Goal: Task Accomplishment & Management: Complete application form

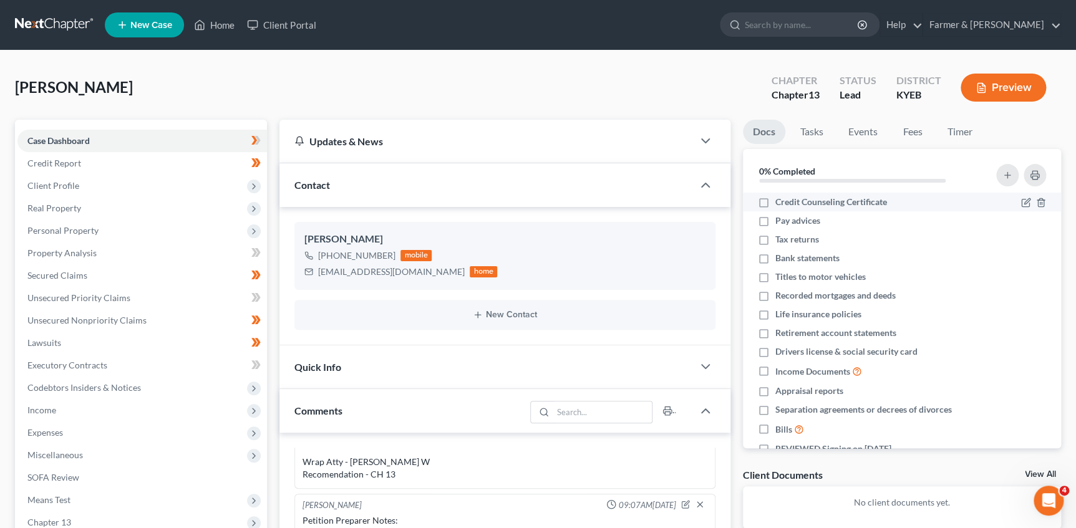
click at [806, 200] on span "Credit Counseling Certificate" at bounding box center [831, 202] width 112 height 12
click at [788, 200] on input "Credit Counseling Certificate" at bounding box center [784, 200] width 8 height 8
checkbox input "true"
click at [792, 218] on span "Pay advices" at bounding box center [797, 221] width 45 height 12
click at [788, 218] on input "Pay advices" at bounding box center [784, 219] width 8 height 8
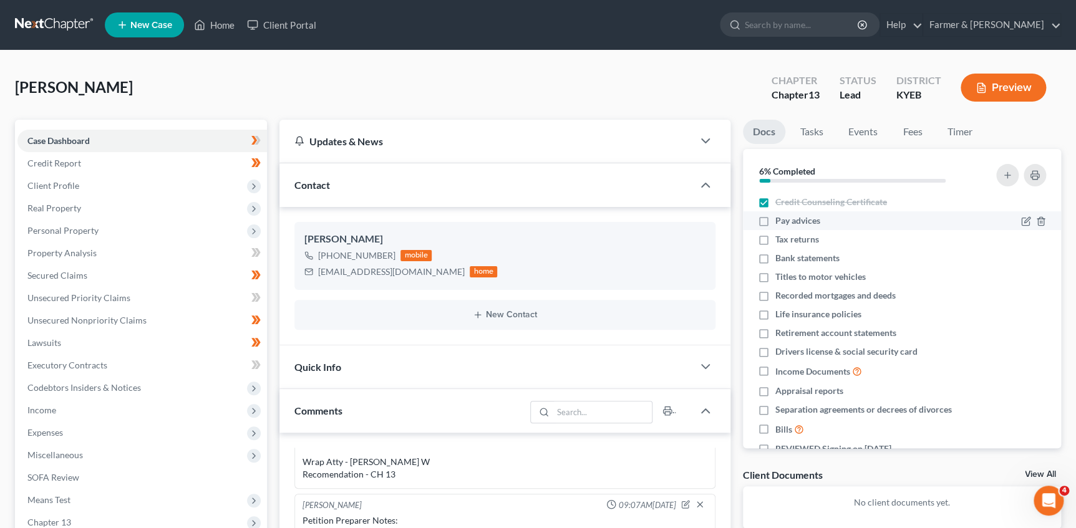
checkbox input "true"
click at [794, 239] on span "Tax returns" at bounding box center [797, 239] width 44 height 12
click at [794, 260] on span "Bank statements" at bounding box center [807, 258] width 64 height 12
click at [788, 260] on input "Bank statements" at bounding box center [784, 256] width 8 height 8
checkbox input "true"
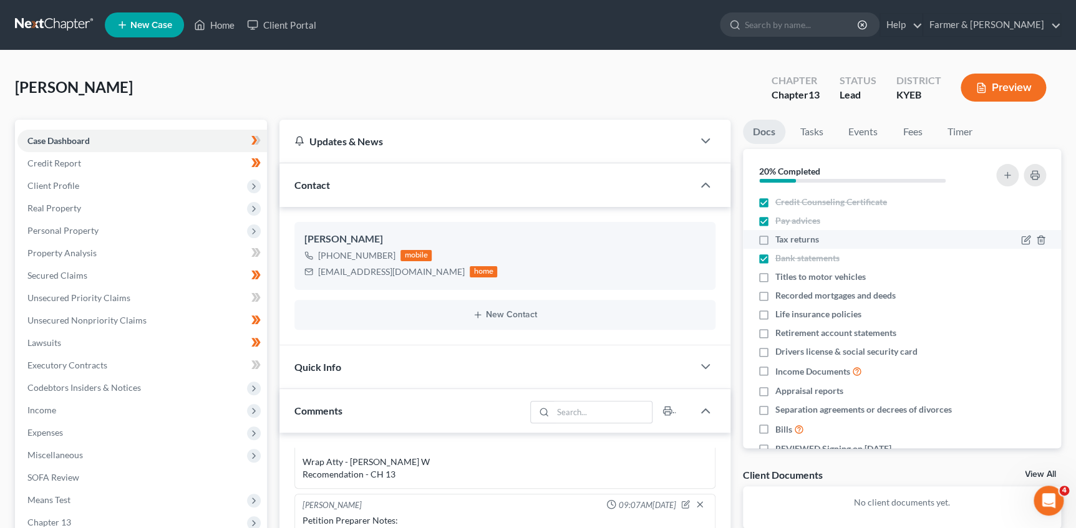
click at [790, 239] on span "Tax returns" at bounding box center [797, 239] width 44 height 12
click at [788, 239] on input "Tax returns" at bounding box center [784, 237] width 8 height 8
checkbox input "true"
click at [796, 257] on span "Bank statements" at bounding box center [807, 258] width 64 height 12
click at [788, 257] on input "Bank statements" at bounding box center [784, 256] width 8 height 8
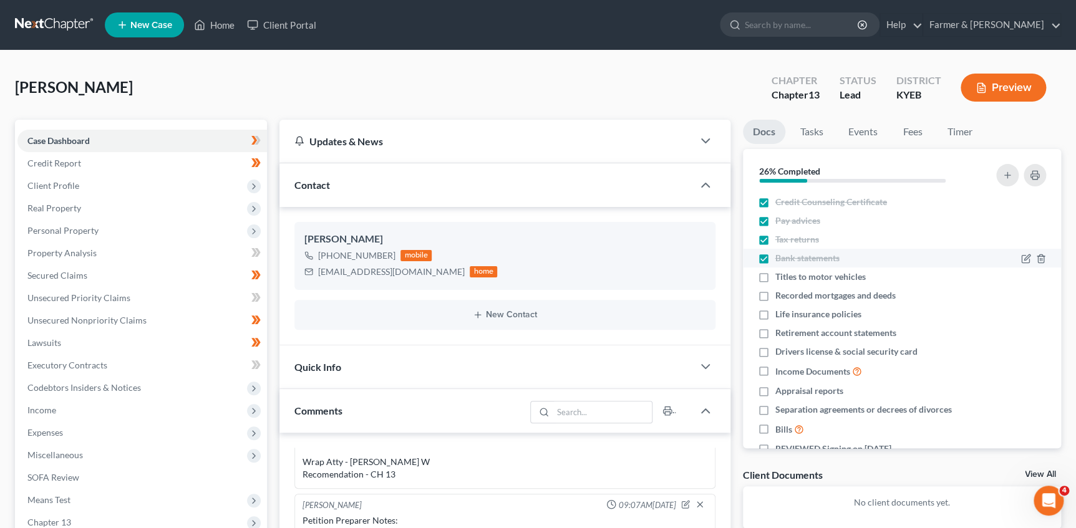
checkbox input "false"
click at [817, 277] on span "Titles to motor vehicles" at bounding box center [820, 277] width 90 height 12
click at [801, 299] on span "Recorded mortgages and deeds" at bounding box center [835, 295] width 120 height 12
click at [788, 297] on input "Recorded mortgages and deeds" at bounding box center [784, 293] width 8 height 8
checkbox input "true"
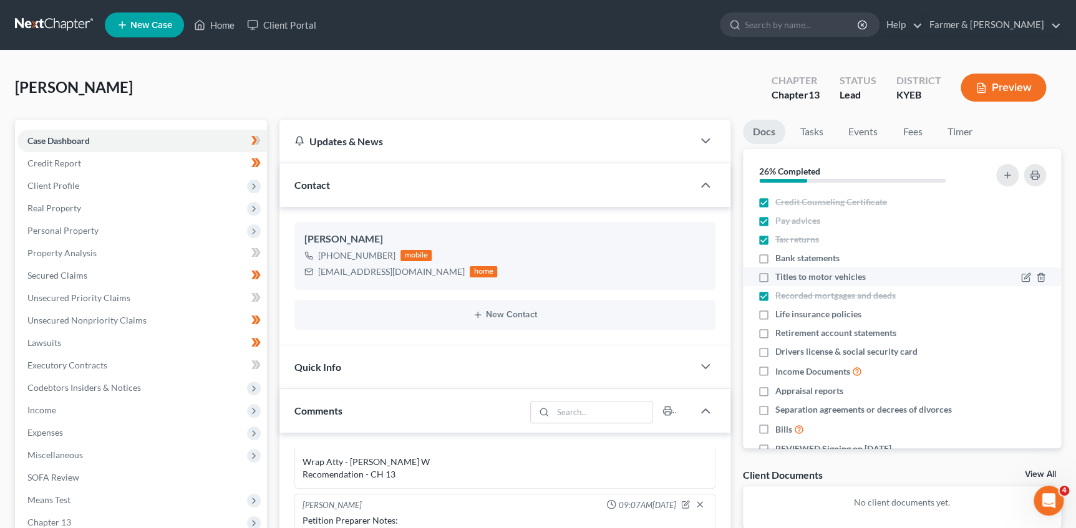
click at [801, 278] on span "Titles to motor vehicles" at bounding box center [820, 277] width 90 height 12
click at [788, 278] on input "Titles to motor vehicles" at bounding box center [784, 275] width 8 height 8
checkbox input "true"
click at [801, 311] on span "Life insurance policies" at bounding box center [818, 314] width 86 height 12
click at [788, 311] on input "Life insurance policies" at bounding box center [784, 312] width 8 height 8
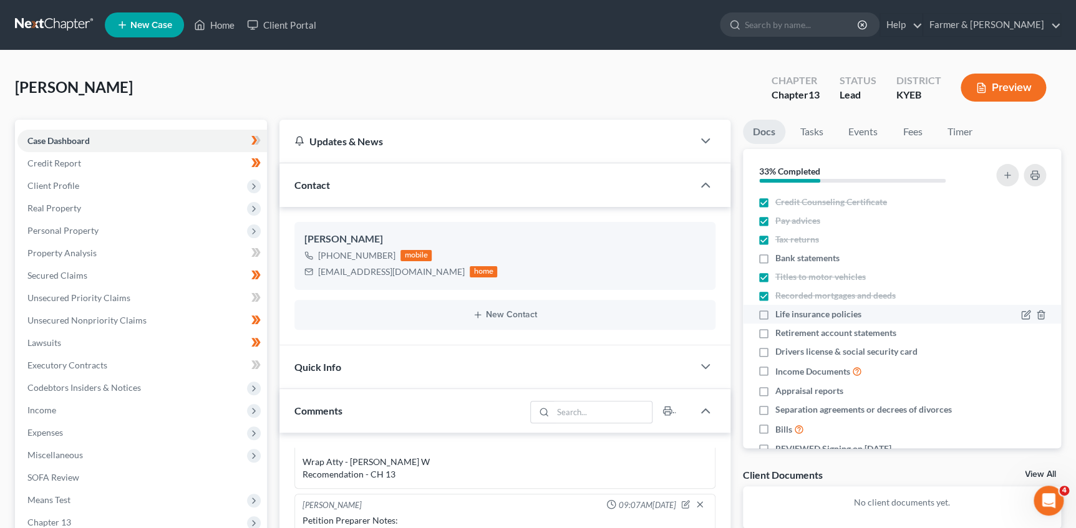
checkbox input "true"
click at [808, 334] on span "Retirement account statements" at bounding box center [835, 333] width 121 height 12
click at [788, 334] on input "Retirement account statements" at bounding box center [784, 331] width 8 height 8
checkbox input "true"
click at [804, 350] on span "Drivers license & social security card" at bounding box center [846, 351] width 142 height 12
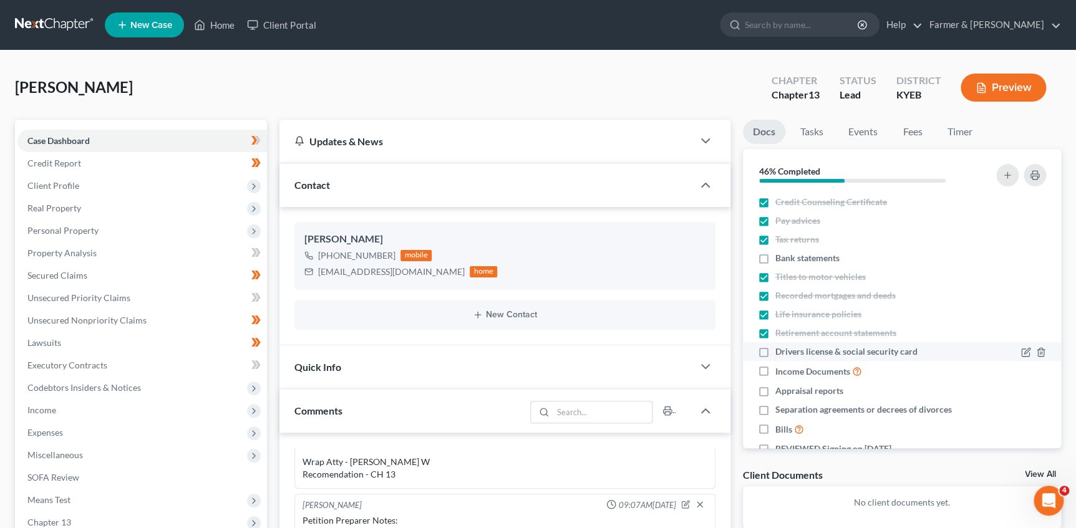
click at [788, 350] on input "Drivers license & social security card" at bounding box center [784, 349] width 8 height 8
checkbox input "true"
click at [789, 373] on span "Income Documents" at bounding box center [812, 371] width 75 height 12
click at [788, 372] on input "Income Documents" at bounding box center [784, 368] width 8 height 8
checkbox input "true"
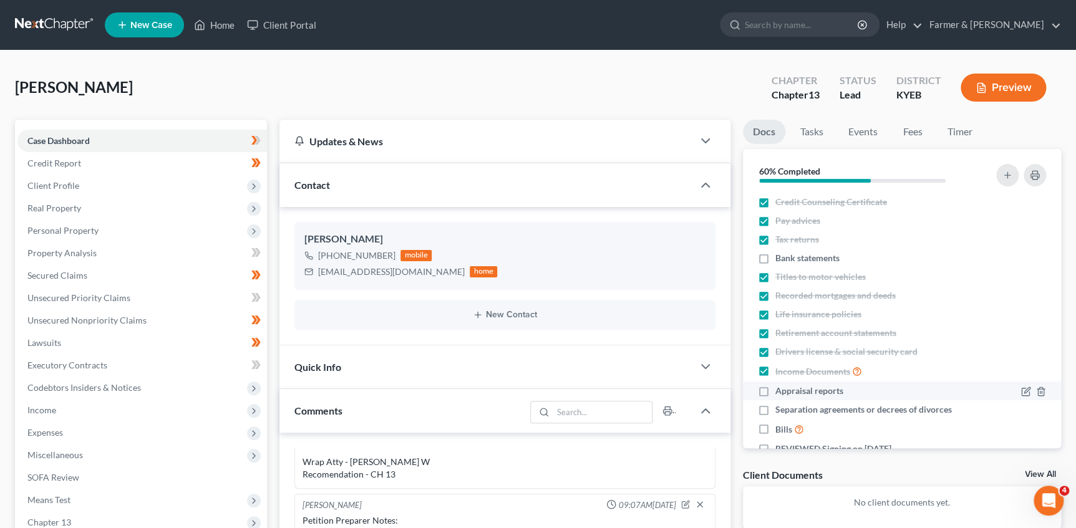
click at [789, 394] on span "Appraisal reports" at bounding box center [809, 391] width 68 height 12
click at [788, 393] on input "Appraisal reports" at bounding box center [784, 389] width 8 height 8
checkbox input "true"
click at [788, 406] on span "Separation agreements or decrees of divorces" at bounding box center [863, 409] width 176 height 12
click at [788, 406] on input "Separation agreements or decrees of divorces" at bounding box center [784, 407] width 8 height 8
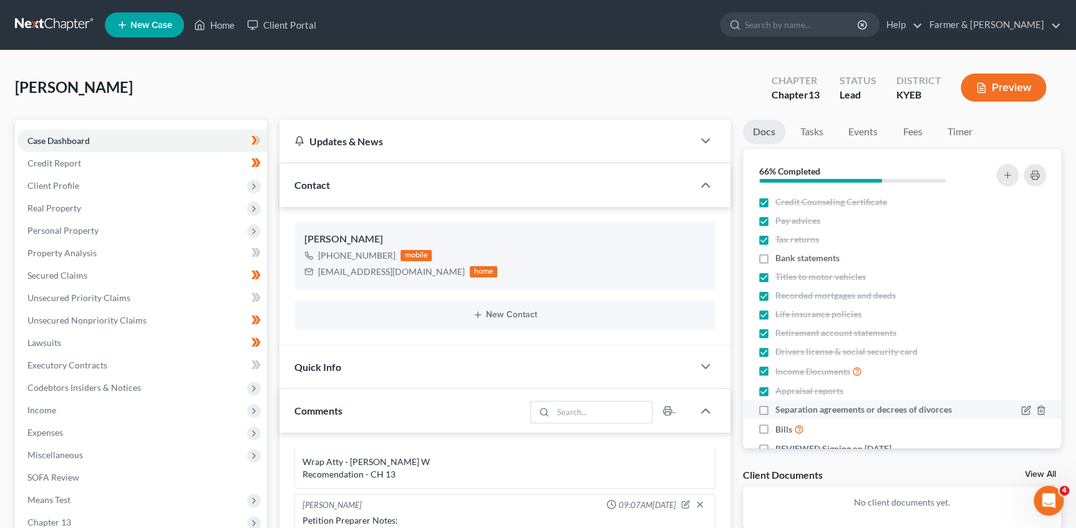
checkbox input "true"
click at [781, 425] on span "Bills" at bounding box center [783, 429] width 17 height 12
click at [781, 425] on input "Bills" at bounding box center [784, 426] width 8 height 8
checkbox input "true"
drag, startPoint x: 822, startPoint y: 256, endPoint x: 838, endPoint y: 253, distance: 15.9
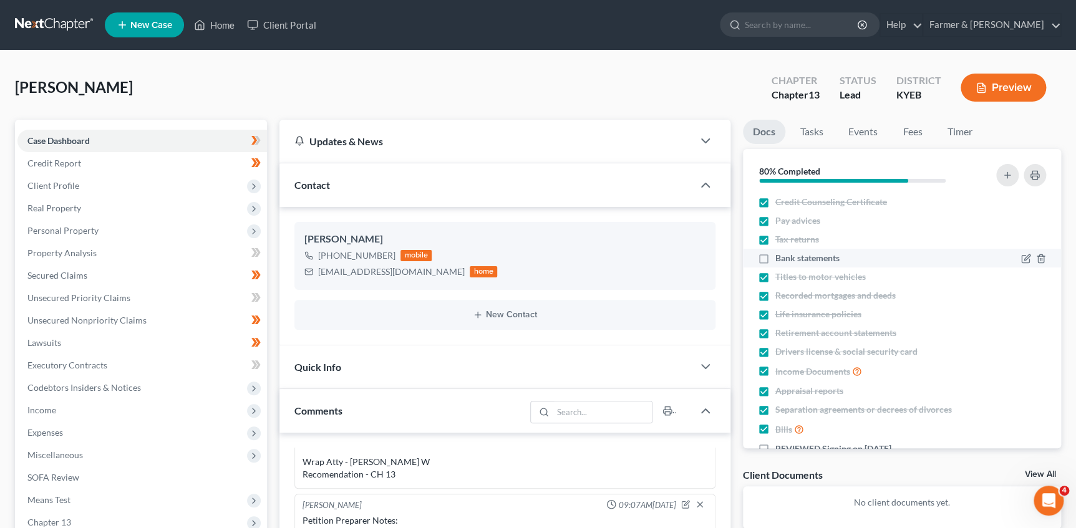
click at [821, 256] on span "Bank statements" at bounding box center [807, 258] width 64 height 12
click at [788, 256] on input "Bank statements" at bounding box center [784, 256] width 8 height 8
click at [950, 130] on link "Timer" at bounding box center [959, 132] width 45 height 24
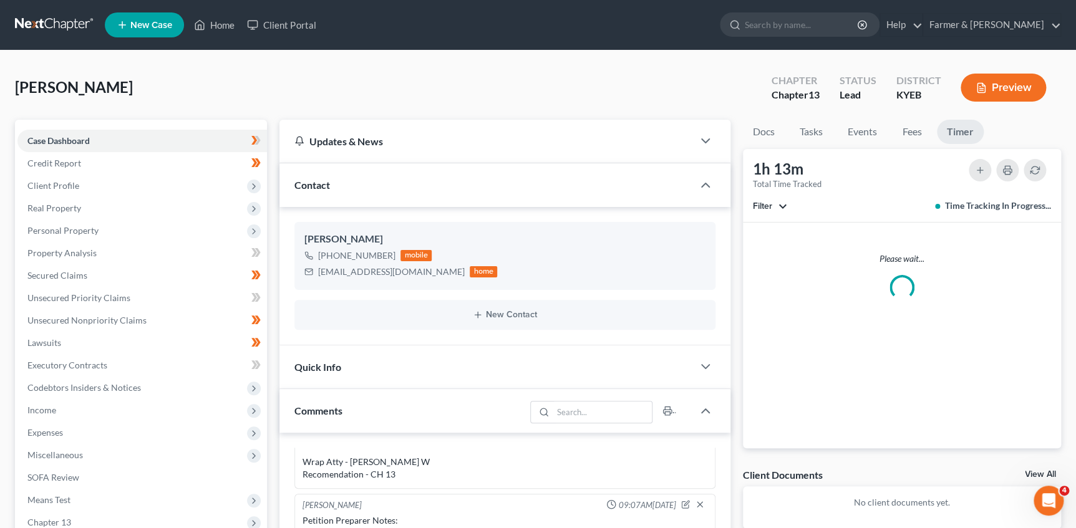
click at [634, 87] on div "[PERSON_NAME] Upgraded Chapter Chapter 13 Status Lead District KYEB Preview" at bounding box center [538, 92] width 1046 height 54
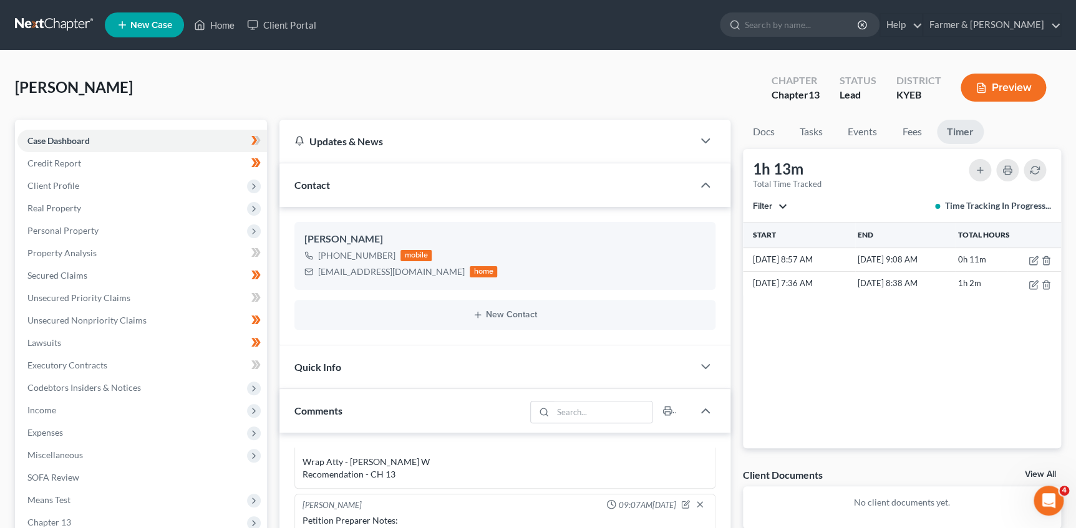
click at [342, 60] on div "[PERSON_NAME] Upgraded Chapter Chapter 13 Status Lead District KYEB Preview Pet…" at bounding box center [538, 481] width 1076 height 861
click at [311, 77] on div "[PERSON_NAME] Upgraded Chapter Chapter 13 Status Lead District KYEB Preview" at bounding box center [538, 92] width 1046 height 54
click at [675, 59] on div "[PERSON_NAME] Upgraded Chapter Chapter 13 Status Lead District KYEB Preview Pet…" at bounding box center [538, 481] width 1076 height 861
drag, startPoint x: 766, startPoint y: 132, endPoint x: 773, endPoint y: 132, distance: 6.9
click at [765, 132] on link "Docs" at bounding box center [764, 132] width 42 height 24
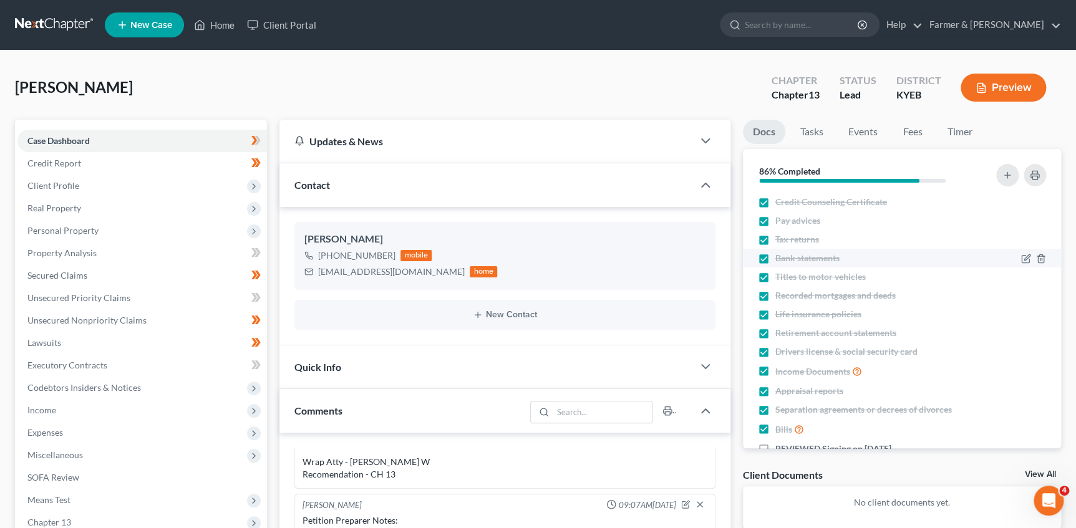
click at [976, 257] on div at bounding box center [1013, 258] width 75 height 12
click at [794, 259] on span "Bank statements" at bounding box center [807, 258] width 64 height 12
click at [788, 259] on input "Bank statements" at bounding box center [784, 256] width 8 height 8
checkbox input "false"
click at [1021, 260] on icon "button" at bounding box center [1026, 259] width 10 height 10
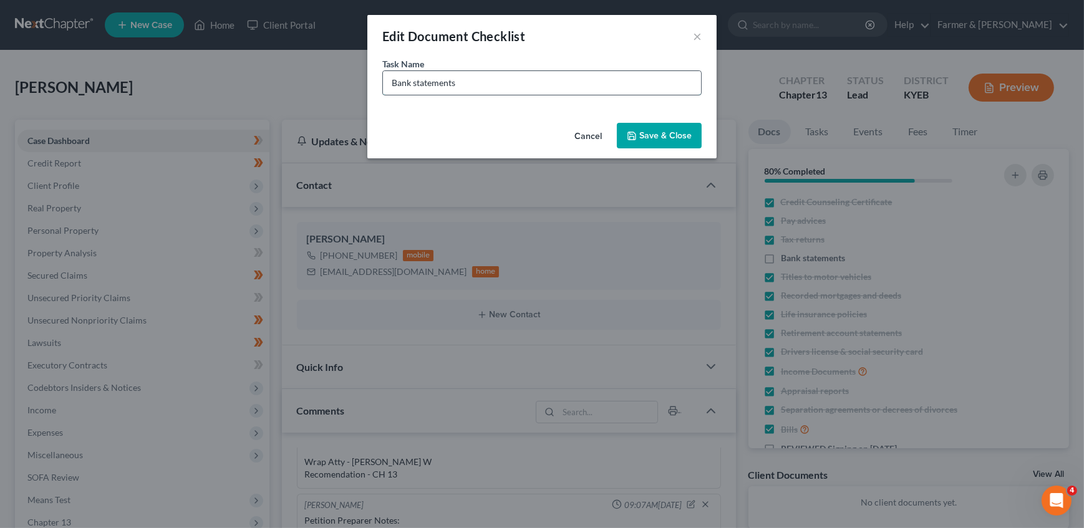
click at [572, 89] on input "Bank statements" at bounding box center [542, 83] width 318 height 24
type input "Bank statements - (Maybe) Missing closed FNB Bank account statements"
click at [526, 119] on div "Cancel Save & Close" at bounding box center [541, 138] width 349 height 41
click at [652, 129] on button "Save & Close" at bounding box center [659, 136] width 85 height 26
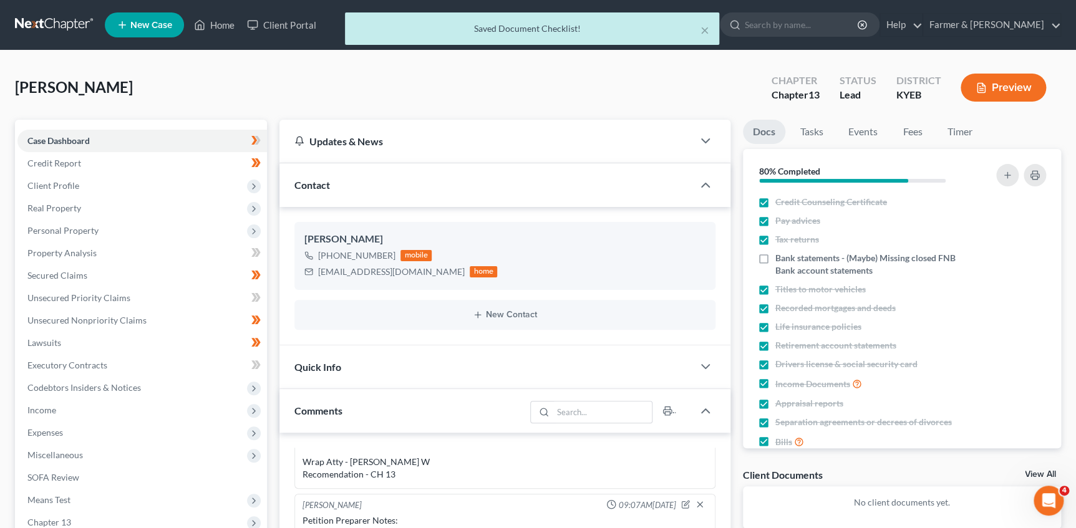
click at [600, 95] on div "[PERSON_NAME] Upgraded Chapter Chapter 13 Status Lead District KYEB Preview" at bounding box center [538, 92] width 1046 height 54
drag, startPoint x: 550, startPoint y: 92, endPoint x: 423, endPoint y: 96, distance: 127.3
click at [550, 92] on div "[PERSON_NAME] Upgraded Chapter Chapter 13 Status Lead District KYEB Preview" at bounding box center [538, 92] width 1046 height 54
click at [706, 26] on button "×" at bounding box center [704, 29] width 9 height 15
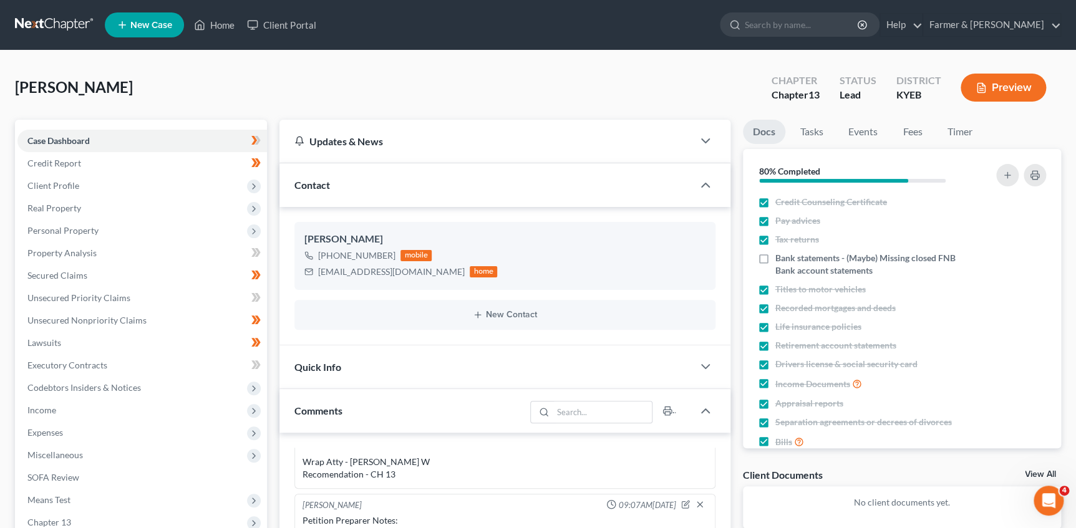
click at [279, 80] on div "[PERSON_NAME] Upgraded Chapter Chapter 13 Status Lead District KYEB Preview" at bounding box center [538, 92] width 1046 height 54
click at [65, 23] on link at bounding box center [55, 25] width 80 height 22
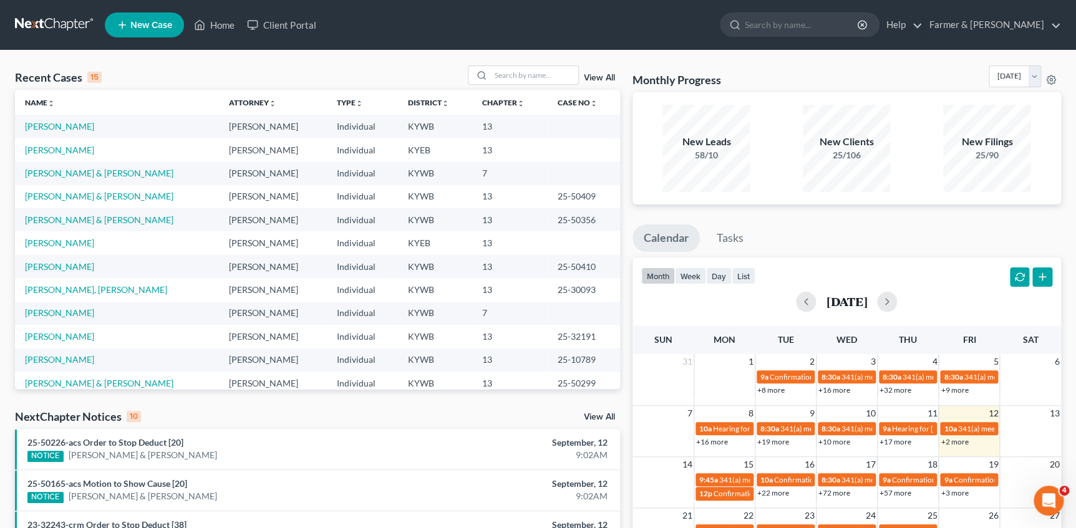
click at [219, 87] on div "Recent Cases 15 View All" at bounding box center [317, 77] width 605 height 24
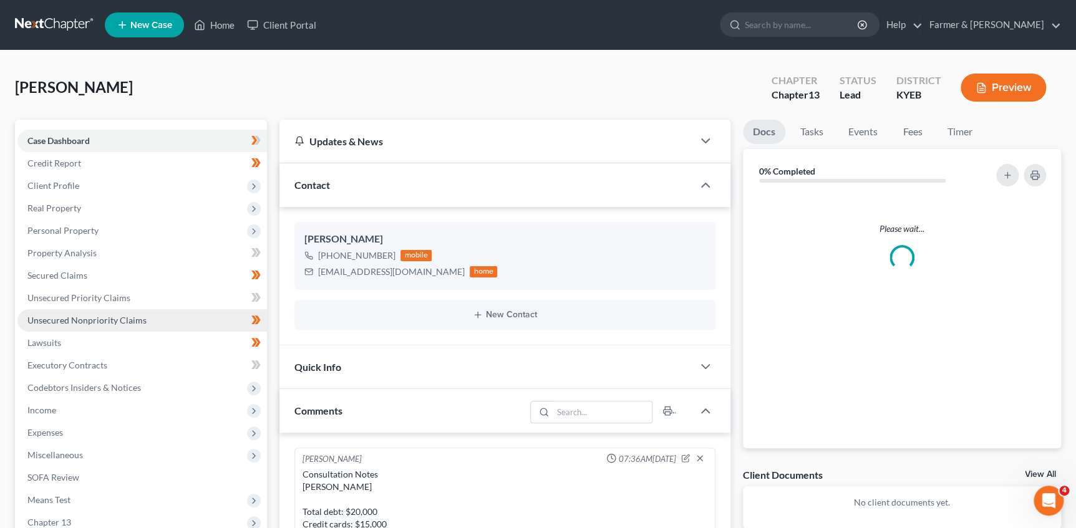
click at [97, 319] on span "Unsecured Nonpriority Claims" at bounding box center [86, 320] width 119 height 11
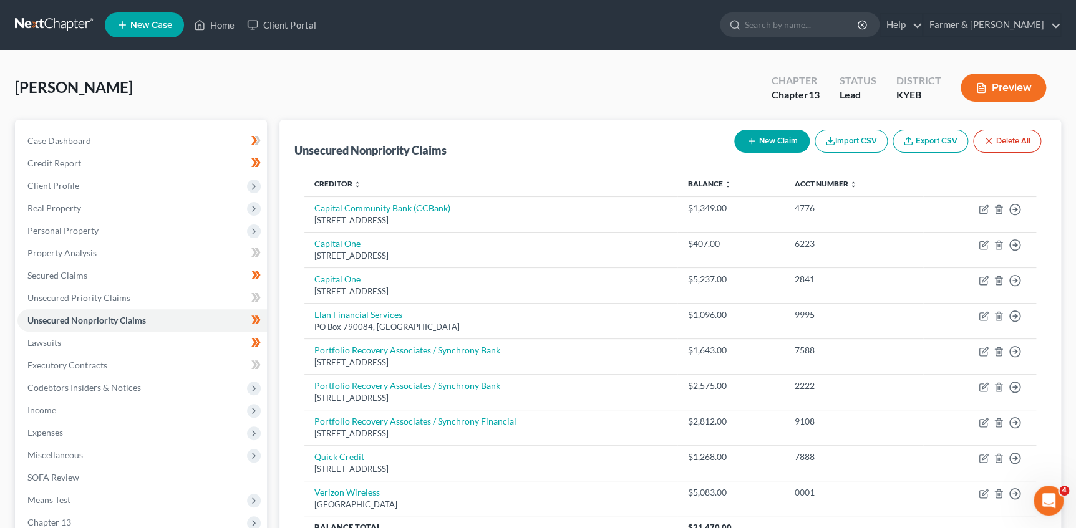
click at [924, 137] on link "Export CSV" at bounding box center [929, 141] width 75 height 23
click at [56, 24] on link at bounding box center [55, 25] width 80 height 22
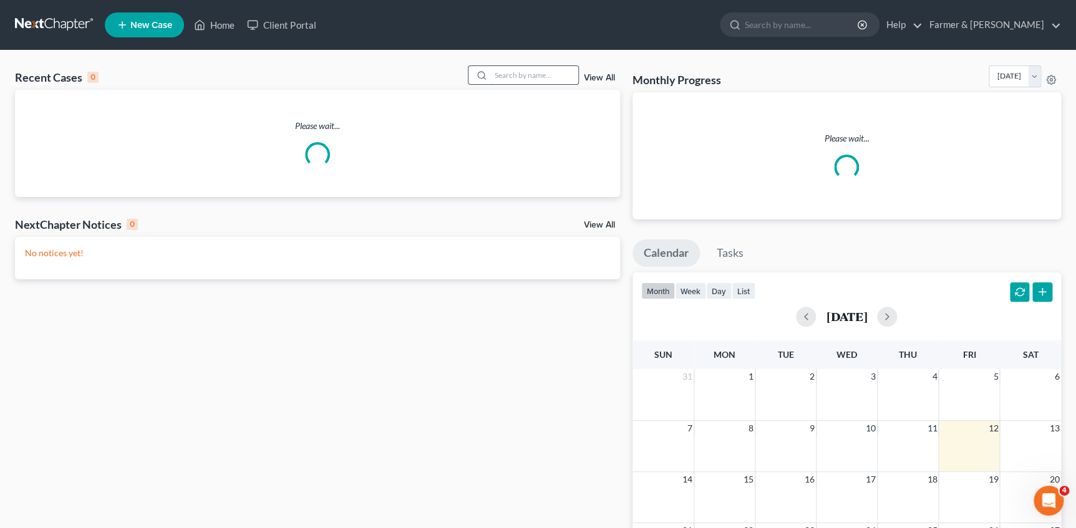
click at [511, 77] on input "search" at bounding box center [534, 75] width 87 height 18
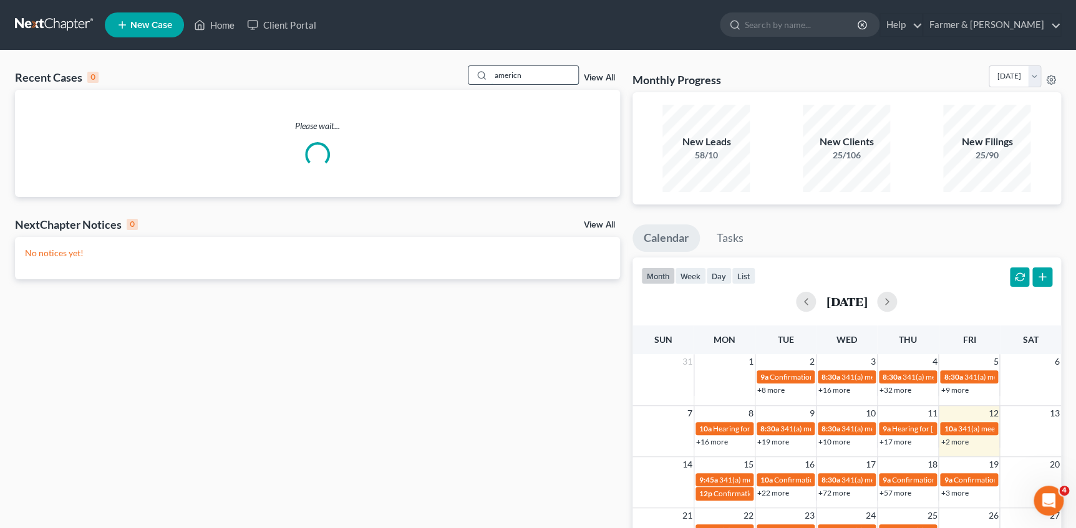
type input "americne"
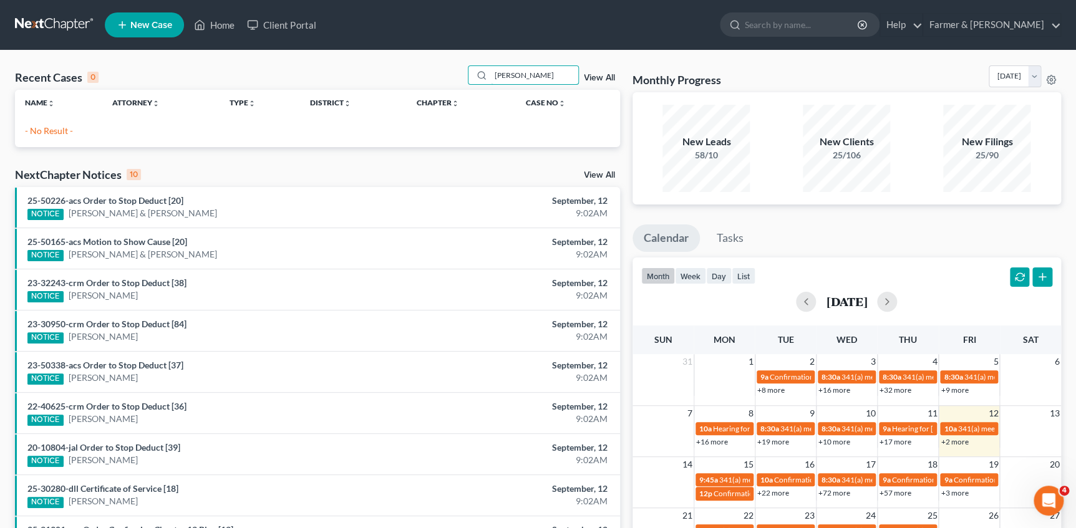
type input "amerine"
click at [143, 27] on span "New Case" at bounding box center [151, 25] width 42 height 9
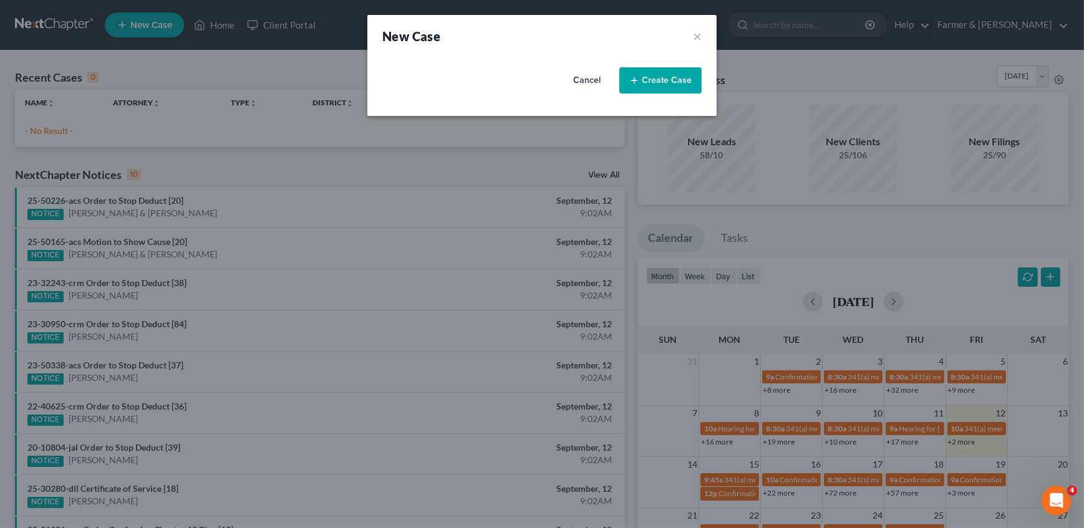
select select "33"
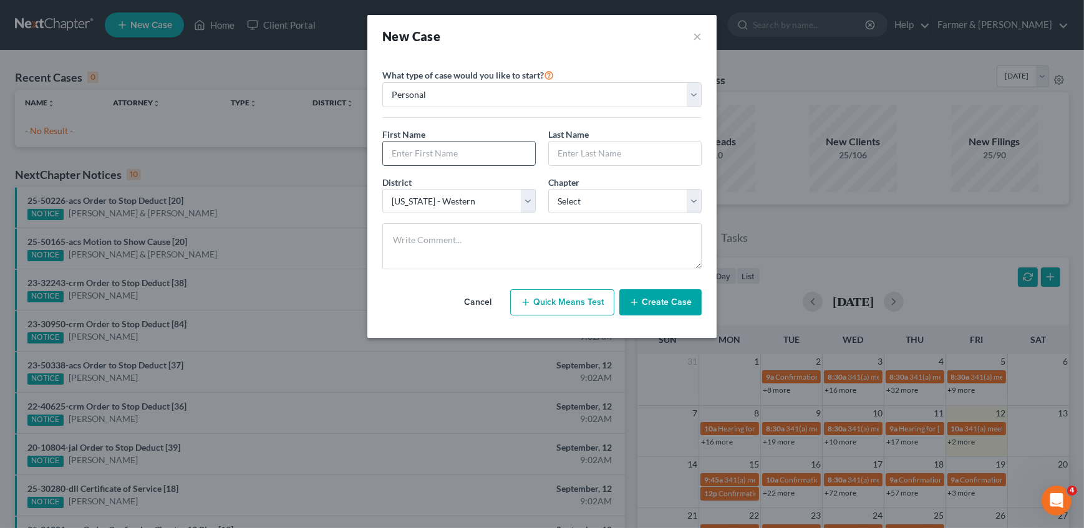
click at [436, 153] on input "text" at bounding box center [459, 154] width 152 height 24
type input "John"
type input "Amerine"
select select "3"
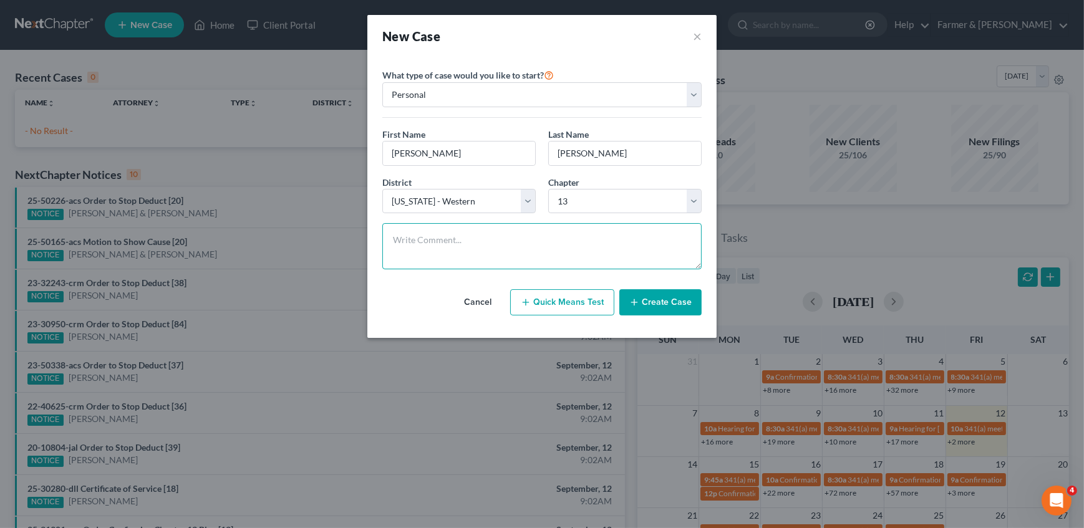
click at [471, 241] on textarea at bounding box center [541, 246] width 319 height 46
click at [435, 240] on textarea at bounding box center [541, 246] width 319 height 46
paste textarea "Consultation Notes John Amerine Total debt: Credit cards: $20,000 Personal loan…"
click at [439, 239] on textarea "Consultation Notes John Amerine Total debt: Credit cards: $20,000 Personal loan…" at bounding box center [541, 246] width 319 height 46
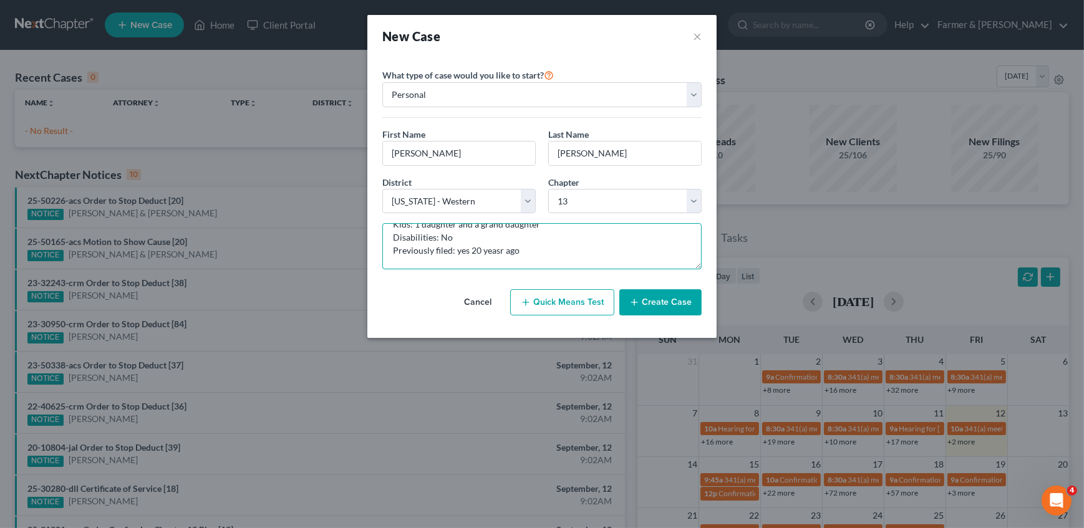
scroll to position [229, 0]
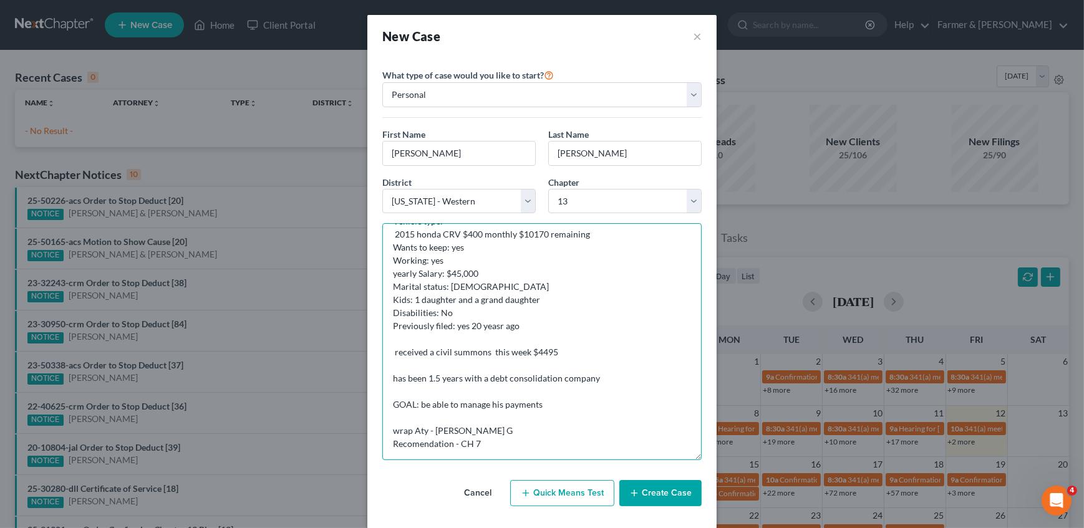
drag, startPoint x: 698, startPoint y: 267, endPoint x: 697, endPoint y: 464, distance: 197.1
click at [697, 460] on textarea "Consultation Notes John Amerine Total debt: Credit cards: $20,000 Personal loan…" at bounding box center [541, 341] width 319 height 237
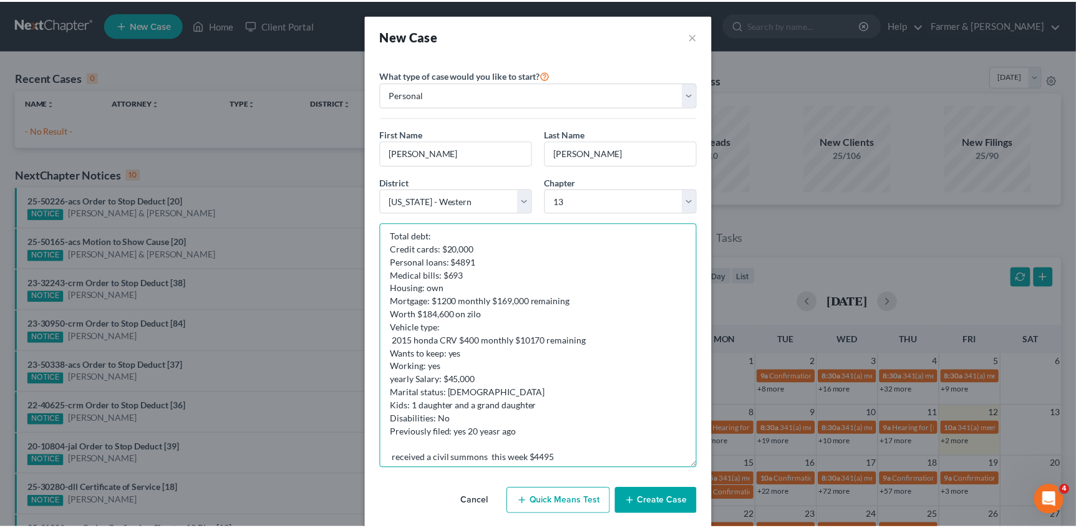
scroll to position [0, 0]
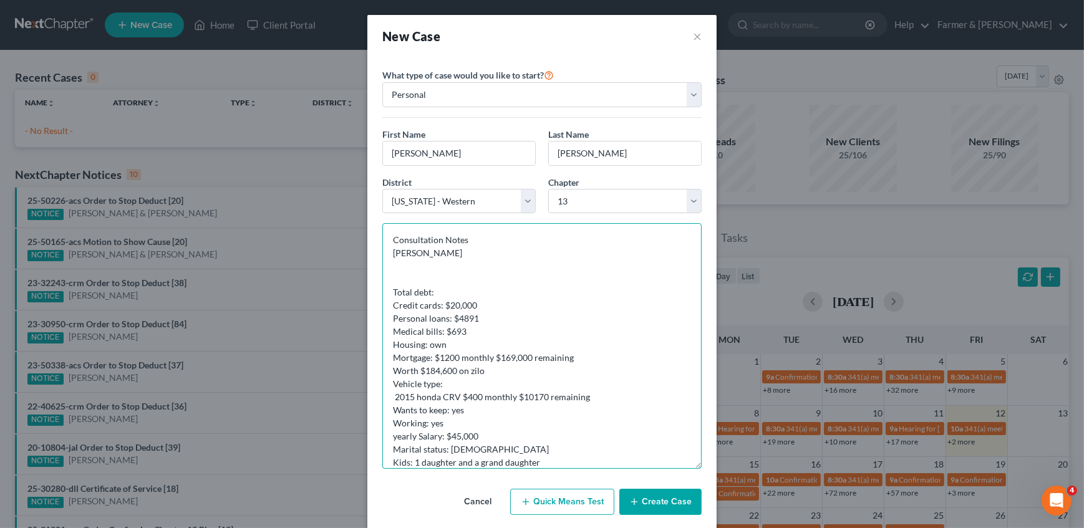
click at [419, 267] on textarea "Consultation Notes John Amerine Total debt: Credit cards: $20,000 Personal loan…" at bounding box center [541, 346] width 319 height 246
drag, startPoint x: 436, startPoint y: 279, endPoint x: 364, endPoint y: 254, distance: 76.7
click at [367, 254] on div "Please select case type * Bankruptcy Bankruptcy What type of case would you lik…" at bounding box center [541, 297] width 349 height 480
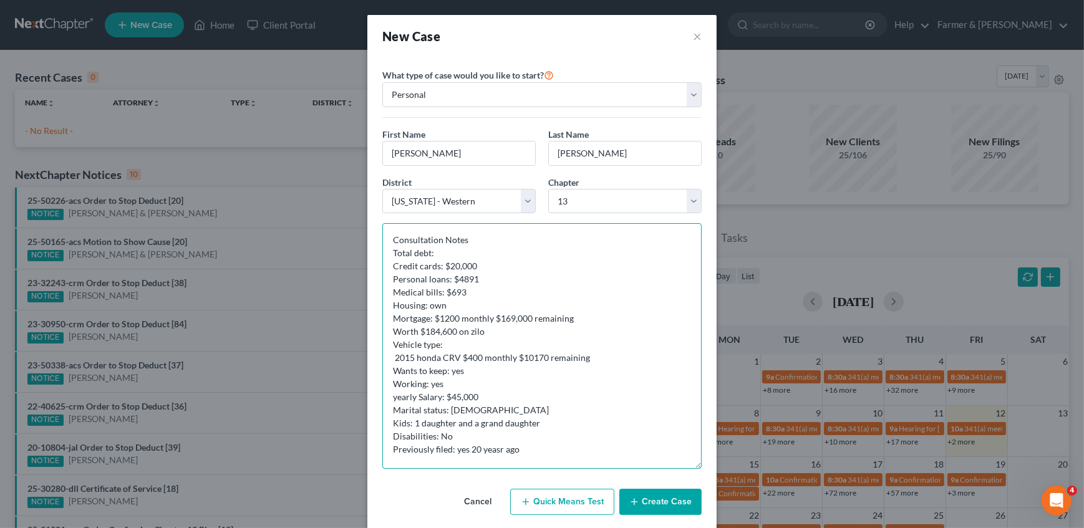
drag, startPoint x: 471, startPoint y: 251, endPoint x: 410, endPoint y: 257, distance: 61.4
click at [350, 249] on div "New Case × Please select case type * Bankruptcy Bankruptcy What type of case wo…" at bounding box center [542, 264] width 1084 height 528
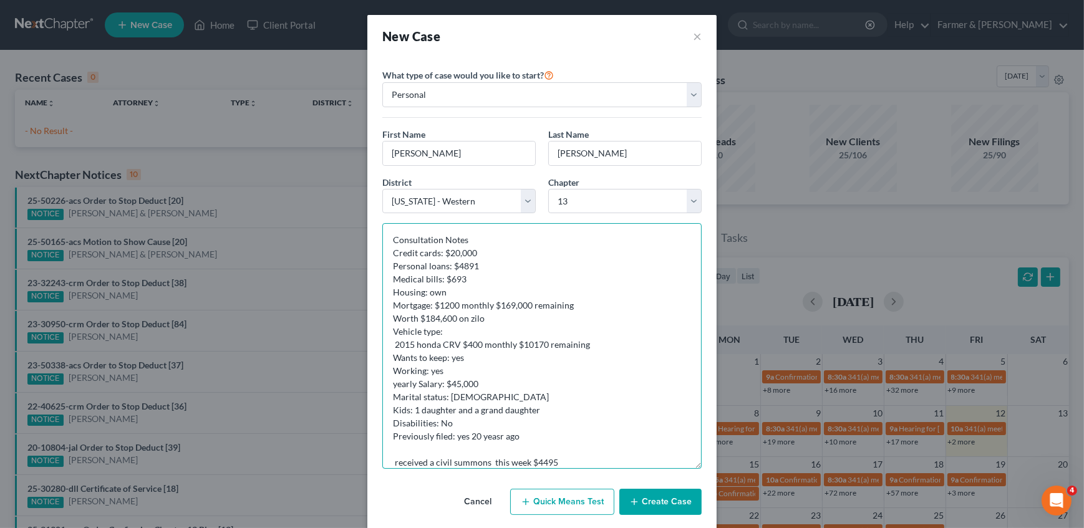
type textarea "Consultation Notes Credit cards: $20,000 Personal loans: $4891 Medical bills: $…"
click at [647, 511] on button "Create Case" at bounding box center [660, 502] width 82 height 26
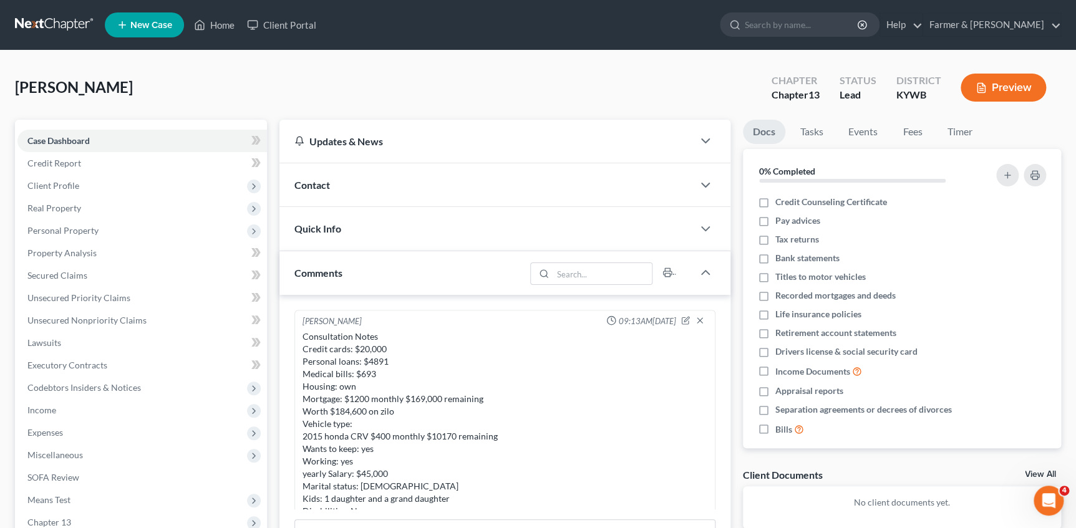
click at [375, 180] on div "Contact" at bounding box center [485, 184] width 413 height 43
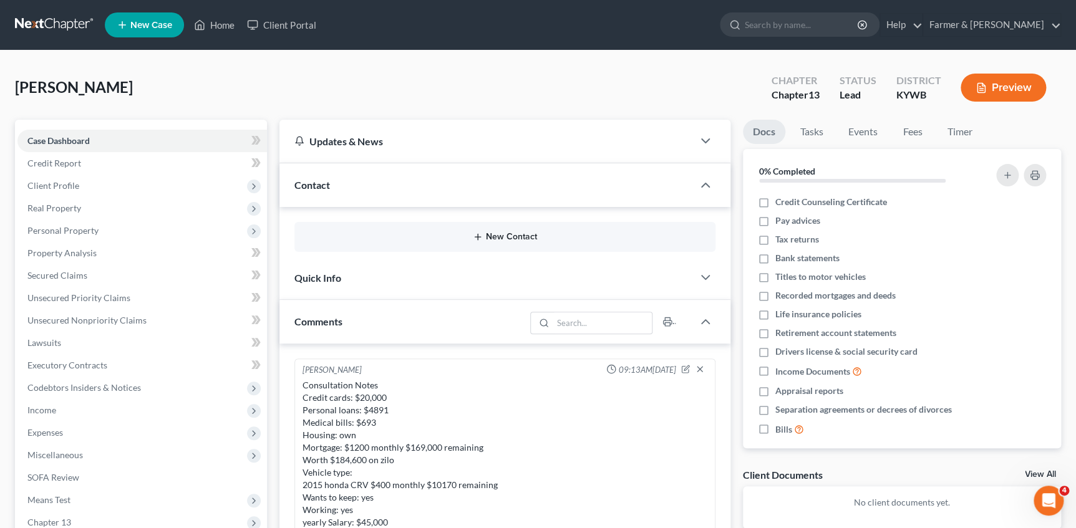
scroll to position [140, 0]
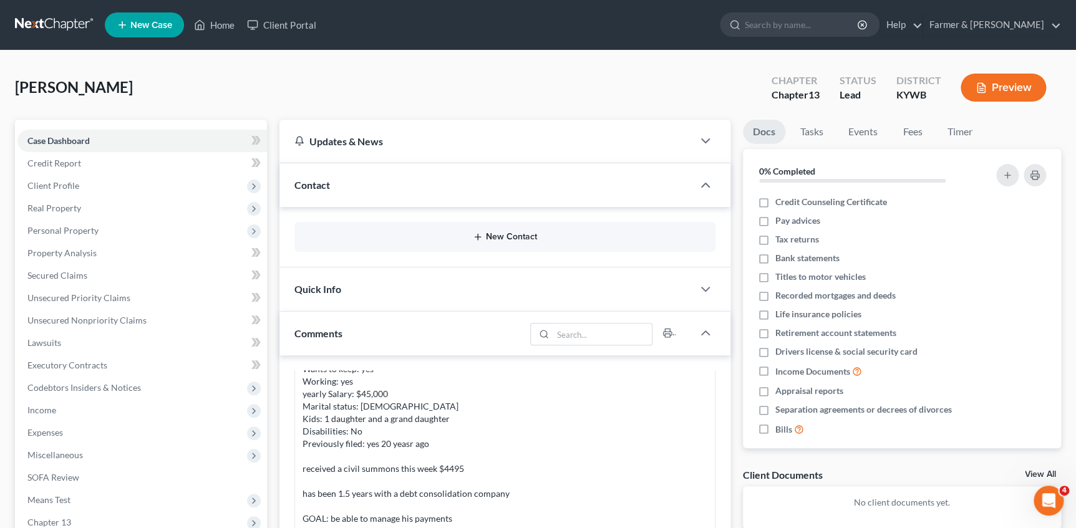
click at [486, 238] on button "New Contact" at bounding box center [504, 237] width 400 height 10
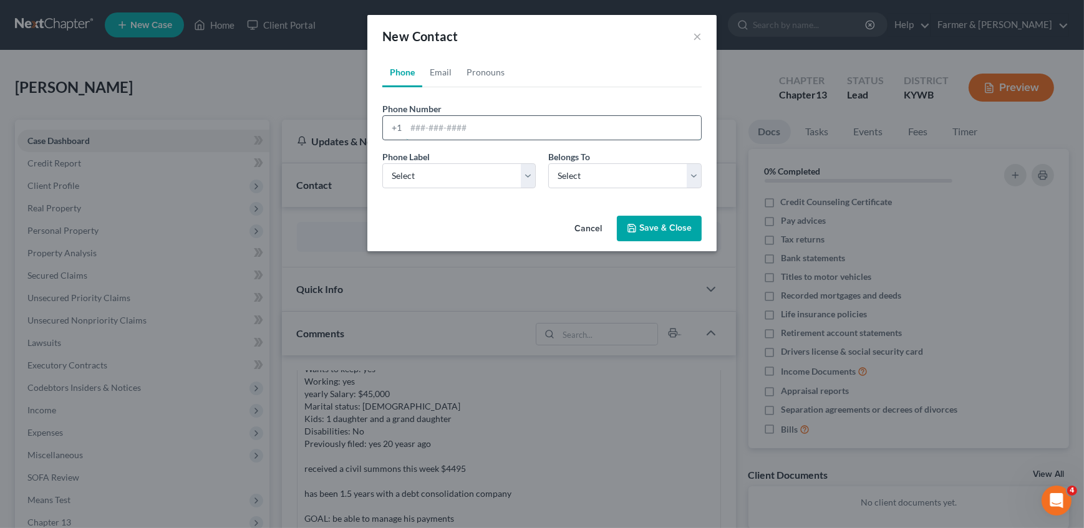
click at [440, 128] on input "tel" at bounding box center [553, 128] width 295 height 24
click at [455, 123] on input "tel" at bounding box center [553, 128] width 295 height 24
paste input "5029213055"
type input "5029213055"
drag, startPoint x: 430, startPoint y: 183, endPoint x: 418, endPoint y: 188, distance: 12.9
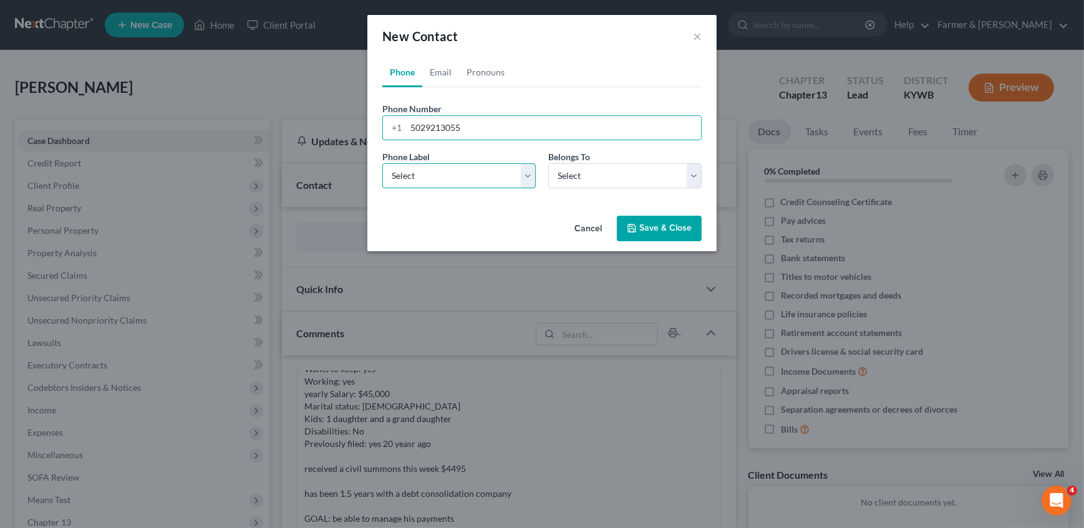
click at [425, 183] on select "Select Mobile Home Work Other" at bounding box center [458, 175] width 153 height 25
select select "0"
click at [382, 163] on select "Select Mobile Home Work Other" at bounding box center [458, 175] width 153 height 25
click at [618, 182] on select "Select Client Other" at bounding box center [624, 175] width 153 height 25
select select "0"
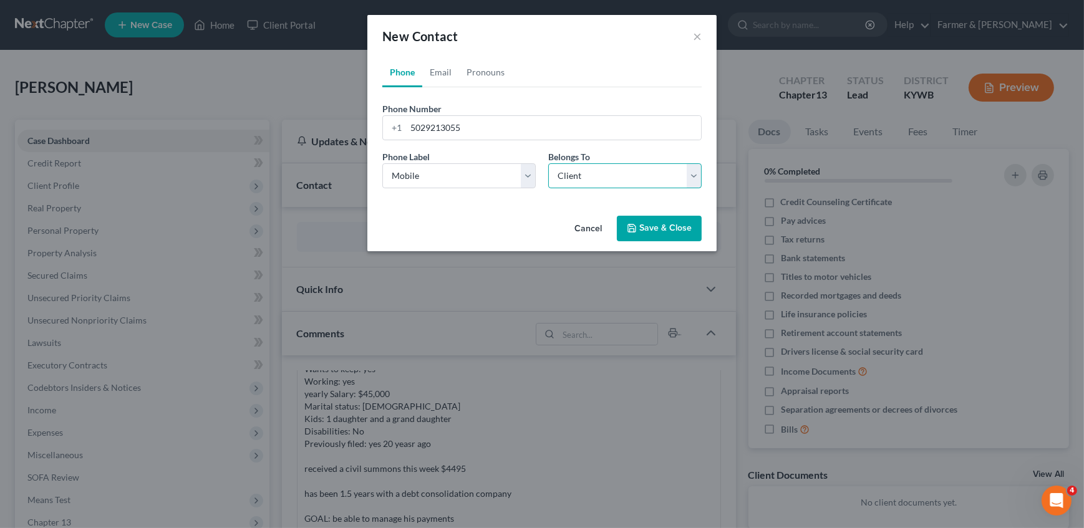
click at [548, 163] on select "Select Client Other" at bounding box center [624, 175] width 153 height 25
select select "0"
click at [436, 78] on link "Email" at bounding box center [440, 72] width 37 height 30
click at [463, 118] on input "email" at bounding box center [553, 128] width 295 height 24
paste input "jamky1313@yahoo.com"
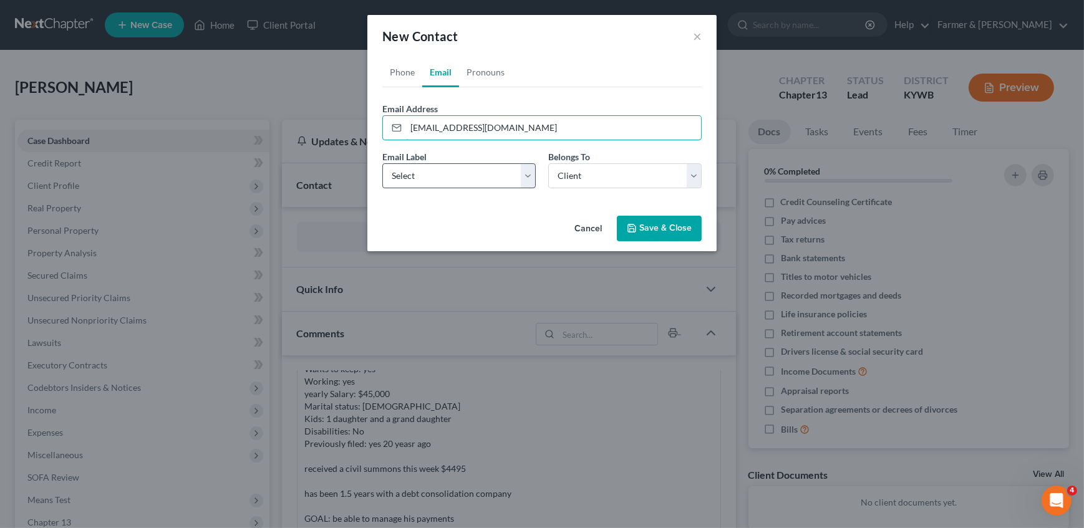
type input "jamky1313@yahoo.com"
click at [421, 171] on select "Select Home Work Other" at bounding box center [458, 175] width 153 height 25
select select "0"
click at [382, 163] on select "Select Home Work Other" at bounding box center [458, 175] width 153 height 25
click at [652, 226] on button "Save & Close" at bounding box center [659, 229] width 85 height 26
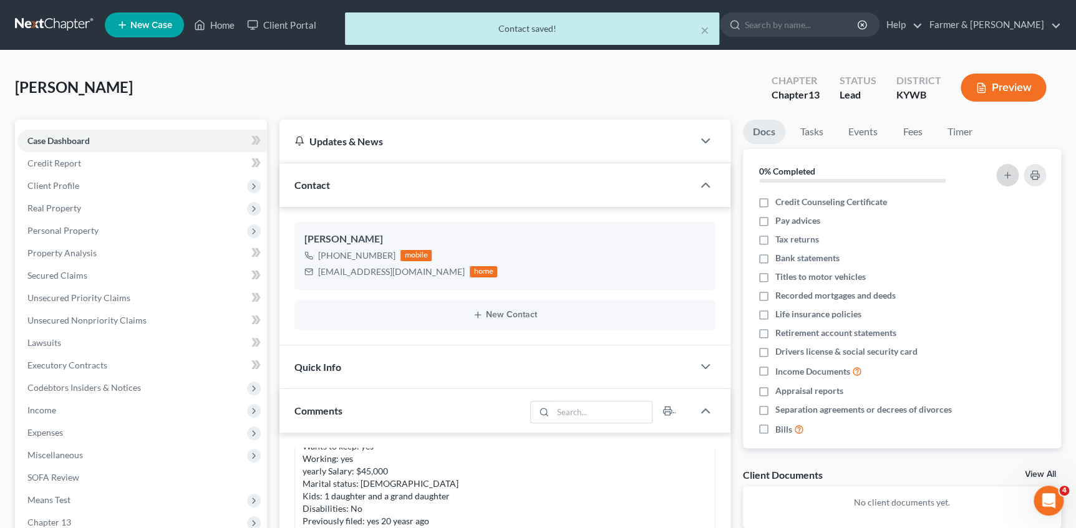
click at [1002, 173] on icon "button" at bounding box center [1007, 175] width 10 height 10
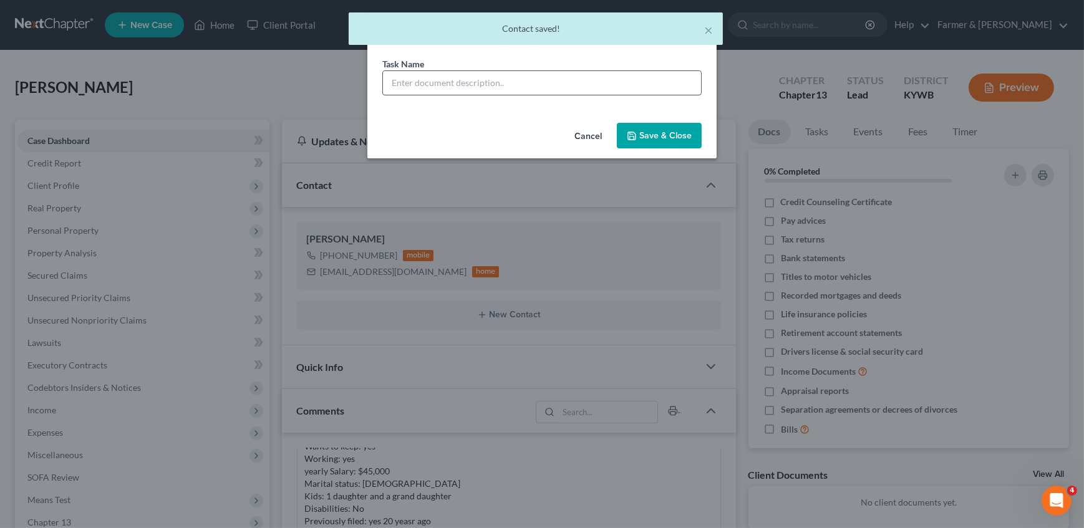
click at [473, 82] on input "text" at bounding box center [542, 83] width 318 height 24
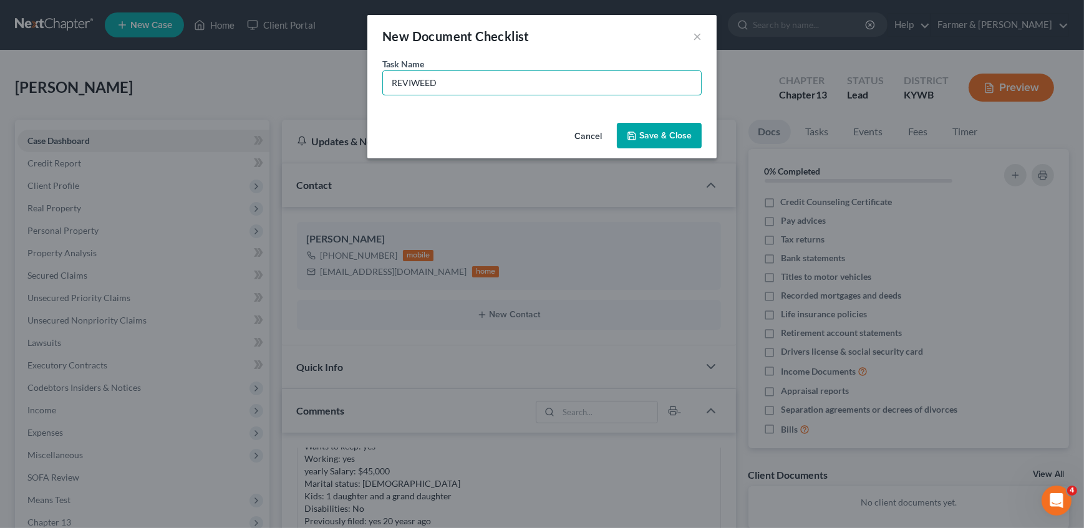
type input "REVIWEED"
type input "REVIEWED Signing on [DATE]"
click at [623, 132] on button "Save & Close" at bounding box center [659, 136] width 85 height 26
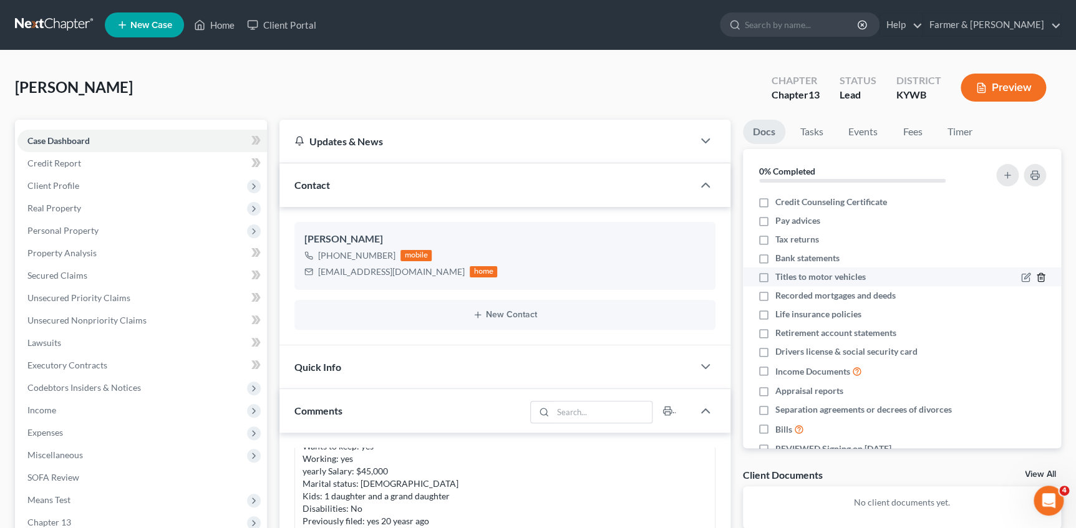
click at [1040, 277] on line "button" at bounding box center [1040, 278] width 0 height 2
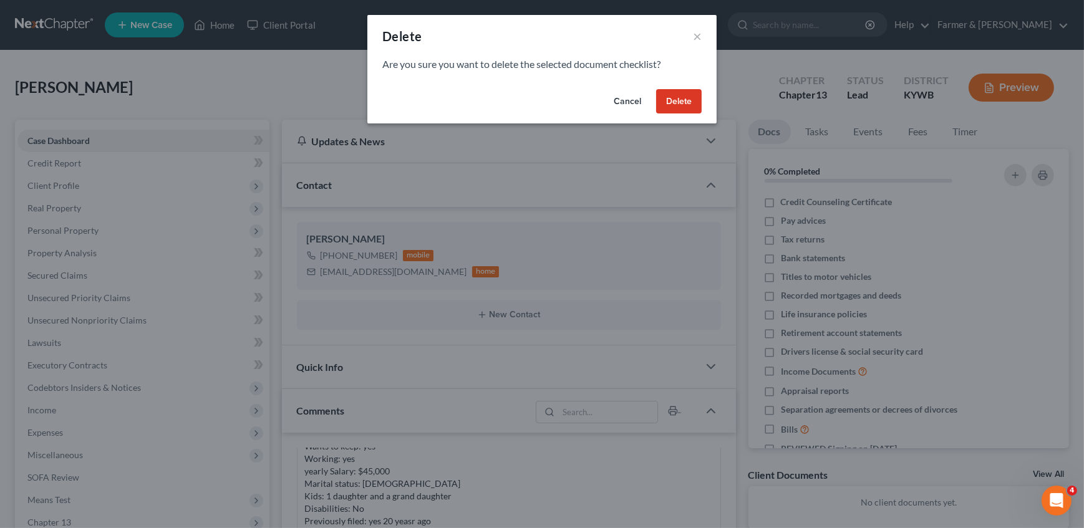
click at [675, 92] on button "Delete" at bounding box center [679, 101] width 46 height 25
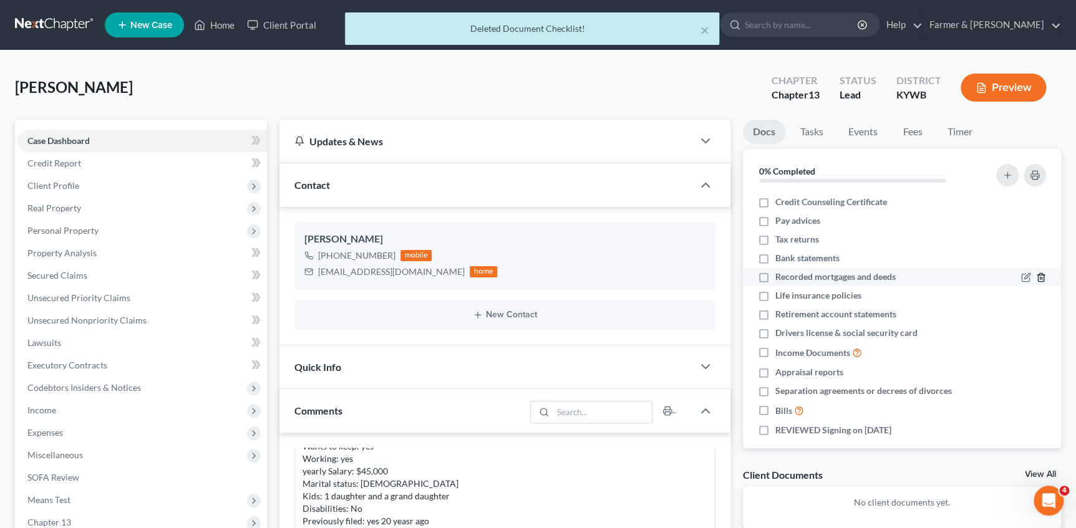
click at [1036, 273] on icon "button" at bounding box center [1041, 277] width 10 height 10
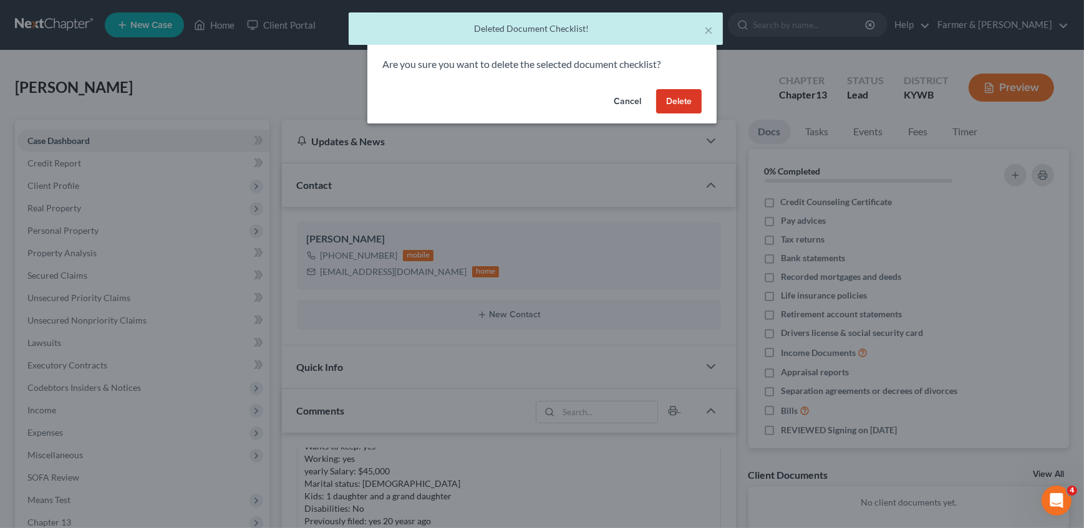
click at [680, 104] on button "Delete" at bounding box center [679, 101] width 46 height 25
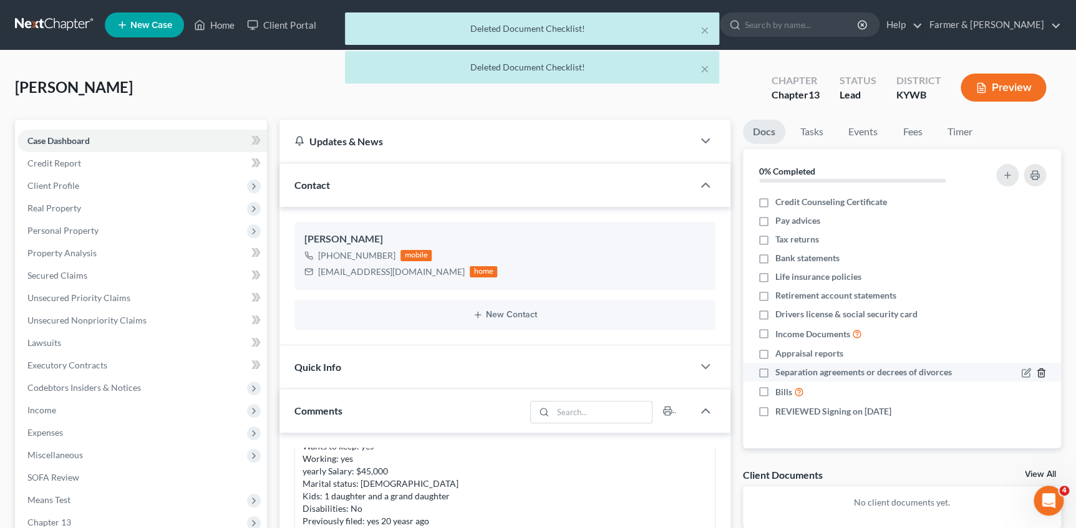
click at [1042, 370] on icon "button" at bounding box center [1041, 373] width 10 height 10
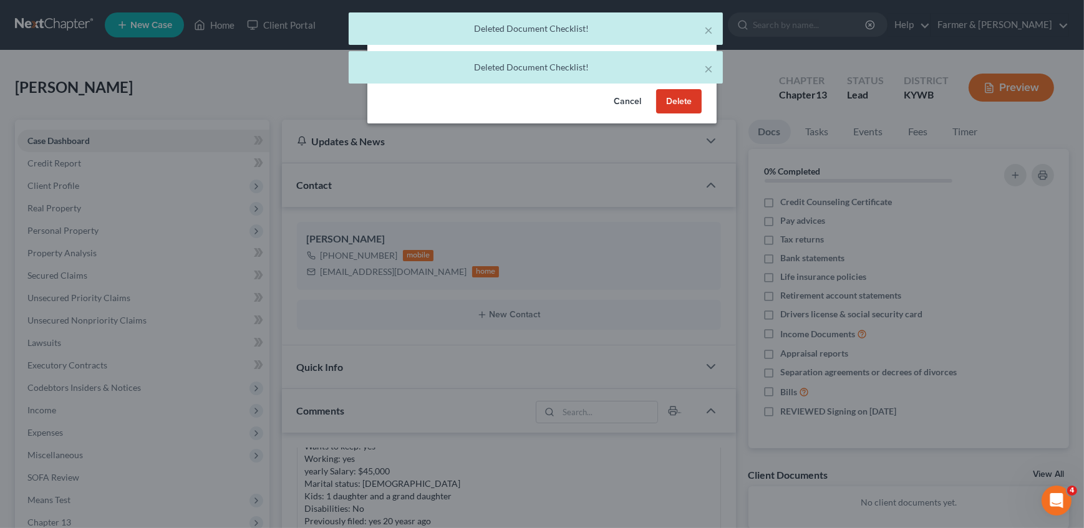
click at [694, 110] on button "Delete" at bounding box center [679, 101] width 46 height 25
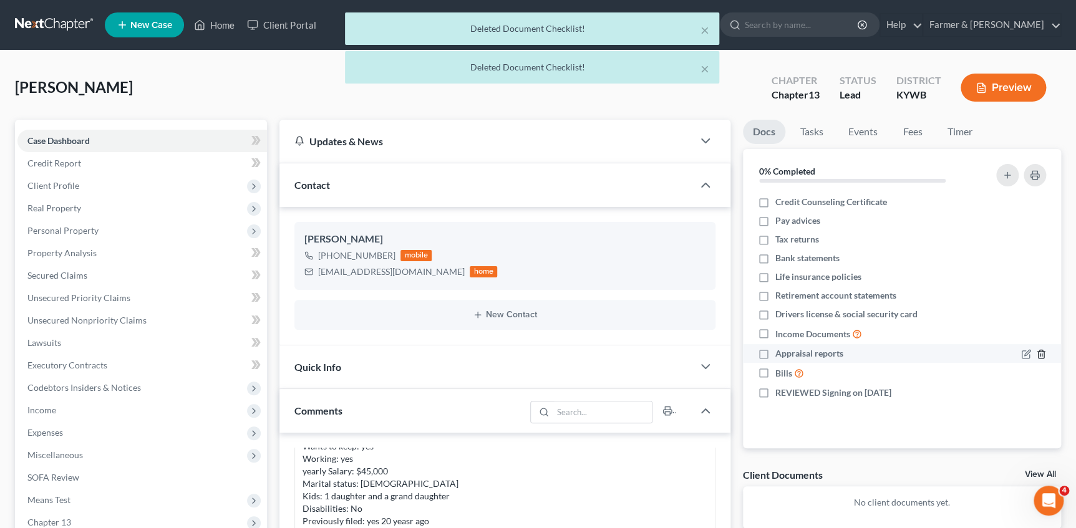
click at [1036, 353] on icon "button" at bounding box center [1041, 354] width 10 height 10
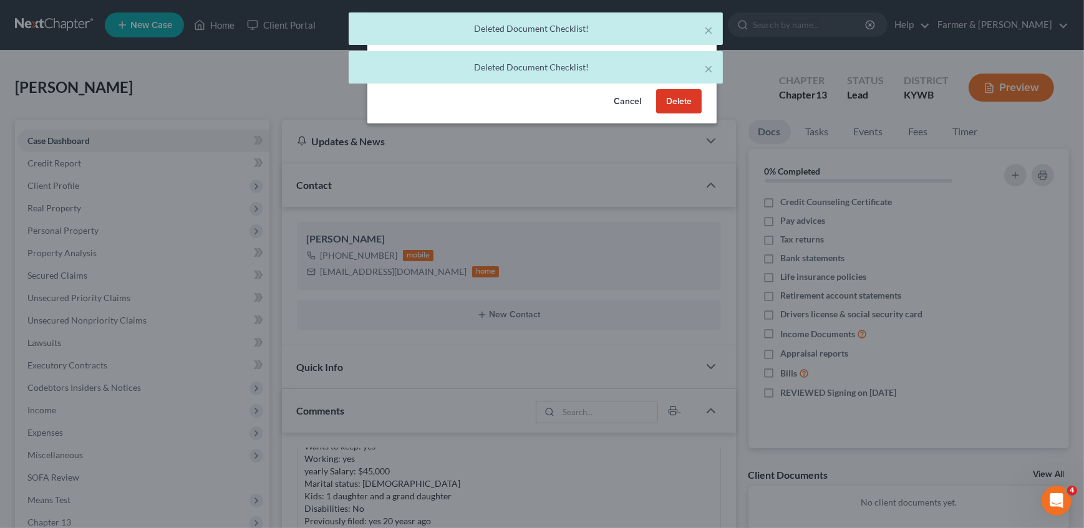
click at [667, 94] on button "Delete" at bounding box center [679, 101] width 46 height 25
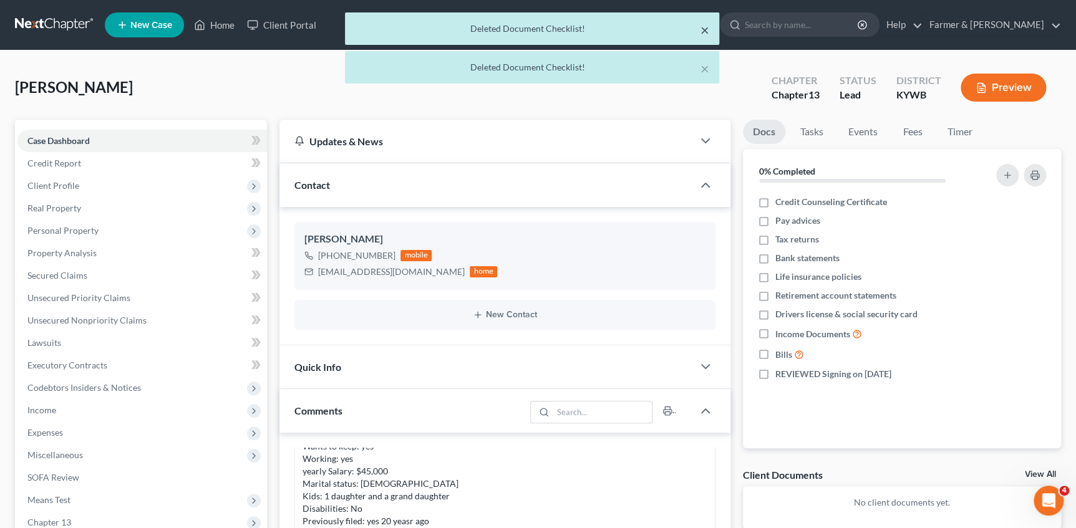
click at [705, 31] on button "×" at bounding box center [704, 29] width 9 height 15
click at [705, 61] on button "×" at bounding box center [704, 68] width 9 height 15
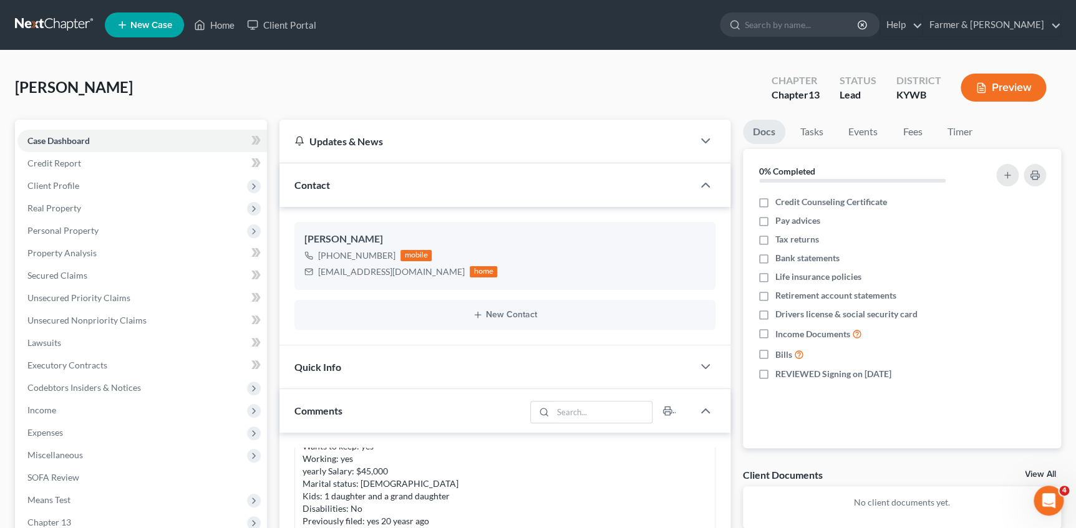
click at [705, 31] on ul "New Case Home Client Portal - No Result - See all results Or Press Enter... Hel…" at bounding box center [583, 25] width 956 height 32
click at [251, 134] on icon at bounding box center [255, 141] width 9 height 16
click at [257, 155] on icon at bounding box center [255, 163] width 9 height 16
click at [188, 185] on span "Client Profile" at bounding box center [141, 186] width 249 height 22
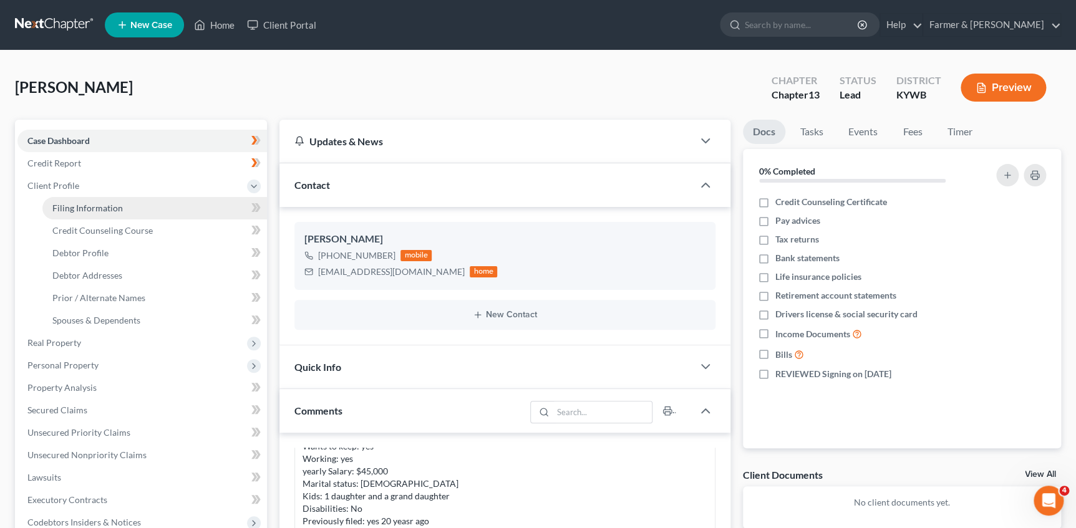
click at [137, 218] on link "Filing Information" at bounding box center [154, 208] width 224 height 22
select select "1"
select select "0"
select select "3"
select select "33"
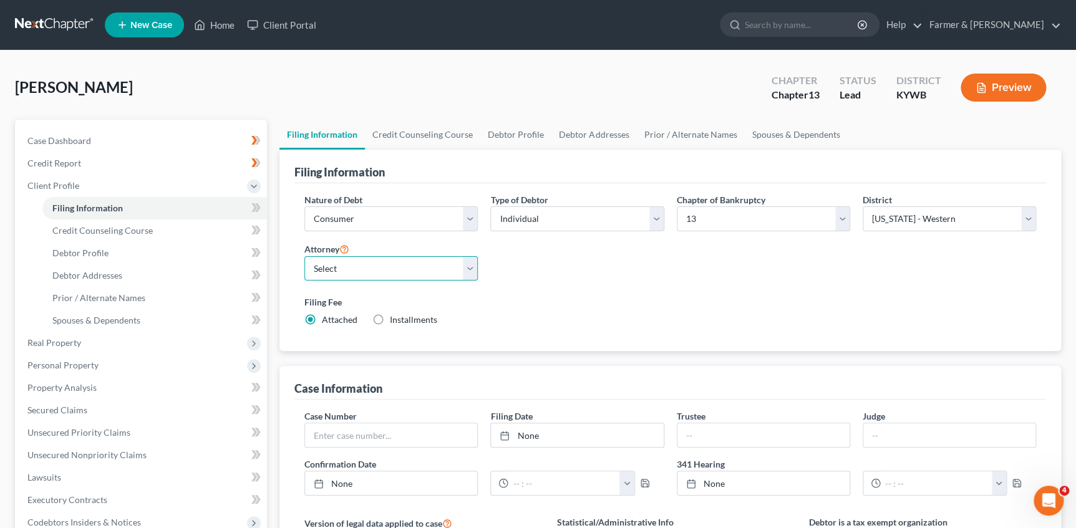
click at [393, 266] on select "Select Todd Farmer - KYWB Todd Farmer - KYEB Samuel Wright - KYWB" at bounding box center [390, 268] width 173 height 25
select select "2"
click at [405, 268] on select "Select Todd Farmer - KYWB Todd Farmer - KYEB Samuel Wright - KYWB" at bounding box center [390, 268] width 173 height 25
click at [395, 130] on link "Credit Counseling Course" at bounding box center [422, 135] width 115 height 30
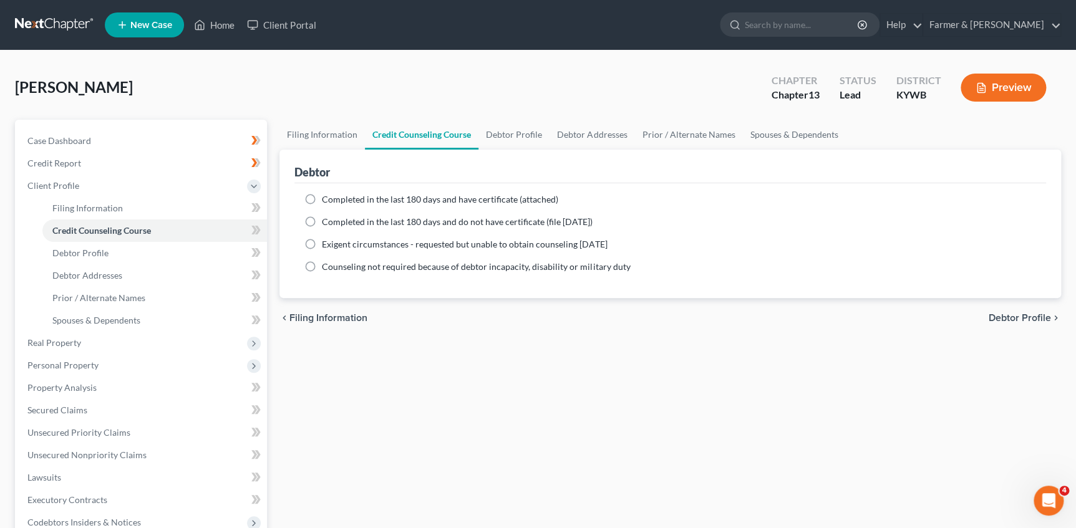
click at [396, 191] on div "Completed in the last 180 days and have certificate (attached) Date Completed N…" at bounding box center [669, 240] width 751 height 115
click at [355, 197] on span "Completed in the last 180 days and have certificate (attached)" at bounding box center [440, 199] width 236 height 11
click at [335, 197] on input "Completed in the last 180 days and have certificate (attached)" at bounding box center [331, 197] width 8 height 8
radio input "true"
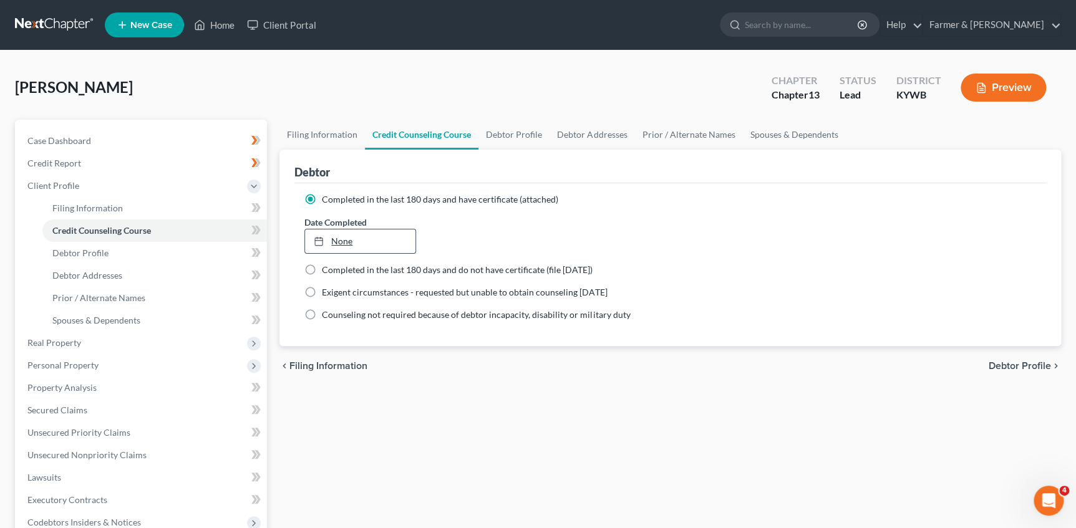
click at [328, 237] on div at bounding box center [322, 241] width 17 height 11
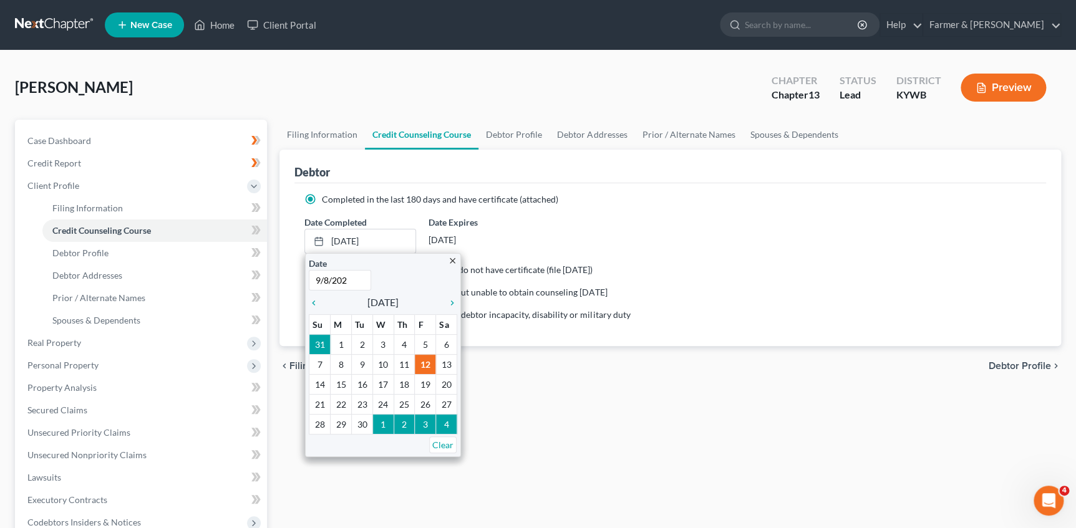
type input "9/8/2025"
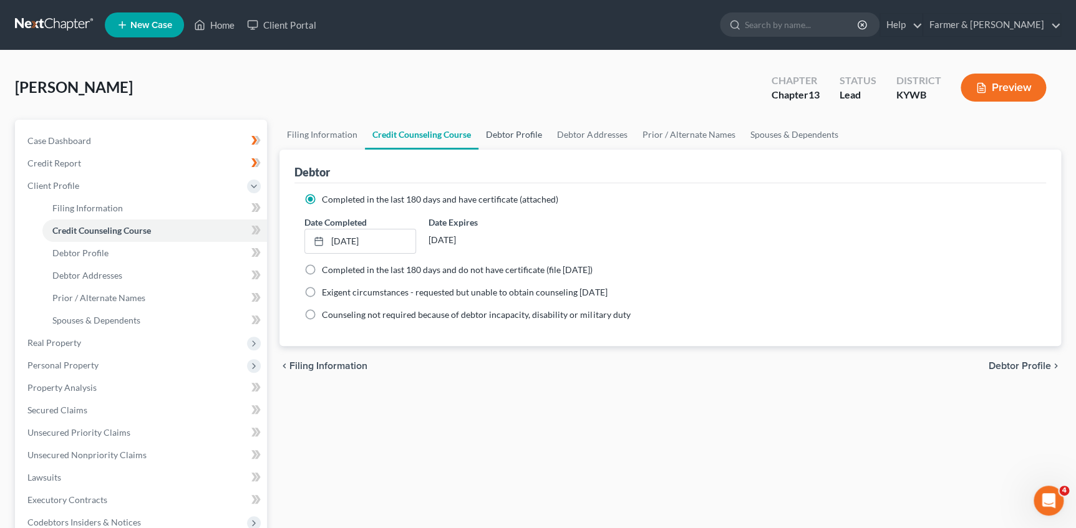
click at [512, 131] on link "Debtor Profile" at bounding box center [513, 135] width 71 height 30
select select "0"
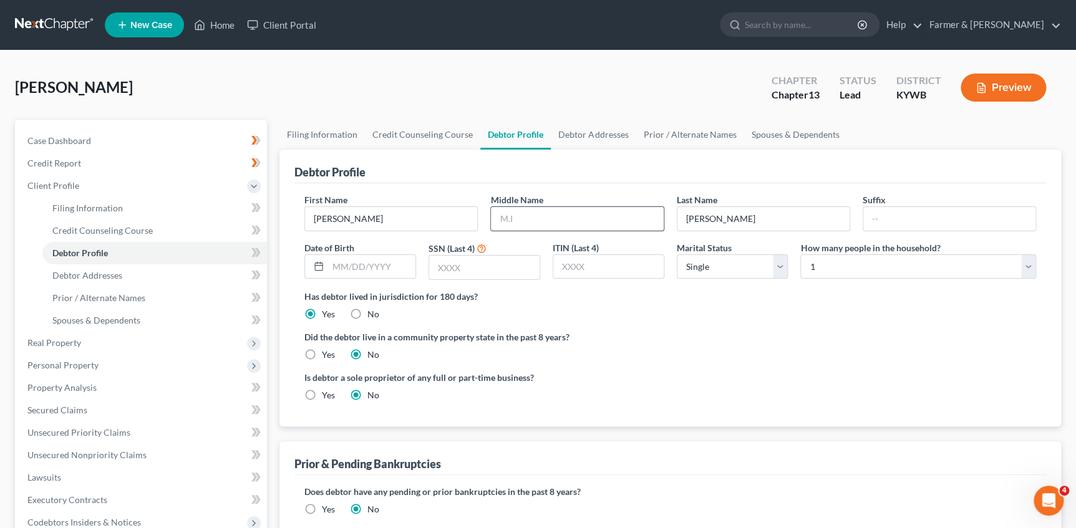
drag, startPoint x: 516, startPoint y: 214, endPoint x: 528, endPoint y: 219, distance: 12.9
click at [514, 218] on input "text" at bounding box center [577, 219] width 172 height 24
type input "Earl"
type input "06/21/1970"
type input "7821"
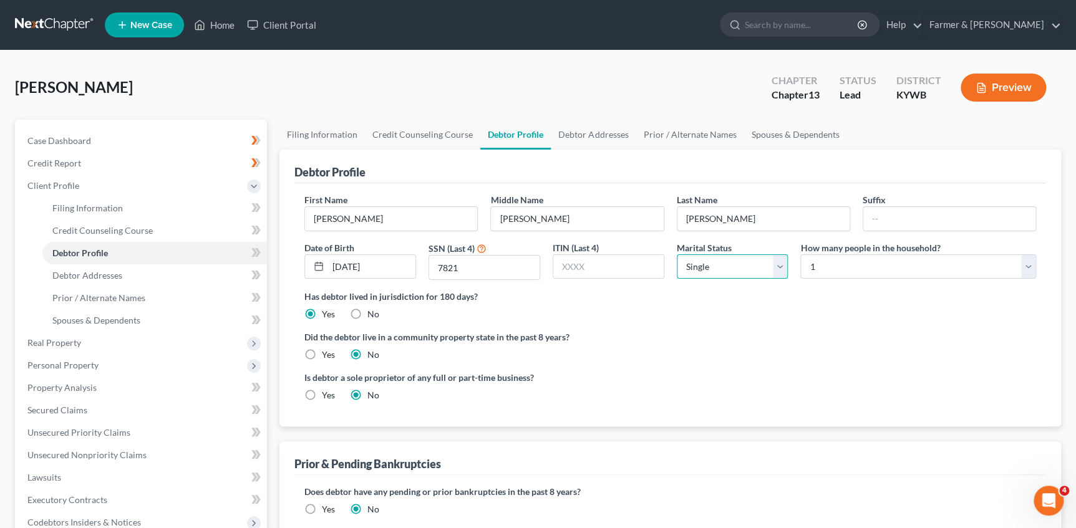
select select "3"
click at [614, 176] on div "Debtor Profile" at bounding box center [669, 167] width 751 height 34
drag, startPoint x: 494, startPoint y: 46, endPoint x: 506, endPoint y: 57, distance: 15.4
click at [496, 48] on nav "Home New Case Client Portal Farmer & Wright gumaro@farmerwright.com My Account …" at bounding box center [538, 25] width 1076 height 50
drag, startPoint x: 581, startPoint y: 136, endPoint x: 572, endPoint y: 147, distance: 13.7
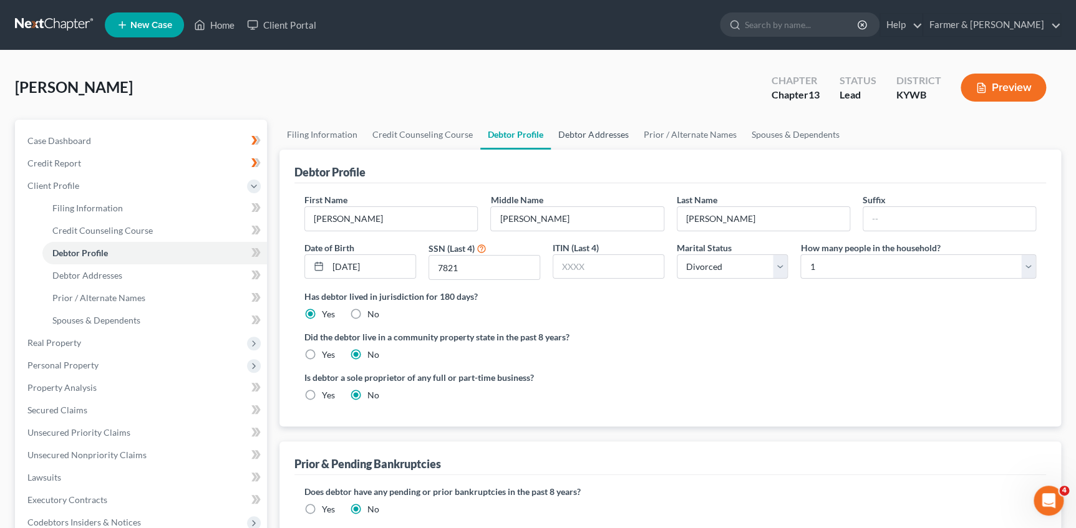
click at [579, 137] on link "Debtor Addresses" at bounding box center [593, 135] width 85 height 30
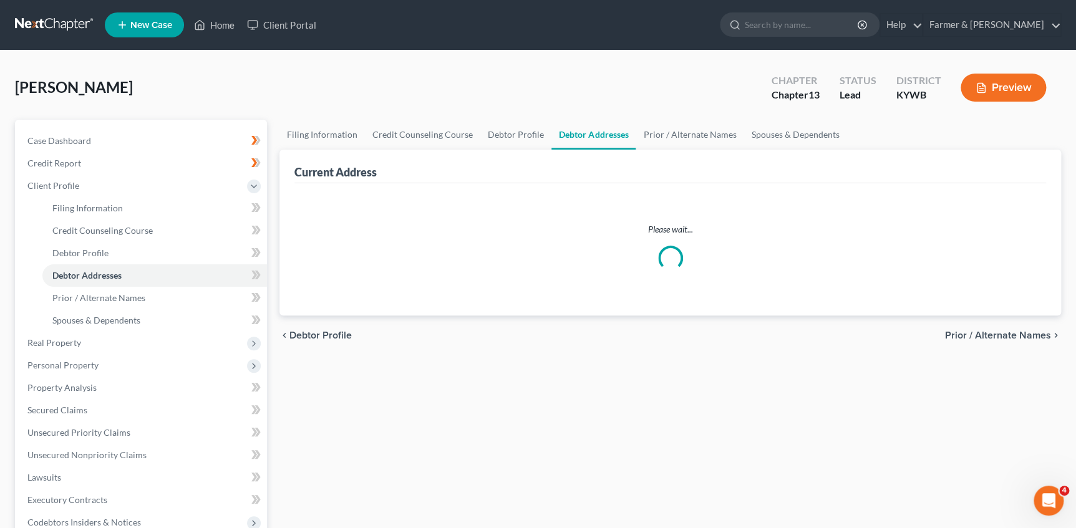
select select "0"
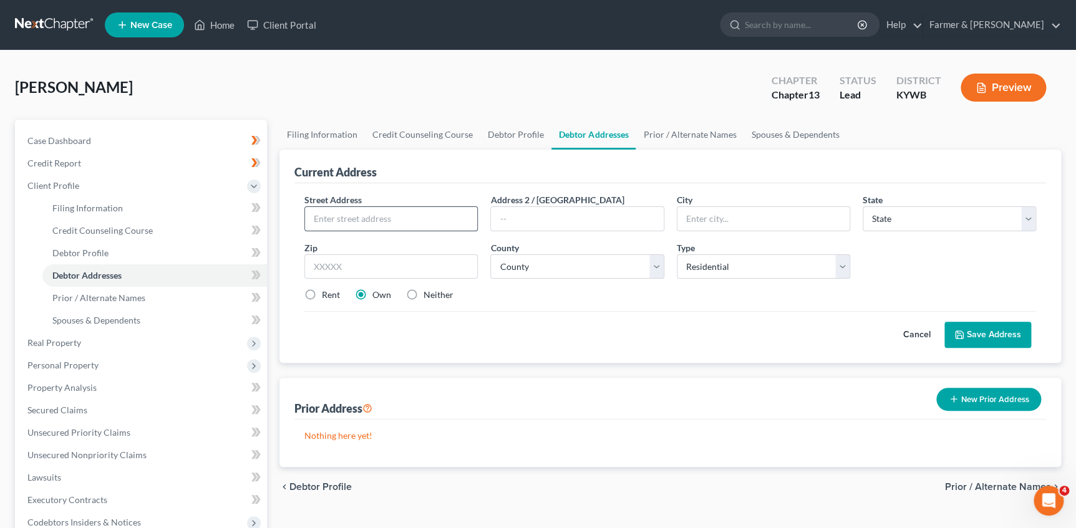
click at [372, 222] on input "text" at bounding box center [391, 219] width 172 height 24
paste input "9711 S Preston Hwy"
type input "9711 S Preston Hwy"
click at [362, 268] on input "text" at bounding box center [390, 266] width 173 height 25
type input "40150"
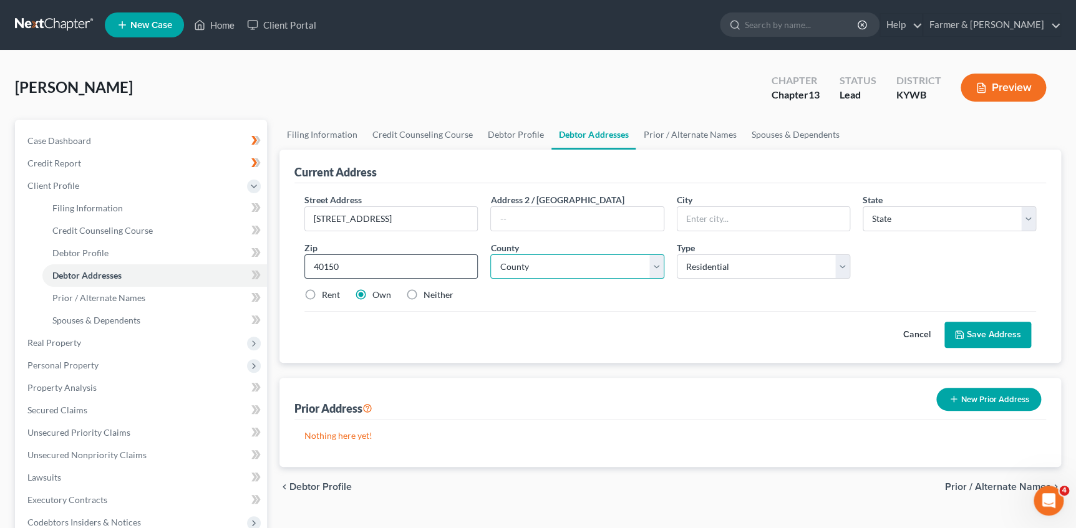
type input "Lebanon Junction"
select select "18"
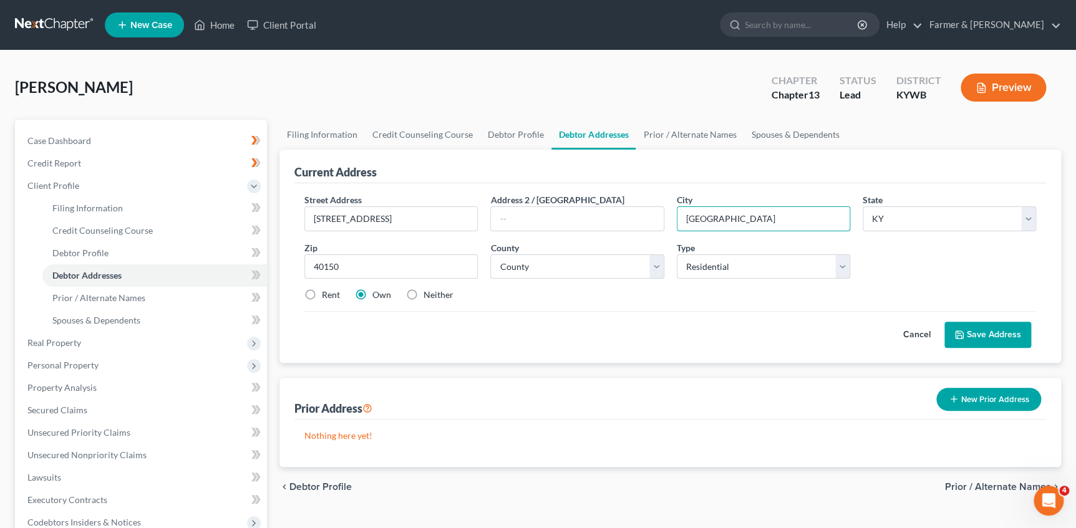
drag, startPoint x: 687, startPoint y: 216, endPoint x: 549, endPoint y: 194, distance: 140.2
click at [581, 204] on div "Street Address * 9711 S Preston Hwy Address 2 / PO Box City * Lebanon Junction …" at bounding box center [670, 252] width 744 height 118
drag, startPoint x: 538, startPoint y: 258, endPoint x: 598, endPoint y: 253, distance: 60.1
click at [544, 258] on select "County Adair County Allen County Anderson County Ballard County Barren County B…" at bounding box center [576, 266] width 173 height 25
select select "14"
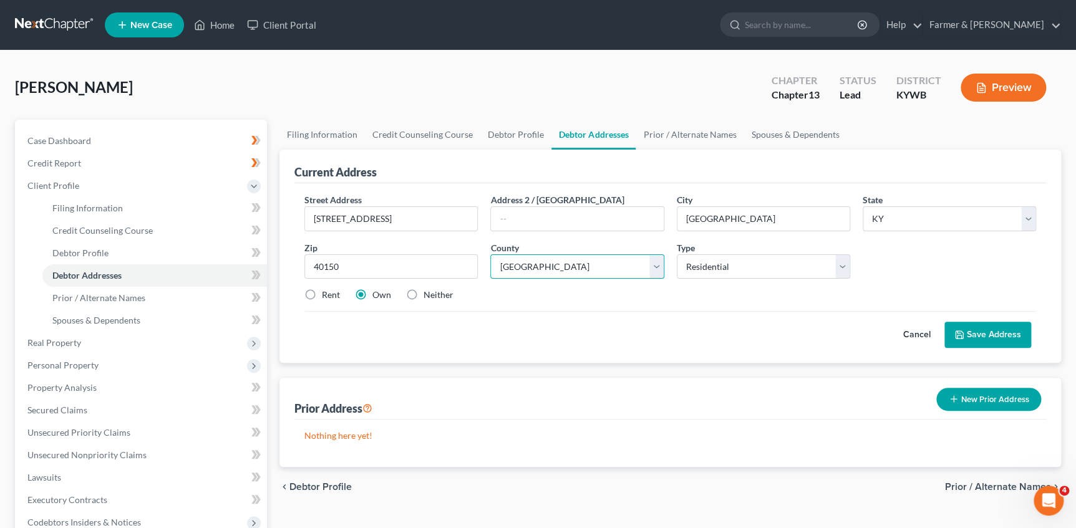
click at [490, 254] on select "County Adair County Allen County Anderson County Ballard County Barren County B…" at bounding box center [576, 266] width 173 height 25
click at [944, 322] on button "Save Address" at bounding box center [987, 335] width 87 height 26
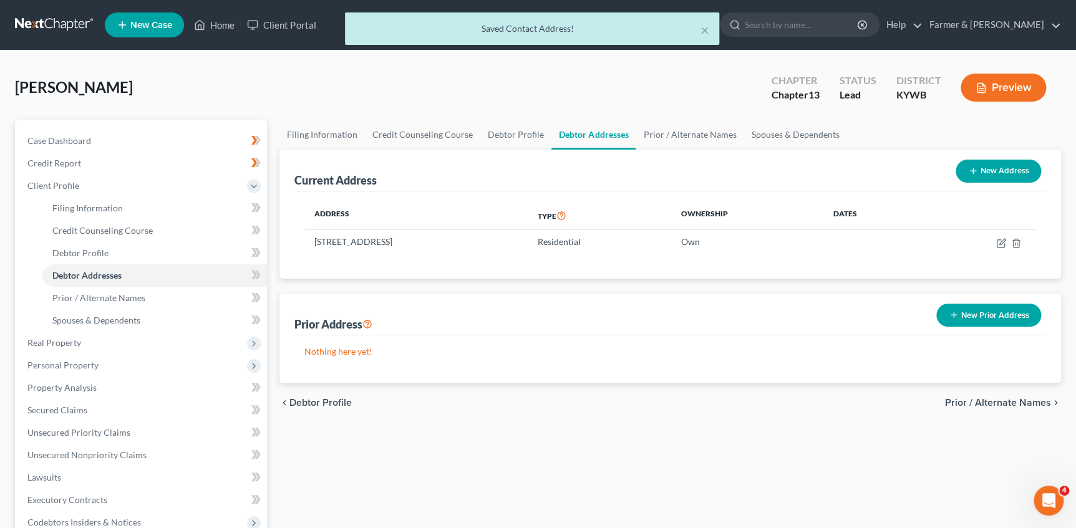
click at [550, 297] on div "Prior Address New Prior Address" at bounding box center [669, 315] width 751 height 42
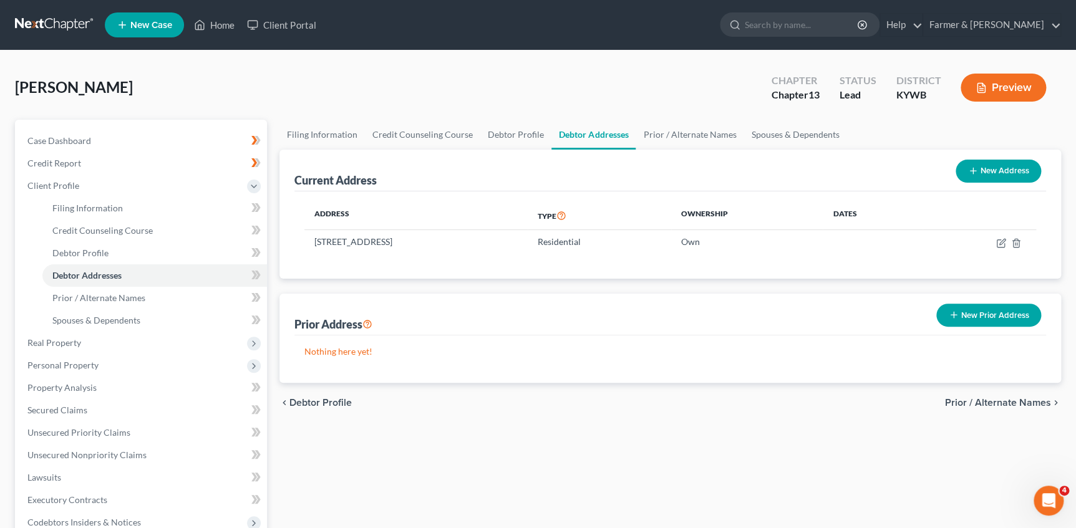
click at [592, 164] on div "Current Address New Address" at bounding box center [669, 171] width 751 height 42
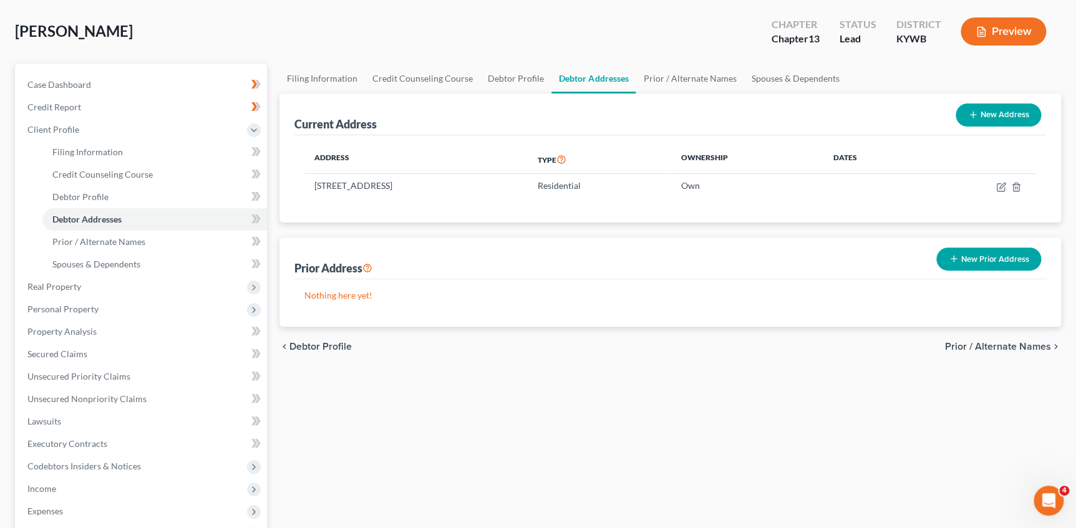
scroll to position [56, 0]
click at [405, 227] on div "Current Address New Address Address Type Ownership Dates 9711 S Preston Hwy, Le…" at bounding box center [669, 210] width 781 height 233
click at [256, 218] on icon at bounding box center [254, 219] width 6 height 9
click at [258, 199] on icon at bounding box center [255, 197] width 9 height 16
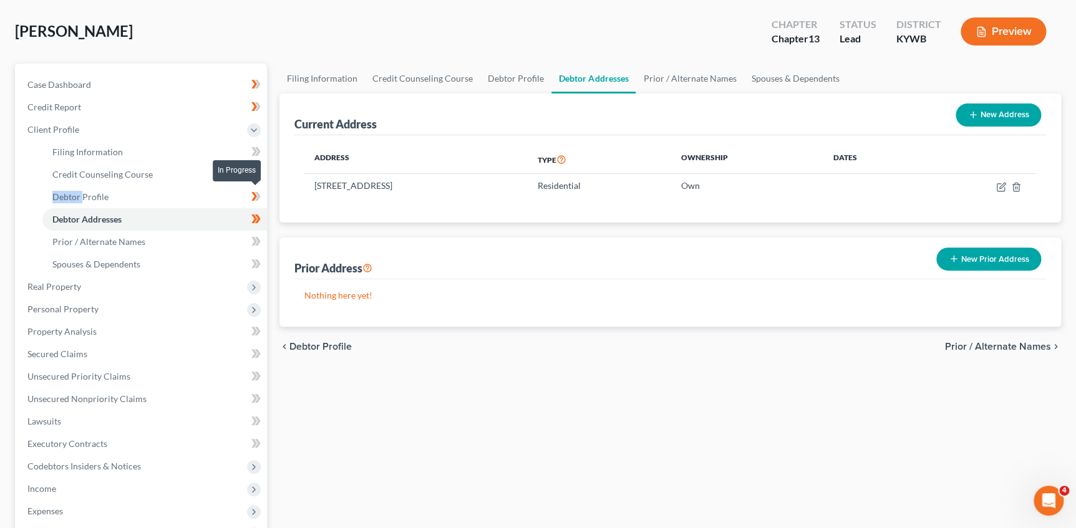
click at [258, 198] on icon at bounding box center [255, 197] width 9 height 16
click at [254, 176] on icon at bounding box center [255, 174] width 9 height 16
click at [258, 148] on icon at bounding box center [258, 151] width 6 height 9
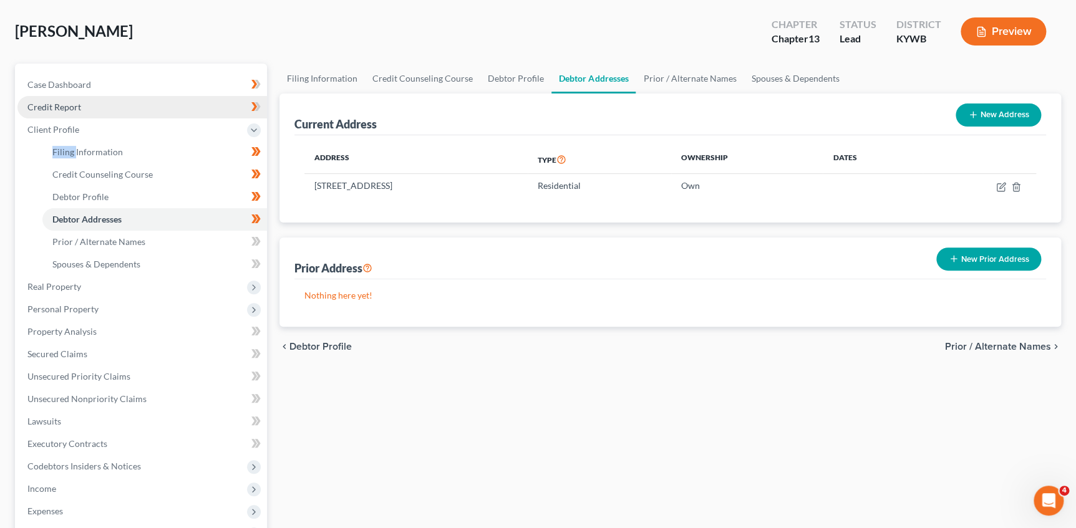
click at [72, 108] on span "Credit Report" at bounding box center [54, 107] width 54 height 11
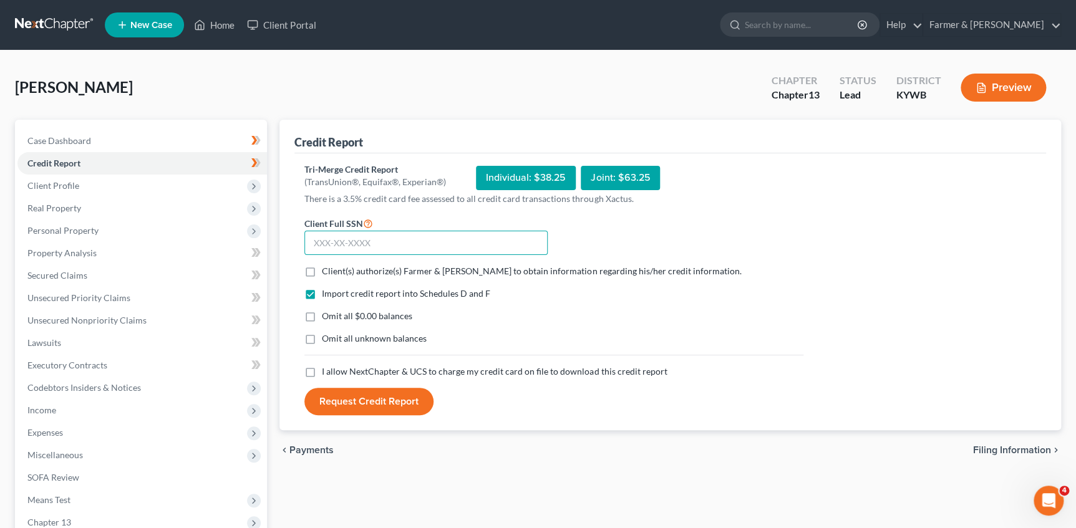
click at [380, 241] on input "text" at bounding box center [425, 243] width 243 height 25
paste input "545-13-7821"
type input "545-13-7821"
click at [327, 265] on input "Client(s) authorize(s) Farmer & Wright to obtain information regarding his/her …" at bounding box center [331, 269] width 8 height 8
checkbox input "true"
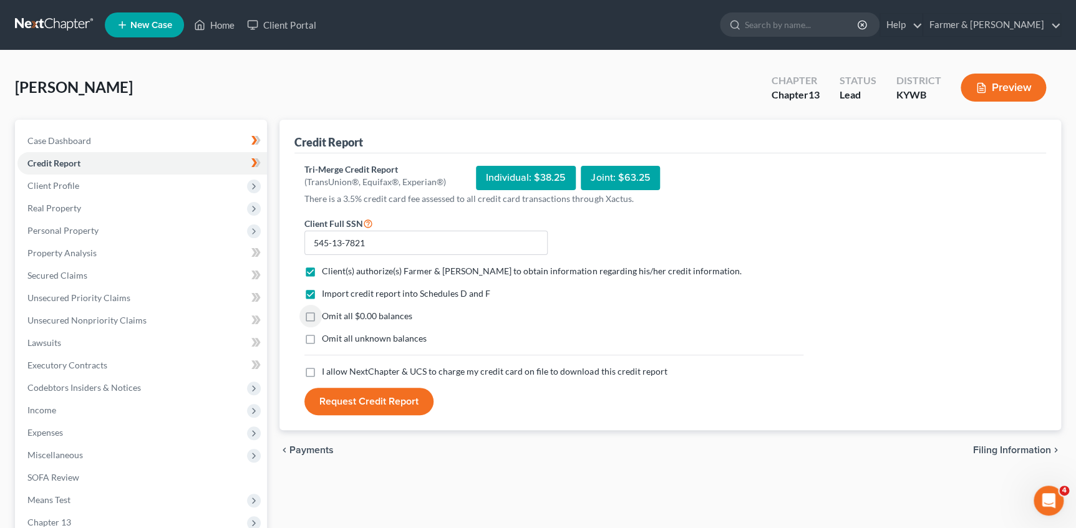
click at [327, 310] on input "Omit all $0.00 balances" at bounding box center [331, 314] width 8 height 8
checkbox input "true"
click at [327, 365] on input "I allow NextChapter & UCS to charge my credit card on file to download this cre…" at bounding box center [331, 369] width 8 height 8
checkbox input "true"
click at [339, 391] on button "Request Credit Report" at bounding box center [368, 401] width 129 height 27
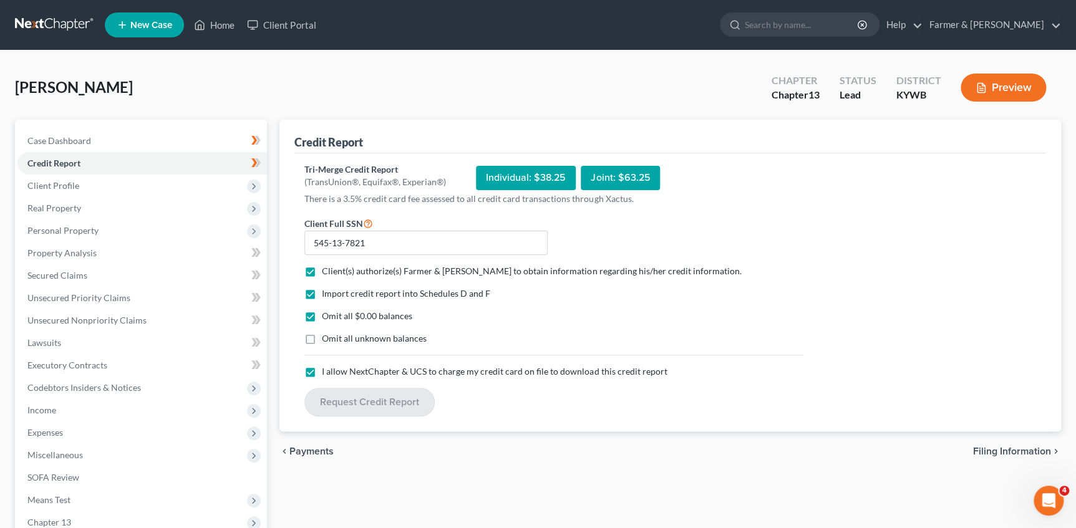
click at [360, 78] on div "Amerine, John Upgraded Chapter Chapter 13 Status Lead District KYWB Preview" at bounding box center [538, 92] width 1046 height 54
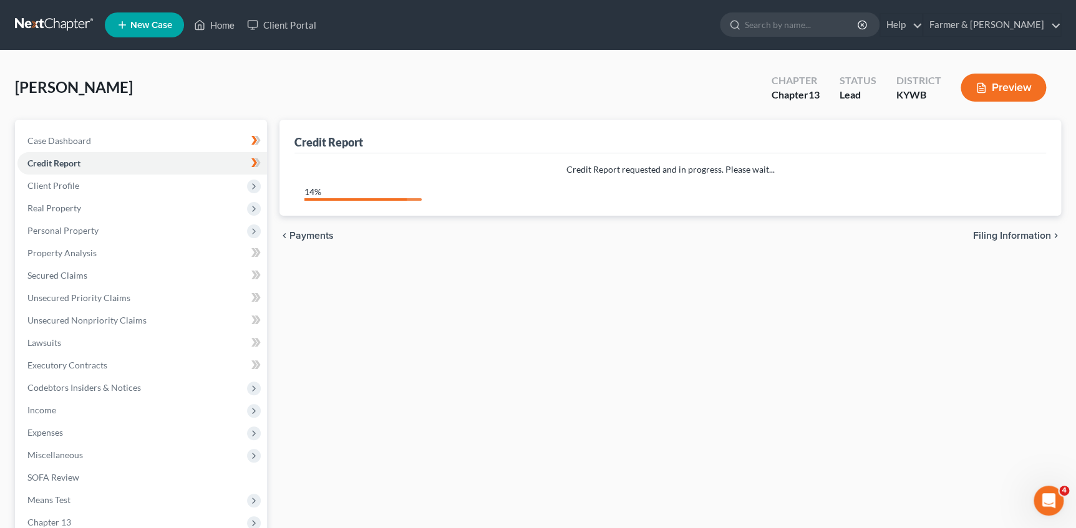
drag, startPoint x: 596, startPoint y: 97, endPoint x: 589, endPoint y: 97, distance: 7.5
click at [596, 97] on div "Amerine, John Upgraded Chapter Chapter 13 Status Lead District KYWB Preview" at bounding box center [538, 92] width 1046 height 54
click at [253, 158] on icon at bounding box center [254, 162] width 6 height 9
click at [334, 105] on div "Amerine, John Upgraded Chapter Chapter 13 Status Lead District KYWB Preview" at bounding box center [538, 92] width 1046 height 54
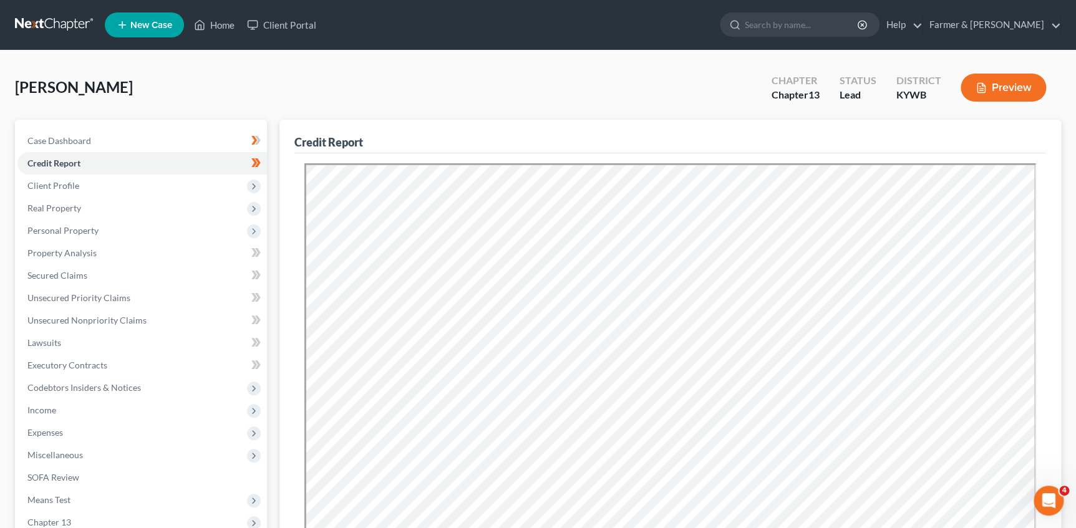
click at [377, 107] on div "Amerine, John Upgraded Chapter Chapter 13 Status Lead District KYWB Preview" at bounding box center [538, 92] width 1046 height 54
click at [152, 188] on span "Client Profile" at bounding box center [141, 186] width 249 height 22
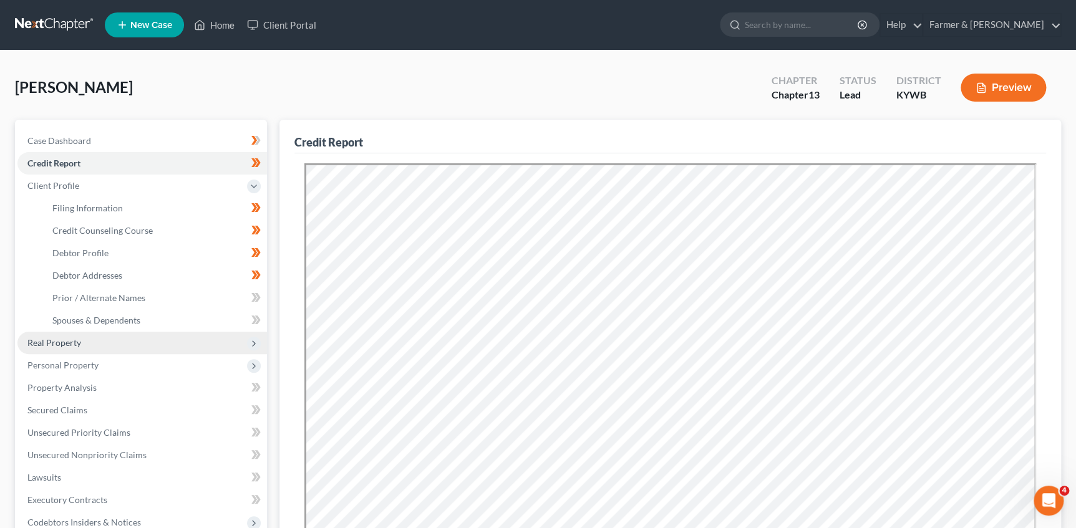
click at [90, 345] on span "Real Property" at bounding box center [141, 343] width 249 height 22
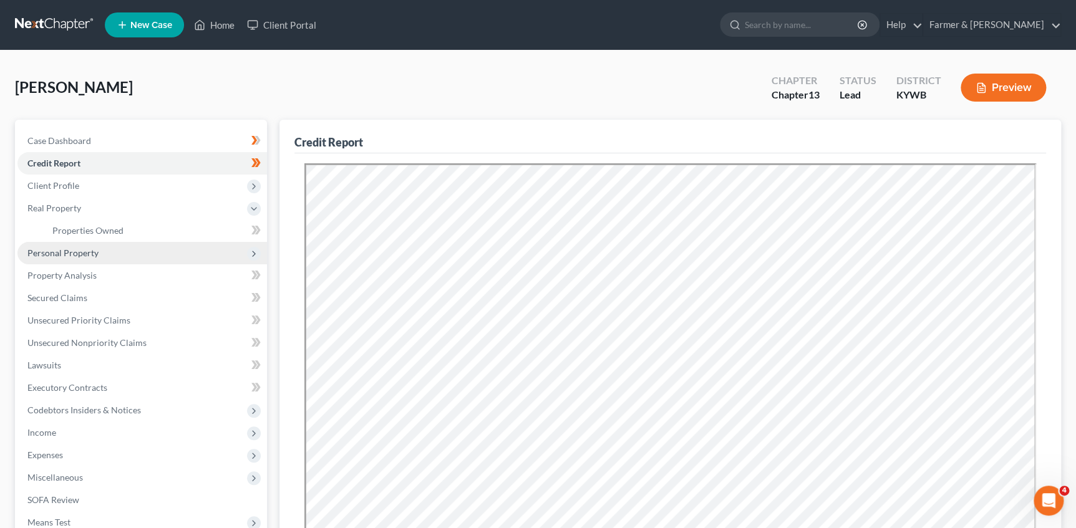
click at [92, 253] on span "Personal Property" at bounding box center [62, 253] width 71 height 11
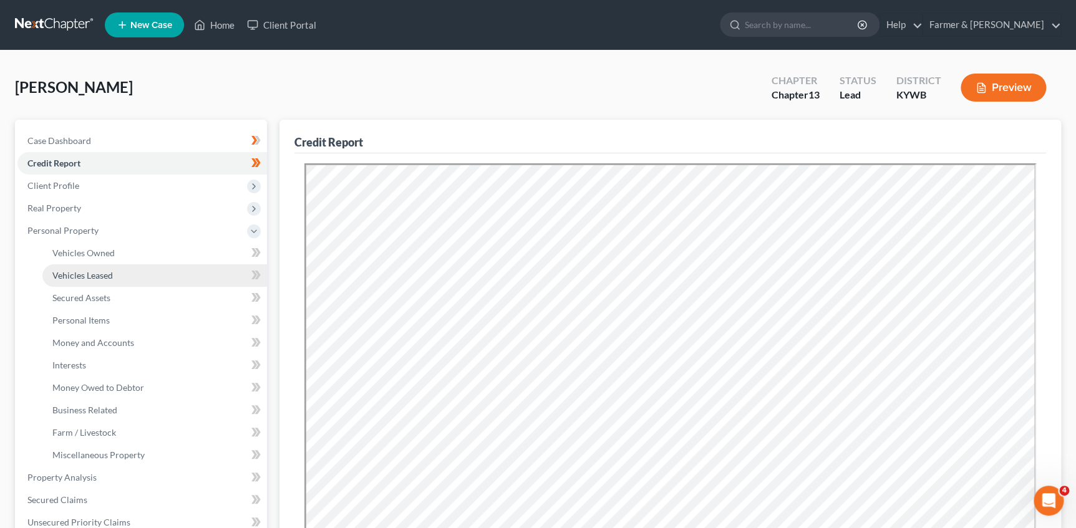
click at [87, 282] on link "Vehicles Leased" at bounding box center [154, 275] width 224 height 22
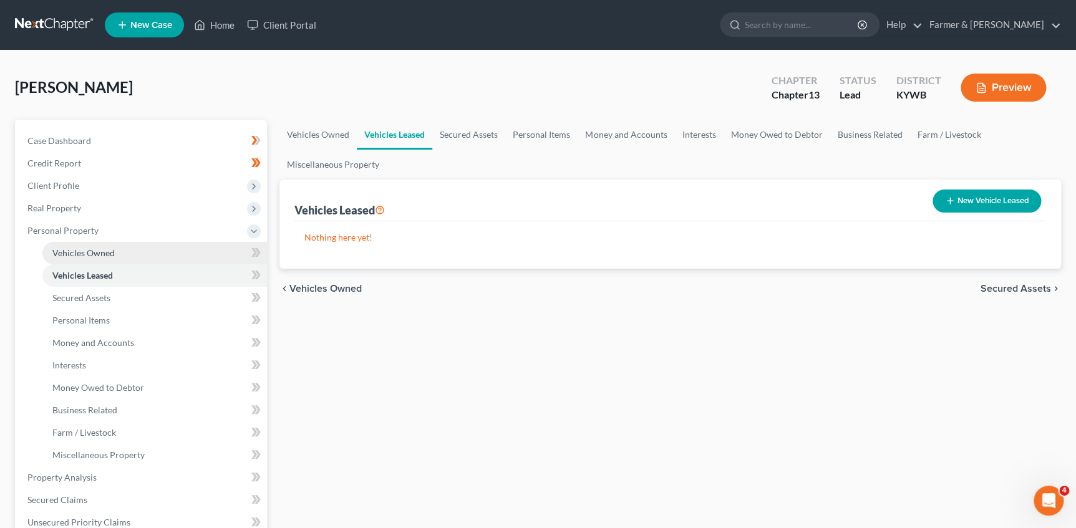
click at [107, 256] on span "Vehicles Owned" at bounding box center [83, 253] width 62 height 11
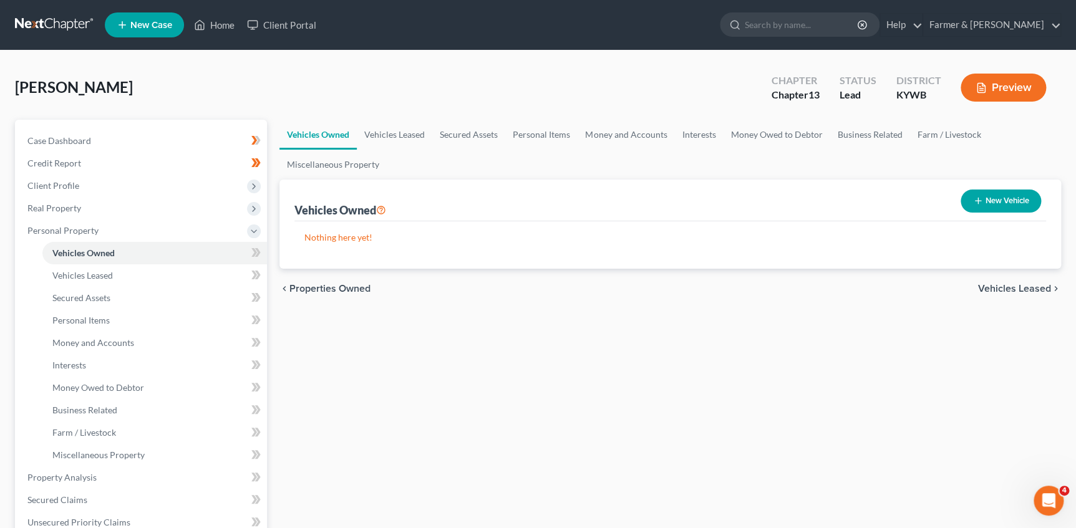
click at [490, 281] on div "chevron_left Properties Owned Vehicles Leased chevron_right" at bounding box center [669, 289] width 781 height 40
click at [593, 233] on p "Nothing here yet!" at bounding box center [669, 237] width 731 height 12
drag, startPoint x: 314, startPoint y: 87, endPoint x: 323, endPoint y: 89, distance: 8.8
click at [314, 87] on div "Amerine, John Upgraded Chapter Chapter 13 Status Lead District KYWB Preview" at bounding box center [538, 92] width 1046 height 54
click at [530, 209] on div "Vehicles Owned New Vehicle" at bounding box center [669, 201] width 751 height 42
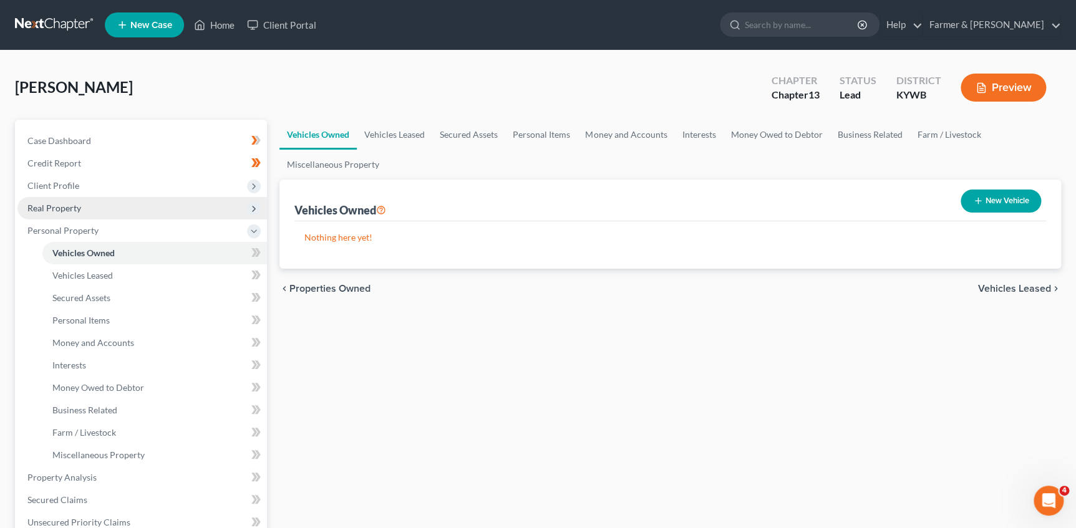
click at [99, 208] on span "Real Property" at bounding box center [141, 208] width 249 height 22
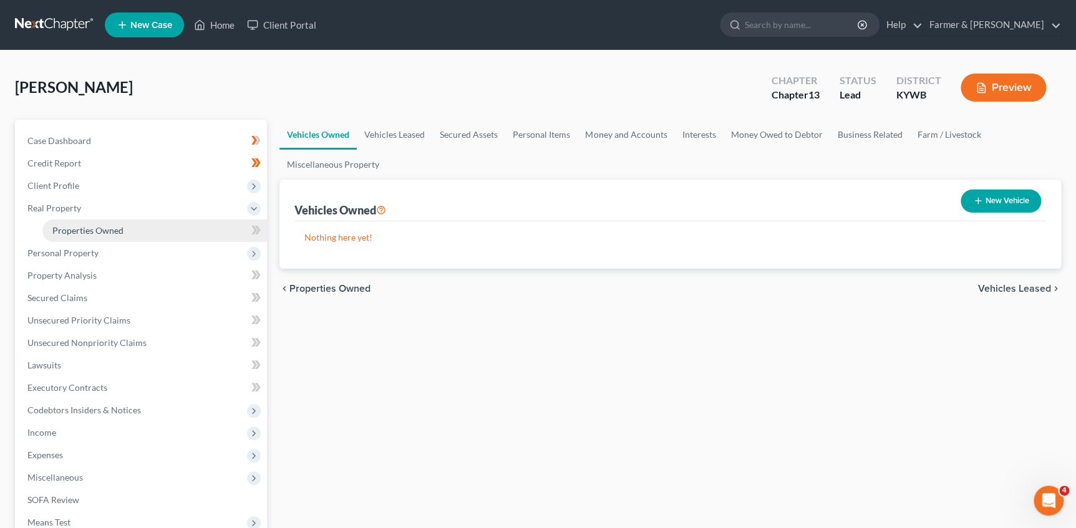
click at [84, 229] on span "Properties Owned" at bounding box center [87, 230] width 71 height 11
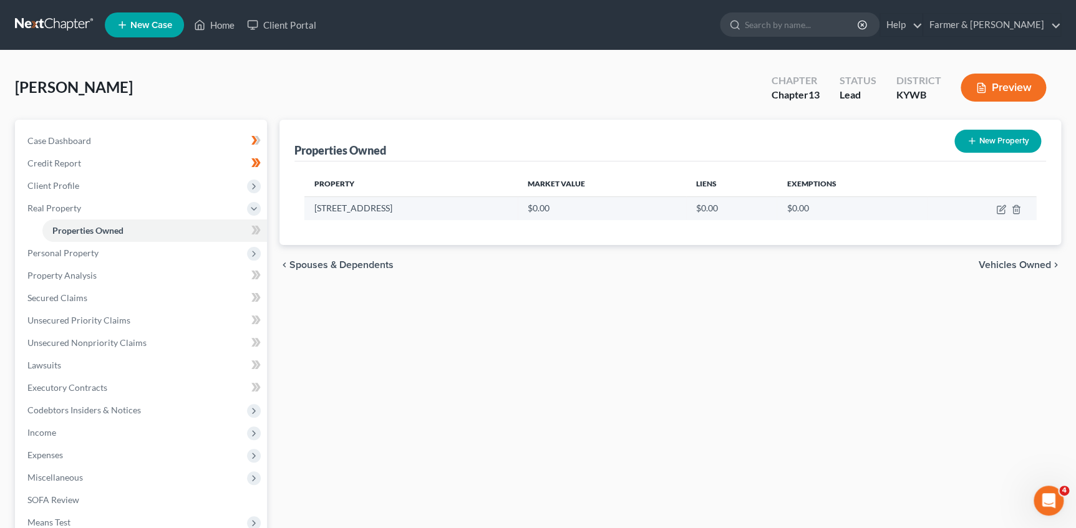
click at [994, 208] on td at bounding box center [981, 208] width 108 height 24
click at [1000, 210] on icon "button" at bounding box center [1002, 208] width 6 height 6
select select "18"
select select "14"
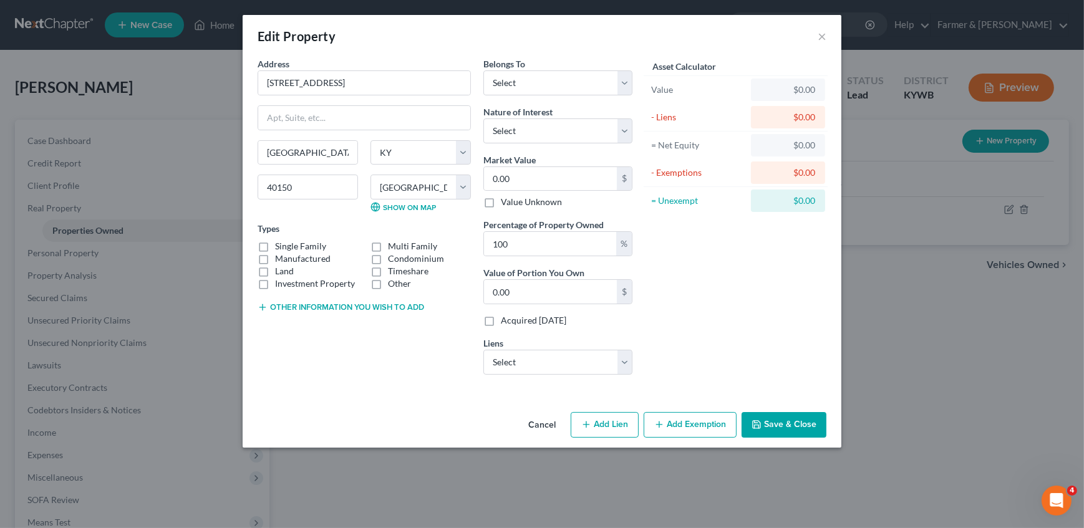
click at [310, 244] on label "Single Family" at bounding box center [300, 246] width 51 height 12
click at [288, 244] on input "Single Family" at bounding box center [284, 244] width 8 height 8
checkbox input "true"
click at [330, 310] on button "Other information you wish to add" at bounding box center [341, 307] width 166 height 10
click at [532, 88] on select "Select Debtor 1 Only Debtor 2 Only Debtor 1 And Debtor 2 Only At Least One Of T…" at bounding box center [557, 82] width 149 height 25
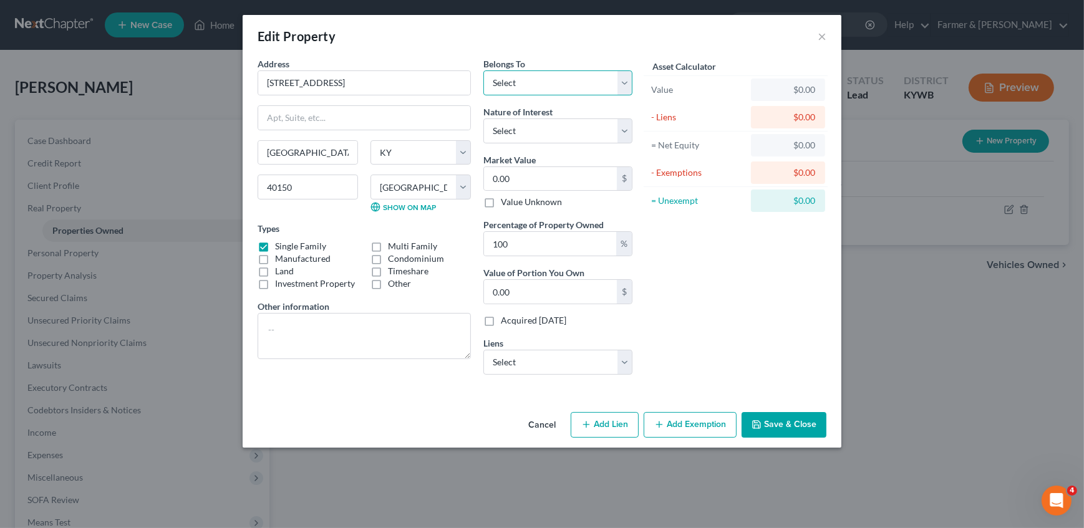
select select "0"
click at [483, 70] on select "Select Debtor 1 Only Debtor 2 Only Debtor 1 And Debtor 2 Only At Least One Of T…" at bounding box center [557, 82] width 149 height 25
click at [518, 133] on select "Select Fee Simple Joint Tenant Life Estate Equitable Interest Future Interest T…" at bounding box center [557, 130] width 149 height 25
select select "0"
click at [483, 118] on select "Select Fee Simple Joint Tenant Life Estate Equitable Interest Future Interest T…" at bounding box center [557, 130] width 149 height 25
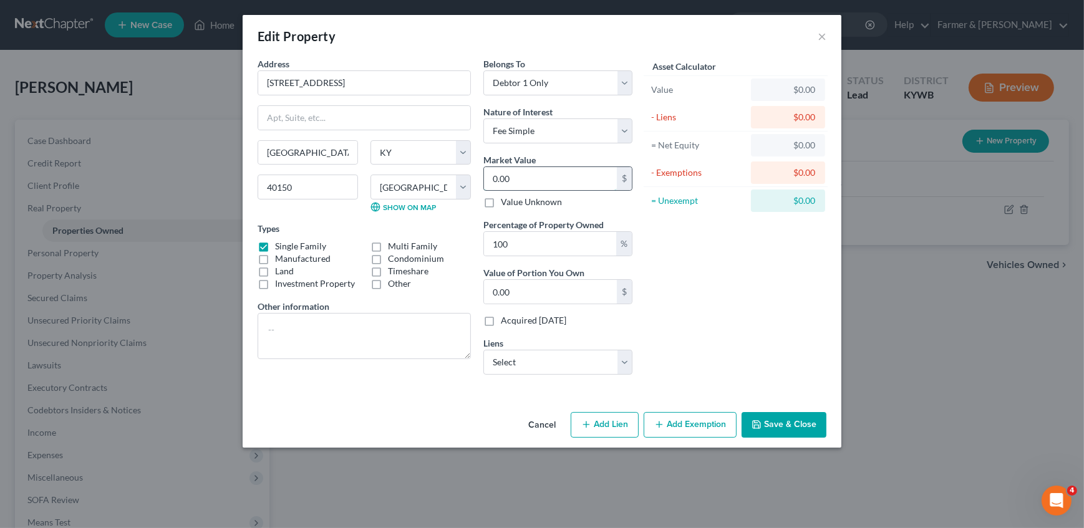
click at [521, 178] on input "0.00" at bounding box center [550, 179] width 133 height 24
paste input "92,0"
type input "92,000"
type input "92,000.00"
type input "92,000"
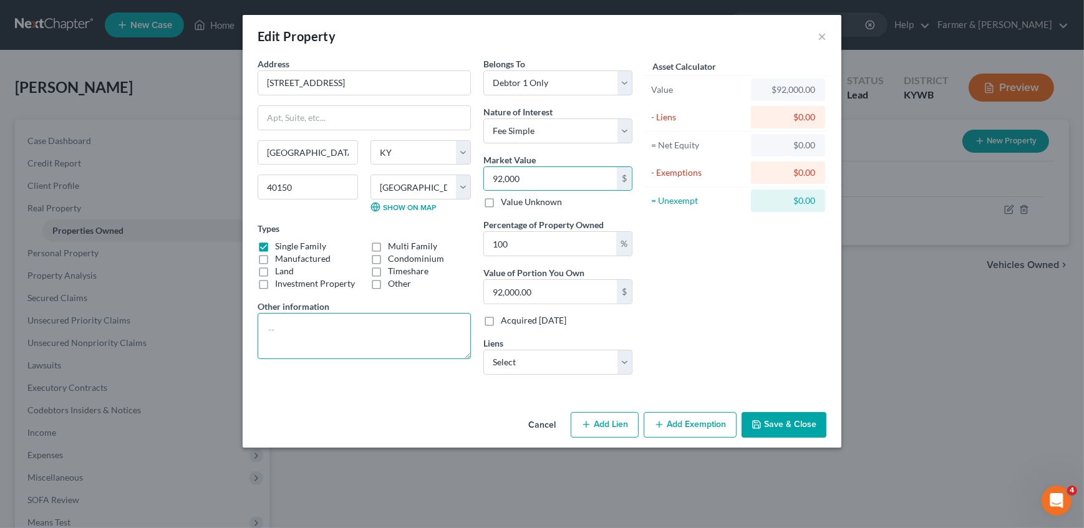
click at [364, 352] on textarea at bounding box center [364, 336] width 213 height 46
click at [424, 333] on textarea "Home on foundation." at bounding box center [364, 336] width 213 height 46
type textarea "Home on foundation. 4 bedrooms. 1 bathroom. Value based on most recent PVA."
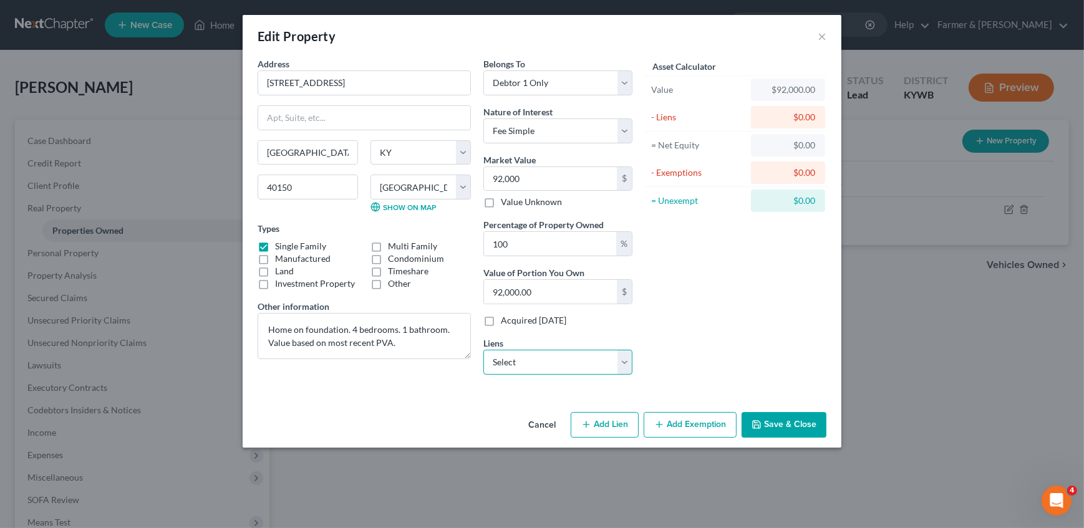
click at [554, 362] on select "Select Villagecapit - $168,834.00 Wesbanco - $9,888.00" at bounding box center [557, 362] width 149 height 25
select select "0"
click at [483, 350] on select "Select Villagecapit - $168,834.00 Wesbanco - $9,888.00" at bounding box center [557, 362] width 149 height 25
select select
select select "31"
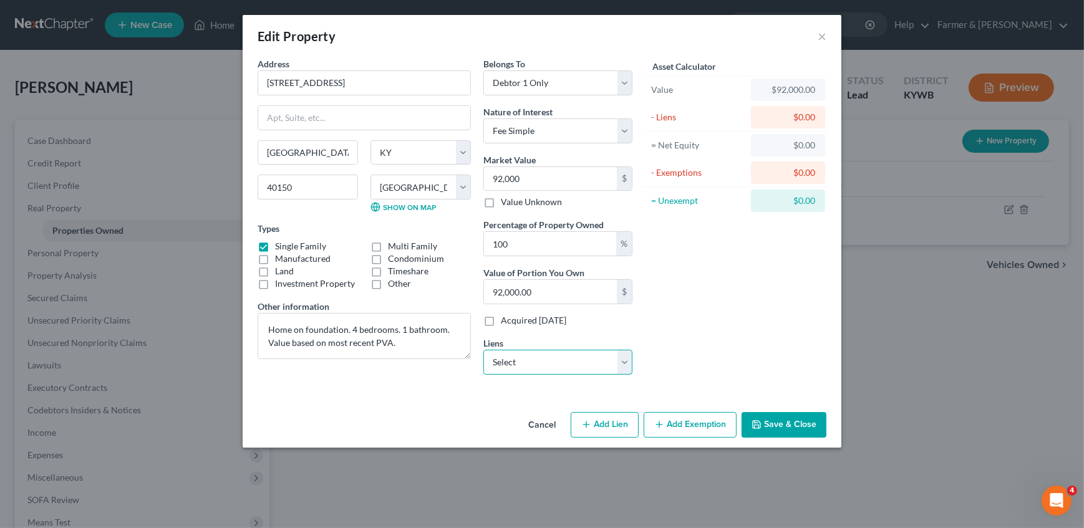
select select "0"
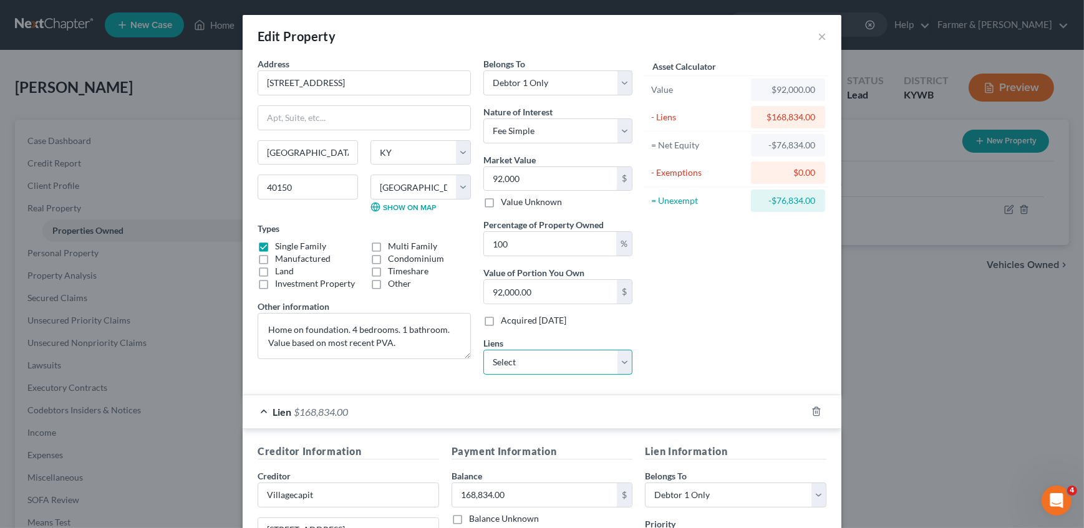
scroll to position [170, 0]
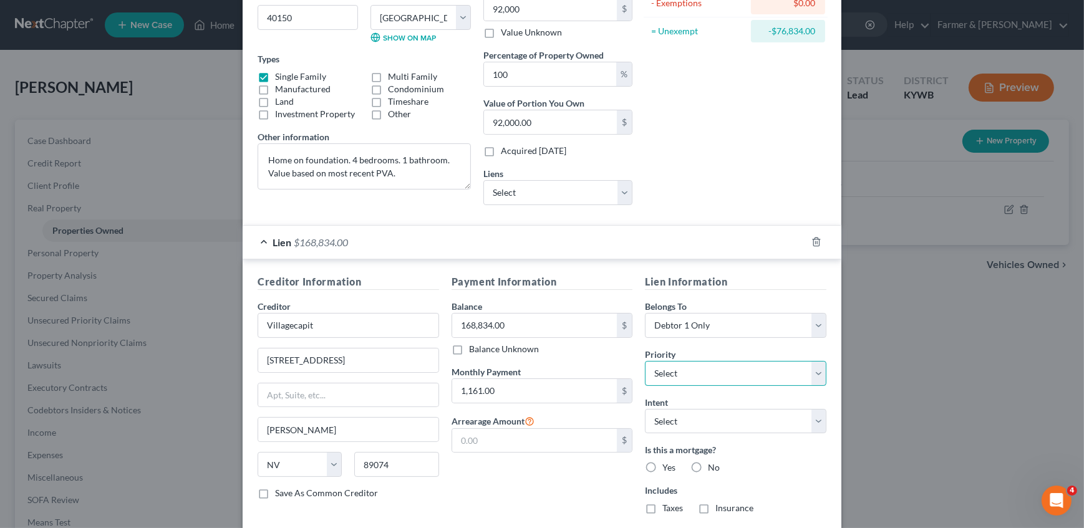
drag, startPoint x: 672, startPoint y: 382, endPoint x: 678, endPoint y: 377, distance: 8.0
click at [672, 382] on select "Select 1st 2nd 3rd 4th 5th 6th 7th 8th 9th 10th 11th 12th 13th 14th 15th 16th 1…" at bounding box center [735, 373] width 181 height 25
select select "0"
click at [680, 372] on select "Select 1st 2nd 3rd 4th 5th 6th 7th 8th 9th 10th 11th 12th 13th 14th 15th 16th 1…" at bounding box center [735, 373] width 181 height 25
click at [680, 413] on select "Select Surrender Redeem Reaffirm Avoid Other" at bounding box center [735, 421] width 181 height 25
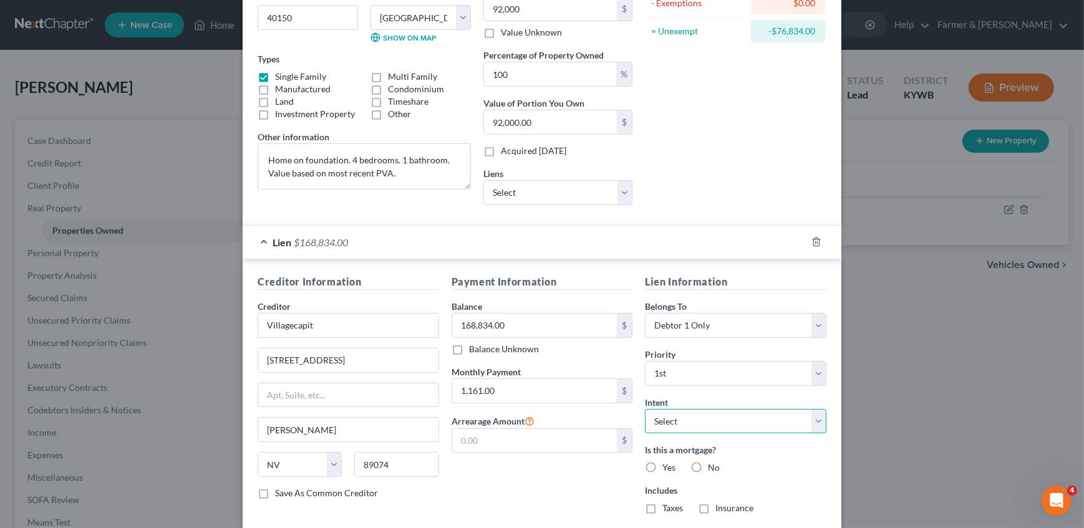
select select "4"
click at [645, 409] on select "Select Surrender Redeem Reaffirm Avoid Other" at bounding box center [735, 421] width 181 height 25
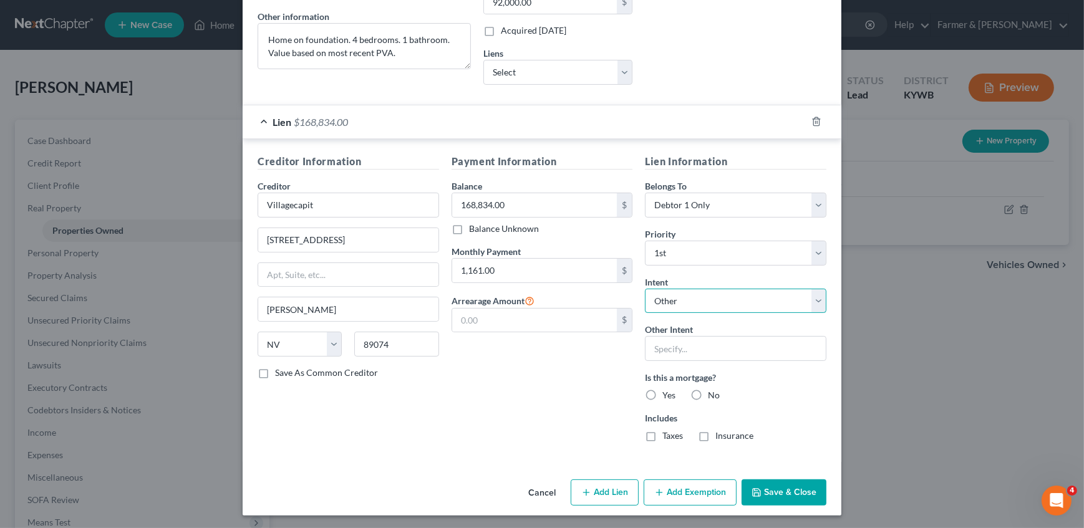
scroll to position [291, 0]
click at [662, 392] on label "Yes" at bounding box center [668, 394] width 13 height 12
click at [667, 392] on input "Yes" at bounding box center [671, 392] width 8 height 8
radio input "true"
click at [662, 431] on label "Taxes" at bounding box center [672, 435] width 21 height 12
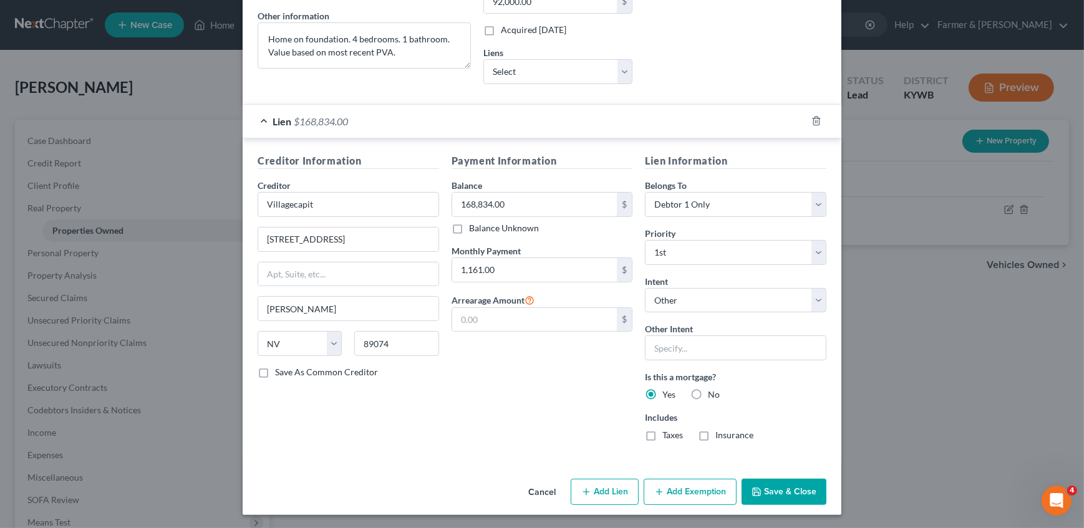
click at [667, 431] on input "Taxes" at bounding box center [671, 433] width 8 height 8
checkbox input "true"
click at [715, 438] on label "Insurance" at bounding box center [734, 435] width 38 height 12
click at [720, 437] on input "Insurance" at bounding box center [724, 433] width 8 height 8
checkbox input "true"
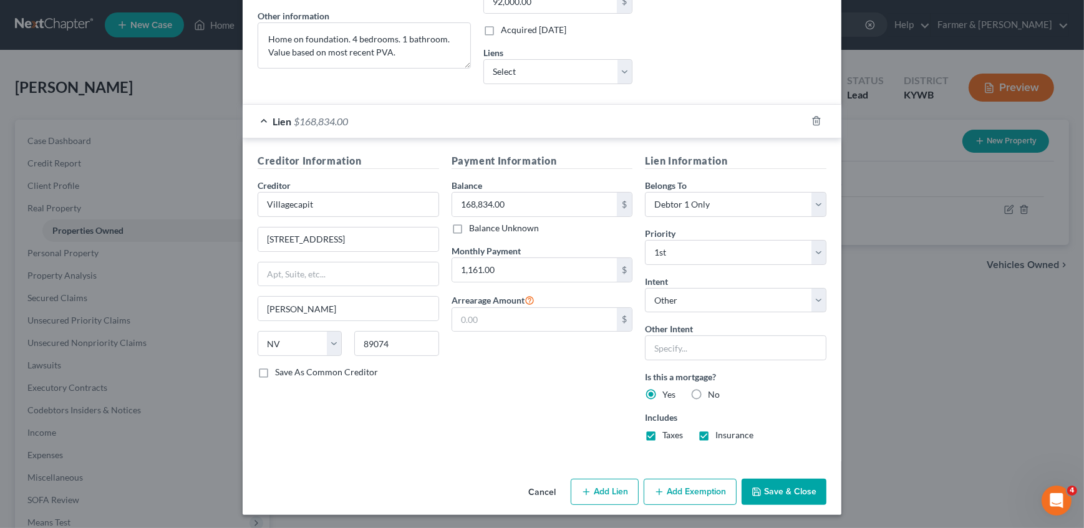
click at [549, 411] on div "Payment Information Balance 168,834.00 $ Balance Unknown Balance Undetermined 1…" at bounding box center [542, 302] width 194 height 298
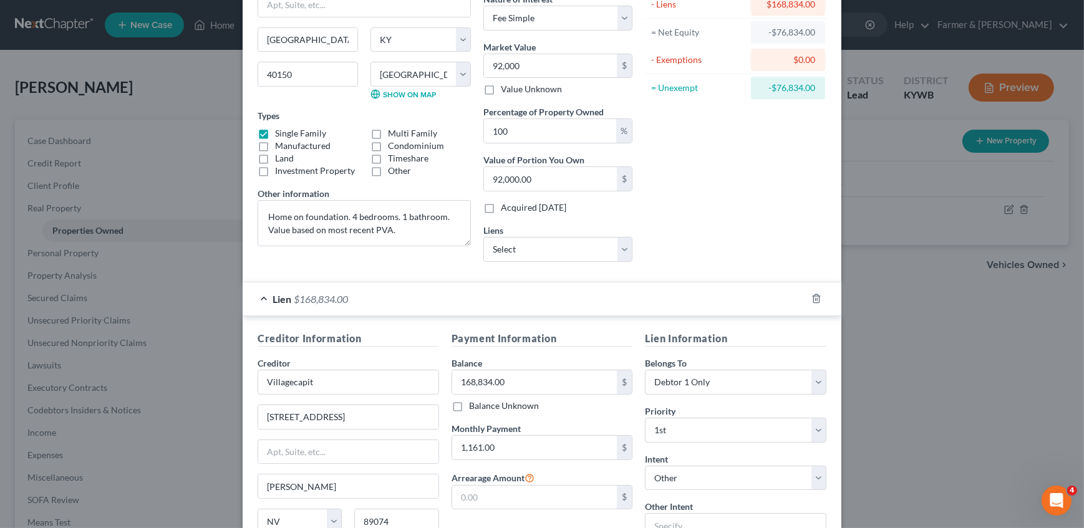
scroll to position [7, 0]
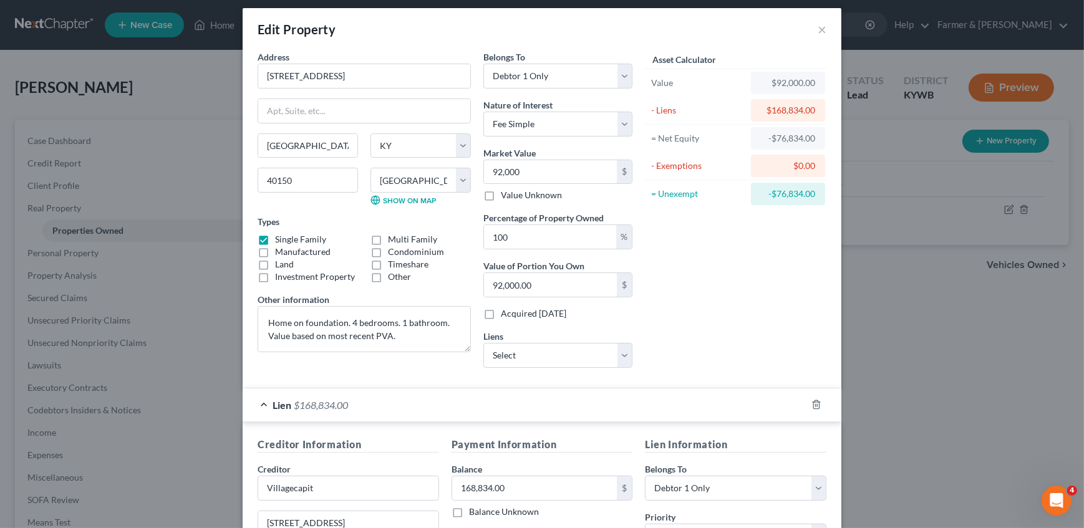
click at [549, 405] on div "Lien $168,834.00" at bounding box center [525, 404] width 564 height 33
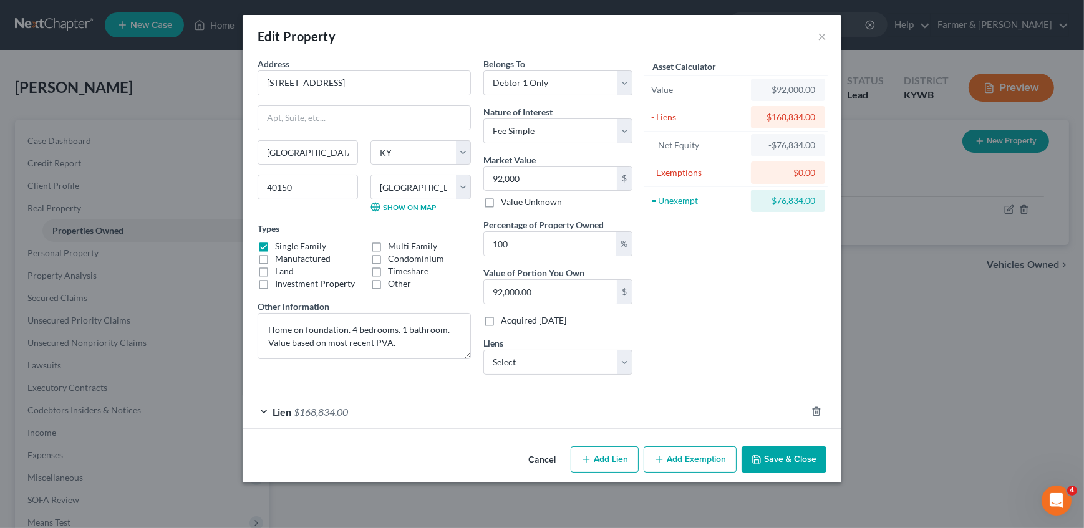
scroll to position [0, 0]
click at [717, 314] on div "Asset Calculator Value $92,000.00 - Liens $168,834.00 = Net Equity -$76,834.00 …" at bounding box center [736, 220] width 194 height 327
click at [773, 462] on button "Save & Close" at bounding box center [783, 459] width 85 height 26
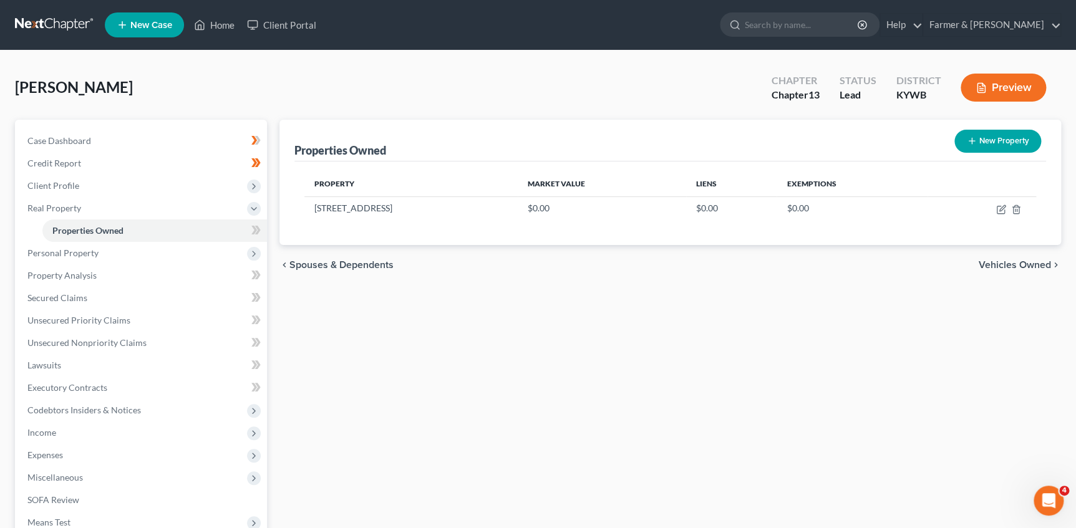
click at [495, 336] on div "Properties Owned New Property Property Market Value Liens Exemptions 9711 S Pre…" at bounding box center [670, 390] width 794 height 541
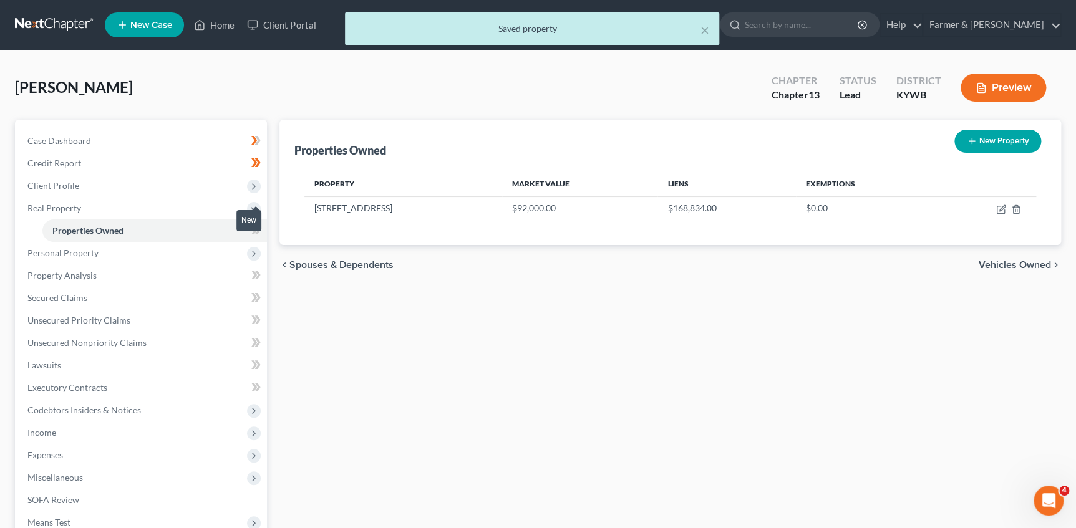
click at [264, 233] on span at bounding box center [256, 232] width 22 height 19
click at [264, 232] on span at bounding box center [256, 232] width 22 height 19
click at [223, 255] on span "Personal Property" at bounding box center [141, 253] width 249 height 22
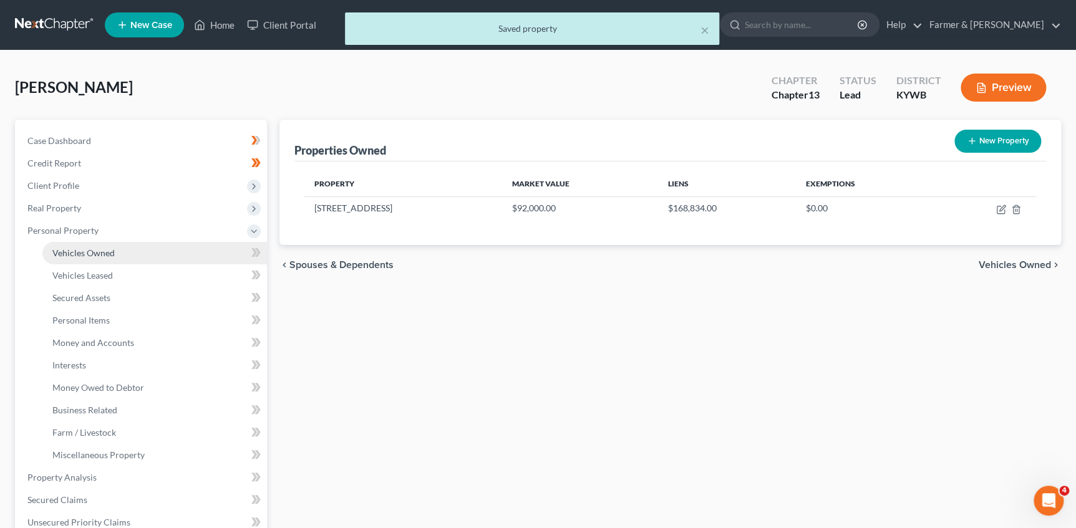
click at [107, 249] on span "Vehicles Owned" at bounding box center [83, 253] width 62 height 11
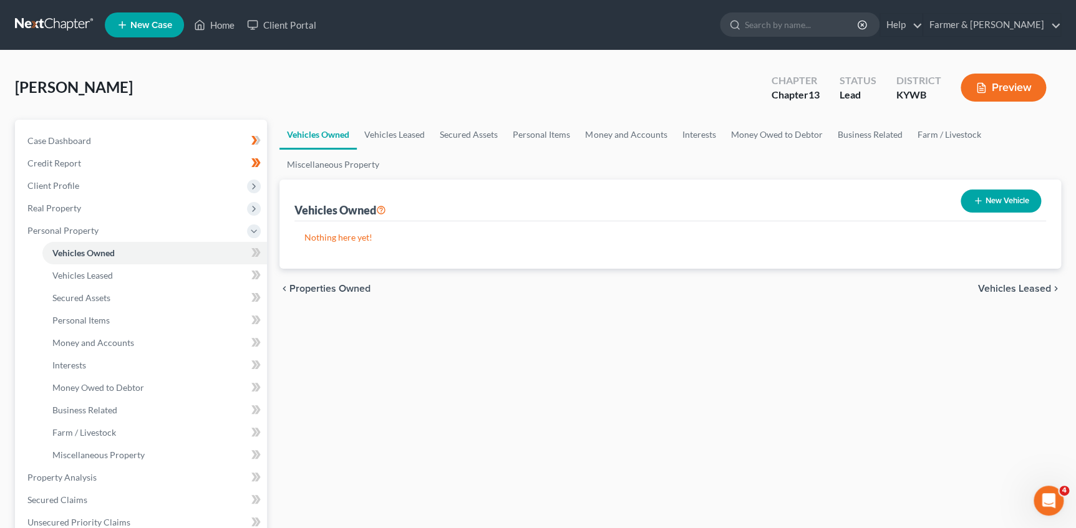
click at [979, 204] on icon "button" at bounding box center [978, 201] width 10 height 10
select select "0"
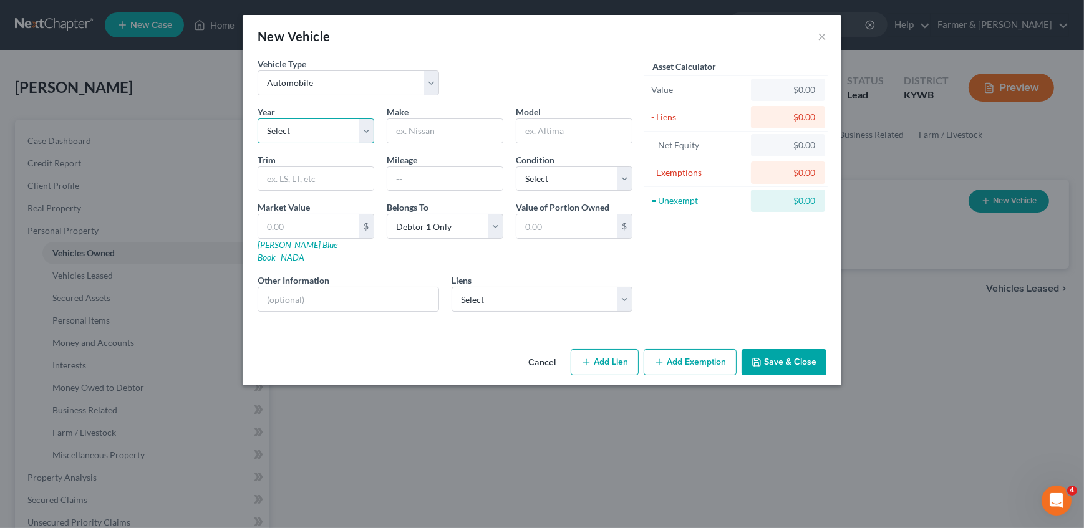
click at [335, 123] on select "Select 2026 2025 2024 2023 2022 2021 2020 2019 2018 2017 2016 2015 2014 2013 20…" at bounding box center [316, 130] width 117 height 25
select select "11"
click at [258, 118] on select "Select 2026 2025 2024 2023 2022 2021 2020 2019 2018 2017 2016 2015 2014 2013 20…" at bounding box center [316, 130] width 117 height 25
type input "Honda"
type input "CRV"
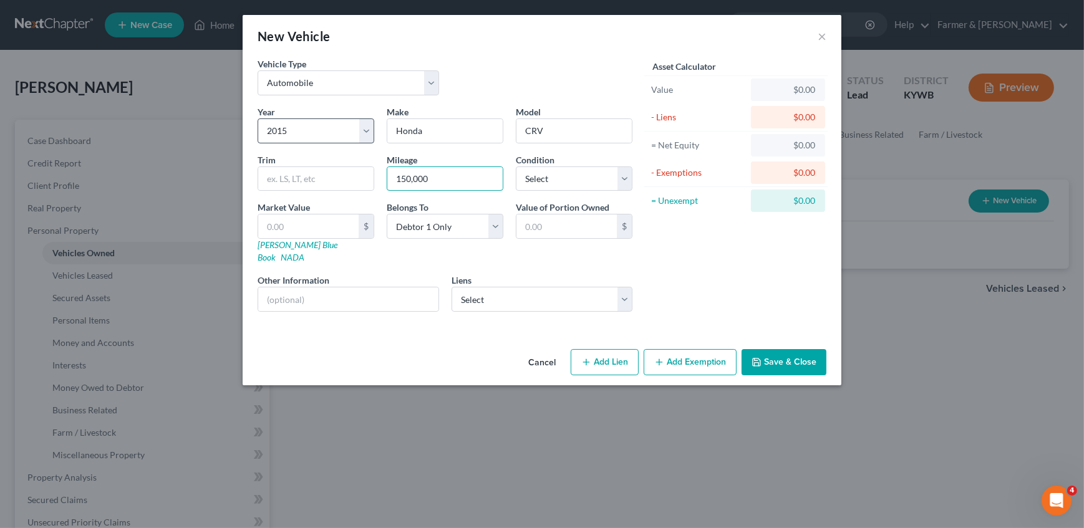
type input "150,000"
select select "2"
type input "9"
type input "9.00"
type input "99"
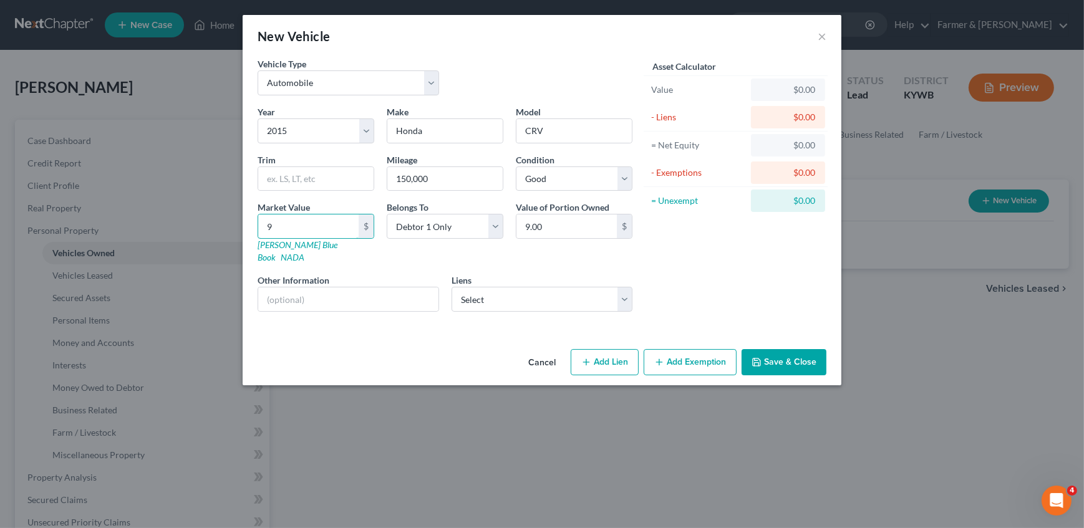
type input "99.00"
type input "994"
type input "994.00"
type input "9945"
type input "9,945.00"
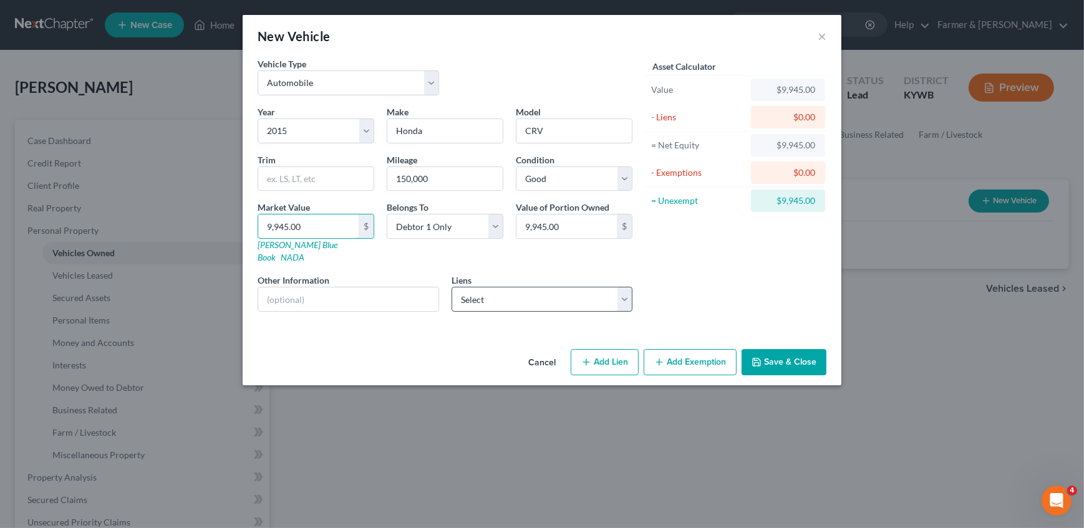
type input "9,945.00"
click at [538, 287] on select "Select Wesbanco - $9,888.00" at bounding box center [541, 299] width 181 height 25
select select "51"
select select "0"
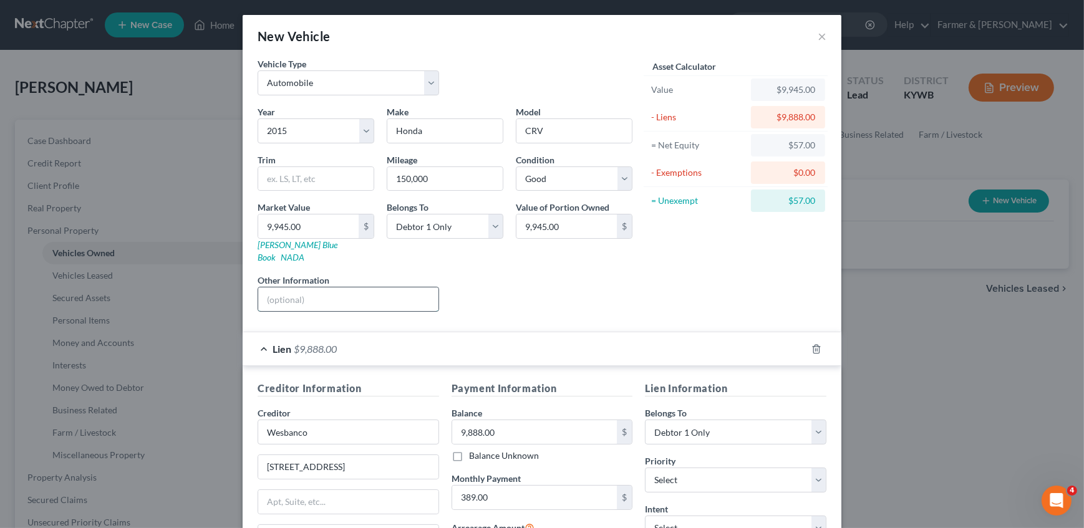
click at [357, 287] on input "text" at bounding box center [348, 299] width 180 height 24
paste input "Value based on fair market value research done on KBB. PMI lien placed on 4/12/…"
click at [425, 274] on div "Other Information Value based on fair market value research done on KBB. PMI li…" at bounding box center [348, 293] width 194 height 38
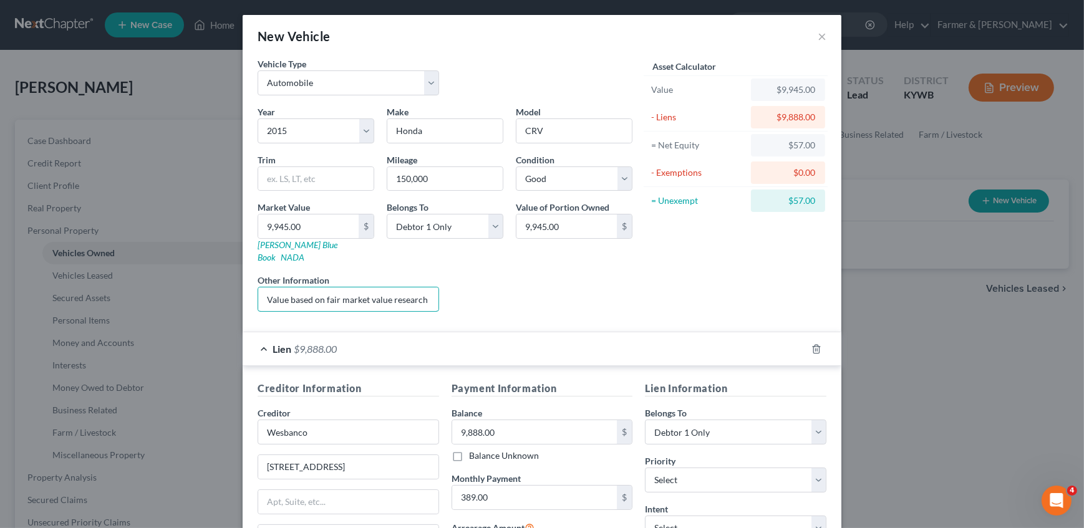
drag, startPoint x: 374, startPoint y: 285, endPoint x: 357, endPoint y: 306, distance: 27.1
click at [614, 286] on div "Year Select 2026 2025 2024 2023 2022 2021 2020 2019 2018 2017 2016 2015 2014 20…" at bounding box center [444, 213] width 387 height 216
drag, startPoint x: 381, startPoint y: 286, endPoint x: 558, endPoint y: 287, distance: 177.1
click at [551, 287] on div "Year Select 2026 2025 2024 2023 2022 2021 2020 2019 2018 2017 2016 2015 2014 20…" at bounding box center [444, 213] width 387 height 216
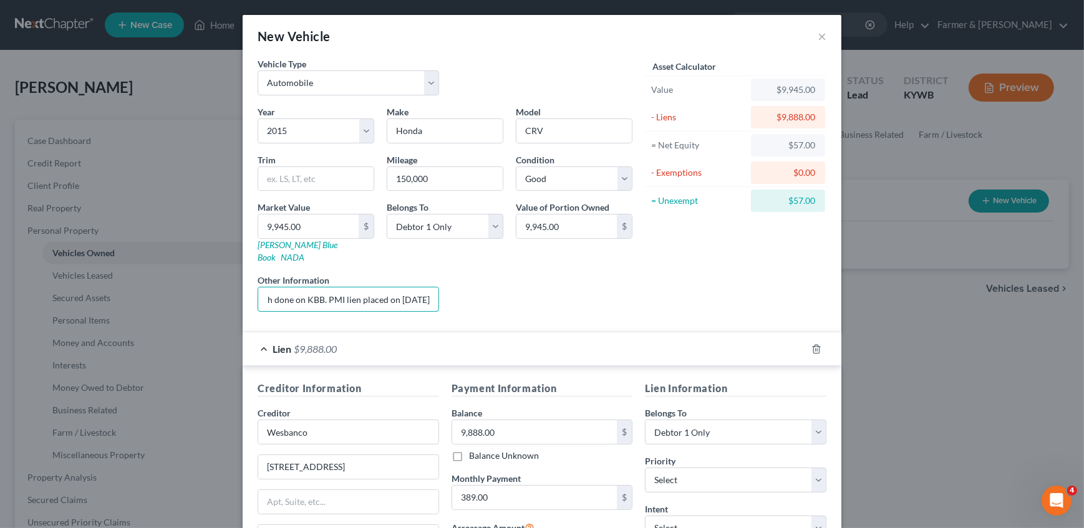
type input "Value based on fair market value research done on KBB. PMI lien placed on 1/30/…"
click at [703, 468] on select "Select 1st 2nd 3rd 4th 5th 6th 7th 8th 9th 10th 11th 12th 13th 14th 15th 16th 1…" at bounding box center [735, 480] width 181 height 25
select select "0"
click at [703, 468] on select "Select 1st 2nd 3rd 4th 5th 6th 7th 8th 9th 10th 11th 12th 13th 14th 15th 16th 1…" at bounding box center [735, 480] width 181 height 25
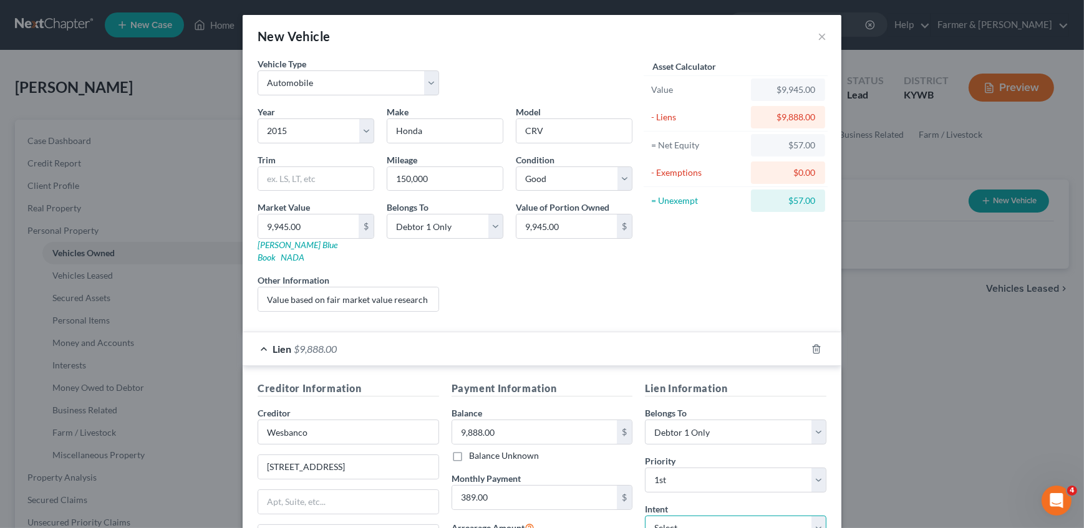
click at [682, 516] on select "Select Surrender Redeem Reaffirm Avoid Other" at bounding box center [735, 528] width 181 height 25
select select "4"
click at [645, 516] on select "Select Surrender Redeem Reaffirm Avoid Other" at bounding box center [735, 528] width 181 height 25
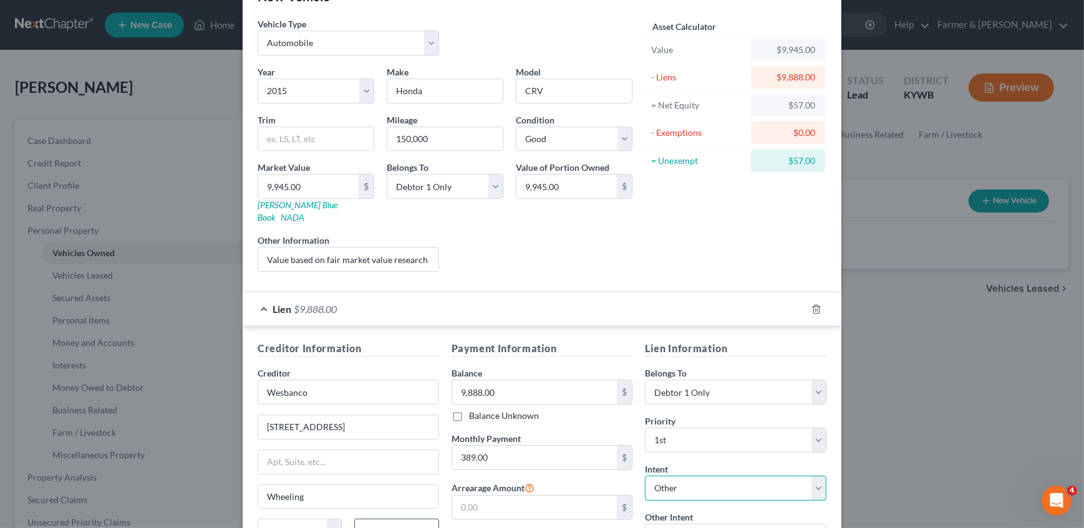
scroll to position [39, 0]
drag, startPoint x: 576, startPoint y: 302, endPoint x: 584, endPoint y: 294, distance: 11.0
click at [575, 302] on div "Lien $9,888.00" at bounding box center [525, 310] width 564 height 33
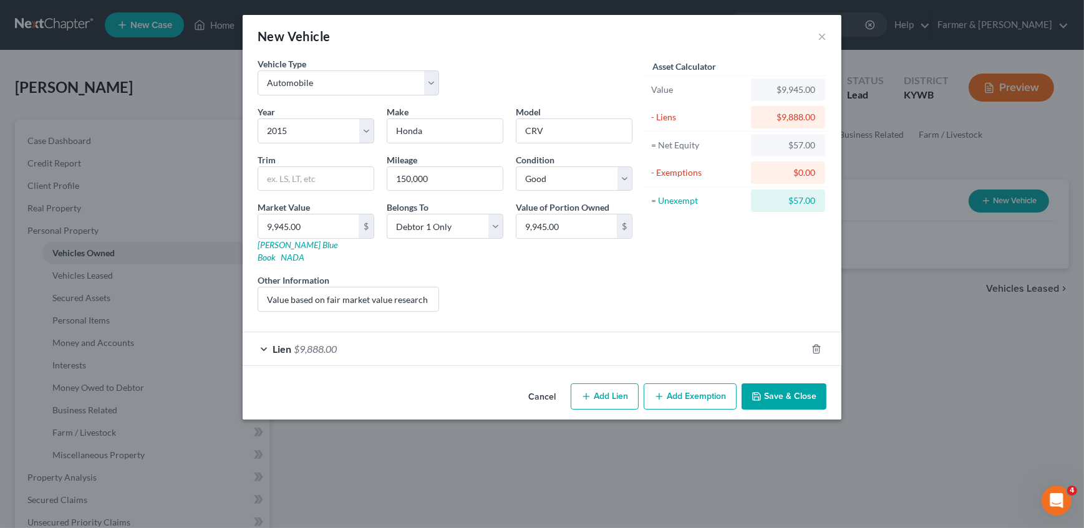
click at [639, 260] on div "Asset Calculator Value $9,945.00 - Liens $9,888.00 = Net Equity $57.00 - Exempt…" at bounding box center [736, 189] width 194 height 264
click at [707, 383] on button "Add Exemption" at bounding box center [690, 396] width 93 height 26
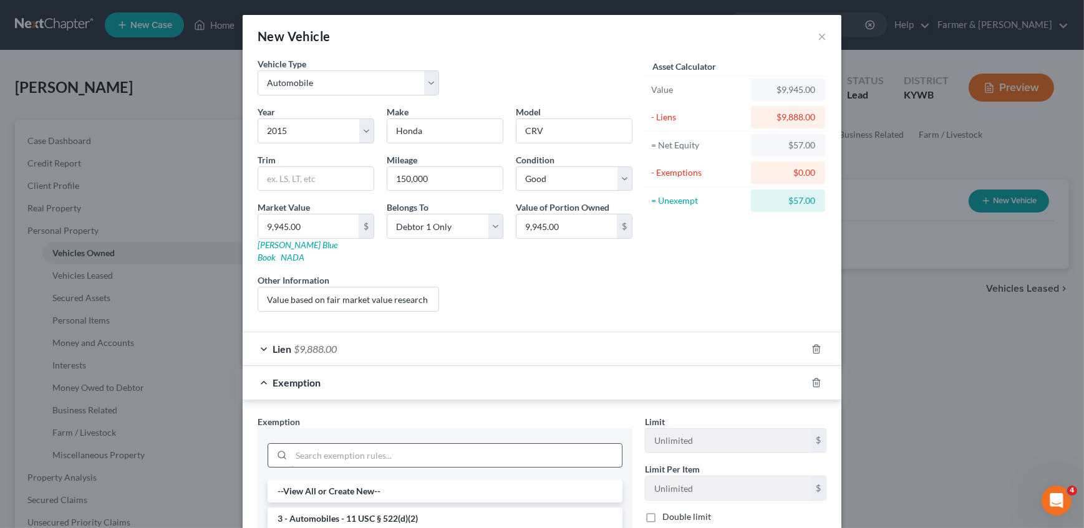
click at [405, 450] on input "search" at bounding box center [456, 456] width 330 height 24
click at [366, 508] on li "3 - Automobiles - 11 USC § 522(d)(2)" at bounding box center [445, 519] width 355 height 22
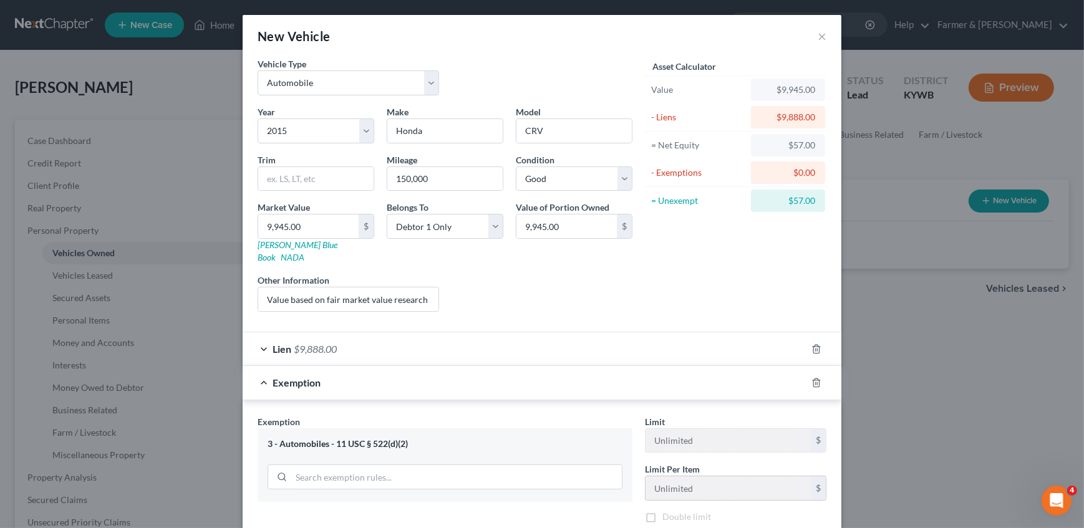
scroll to position [113, 0]
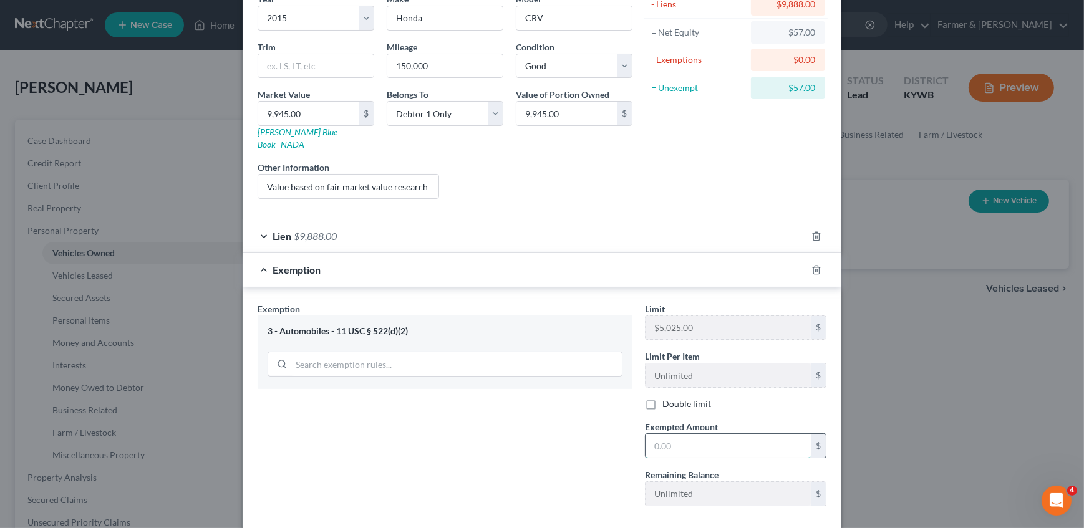
click at [673, 434] on input "text" at bounding box center [727, 446] width 165 height 24
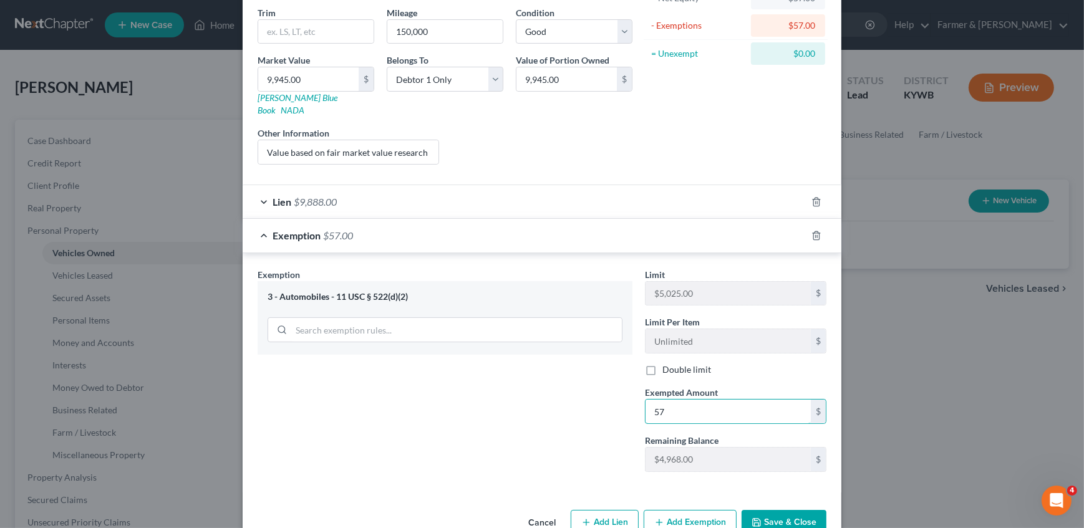
scroll to position [166, 0]
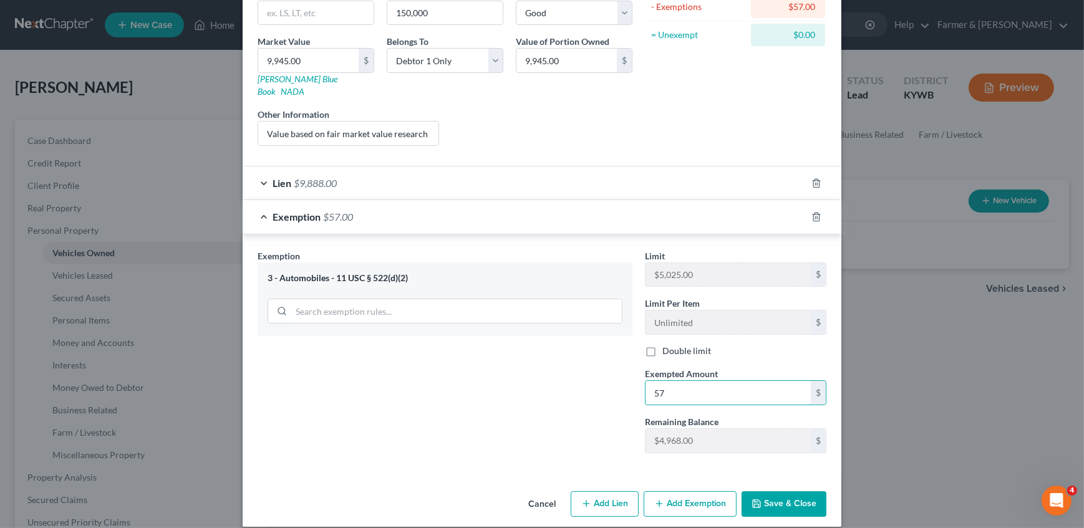
type input "57"
click at [764, 491] on button "Save & Close" at bounding box center [783, 504] width 85 height 26
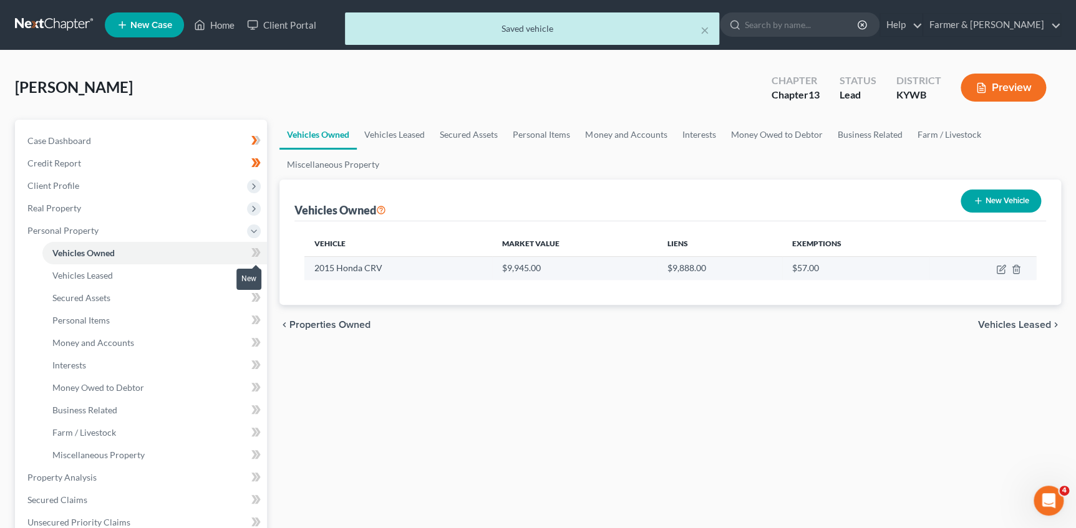
drag, startPoint x: 255, startPoint y: 249, endPoint x: 307, endPoint y: 267, distance: 54.6
click at [255, 249] on icon at bounding box center [254, 252] width 6 height 9
drag, startPoint x: 741, startPoint y: 389, endPoint x: 1049, endPoint y: 312, distance: 316.8
click at [742, 389] on div "Vehicles Owned Vehicles Leased Secured Assets Personal Items Money and Accounts…" at bounding box center [670, 491] width 794 height 743
drag, startPoint x: 658, startPoint y: 304, endPoint x: 648, endPoint y: 309, distance: 10.9
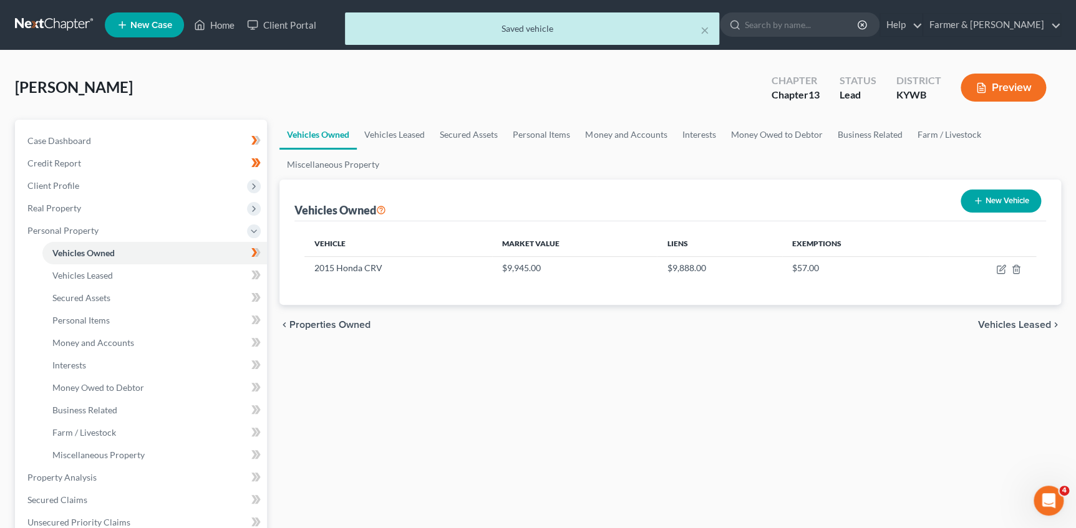
click at [658, 304] on ui-view "Vehicles Owned Vehicles Leased Secured Assets Personal Items Money and Accounts…" at bounding box center [669, 232] width 781 height 225
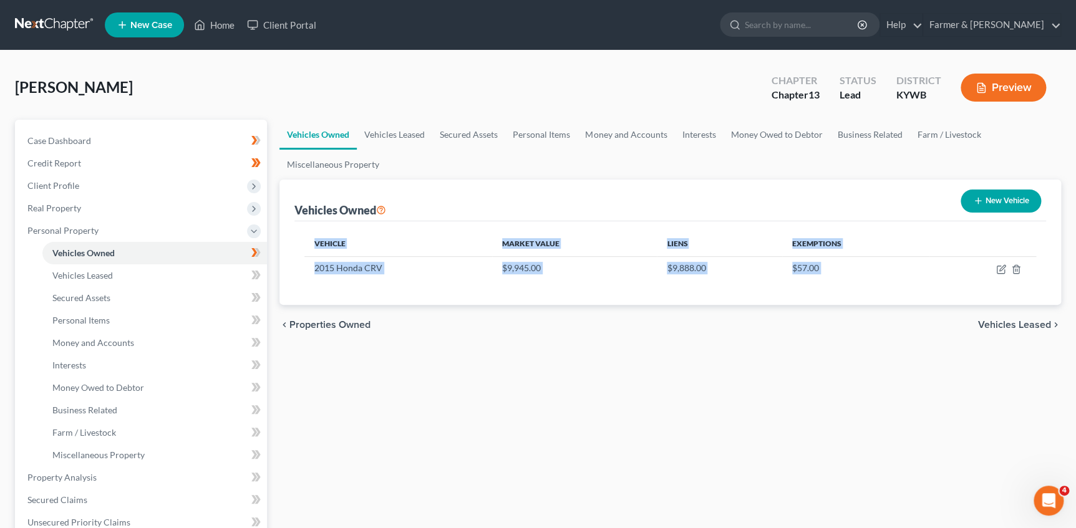
click at [771, 350] on div "Vehicles Owned Vehicles Leased Secured Assets Personal Items Money and Accounts…" at bounding box center [670, 491] width 794 height 743
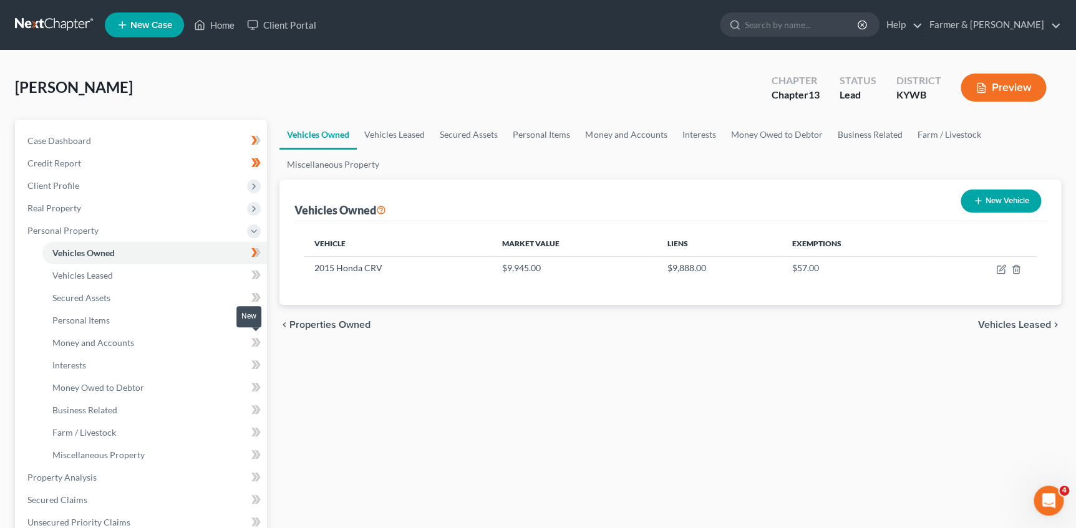
click at [248, 344] on span at bounding box center [256, 344] width 22 height 19
click at [207, 346] on link "Money and Accounts" at bounding box center [154, 343] width 224 height 22
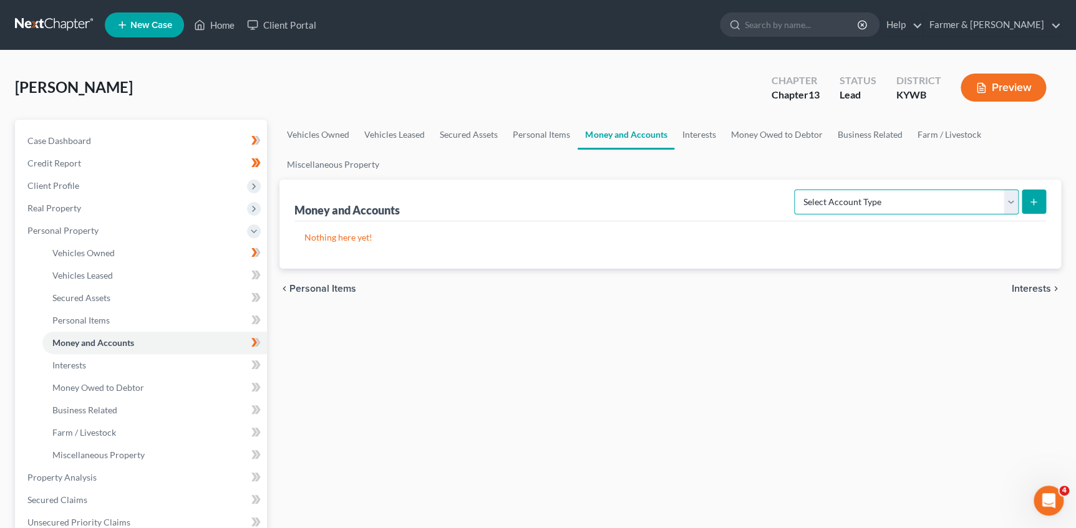
click at [892, 199] on select "Select Account Type Brokerage Cash on Hand Certificates of Deposit Checking Acc…" at bounding box center [906, 202] width 224 height 25
select select "money_market"
click at [796, 190] on select "Select Account Type Brokerage Cash on Hand Certificates of Deposit Checking Acc…" at bounding box center [906, 202] width 224 height 25
click at [1038, 198] on icon "submit" at bounding box center [1033, 202] width 10 height 10
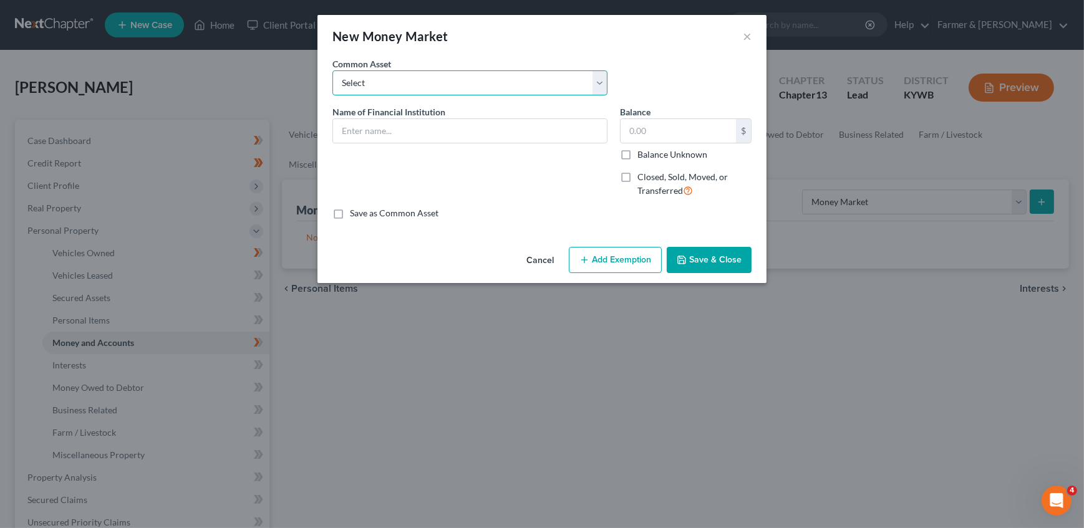
click at [493, 75] on select "Select PayPal (zero balance) Vanmo (zero balance) Cash App (closed account)" at bounding box center [469, 82] width 275 height 25
select select "2"
click at [332, 70] on select "Select PayPal (zero balance) Vanmo (zero balance) Cash App (closed account)" at bounding box center [469, 82] width 275 height 25
type input "Cash App (closed account)"
type input "0"
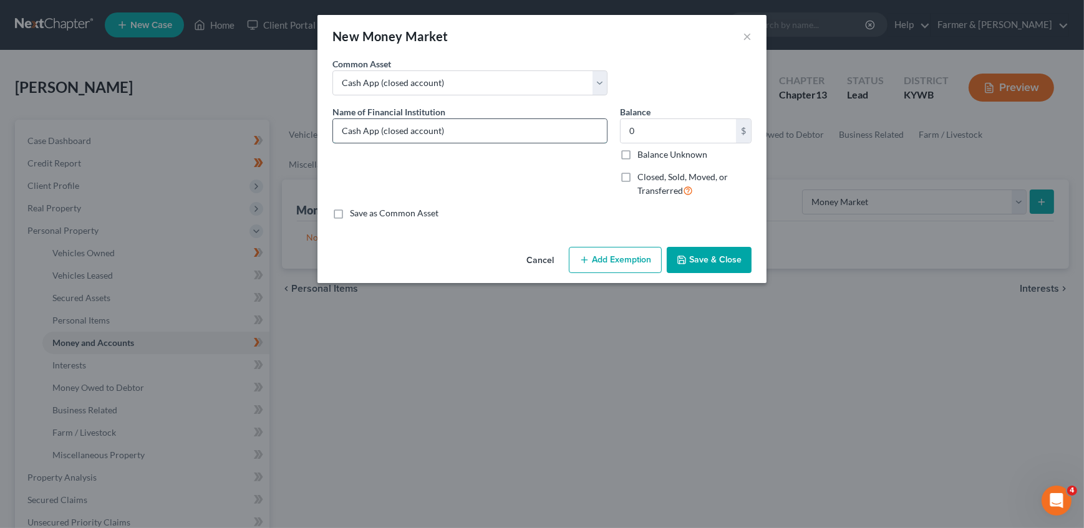
click at [397, 135] on input "Cash App (closed account)" at bounding box center [470, 131] width 274 height 24
type input "Cash App (zero balance)"
click at [717, 253] on button "Save & Close" at bounding box center [709, 260] width 85 height 26
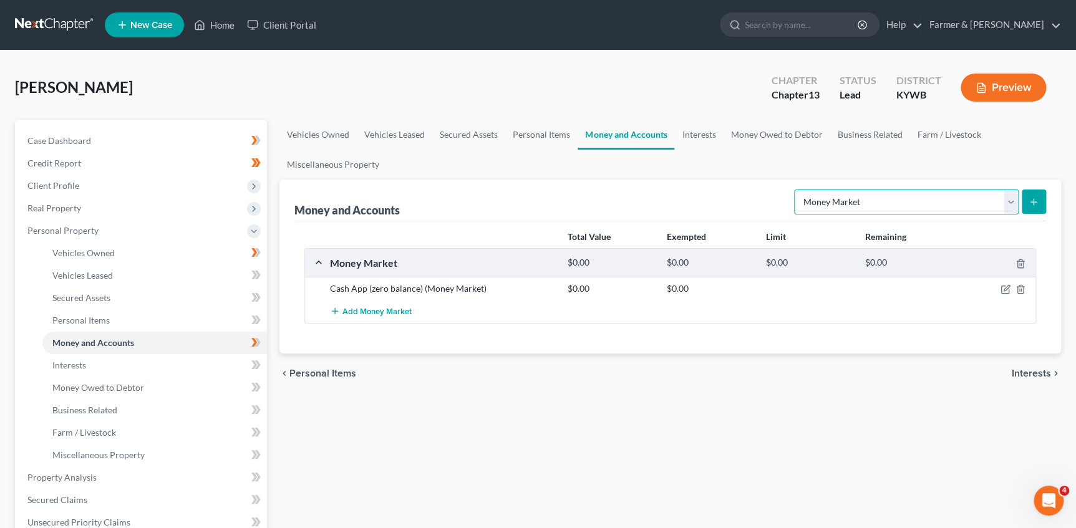
click at [916, 196] on select "Select Account Type Brokerage Cash on Hand Certificates of Deposit Checking Acc…" at bounding box center [906, 202] width 224 height 25
select select "checking"
click at [1039, 205] on button "submit" at bounding box center [1033, 202] width 24 height 24
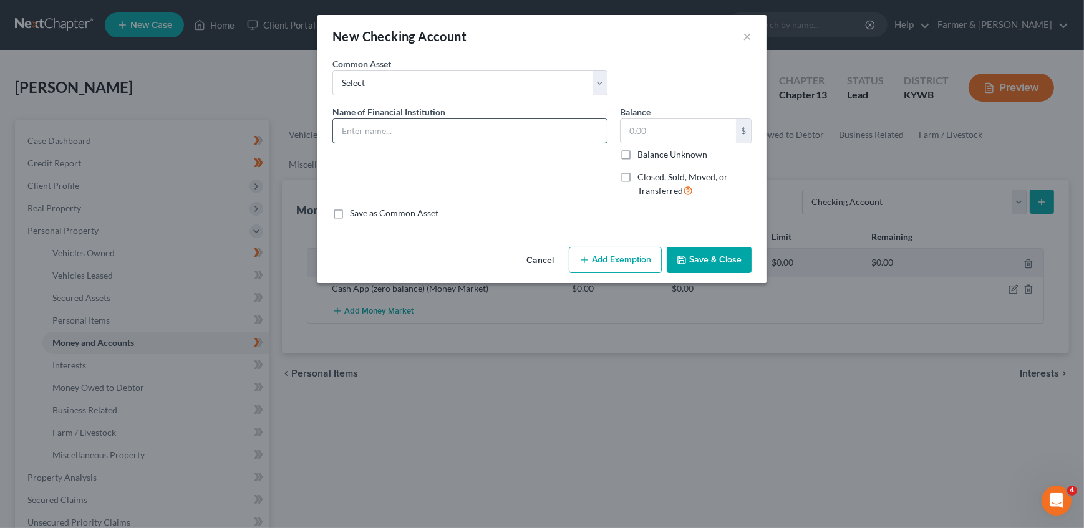
click at [500, 131] on input "text" at bounding box center [470, 131] width 274 height 24
type input "Republic Bank *4553"
type input "16.50"
click at [614, 257] on button "Add Exemption" at bounding box center [615, 260] width 93 height 26
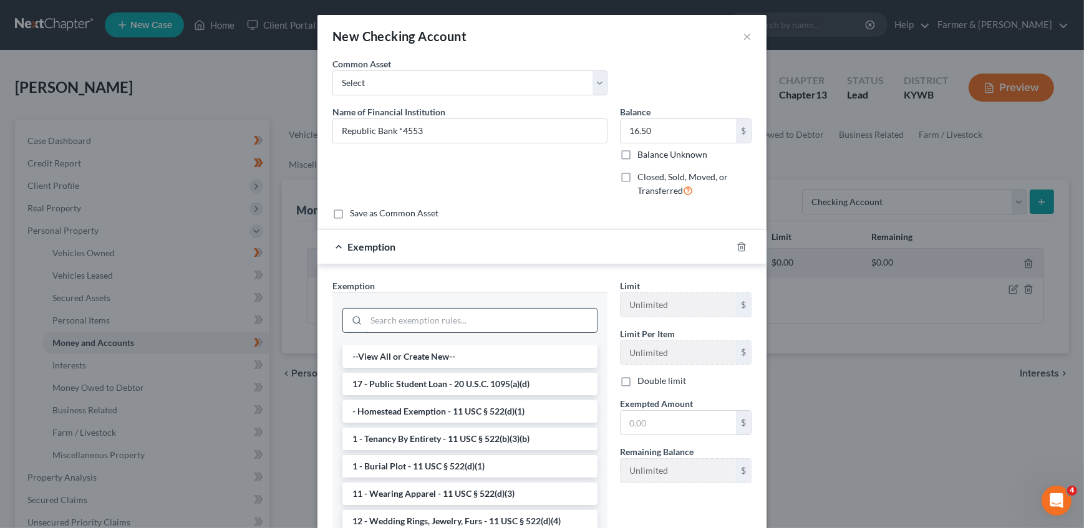
click at [421, 316] on input "search" at bounding box center [481, 321] width 231 height 24
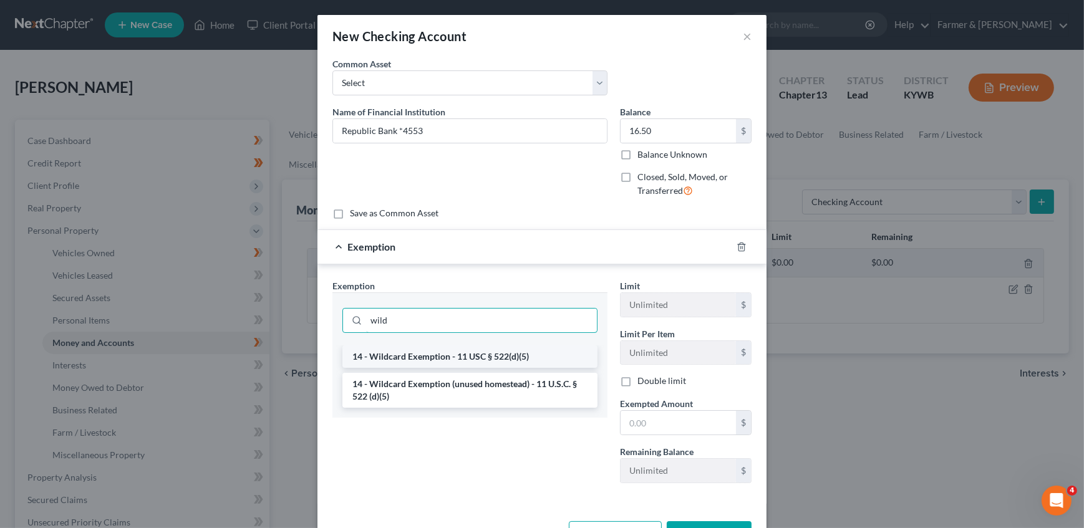
type input "wild"
click at [461, 349] on li "14 - Wildcard Exemption - 11 USC § 522(d)(5)" at bounding box center [469, 356] width 255 height 22
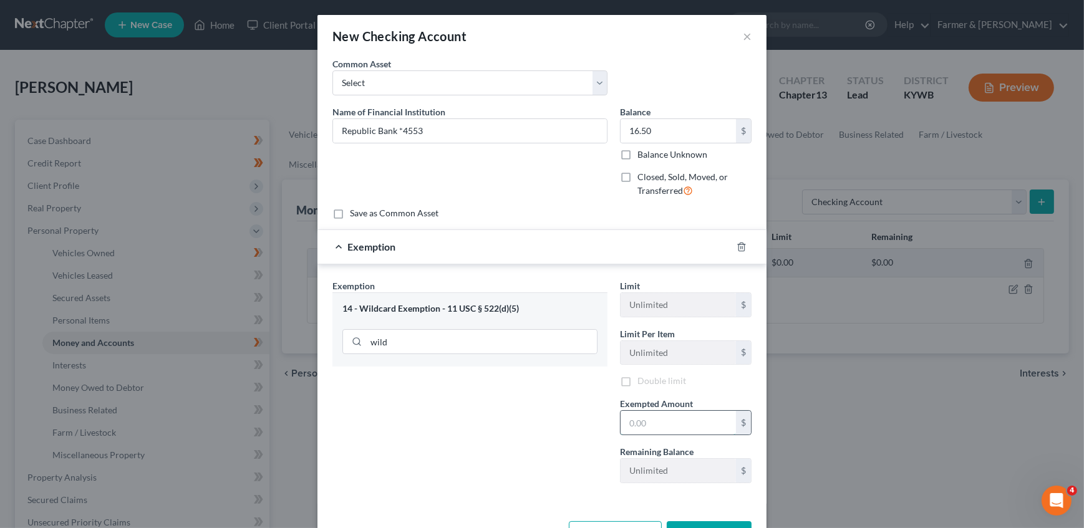
click at [667, 418] on input "text" at bounding box center [677, 423] width 115 height 24
paste input "16.50"
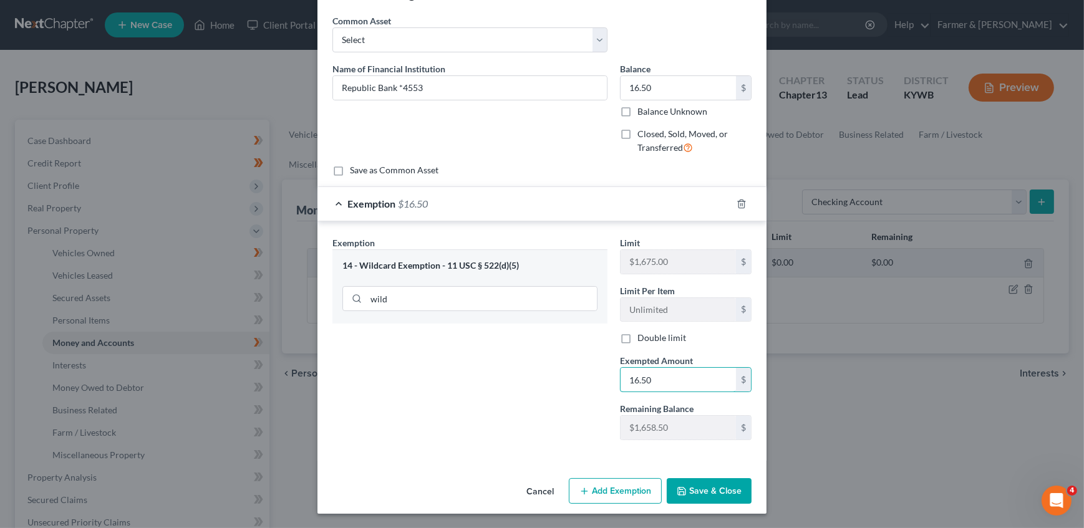
type input "16.50"
click at [713, 488] on button "Save & Close" at bounding box center [709, 491] width 85 height 26
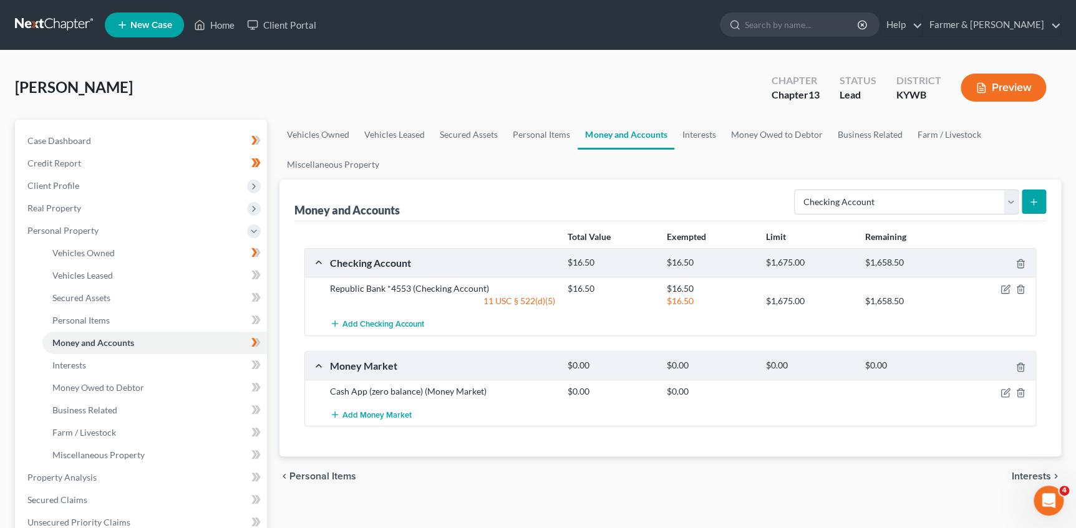
click at [1035, 208] on button "submit" at bounding box center [1033, 202] width 24 height 24
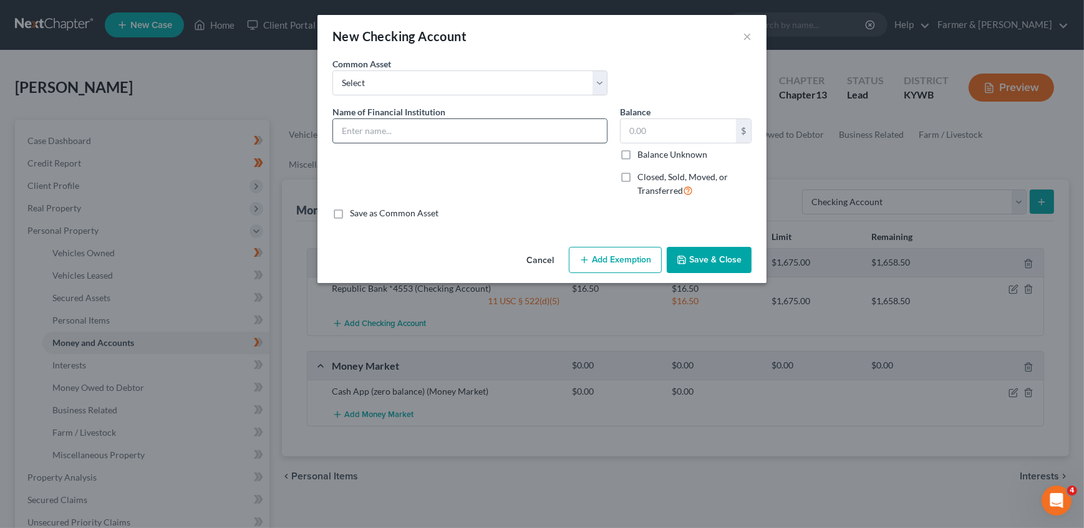
click at [471, 128] on input "text" at bounding box center [470, 131] width 274 height 24
type input "Republic Bank *5271"
type input "1,328.51"
click at [583, 249] on button "Add Exemption" at bounding box center [615, 260] width 93 height 26
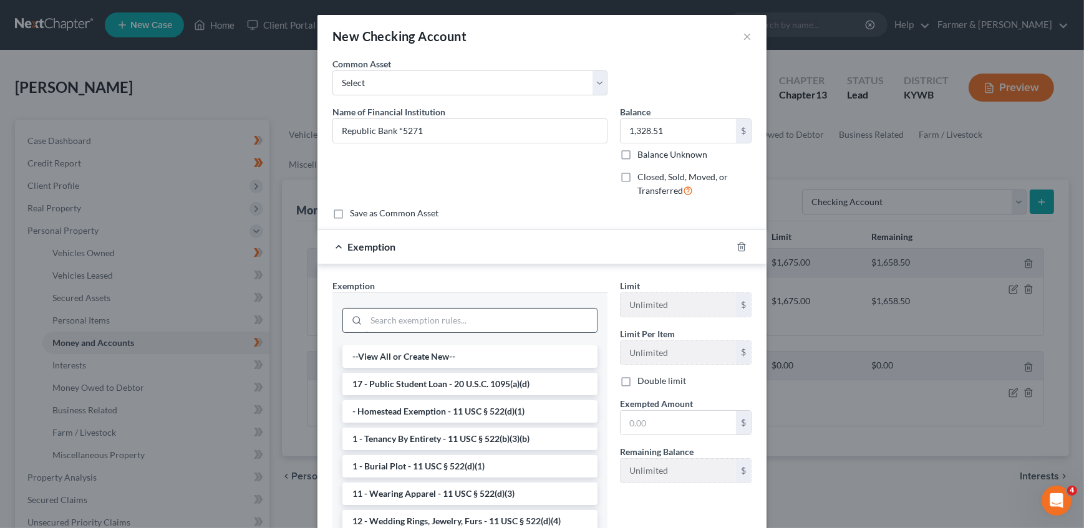
click at [423, 319] on input "search" at bounding box center [481, 321] width 231 height 24
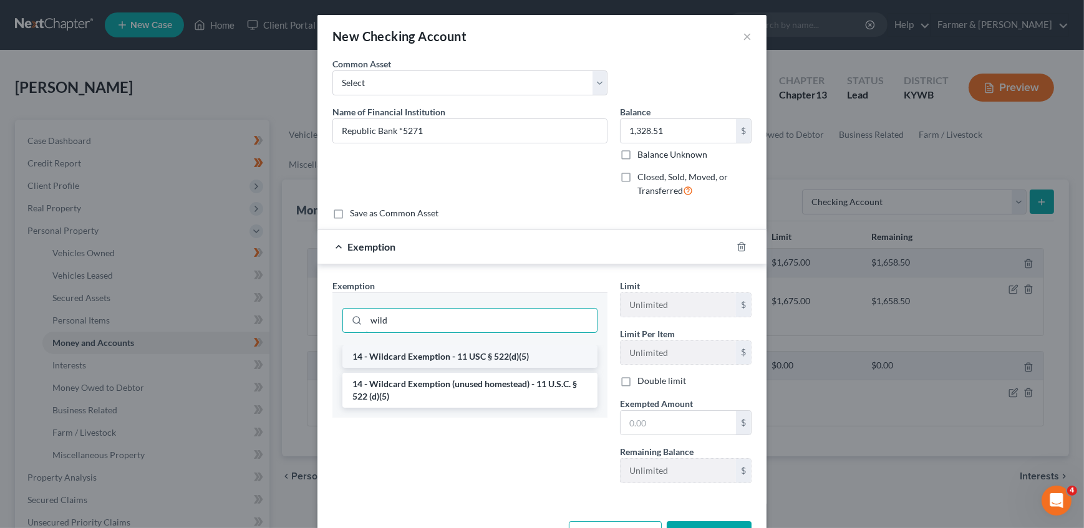
type input "wild"
drag, startPoint x: 444, startPoint y: 359, endPoint x: 461, endPoint y: 375, distance: 23.8
click at [443, 361] on li "14 - Wildcard Exemption - 11 USC § 522(d)(5)" at bounding box center [469, 356] width 255 height 22
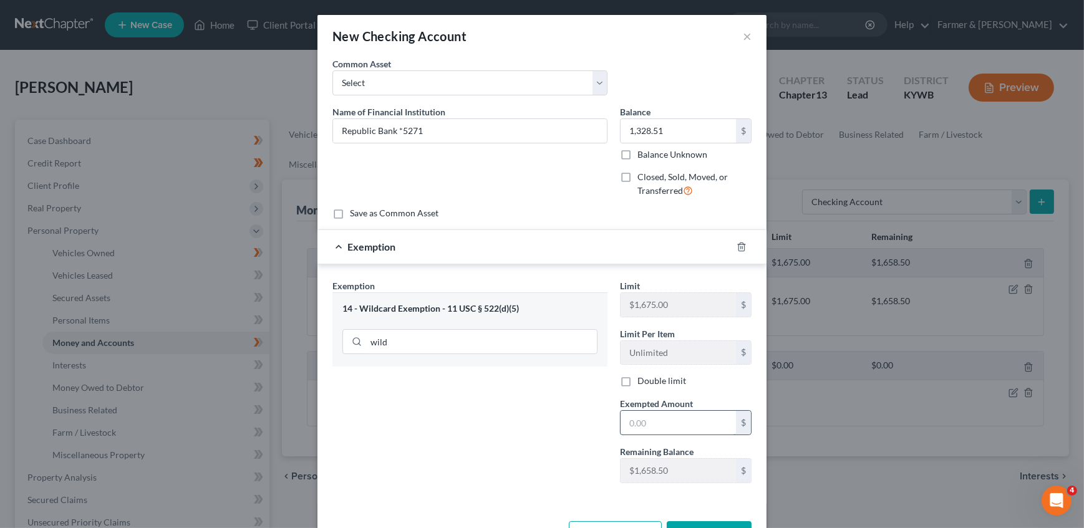
click at [630, 413] on input "text" at bounding box center [677, 423] width 115 height 24
paste input "1,328.51"
type input "1,328.51"
click at [542, 425] on div "Exemption Set must be selected for CA. Exemption * 14 - Wildcard Exemption - 11…" at bounding box center [469, 386] width 287 height 214
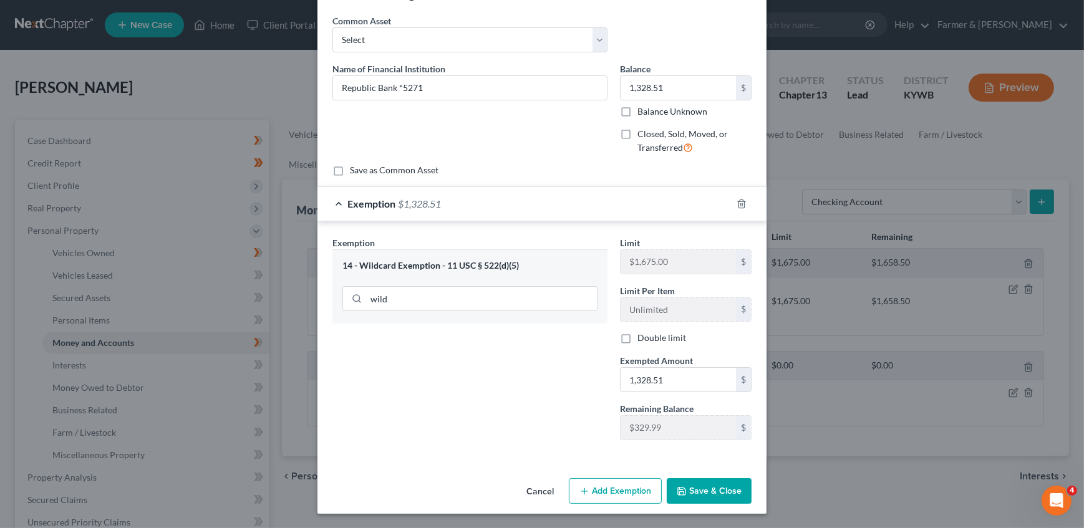
click at [692, 485] on button "Save & Close" at bounding box center [709, 491] width 85 height 26
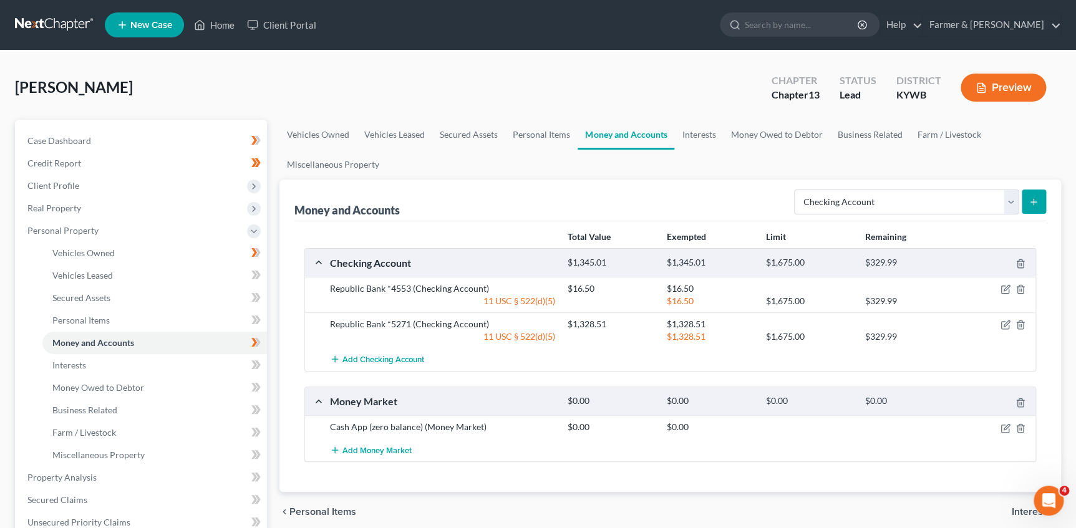
click at [254, 342] on icon at bounding box center [254, 342] width 6 height 9
click at [275, 341] on div "Vehicles Owned Vehicles Leased Secured Assets Personal Items Money and Accounts…" at bounding box center [670, 491] width 794 height 743
drag, startPoint x: 753, startPoint y: 183, endPoint x: 797, endPoint y: 187, distance: 44.4
click at [753, 183] on div "Money and Accounts Select Account Type Brokerage Cash on Hand Certificates of D…" at bounding box center [669, 201] width 751 height 42
drag, startPoint x: 864, startPoint y: 195, endPoint x: 878, endPoint y: 195, distance: 13.7
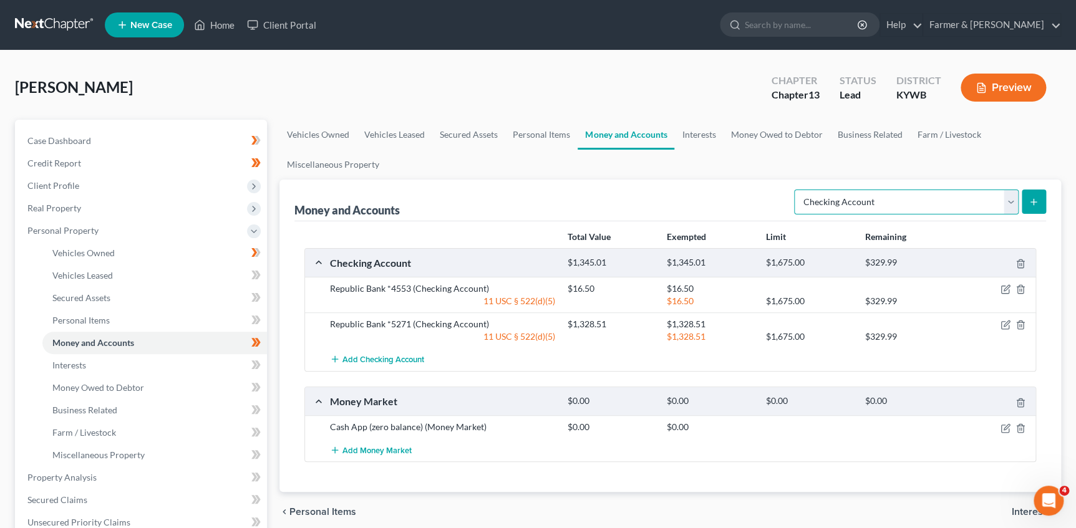
click at [864, 195] on select "Select Account Type Brokerage Cash on Hand Certificates of Deposit Checking Acc…" at bounding box center [906, 202] width 224 height 25
select select "money_market"
drag, startPoint x: 928, startPoint y: 205, endPoint x: 936, endPoint y: 204, distance: 7.5
click at [928, 205] on select "Select Account Type Brokerage Cash on Hand Certificates of Deposit Checking Acc…" at bounding box center [906, 202] width 224 height 25
click at [1029, 193] on button "submit" at bounding box center [1033, 202] width 24 height 24
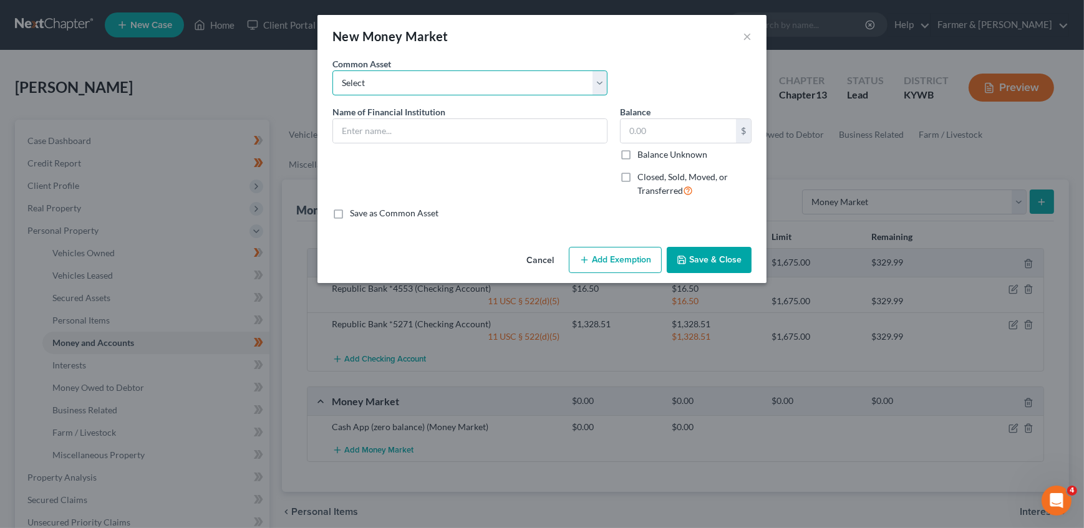
click at [400, 89] on select "Select PayPal (zero balance) Vanmo (zero balance) Cash App (closed account)" at bounding box center [469, 82] width 275 height 25
select select "1"
click at [332, 70] on select "Select PayPal (zero balance) Vanmo (zero balance) Cash App (closed account)" at bounding box center [469, 82] width 275 height 25
type input "Vanmo (zero balance)"
type input "0"
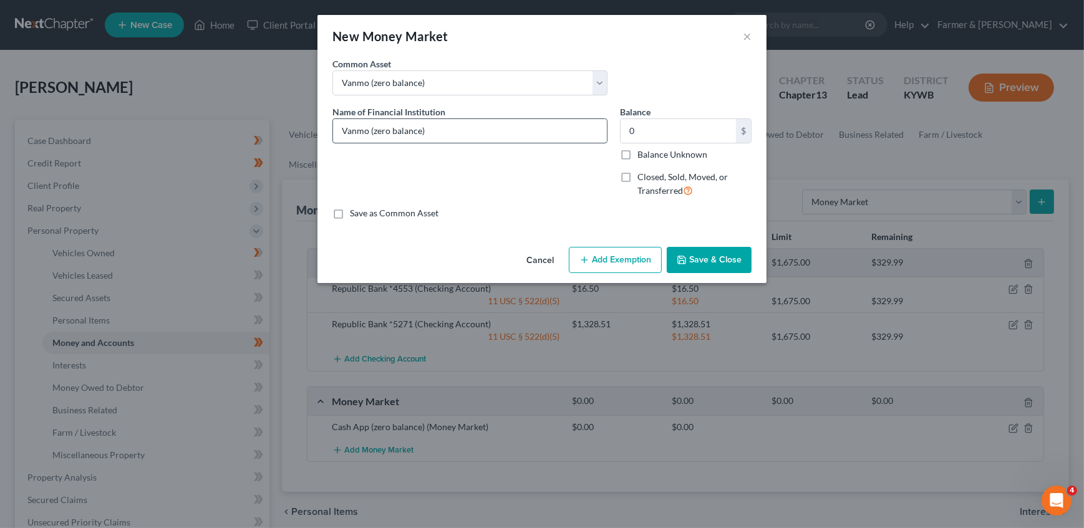
click at [352, 135] on input "Vanmo (zero balance)" at bounding box center [470, 131] width 274 height 24
drag, startPoint x: 380, startPoint y: 130, endPoint x: 399, endPoint y: 128, distance: 19.4
click at [380, 130] on input "Venmo (zero balance)" at bounding box center [470, 131] width 274 height 24
click at [399, 128] on input "Venmo (zero balance)" at bounding box center [470, 131] width 274 height 24
type input "Venmo (unknown balance)"
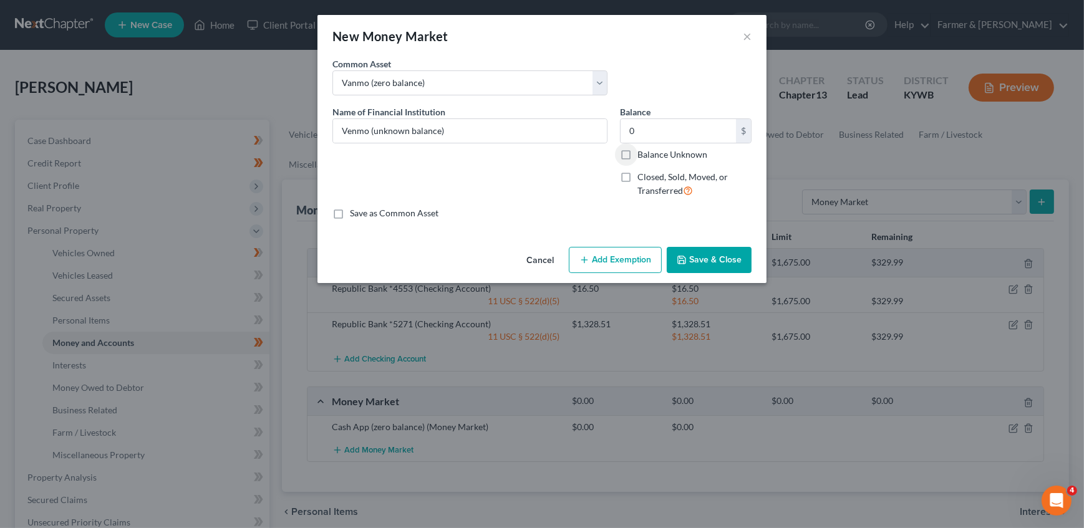
click at [642, 148] on input "Balance Unknown" at bounding box center [646, 152] width 8 height 8
checkbox input "true"
type input "0.00"
click at [698, 254] on button "Save & Close" at bounding box center [709, 260] width 85 height 26
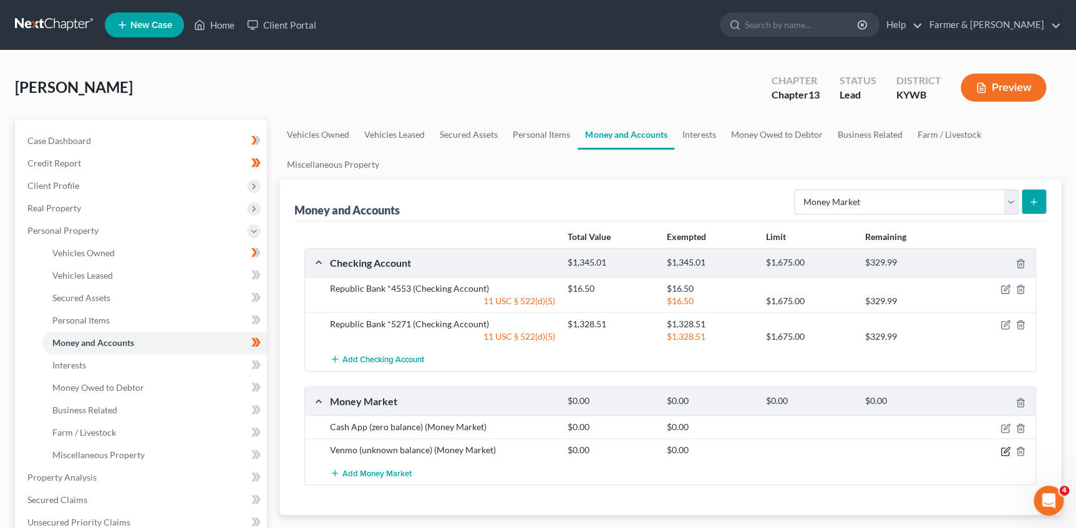
click at [1001, 448] on icon "button" at bounding box center [1004, 451] width 7 height 7
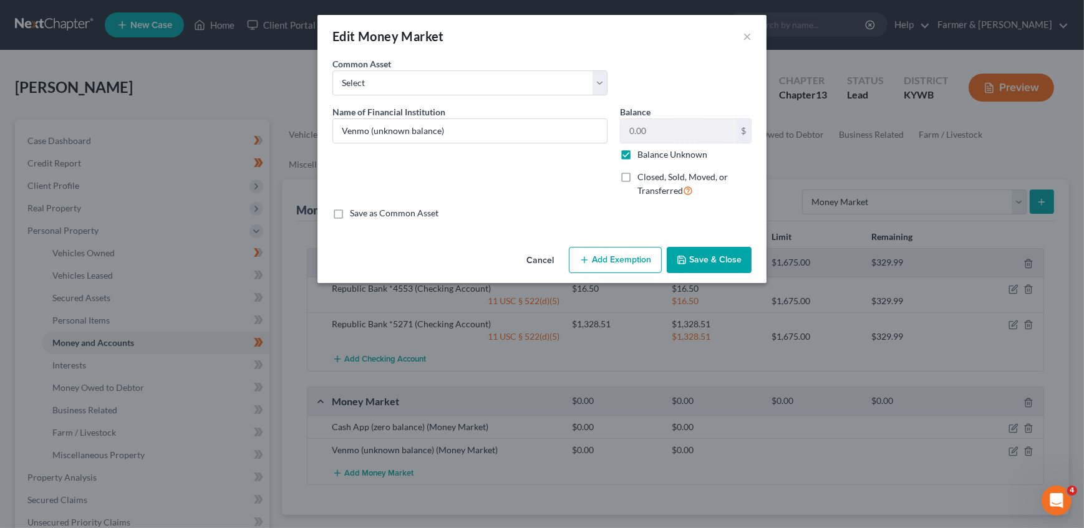
click at [608, 255] on button "Add Exemption" at bounding box center [615, 260] width 93 height 26
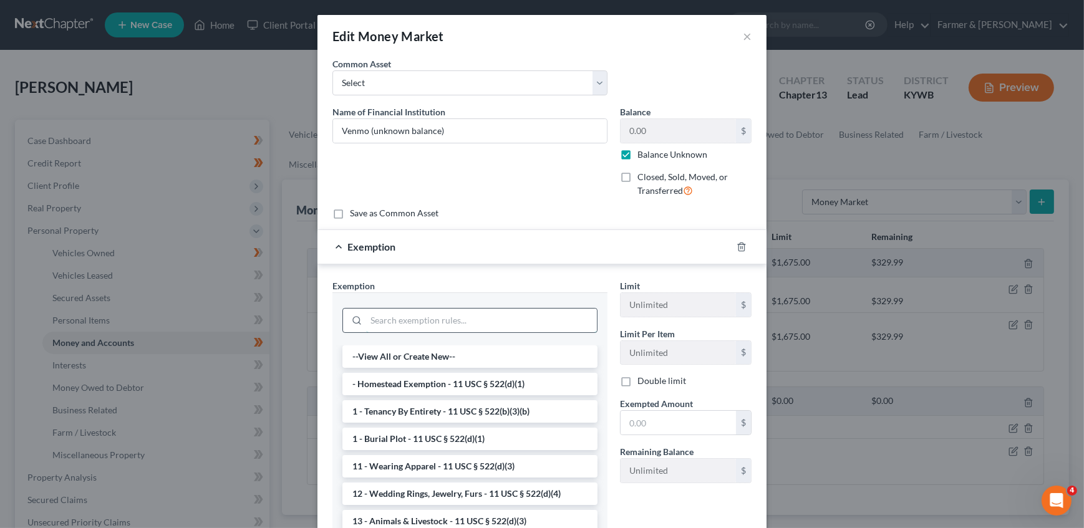
click at [412, 318] on input "search" at bounding box center [481, 321] width 231 height 24
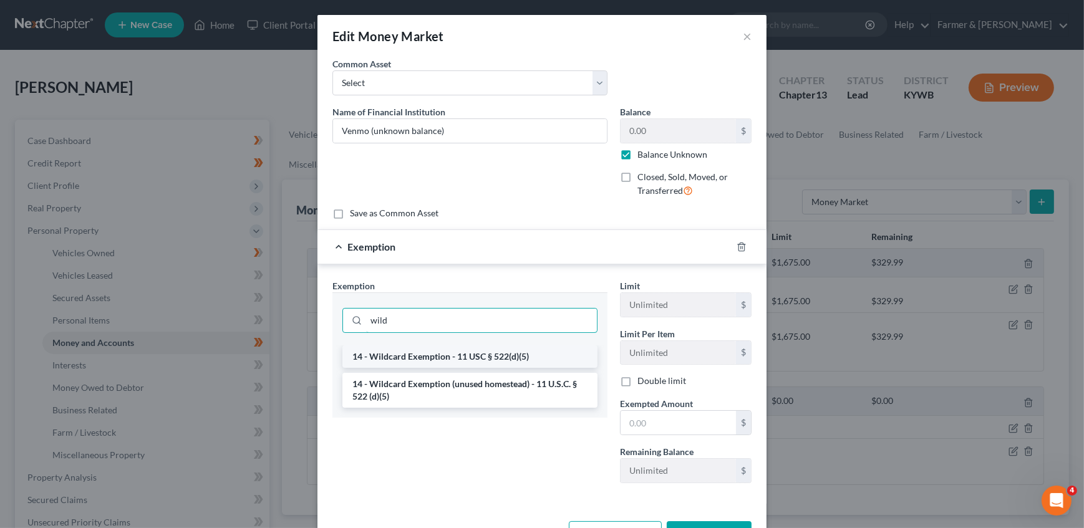
type input "wild"
click at [446, 355] on li "14 - Wildcard Exemption - 11 USC § 522(d)(5)" at bounding box center [469, 356] width 255 height 22
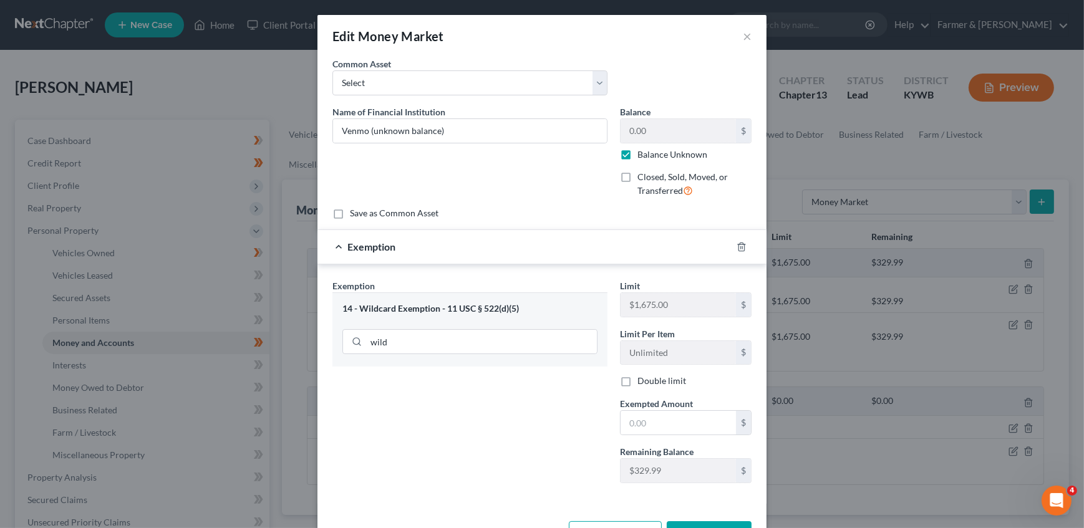
click at [666, 436] on div "Limit $1,675.00 $ Limit Per Item Unlimited $ Double limit Exempted Amount * $ R…" at bounding box center [686, 386] width 144 height 214
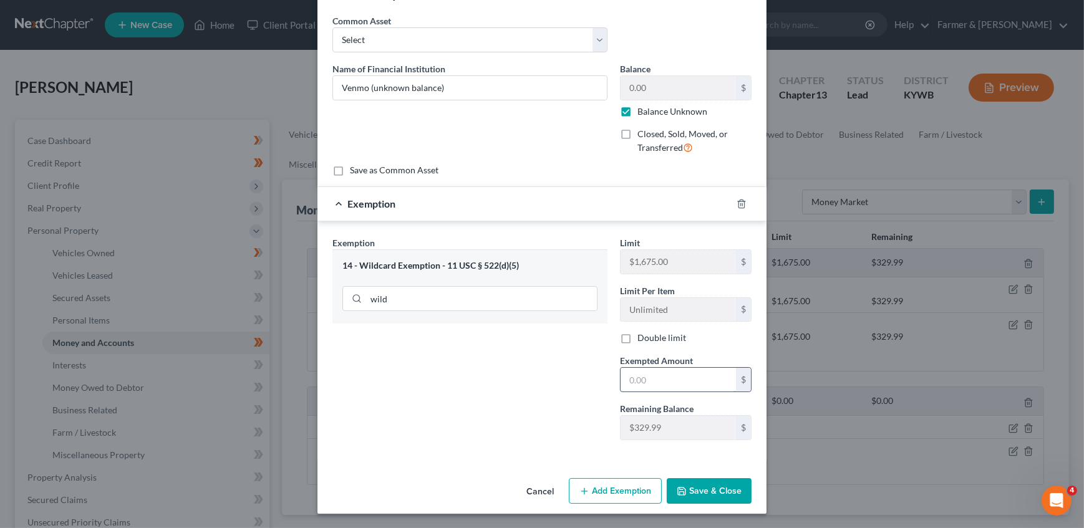
click at [678, 384] on input "text" at bounding box center [677, 380] width 115 height 24
type input "0"
click at [533, 415] on div "Exemption Set must be selected for CA. Exemption * 14 - Wildcard Exemption - 11…" at bounding box center [469, 343] width 287 height 214
click at [708, 492] on button "Save & Close" at bounding box center [709, 491] width 85 height 26
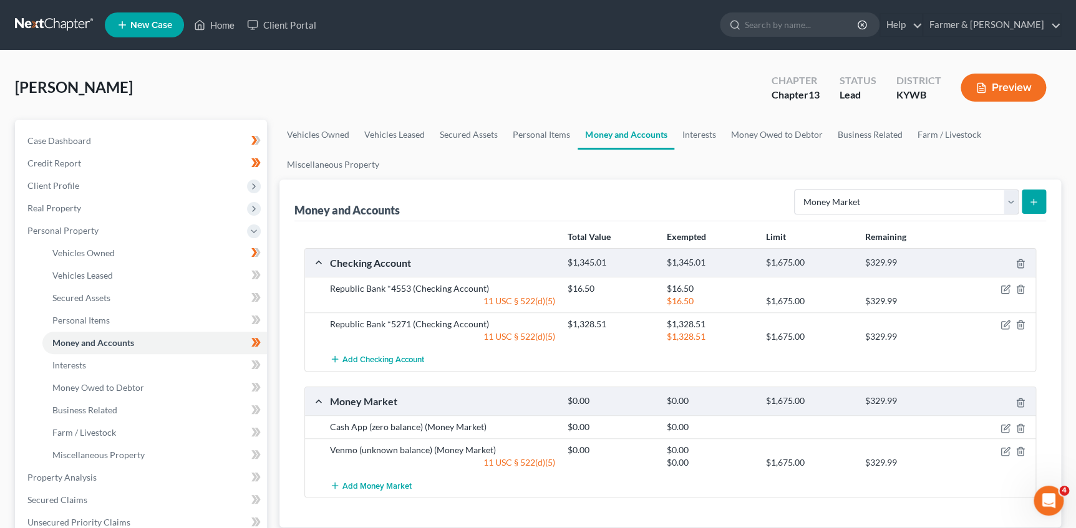
click at [1021, 201] on button "submit" at bounding box center [1033, 202] width 24 height 24
drag, startPoint x: 691, startPoint y: 130, endPoint x: 641, endPoint y: 140, distance: 50.9
click at [691, 130] on link "Interests" at bounding box center [698, 135] width 49 height 30
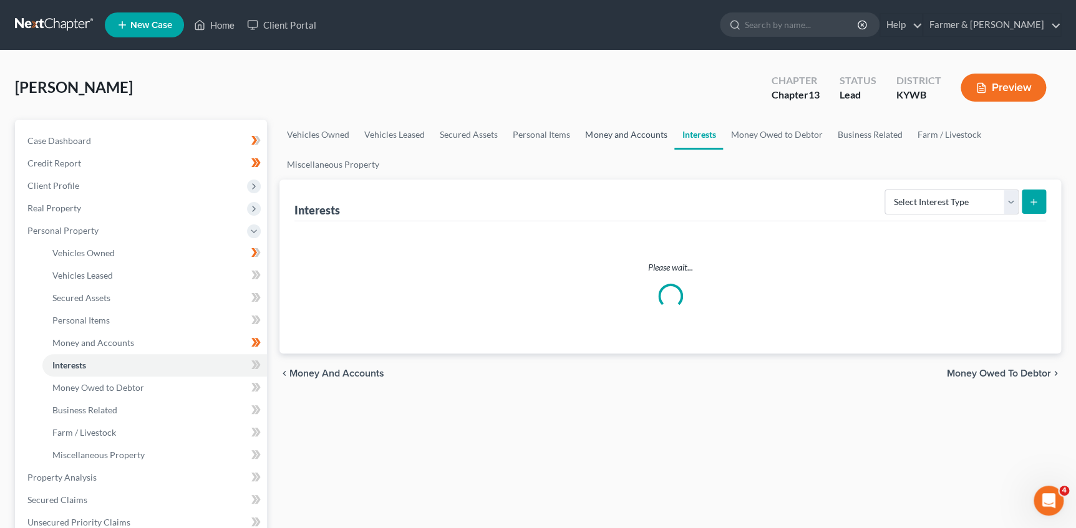
click at [610, 137] on link "Money and Accounts" at bounding box center [625, 135] width 97 height 30
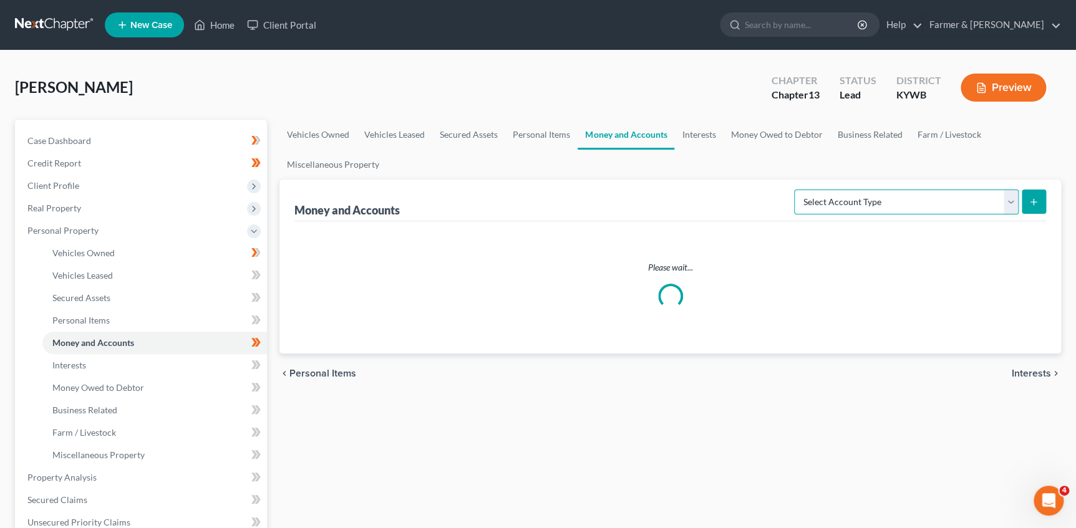
click at [876, 206] on select "Select Account Type Brokerage Cash on Hand Certificates of Deposit Checking Acc…" at bounding box center [906, 202] width 224 height 25
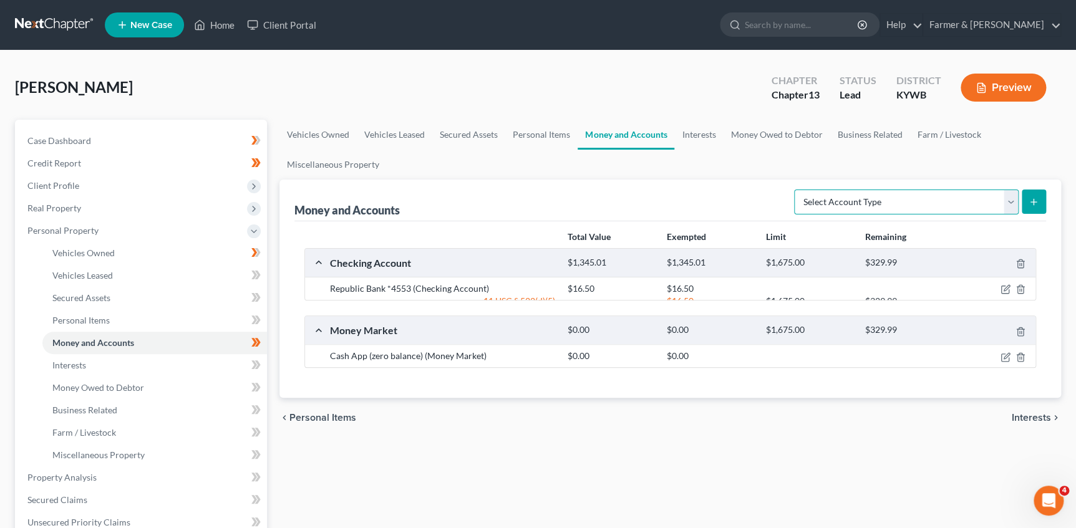
select select "money_market"
click at [796, 190] on select "Select Account Type Brokerage Cash on Hand Certificates of Deposit Checking Acc…" at bounding box center [906, 202] width 224 height 25
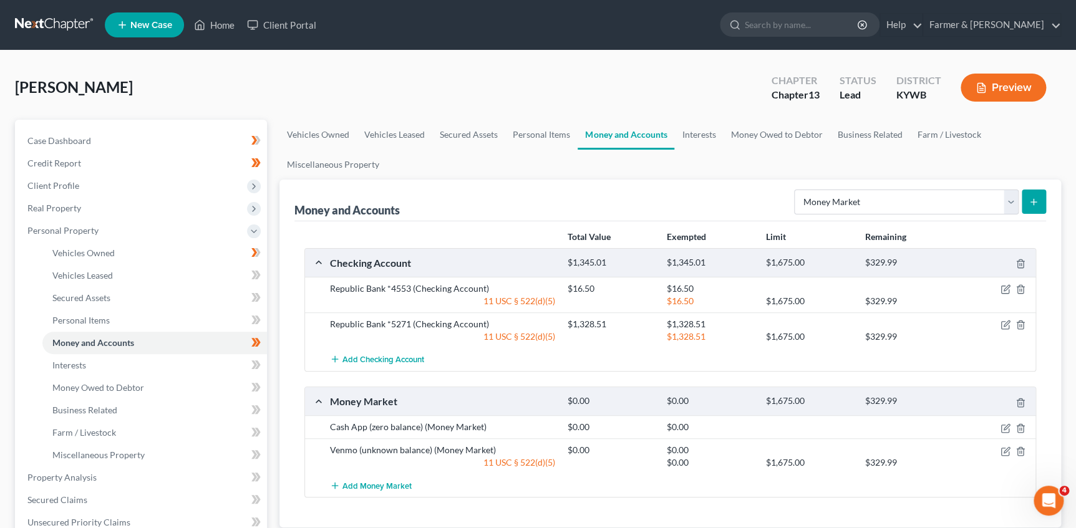
click at [1032, 203] on icon "submit" at bounding box center [1033, 202] width 10 height 10
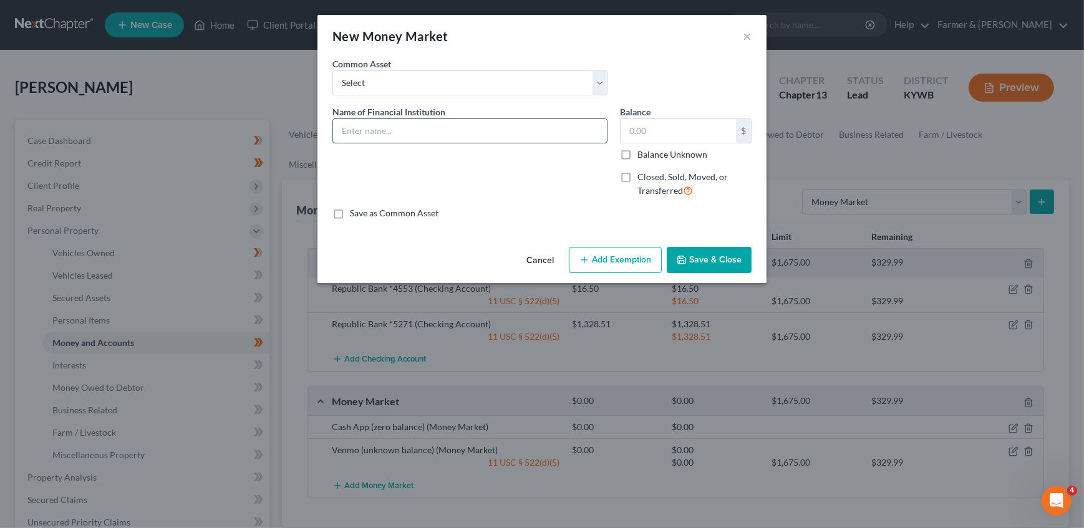
click at [390, 127] on input "text" at bounding box center [470, 131] width 274 height 24
click at [398, 79] on select "Select PayPal (zero balance) Vanmo (zero balance) Cash App (closed account)" at bounding box center [469, 82] width 275 height 25
drag, startPoint x: 398, startPoint y: 81, endPoint x: 397, endPoint y: 106, distance: 25.0
click at [398, 81] on select "Select PayPal (zero balance) Vanmo (zero balance) Cash App (closed account)" at bounding box center [469, 82] width 275 height 25
drag, startPoint x: 404, startPoint y: 133, endPoint x: 420, endPoint y: 125, distance: 17.6
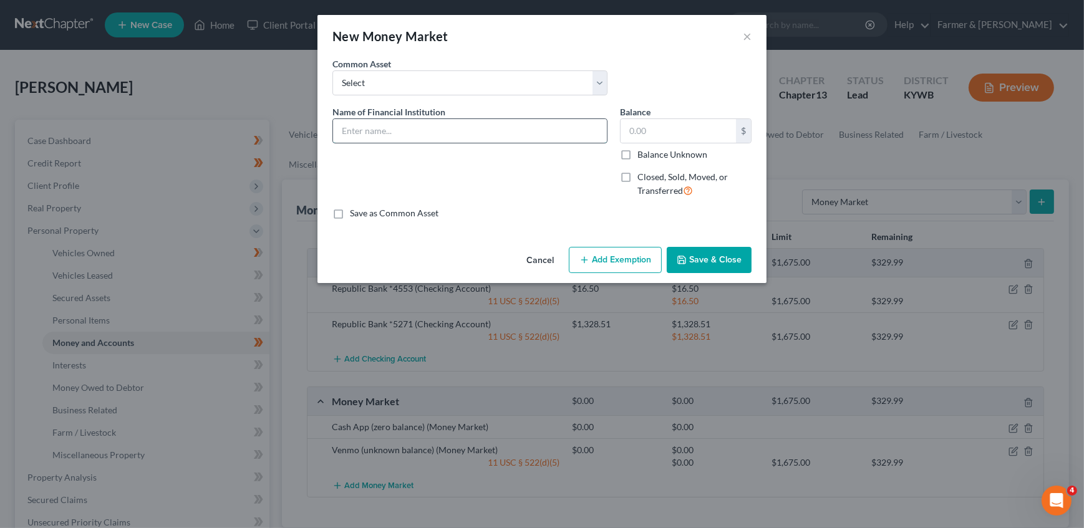
click at [405, 133] on input "text" at bounding box center [470, 131] width 274 height 24
type input "Zelle (unknown balance)"
type input "0"
click at [642, 171] on input "Closed, Sold, Moved, or Transferred" at bounding box center [646, 175] width 8 height 8
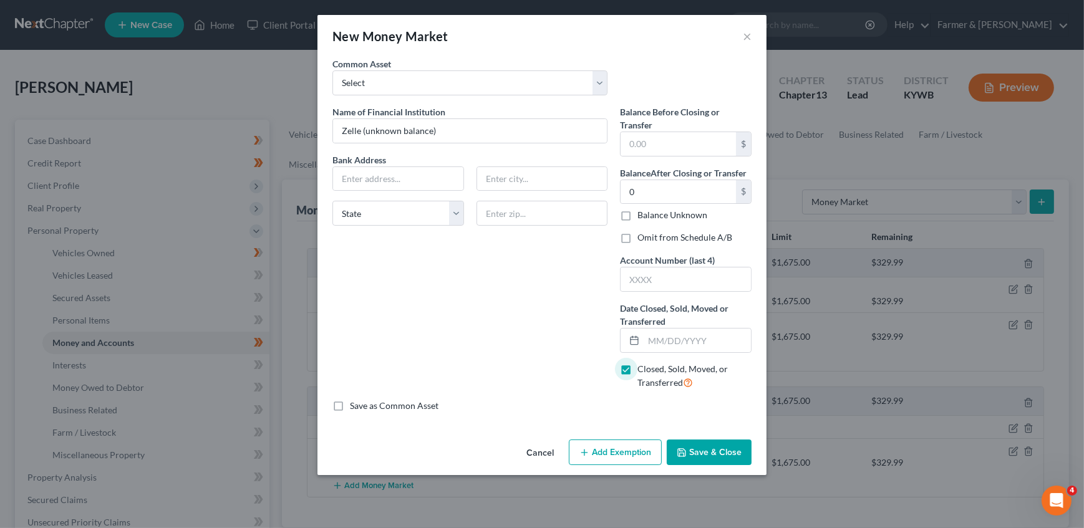
click at [642, 363] on input "Closed, Sold, Moved, or Transferred" at bounding box center [646, 367] width 8 height 8
checkbox input "false"
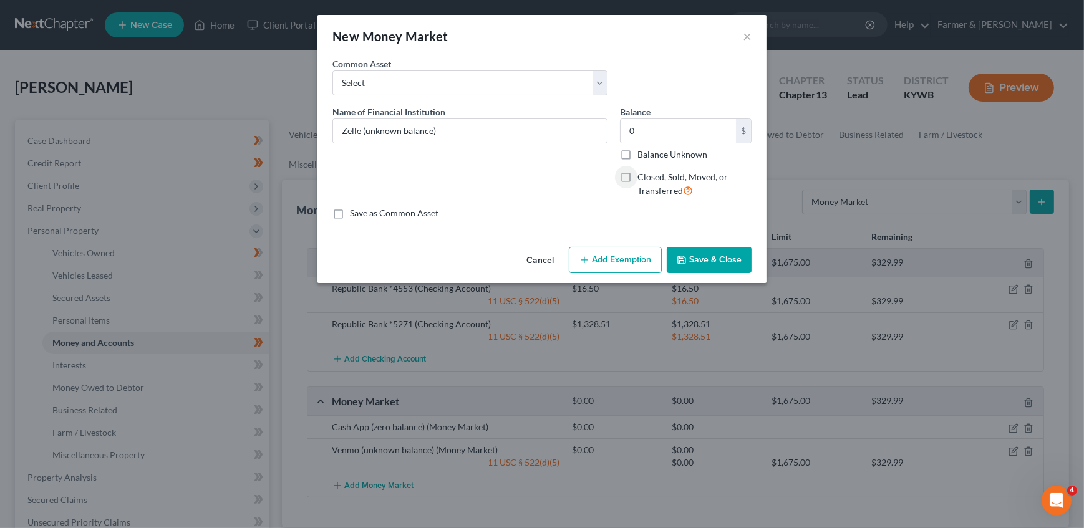
click at [637, 155] on label "Balance Unknown" at bounding box center [672, 154] width 70 height 12
click at [642, 155] on input "Balance Unknown" at bounding box center [646, 152] width 8 height 8
checkbox input "true"
type input "0.00"
click at [561, 173] on div "Name of Financial Institution * Zelle (unknown balance)" at bounding box center [469, 156] width 287 height 102
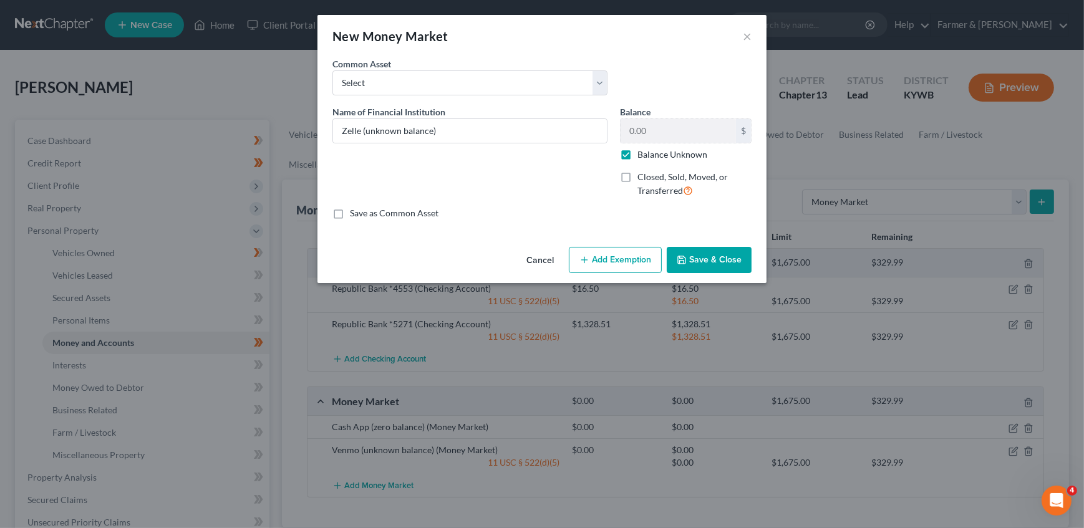
click at [616, 264] on button "Add Exemption" at bounding box center [615, 260] width 93 height 26
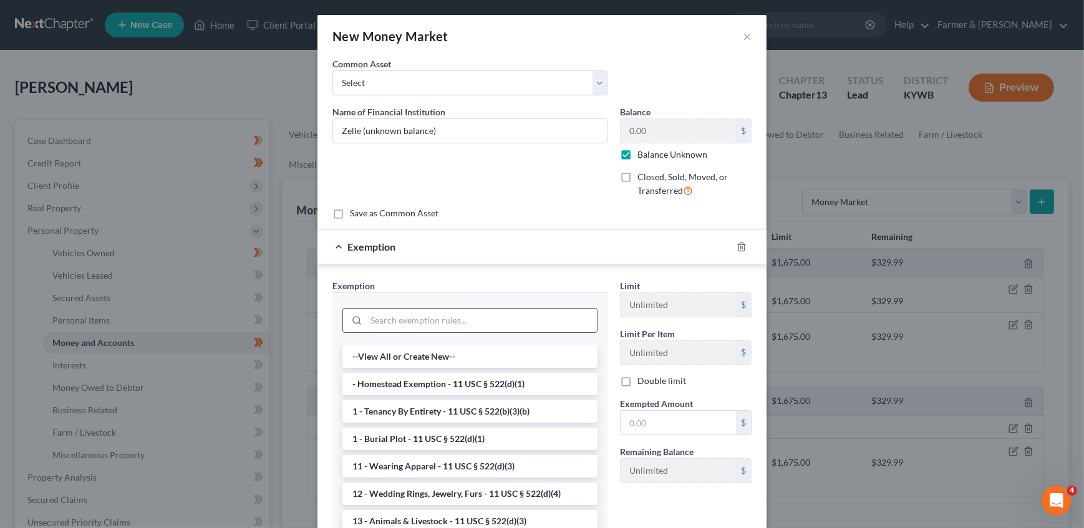
click at [430, 329] on input "search" at bounding box center [481, 321] width 231 height 24
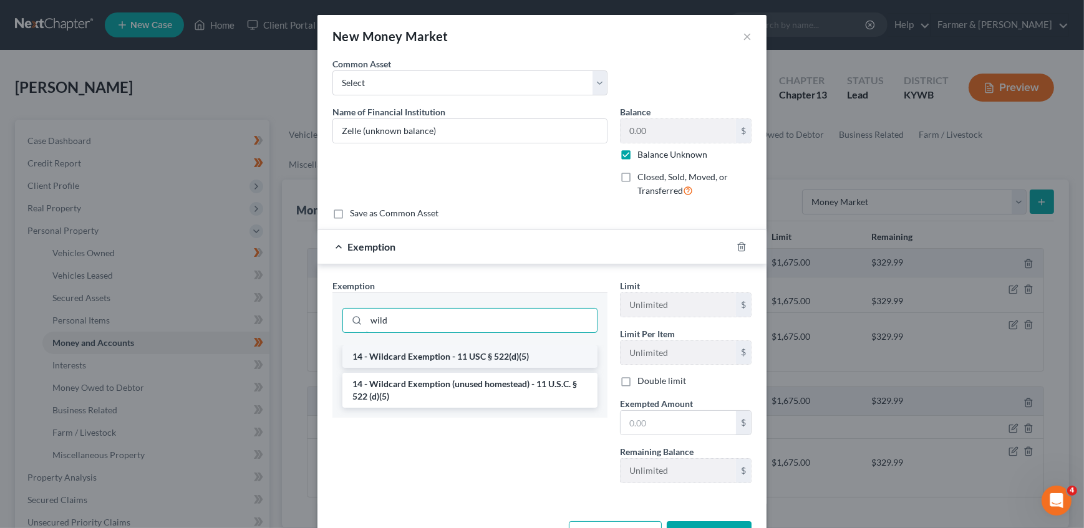
type input "wild"
click at [458, 354] on li "14 - Wildcard Exemption - 11 USC § 522(d)(5)" at bounding box center [469, 356] width 255 height 22
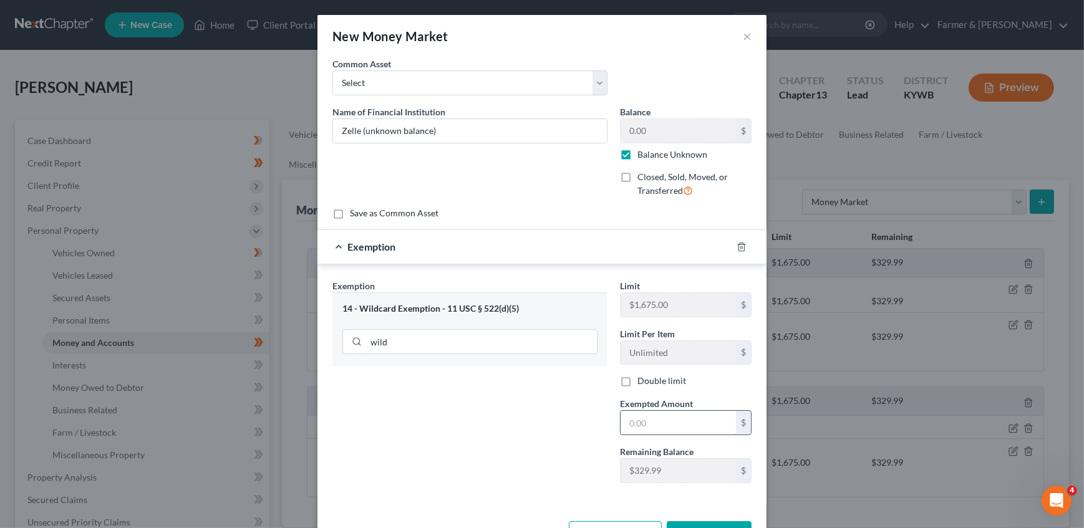
click at [655, 420] on input "text" at bounding box center [677, 423] width 115 height 24
type input "0"
click at [529, 424] on div "Exemption Set must be selected for CA. Exemption * 14 - Wildcard Exemption - 11…" at bounding box center [469, 386] width 287 height 214
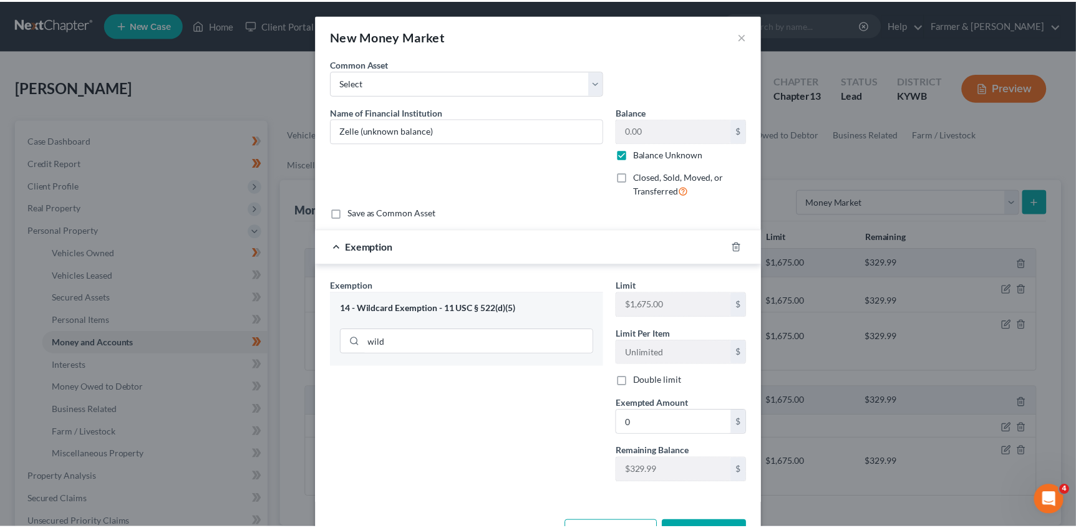
scroll to position [43, 0]
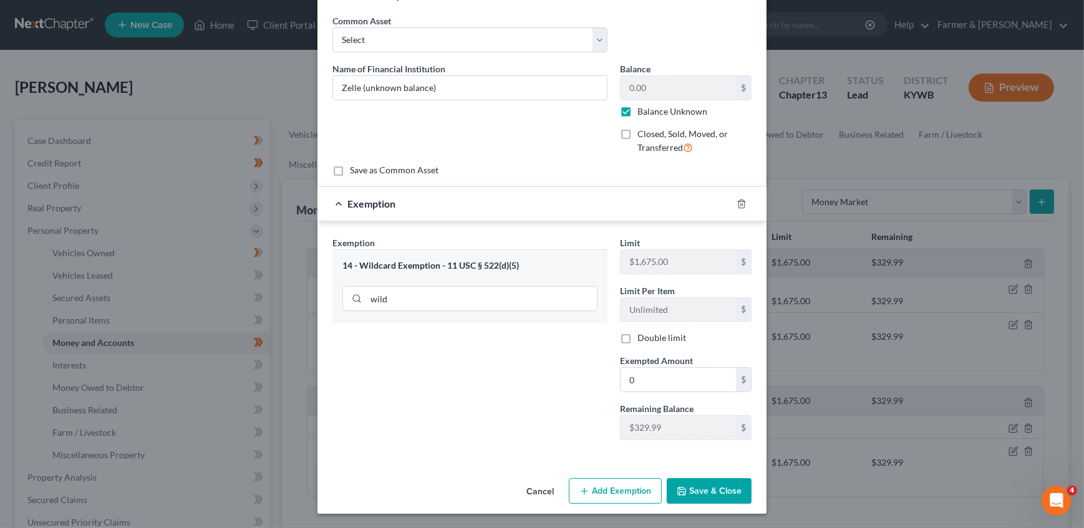
click at [703, 491] on button "Save & Close" at bounding box center [709, 491] width 85 height 26
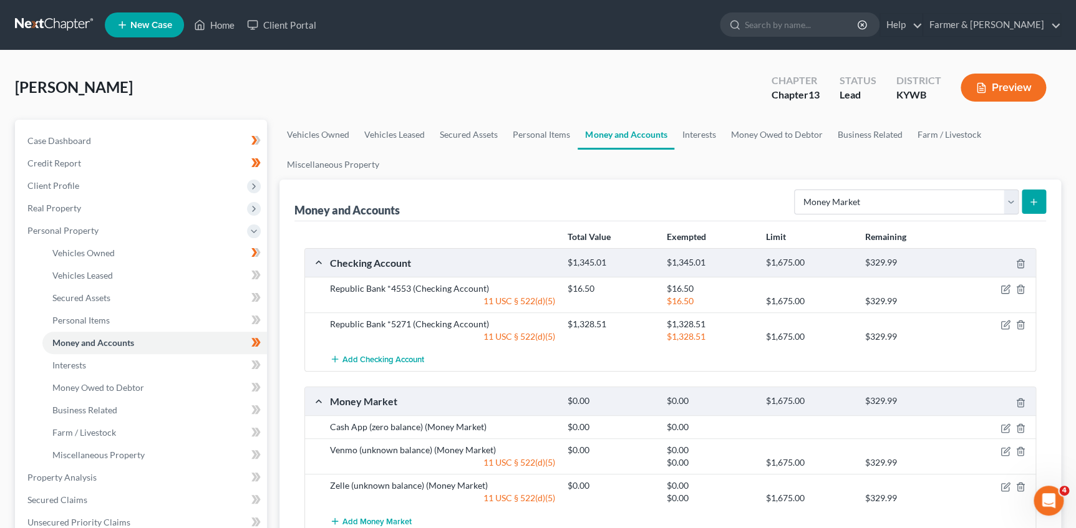
click at [465, 177] on ul "Vehicles Owned Vehicles Leased Secured Assets Personal Items Money and Accounts…" at bounding box center [669, 150] width 781 height 60
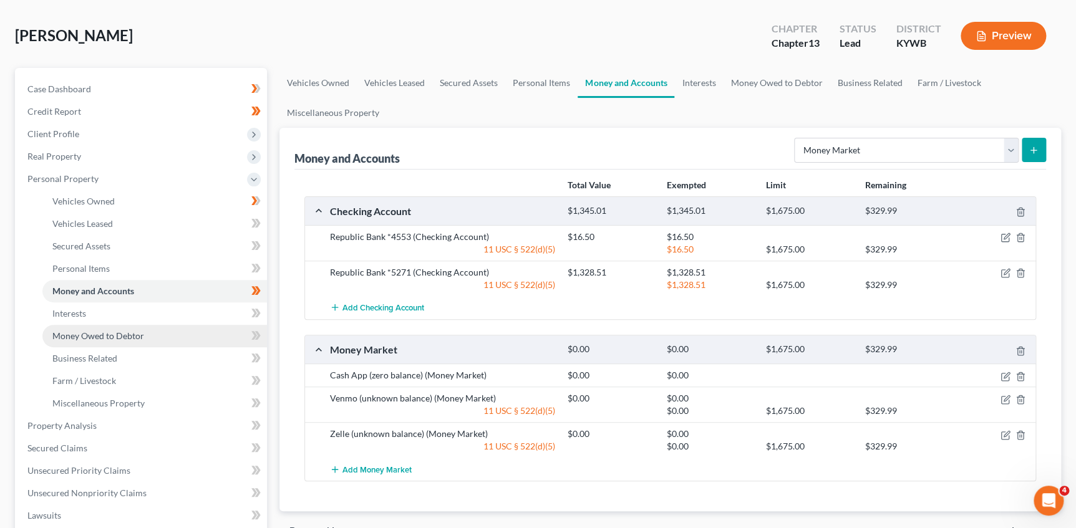
scroll to position [113, 0]
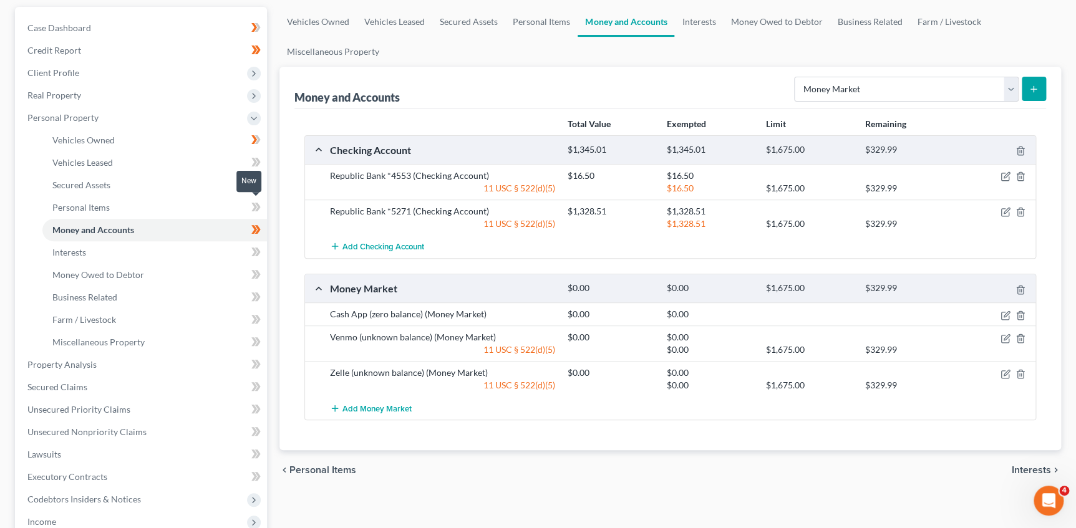
click at [256, 210] on icon at bounding box center [255, 208] width 9 height 16
click at [258, 384] on icon at bounding box center [258, 386] width 6 height 9
click at [256, 424] on icon at bounding box center [255, 432] width 9 height 16
click at [75, 385] on span "Secured Claims" at bounding box center [57, 387] width 60 height 11
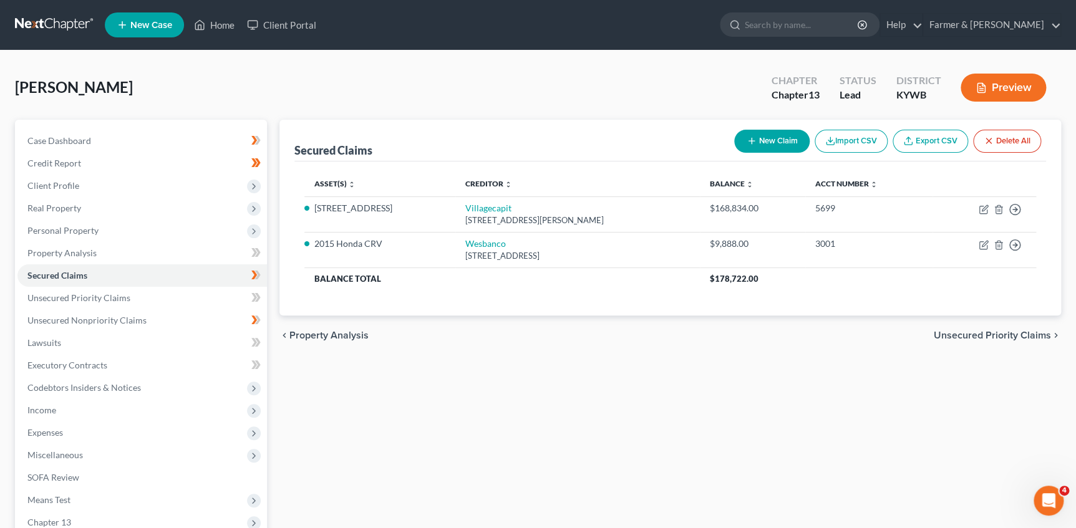
click at [715, 145] on div "Secured Claims New Claim Import CSV Export CSV Delete All" at bounding box center [669, 141] width 751 height 42
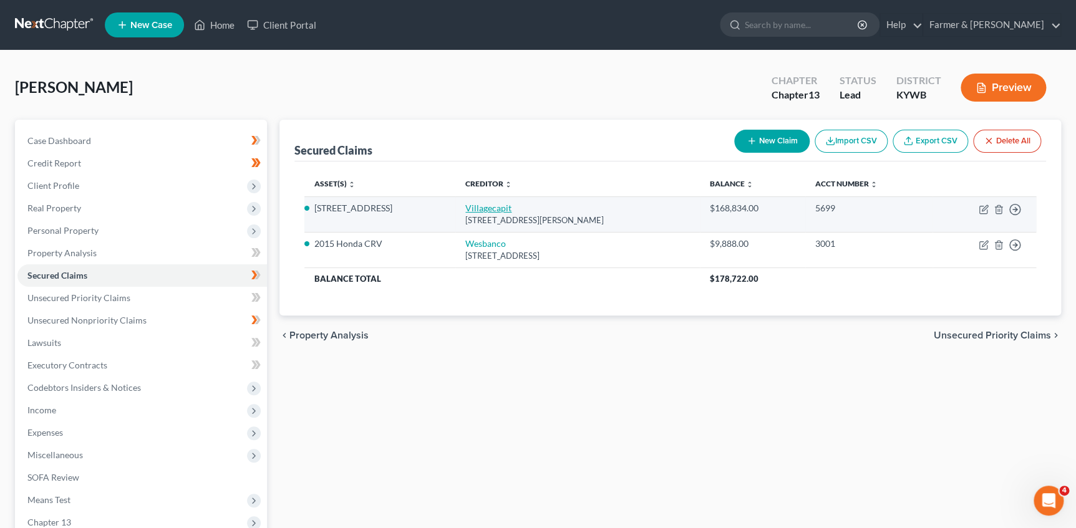
click at [480, 205] on link "Villagecapit" at bounding box center [488, 208] width 46 height 11
select select "31"
select select "4"
select select "0"
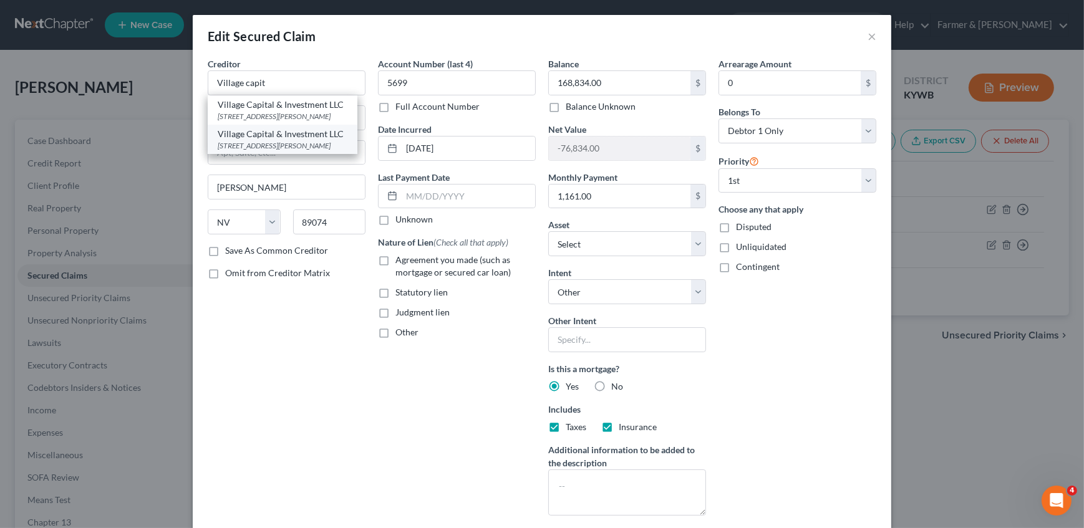
click at [264, 140] on div "Village Capital & Investment LLC" at bounding box center [283, 134] width 130 height 12
type input "Village Capital & Investment LLC"
type input "2550 Paseo Verde Pkwy"
type input "Suite 100"
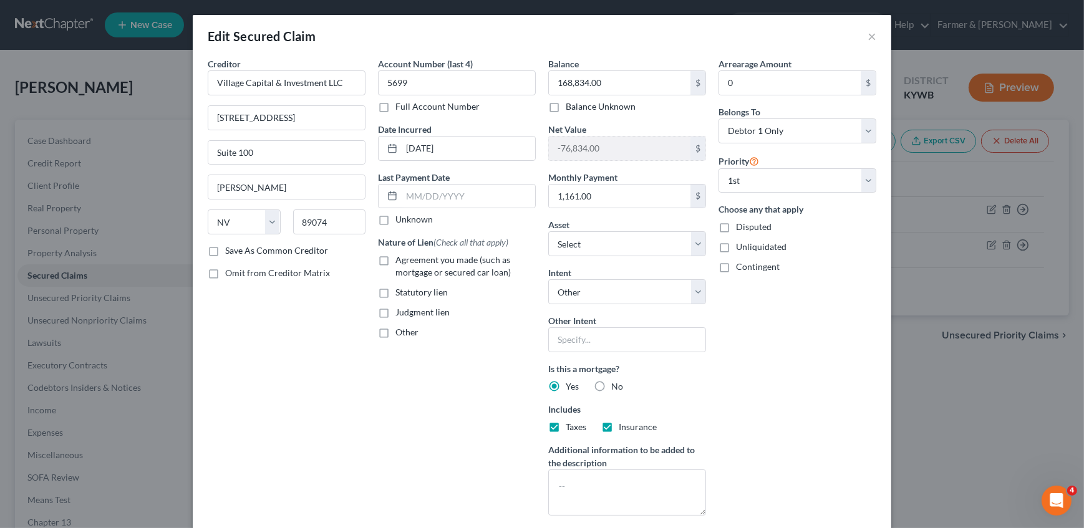
click at [395, 218] on label "Unknown" at bounding box center [413, 219] width 37 height 12
click at [400, 218] on input "Unknown" at bounding box center [404, 217] width 8 height 8
checkbox input "true"
click at [395, 261] on label "Agreement you made (such as mortgage or secured car loan)" at bounding box center [465, 266] width 140 height 25
click at [400, 261] on input "Agreement you made (such as mortgage or secured car loan)" at bounding box center [404, 258] width 8 height 8
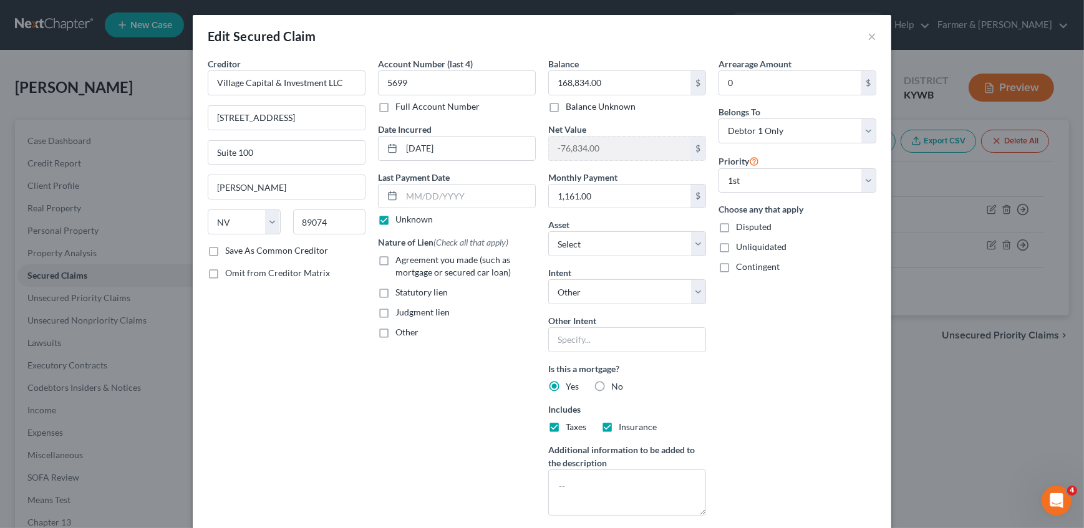
checkbox input "true"
click at [412, 219] on label "Unknown" at bounding box center [413, 219] width 37 height 12
click at [408, 219] on input "Unknown" at bounding box center [404, 217] width 8 height 8
checkbox input "false"
click at [433, 199] on input "text" at bounding box center [468, 197] width 133 height 24
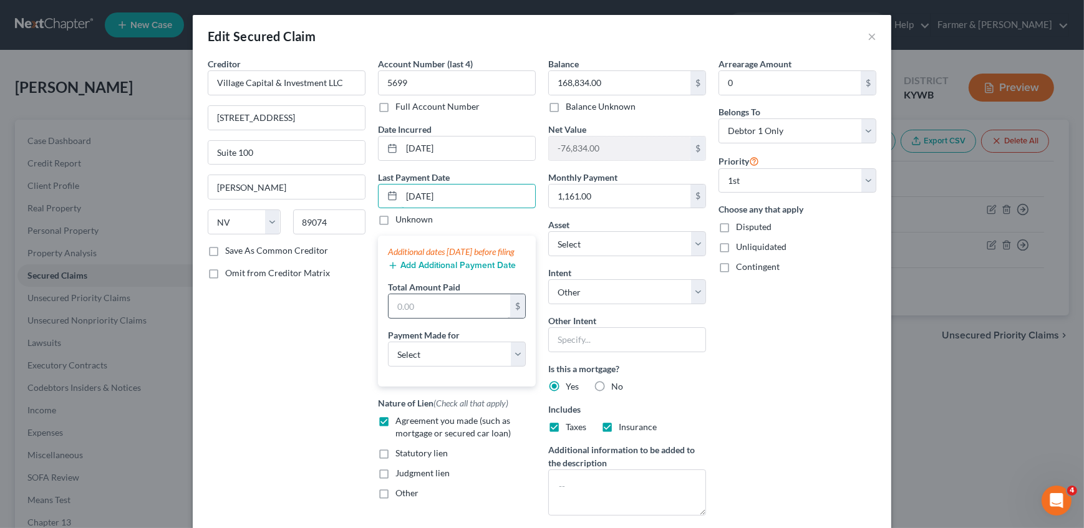
type input "8/18/2025"
click at [443, 317] on input "text" at bounding box center [449, 306] width 122 height 24
type input "1,161.17"
click at [444, 365] on select "Select Car Credit Card Loan Repayment Mortgage Other Suppliers Or Vendors" at bounding box center [457, 354] width 138 height 25
select select "3"
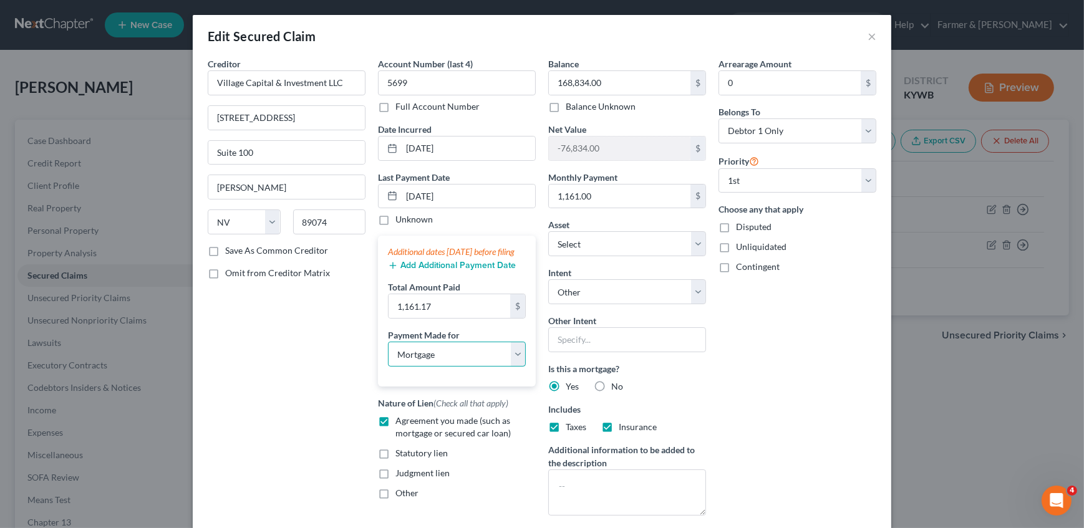
click at [444, 365] on select "Select Car Credit Card Loan Repayment Mortgage Other Suppliers Or Vendors" at bounding box center [457, 354] width 138 height 25
click at [230, 389] on div "Creditor * Village Capital & Investment LLC 2550 Paseo Verde Pkwy Suite 100 Hen…" at bounding box center [286, 291] width 170 height 468
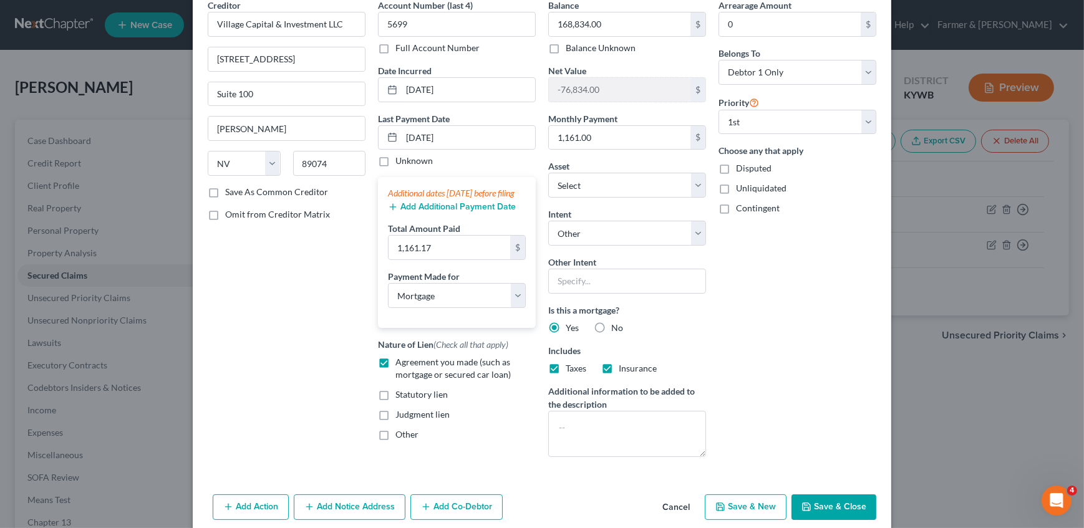
scroll to position [110, 0]
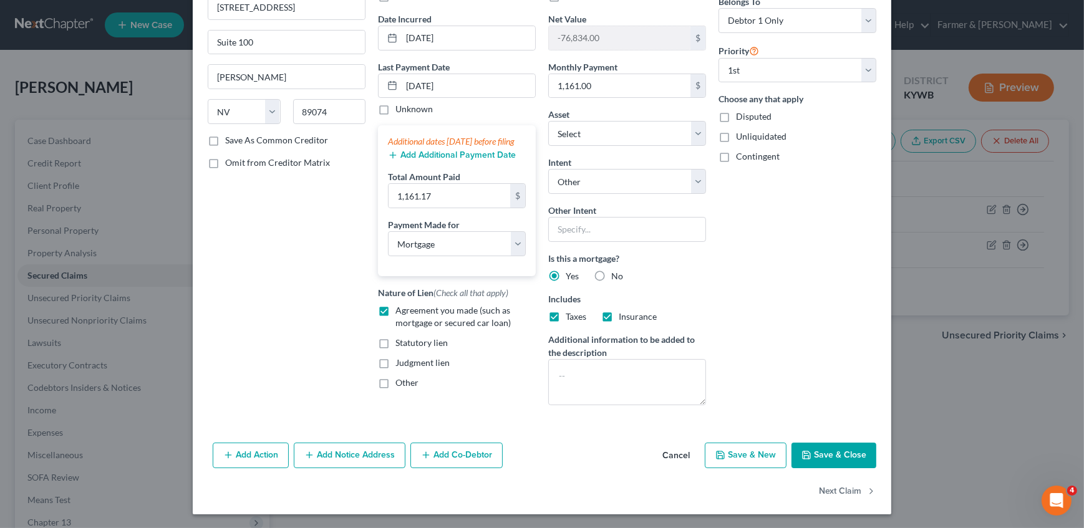
click at [825, 459] on button "Save & Close" at bounding box center [833, 456] width 85 height 26
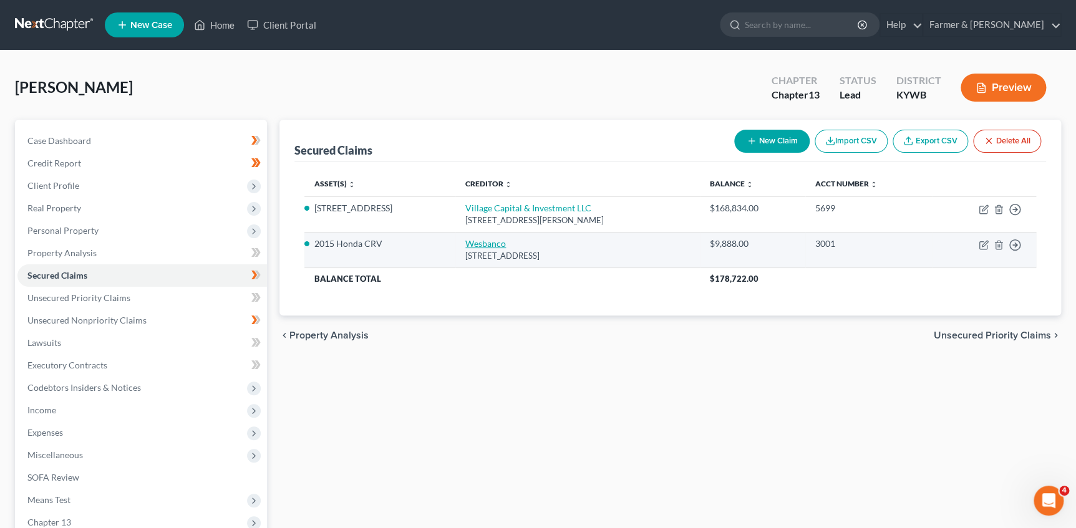
click at [476, 246] on link "Wesbanco" at bounding box center [485, 243] width 41 height 11
select select "51"
select select "4"
select select "0"
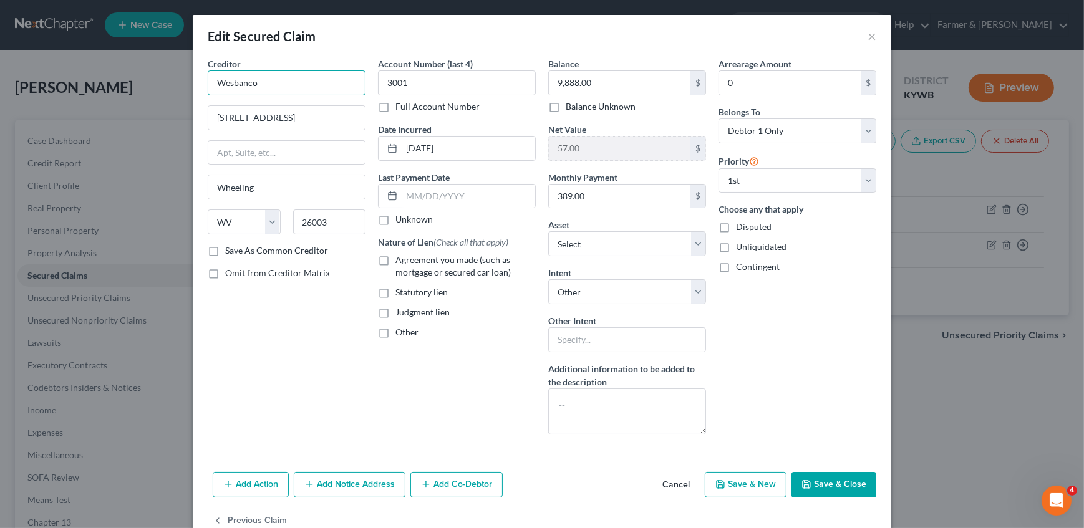
click at [289, 94] on input "Wesbanco" at bounding box center [287, 82] width 158 height 25
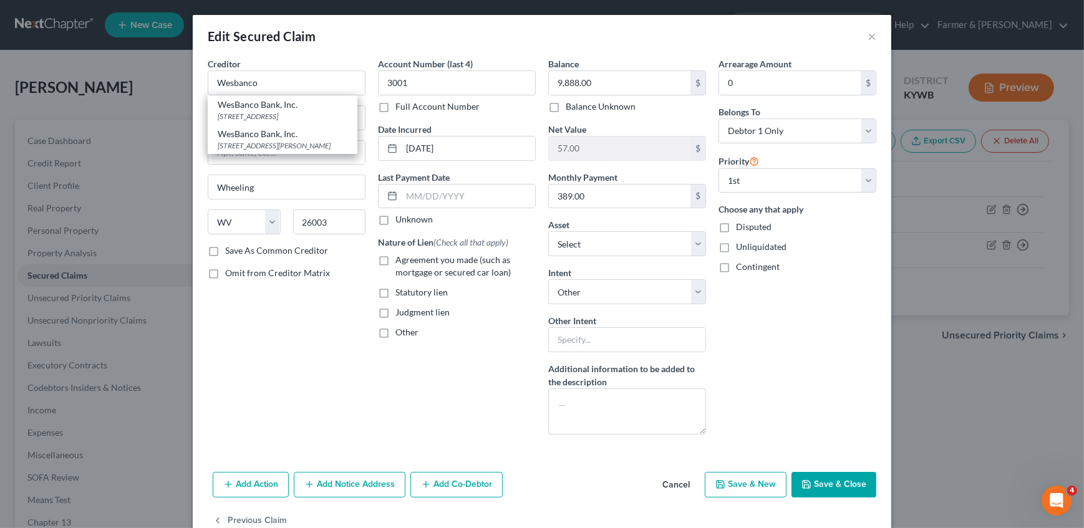
click at [268, 337] on div "Creditor * Wesbanco WesBanco Bank, Inc. 8730 U.S. 42 West, Florence, KY 41042 W…" at bounding box center [286, 250] width 170 height 387
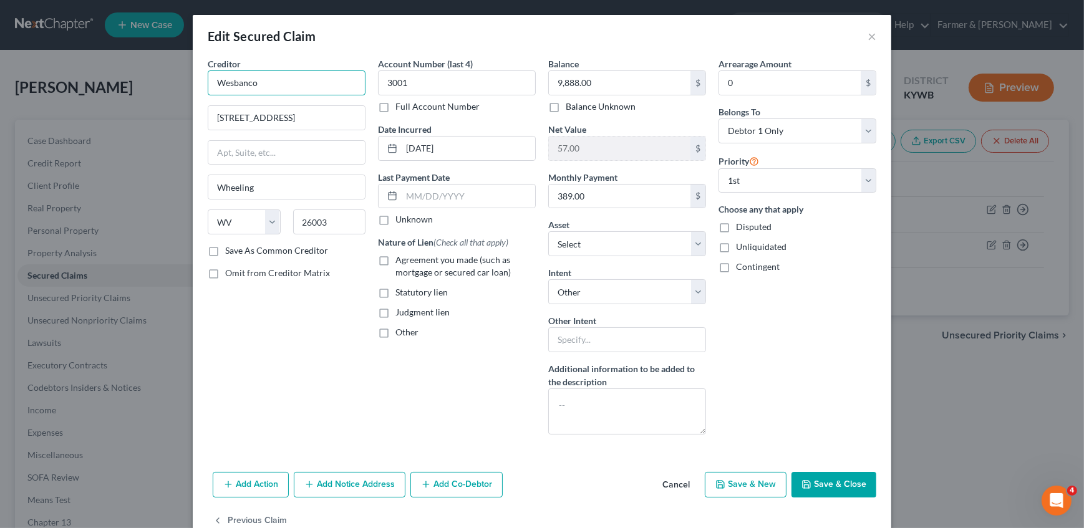
click at [287, 80] on input "Wesbanco" at bounding box center [287, 82] width 158 height 25
type input "Wesbanco"
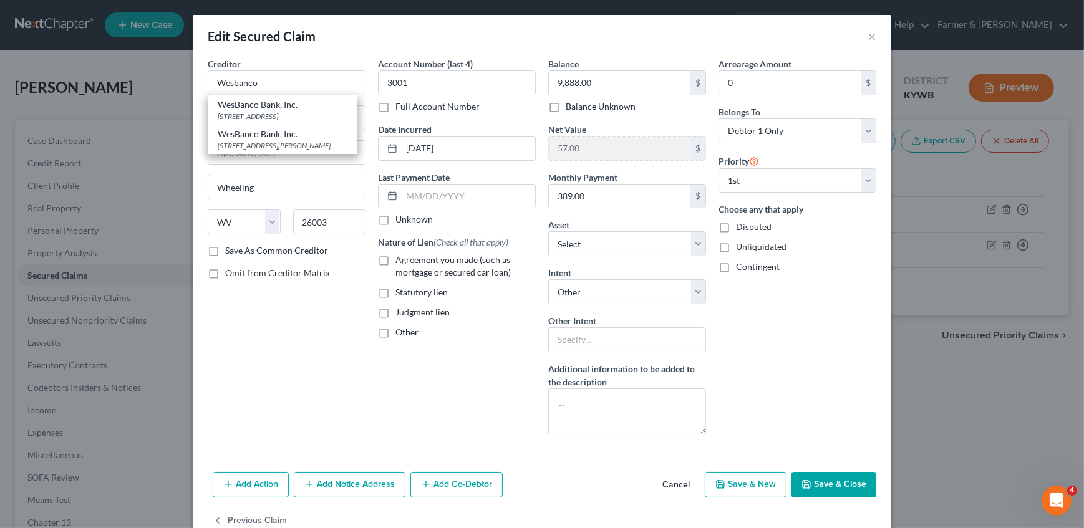
click at [395, 220] on label "Unknown" at bounding box center [413, 219] width 37 height 12
click at [400, 220] on input "Unknown" at bounding box center [404, 217] width 8 height 8
checkbox input "true"
type input "Wesbanco"
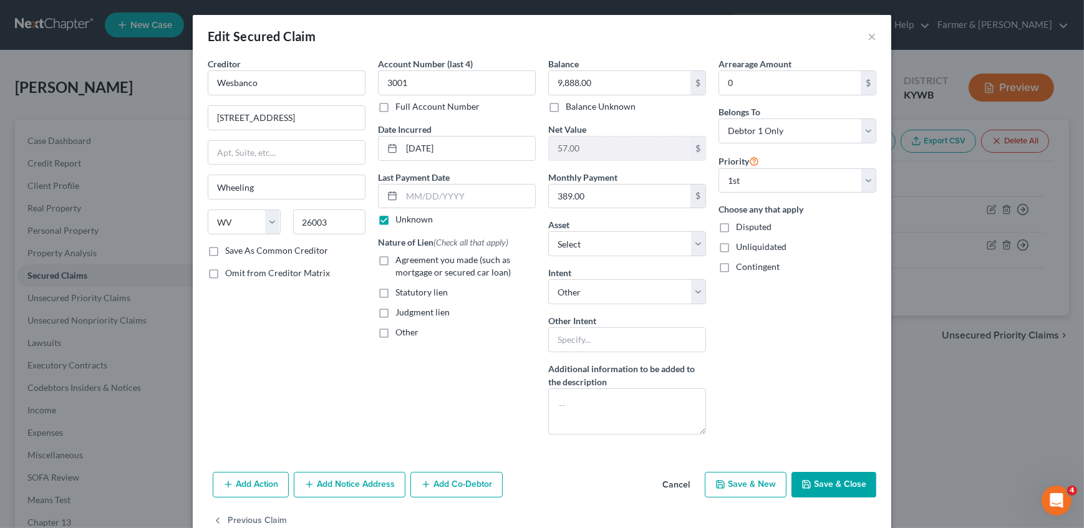
click at [395, 258] on label "Agreement you made (such as mortgage or secured car loan)" at bounding box center [465, 266] width 140 height 25
click at [400, 258] on input "Agreement you made (such as mortgage or secured car loan)" at bounding box center [404, 258] width 8 height 8
checkbox input "true"
click at [306, 355] on div "Creditor * Wesbanco 1 Bank Plaza Wheeling State AL AK AR AZ CA CO CT DE DC FL G…" at bounding box center [286, 250] width 170 height 387
click at [806, 480] on icon "button" at bounding box center [806, 485] width 10 height 10
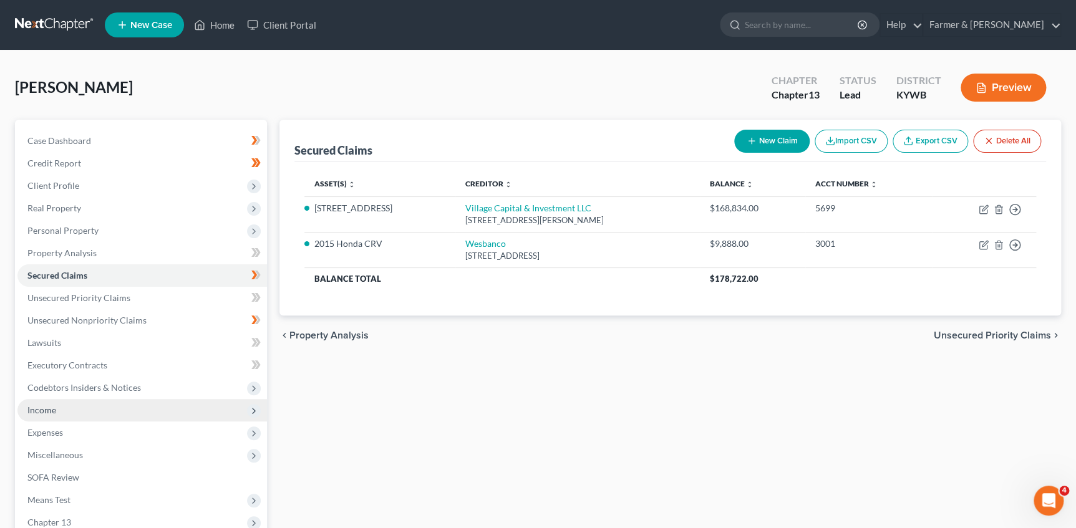
click at [89, 412] on span "Income" at bounding box center [141, 410] width 249 height 22
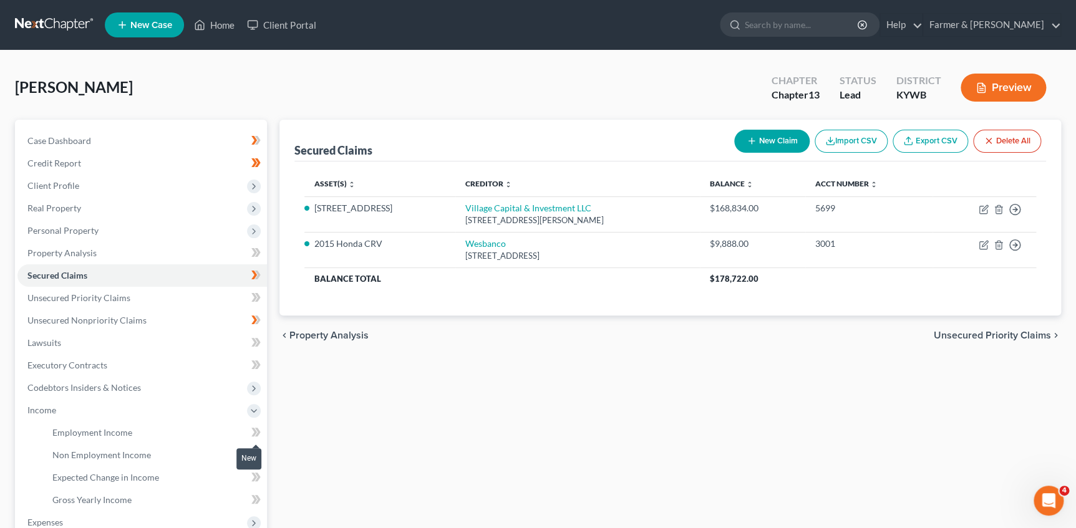
click at [256, 433] on icon at bounding box center [255, 433] width 9 height 16
click at [178, 432] on link "Employment Income" at bounding box center [154, 433] width 224 height 22
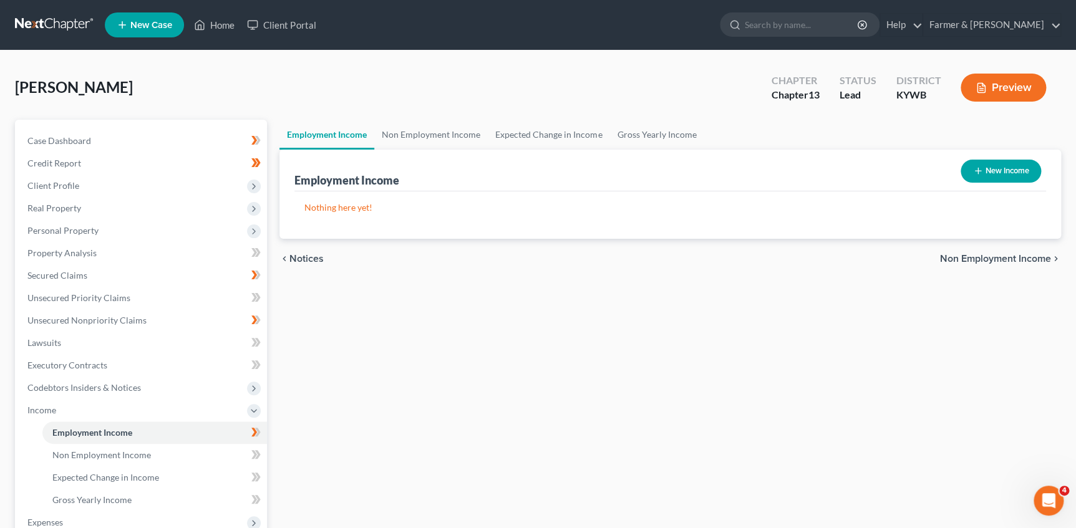
click at [984, 161] on button "New Income" at bounding box center [1000, 171] width 80 height 23
select select "0"
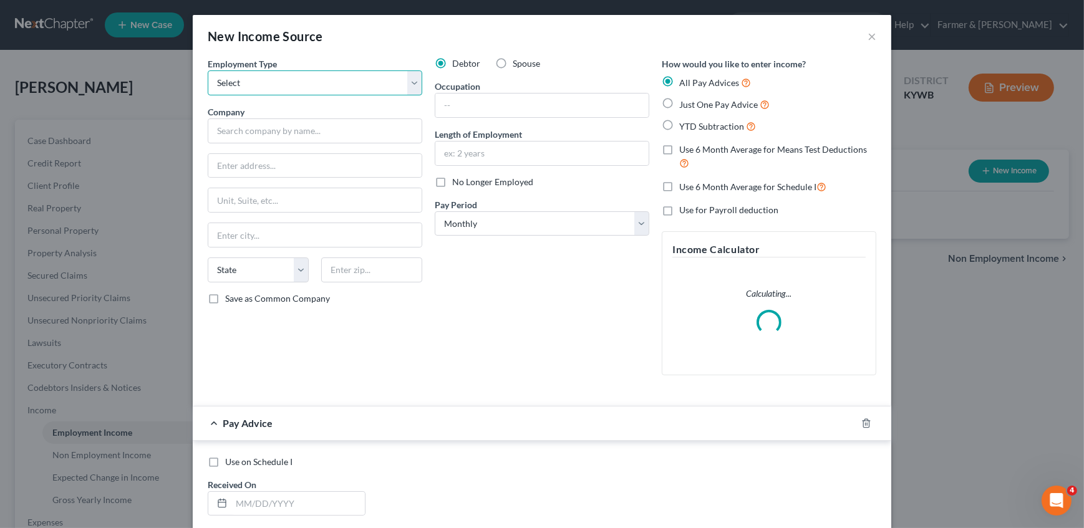
click at [290, 86] on select "Select Full or Part Time Employment Self Employment" at bounding box center [315, 82] width 215 height 25
select select "0"
click at [208, 70] on select "Select Full or Part Time Employment Self Employment" at bounding box center [315, 82] width 215 height 25
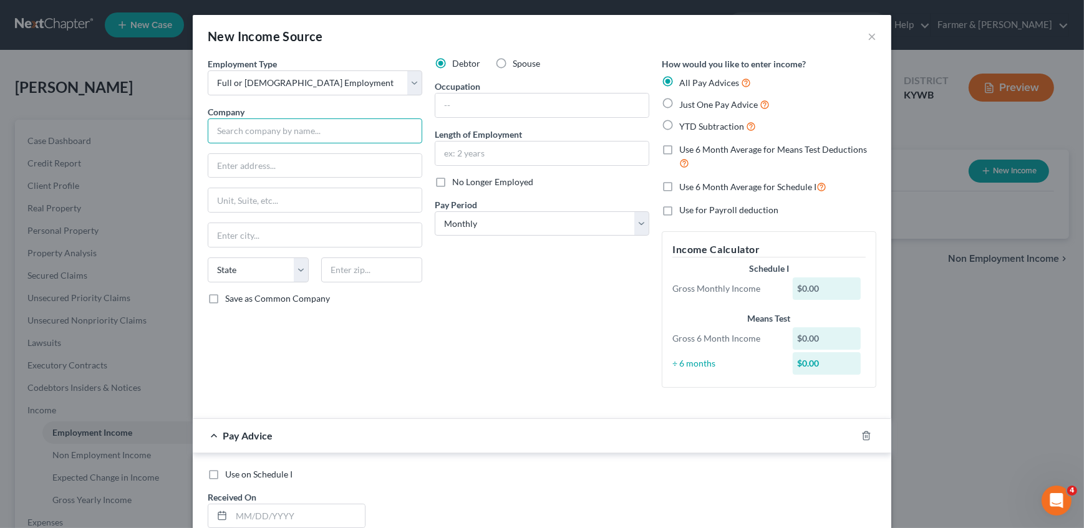
click at [281, 127] on input "text" at bounding box center [315, 130] width 215 height 25
paste input "Alliance Entertainment"
type input "Alliance Entertainment"
click at [491, 248] on div "Debtor Spouse Occupation Length of Employment No Longer Employed Pay Period * S…" at bounding box center [541, 227] width 227 height 340
click at [513, 109] on input "text" at bounding box center [541, 106] width 213 height 24
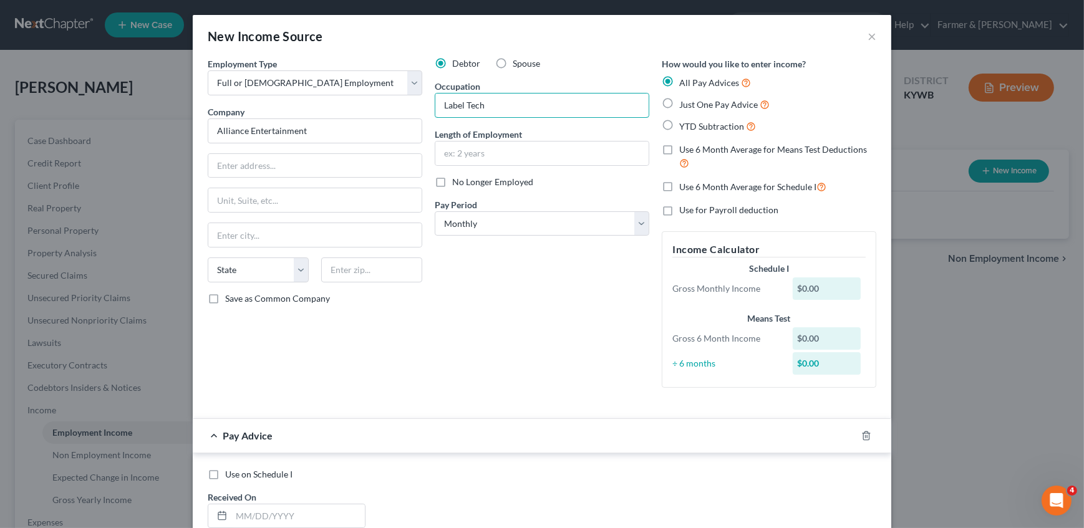
type input "Label Tech"
type input "16 years"
select select "2"
click at [865, 433] on polyline "button" at bounding box center [865, 433] width 7 height 0
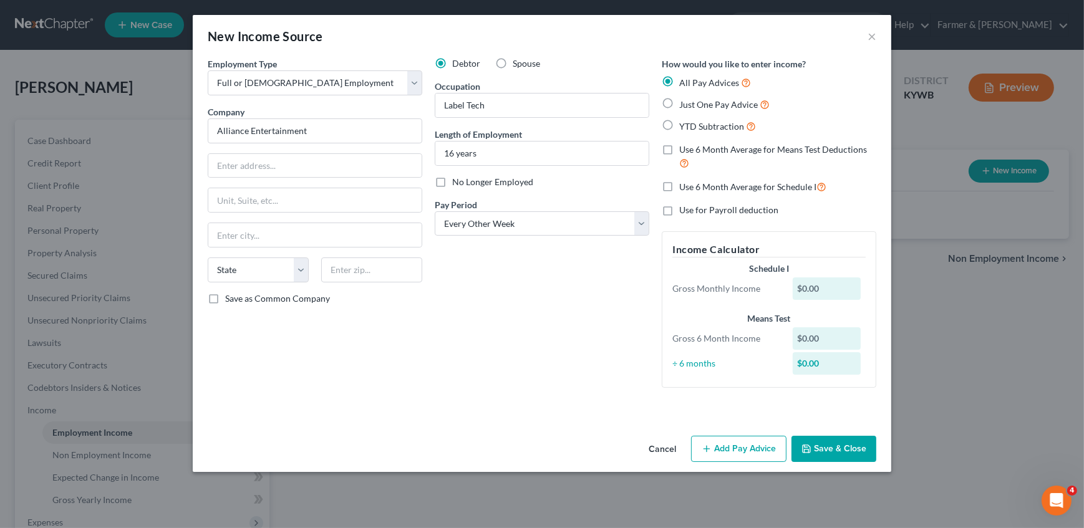
click at [861, 446] on button "Save & Close" at bounding box center [833, 449] width 85 height 26
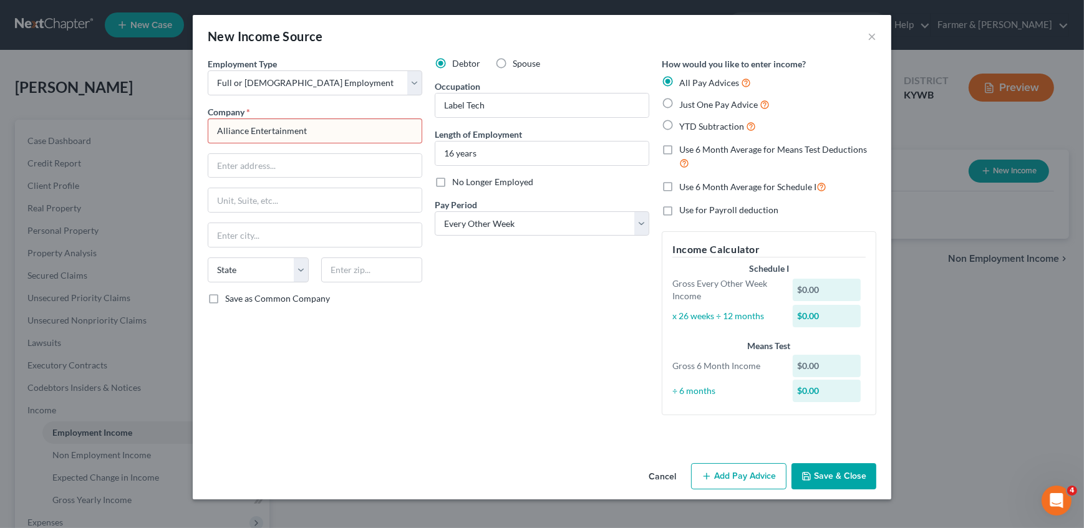
click at [854, 480] on button "Save & Close" at bounding box center [833, 476] width 85 height 26
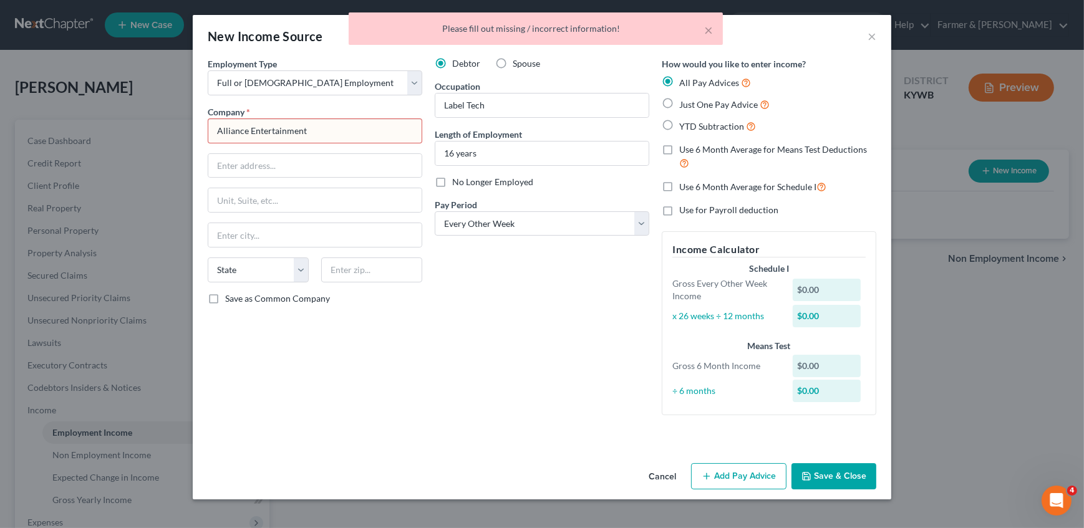
click at [344, 134] on input "Alliance Entertainment" at bounding box center [315, 130] width 215 height 25
drag, startPoint x: 356, startPoint y: 130, endPoint x: 155, endPoint y: 128, distance: 200.8
click at [117, 120] on div "New Income Source × Employment Type * Select Full or Part Time Employment Self …" at bounding box center [542, 264] width 1084 height 528
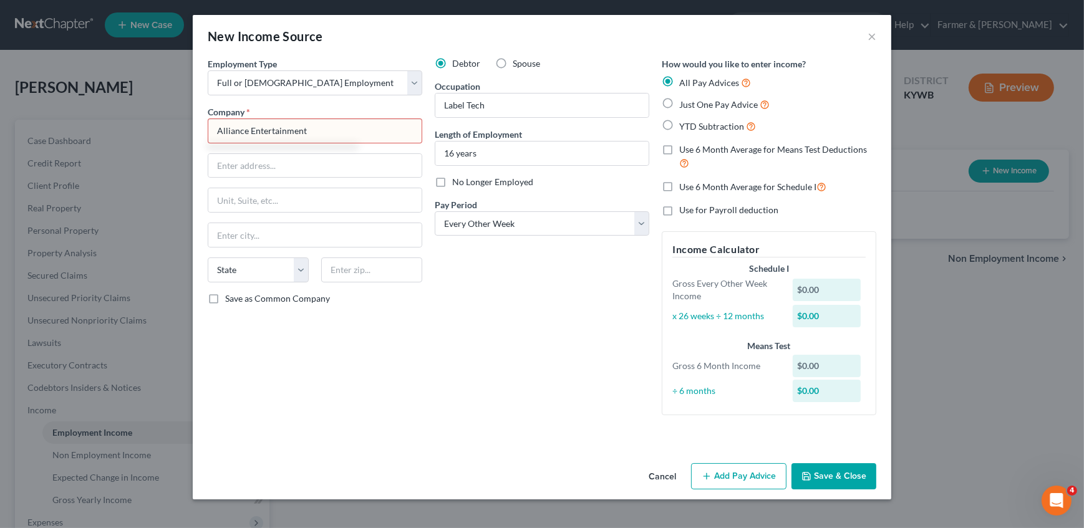
click at [852, 476] on button "Save & Close" at bounding box center [833, 476] width 85 height 26
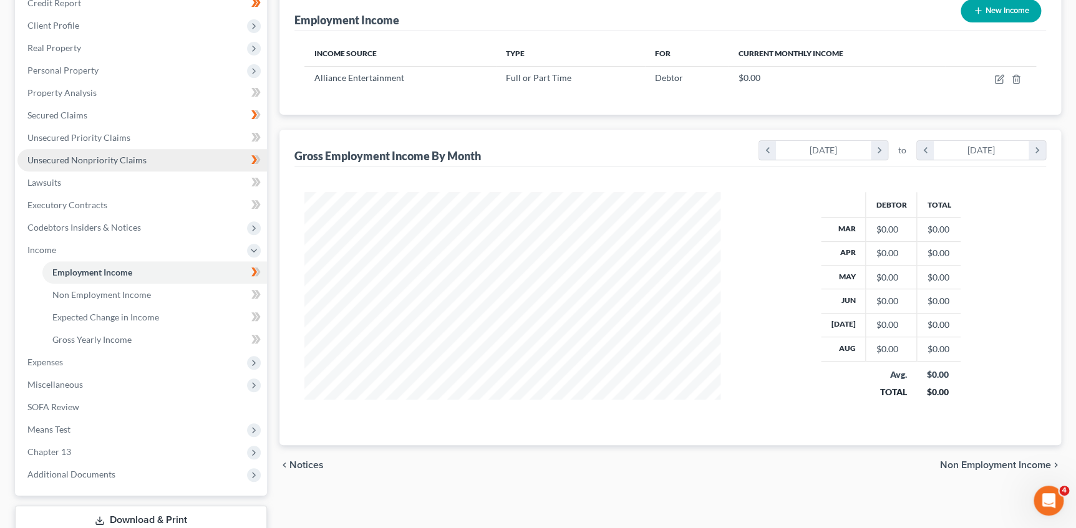
scroll to position [245, 0]
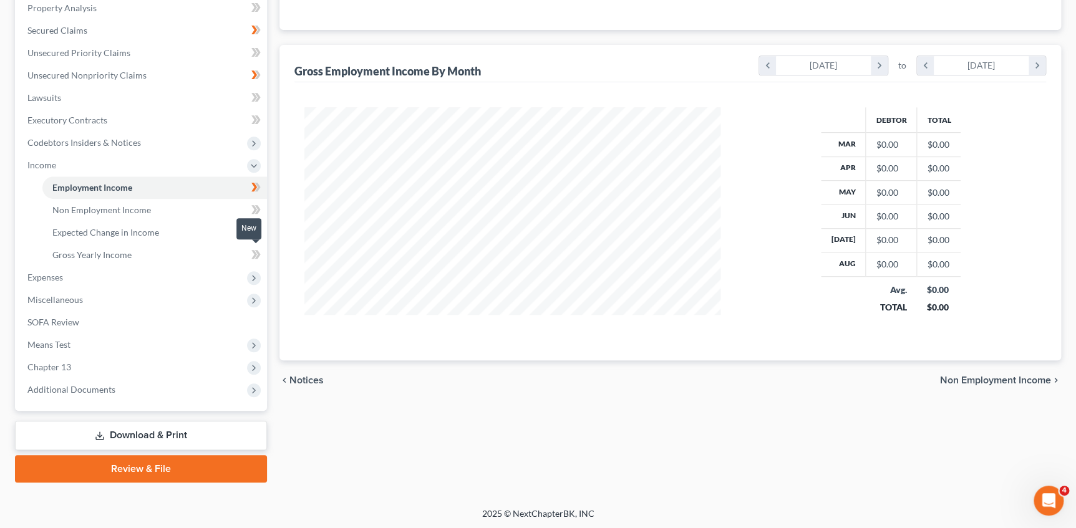
click at [258, 249] on icon at bounding box center [255, 255] width 9 height 16
click at [174, 278] on span "Expenses" at bounding box center [141, 277] width 249 height 22
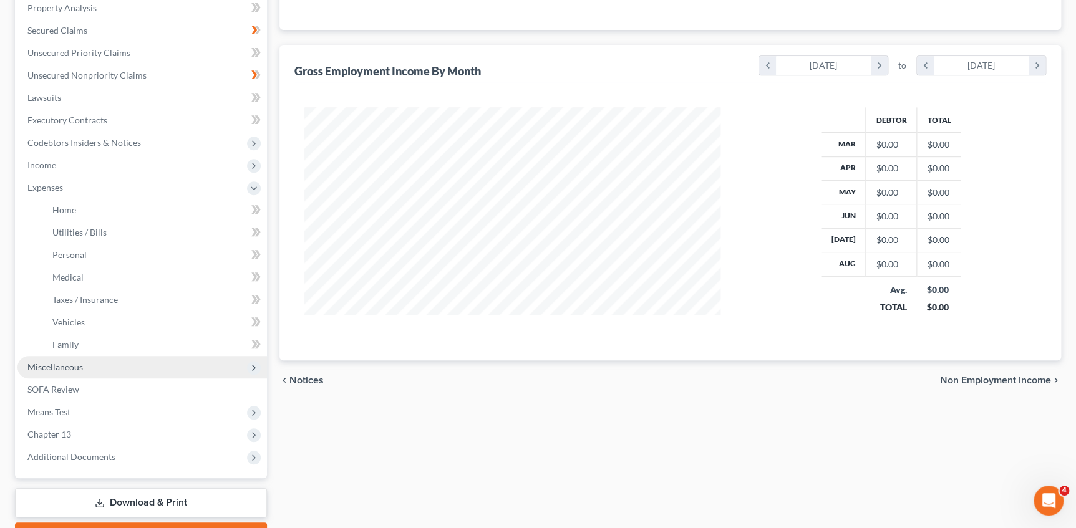
click at [91, 362] on span "Miscellaneous" at bounding box center [141, 367] width 249 height 22
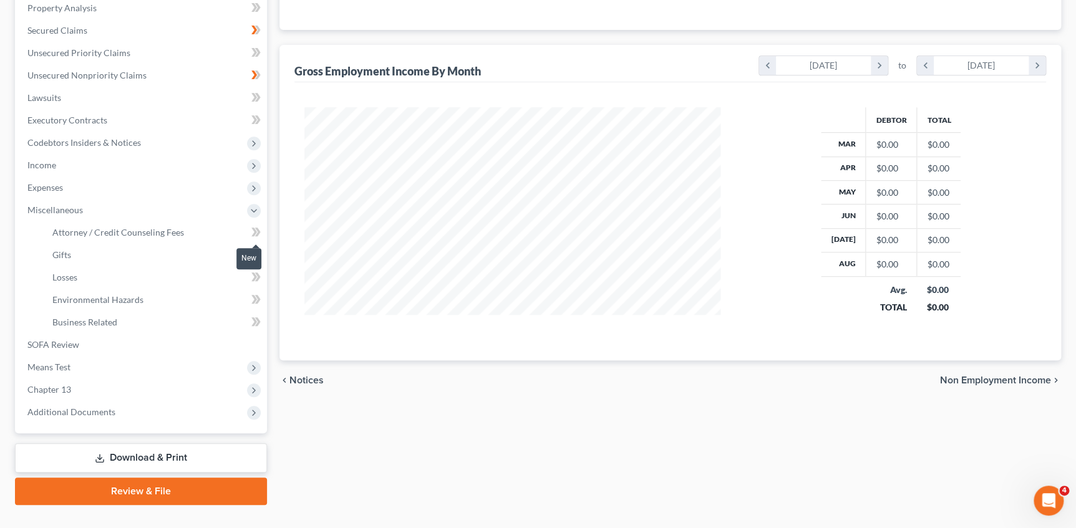
click at [253, 228] on icon at bounding box center [254, 232] width 6 height 9
click at [183, 227] on link "Attorney / Credit Counseling Fees" at bounding box center [154, 232] width 224 height 22
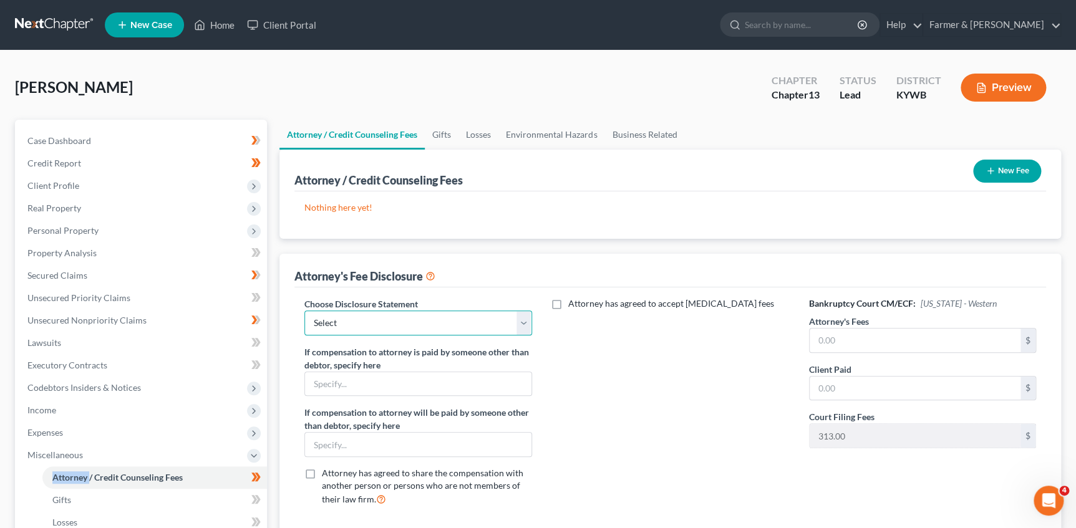
click at [451, 316] on select "Select Disclosure" at bounding box center [417, 323] width 227 height 25
select select "0"
click at [304, 311] on select "Select Disclosure" at bounding box center [417, 323] width 227 height 25
click at [850, 335] on input "text" at bounding box center [914, 341] width 211 height 24
type input "4,750.00"
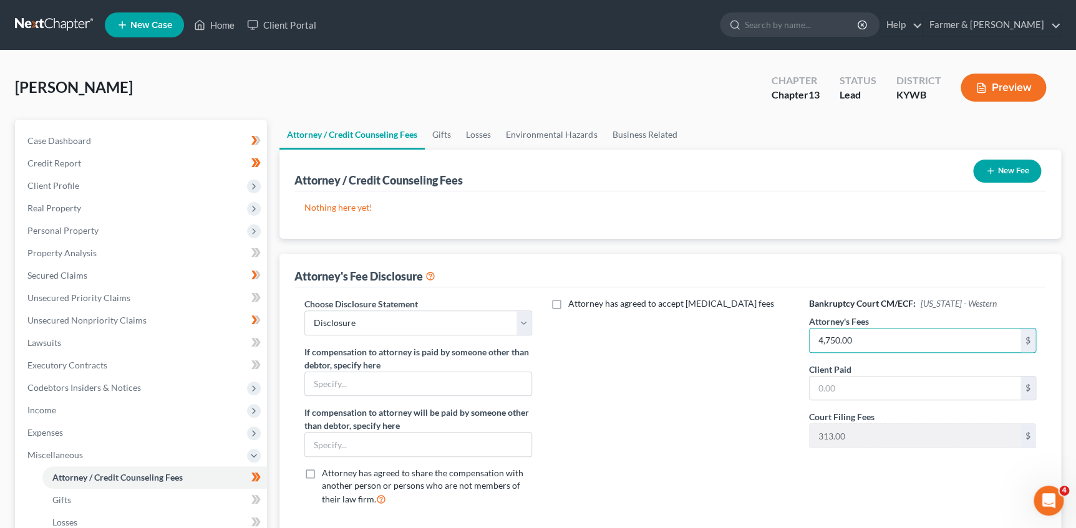
click at [1001, 164] on button "New Fee" at bounding box center [1007, 171] width 68 height 23
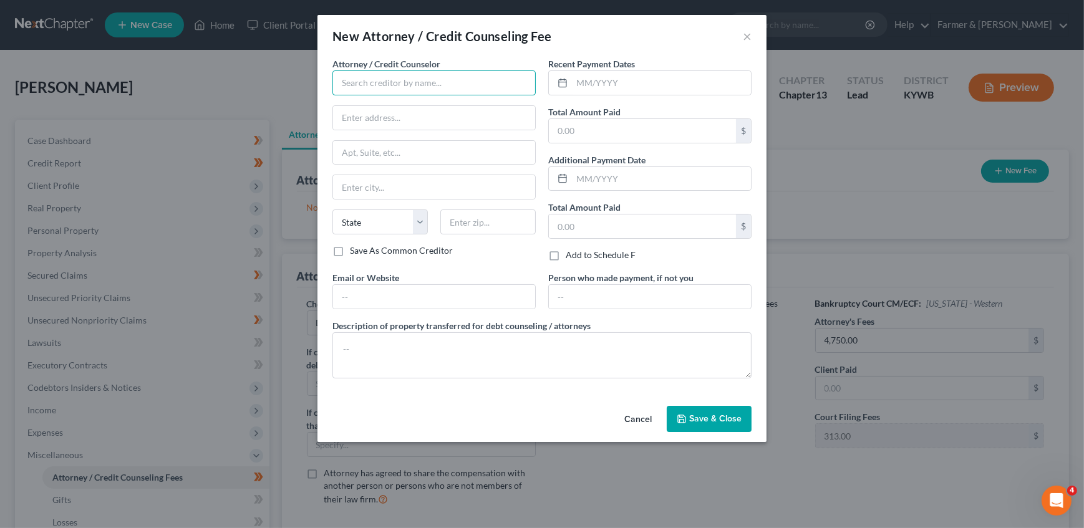
click at [377, 79] on input "text" at bounding box center [433, 82] width 203 height 25
type input "The"
type input "Debt Consolidation Company *PLS ASK DETAILS, TY!"
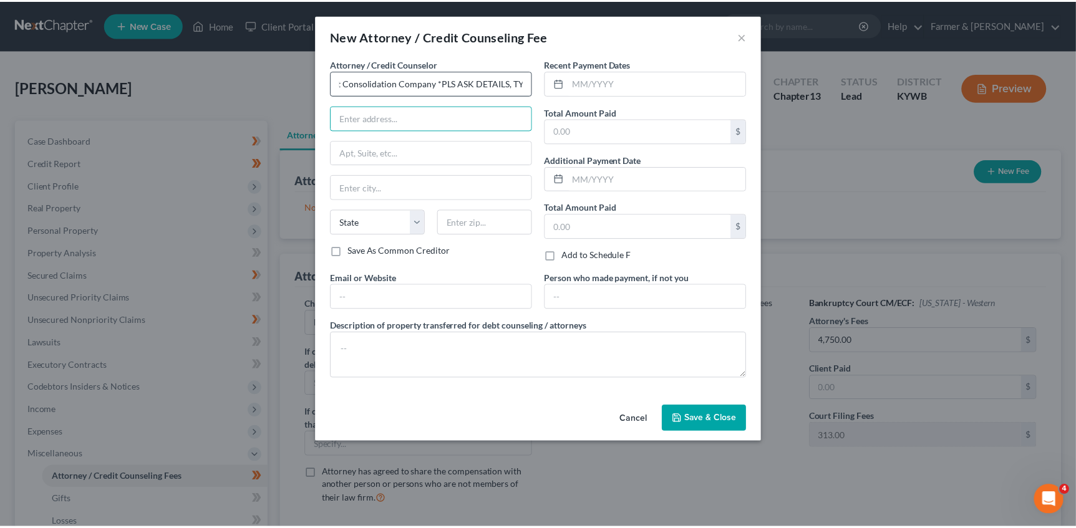
scroll to position [0, 0]
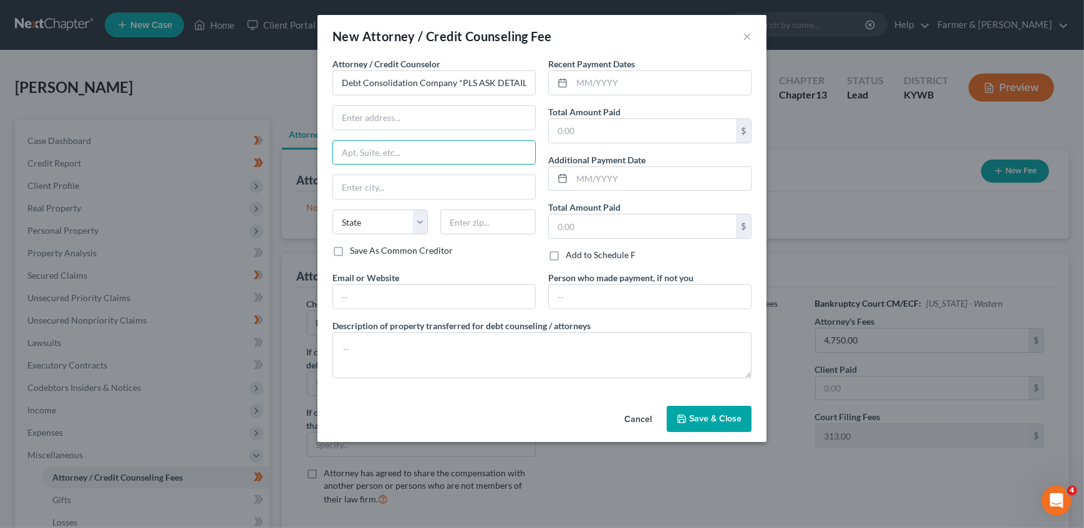
click at [627, 69] on label "Recent Payment Dates" at bounding box center [591, 63] width 87 height 13
click at [626, 90] on input "text" at bounding box center [661, 83] width 179 height 24
type input "11/1111"
type input "11.11"
click at [693, 412] on button "Save & Close" at bounding box center [709, 419] width 85 height 26
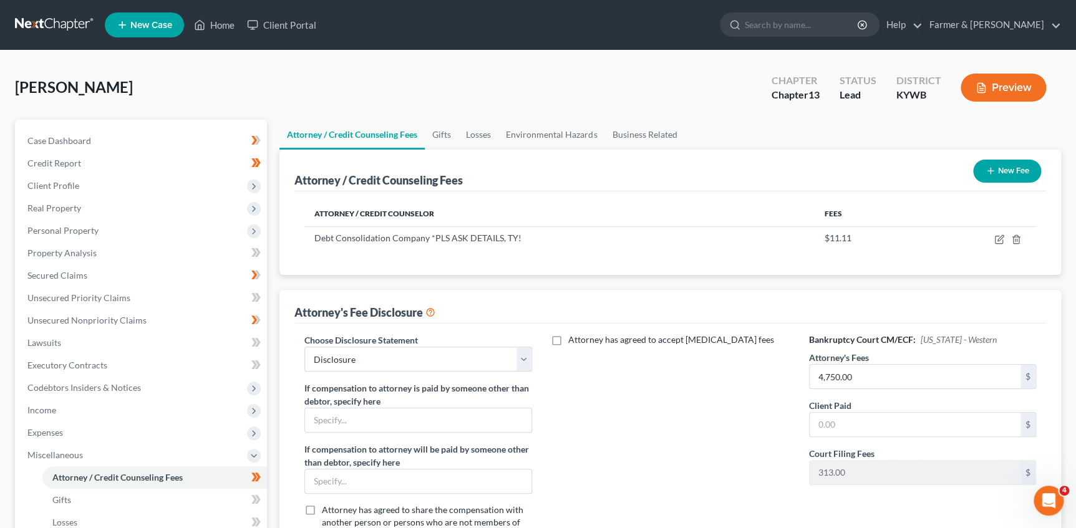
click at [691, 272] on div "Attorney / Credit Counselor Fees Debt Consolidation Company *PLS ASK DETAILS, T…" at bounding box center [669, 233] width 751 height 84
click at [309, 282] on div "Attorney / Credit Counseling Fees New Fee Attorney / Credit Counselor Fees Debt…" at bounding box center [669, 359] width 781 height 418
click at [46, 436] on span "Expenses" at bounding box center [45, 432] width 36 height 11
click at [62, 464] on link "Home" at bounding box center [154, 455] width 224 height 22
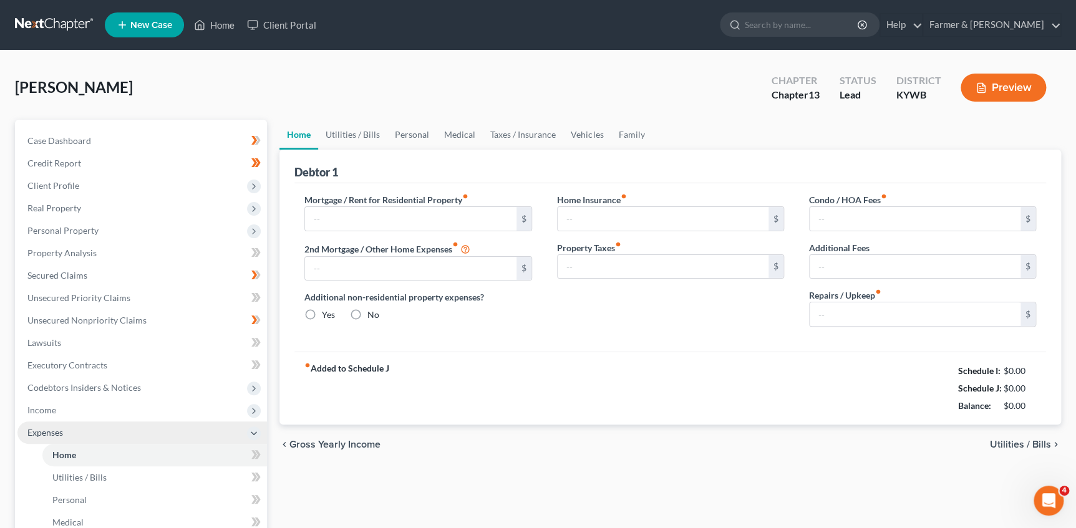
type input "0.00"
radio input "true"
type input "0.00"
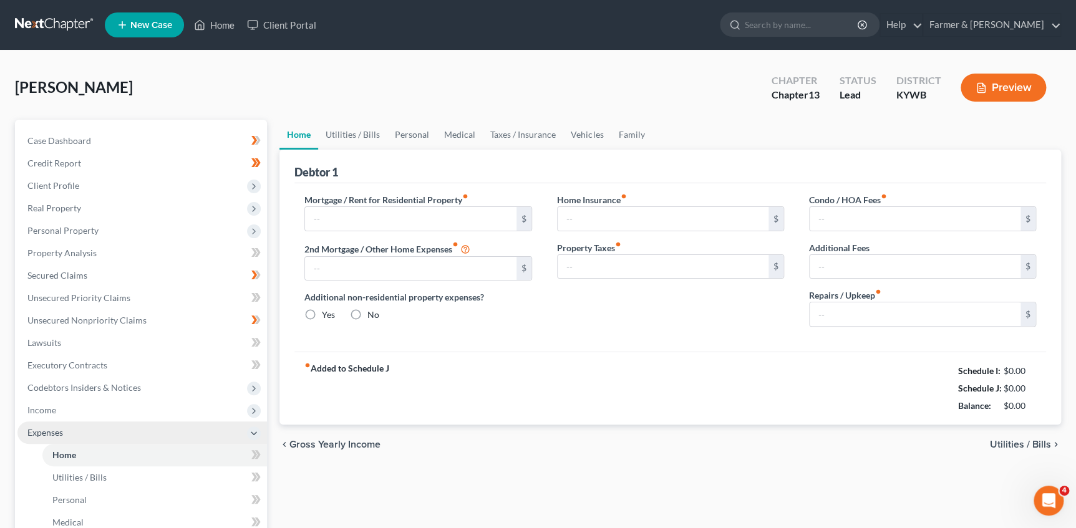
type input "0.00"
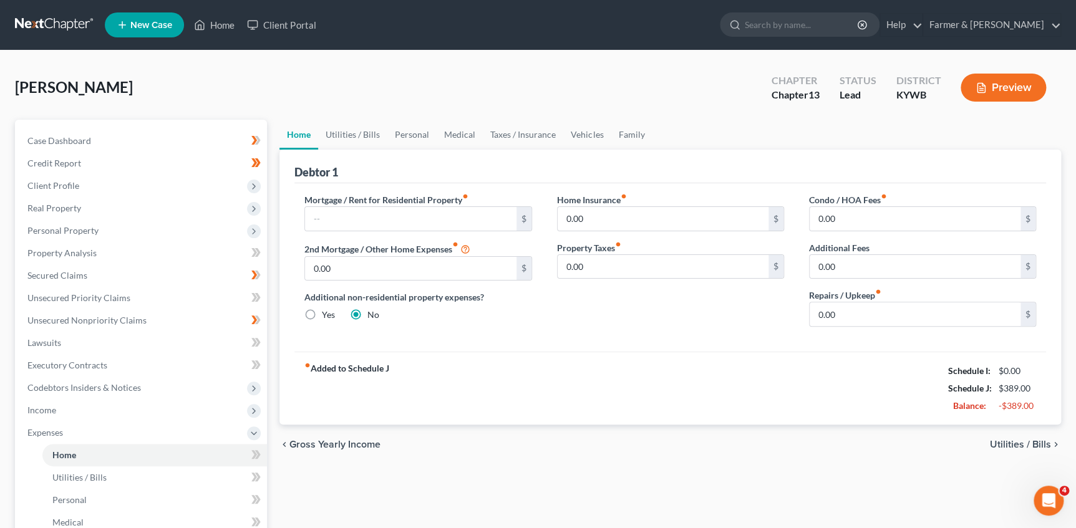
click at [511, 330] on div "Mortgage / Rent for Residential Property fiber_manual_record $ 2nd Mortgage / O…" at bounding box center [418, 264] width 252 height 143
click at [378, 215] on input "text" at bounding box center [410, 219] width 211 height 24
type input "1,161.00"
click at [337, 132] on link "Utilities / Bills" at bounding box center [352, 135] width 69 height 30
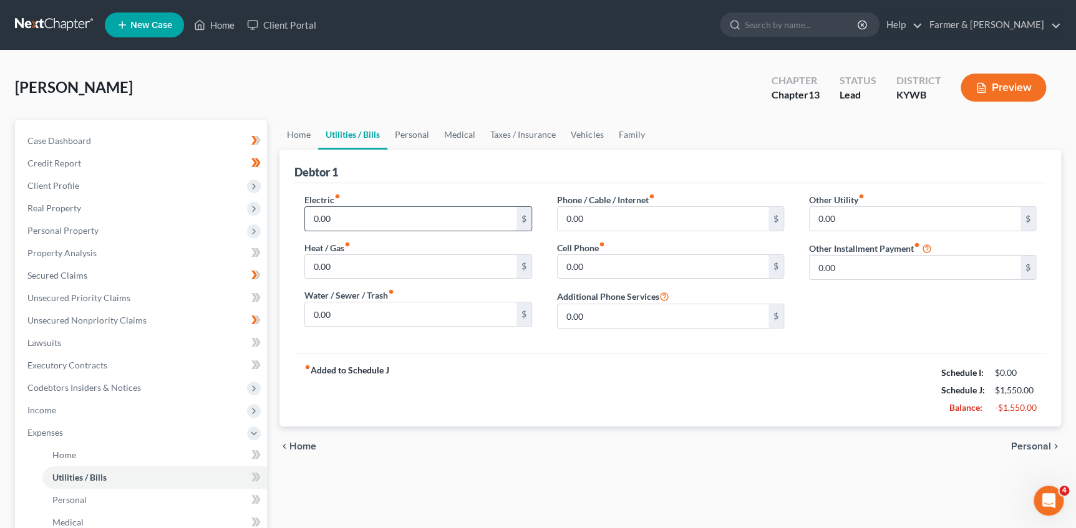
click at [344, 223] on input "0.00" at bounding box center [410, 219] width 211 height 24
type input "200.00"
type input "75.00"
type input "120.00"
type input "90.00"
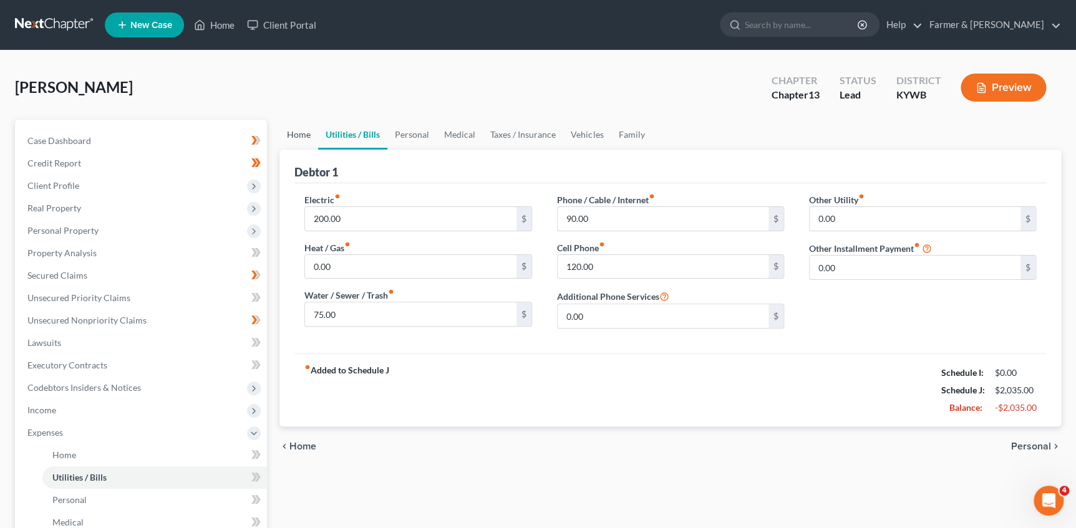
click at [302, 138] on link "Home" at bounding box center [298, 135] width 39 height 30
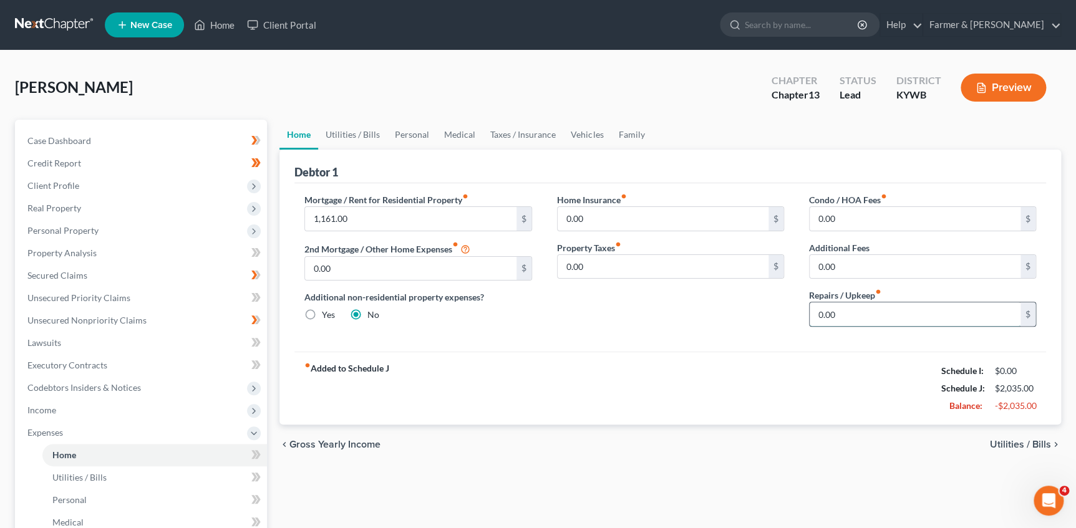
click at [882, 311] on input "0.00" at bounding box center [914, 314] width 211 height 24
type input "150.00"
click at [425, 137] on link "Personal" at bounding box center [411, 135] width 49 height 30
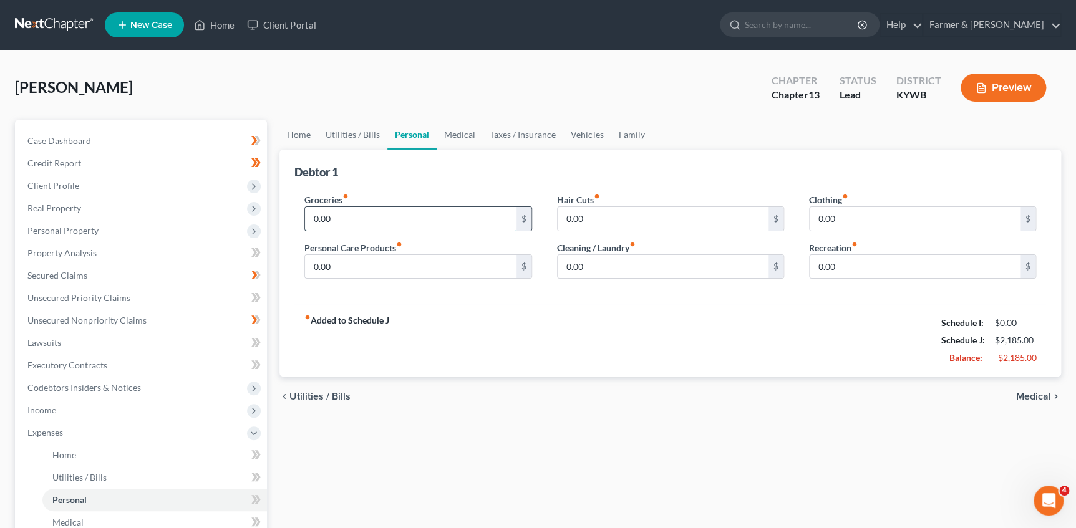
click at [365, 212] on input "0.00" at bounding box center [410, 219] width 211 height 24
type input "500.00"
drag, startPoint x: 533, startPoint y: 357, endPoint x: 514, endPoint y: 330, distance: 32.7
click at [533, 357] on div "fiber_manual_record Added to Schedule J Schedule I: $0.00 Schedule J: $2,685.00…" at bounding box center [669, 340] width 751 height 73
click at [430, 271] on input "0.00" at bounding box center [410, 267] width 211 height 24
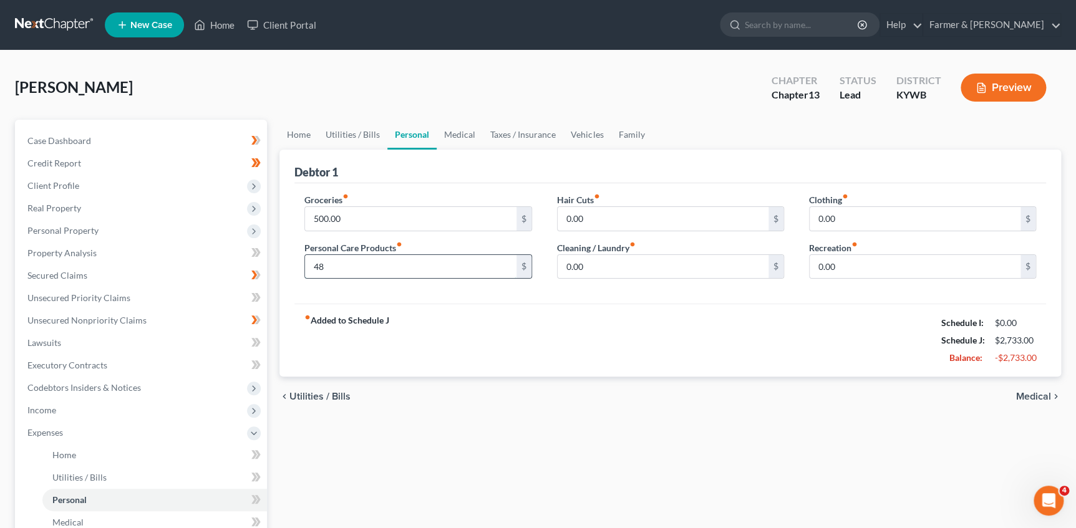
type input "48"
type input "45"
type input "57"
type input "70"
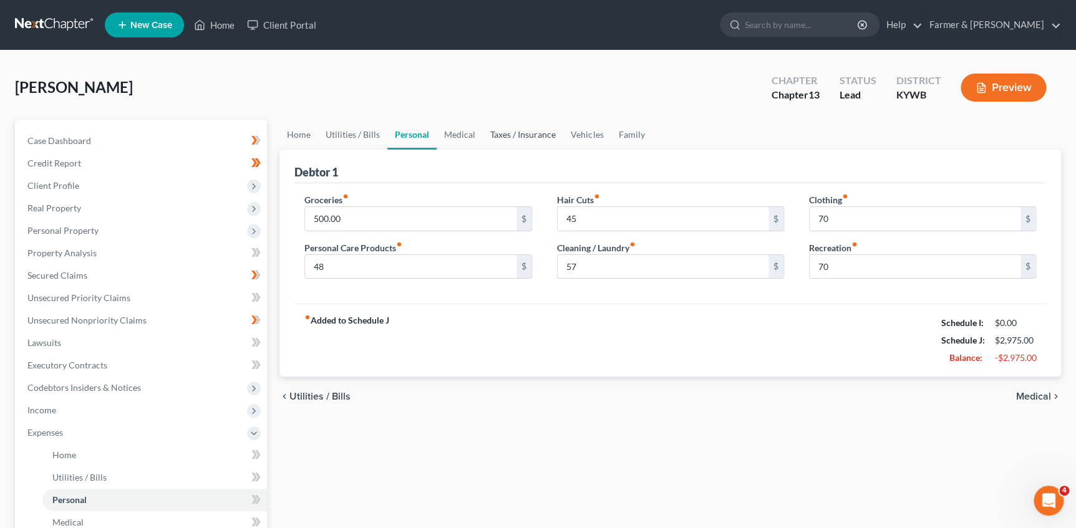
drag, startPoint x: 511, startPoint y: 131, endPoint x: 505, endPoint y: 143, distance: 13.9
click at [511, 131] on link "Taxes / Insurance" at bounding box center [523, 135] width 80 height 30
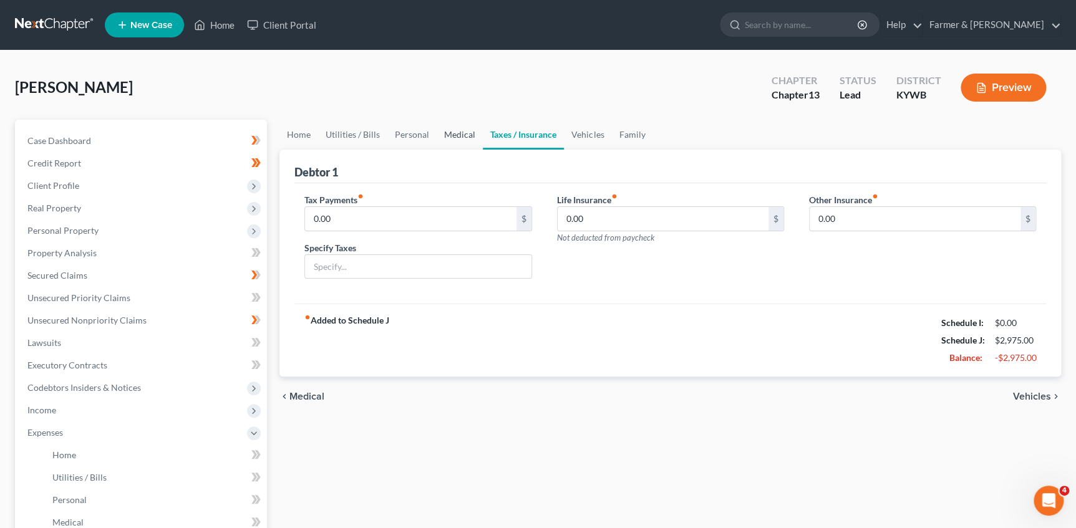
click at [440, 134] on link "Medical" at bounding box center [459, 135] width 46 height 30
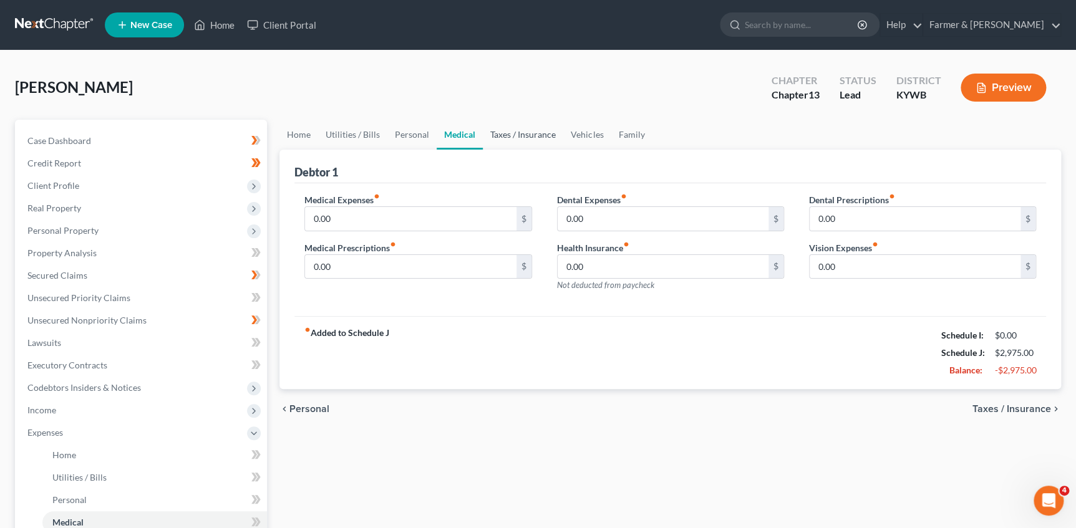
click at [501, 137] on link "Taxes / Insurance" at bounding box center [523, 135] width 80 height 30
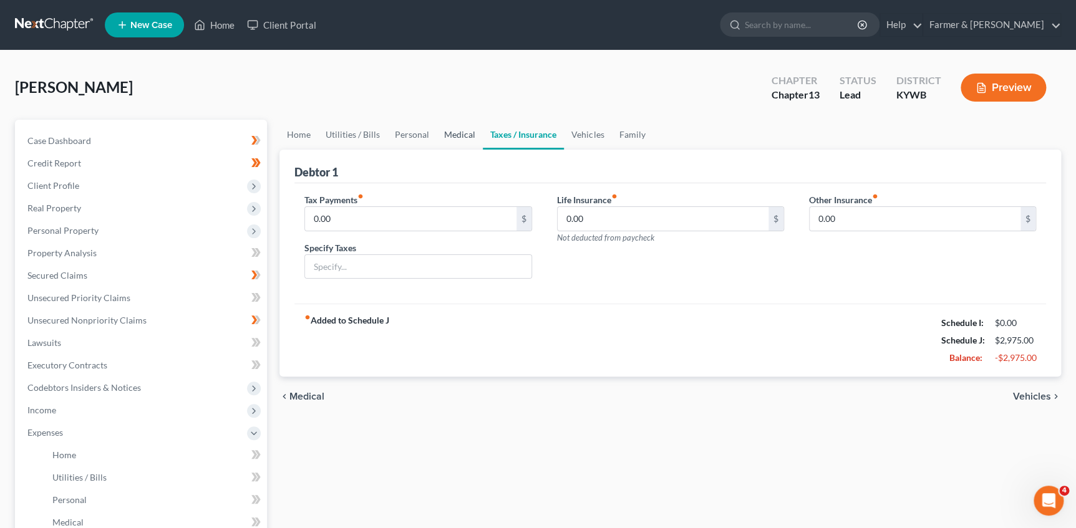
click at [451, 137] on link "Medical" at bounding box center [459, 135] width 46 height 30
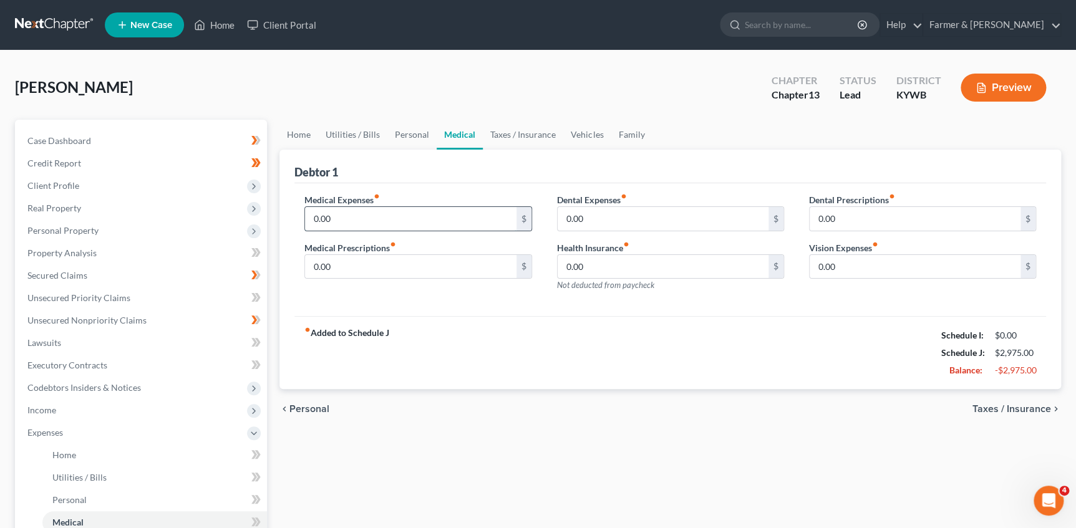
click at [413, 212] on input "0.00" at bounding box center [410, 219] width 211 height 24
type input "100.00"
click at [585, 131] on link "Vehicles" at bounding box center [586, 135] width 47 height 30
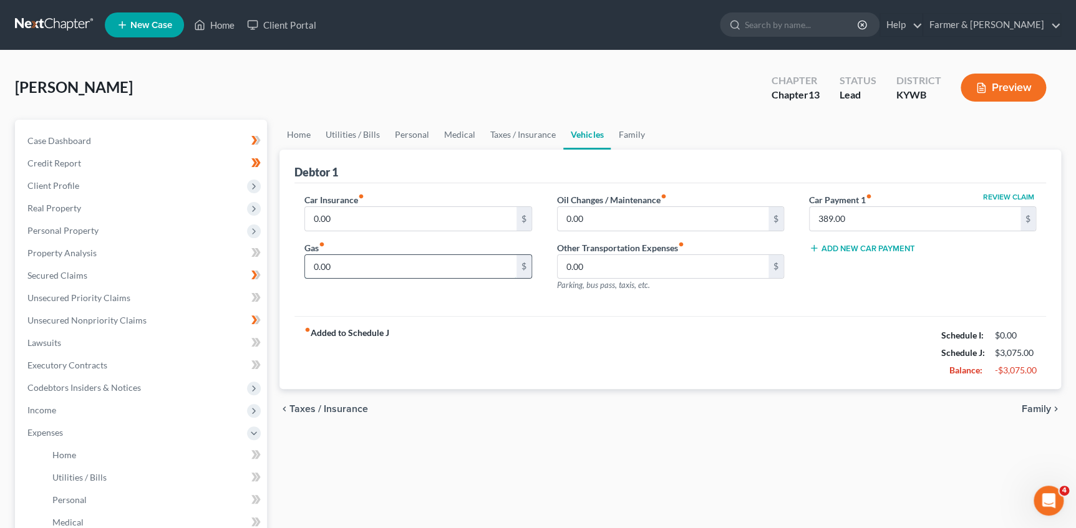
click at [360, 268] on input "0.00" at bounding box center [410, 267] width 211 height 24
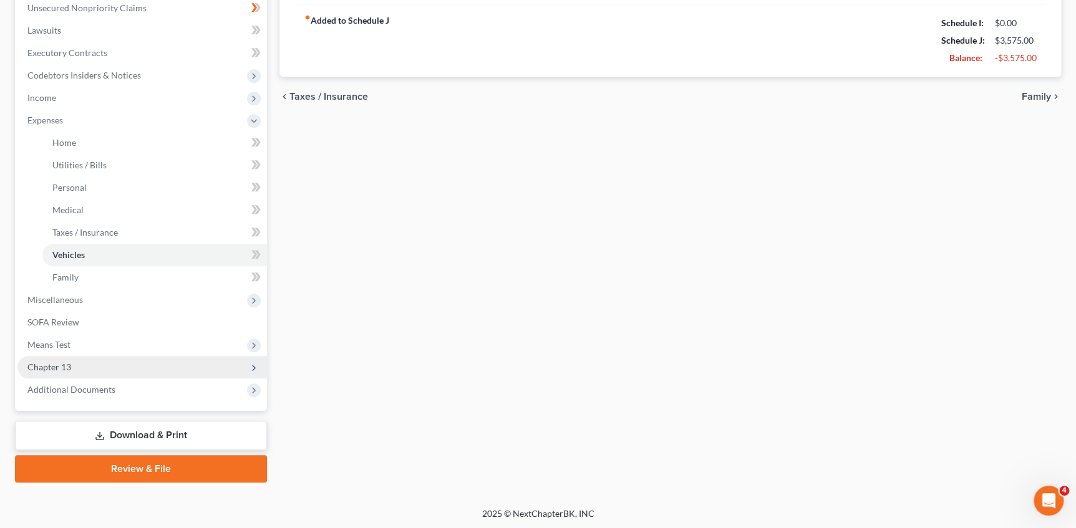
type input "500.00"
click at [81, 362] on span "Chapter 13" at bounding box center [141, 367] width 249 height 22
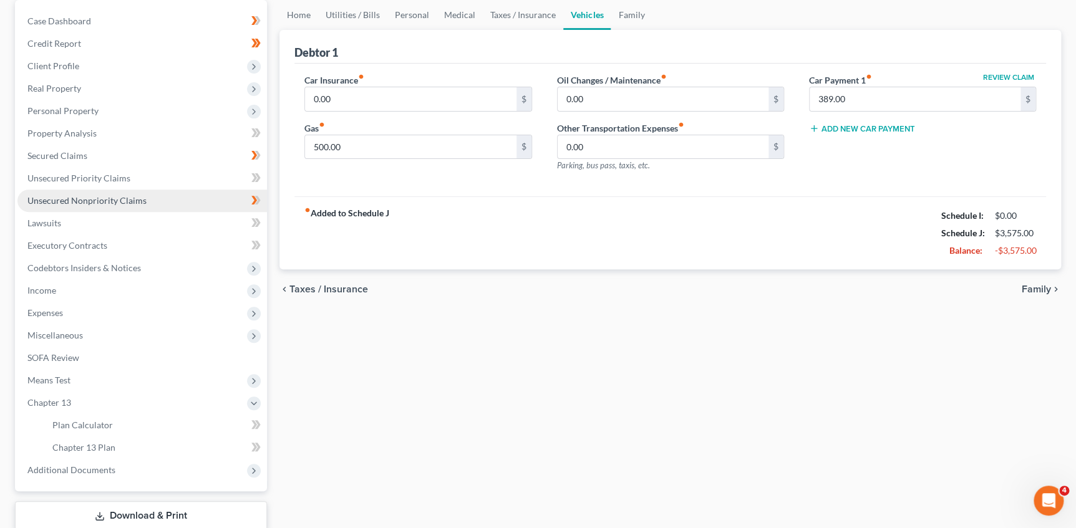
scroll to position [170, 0]
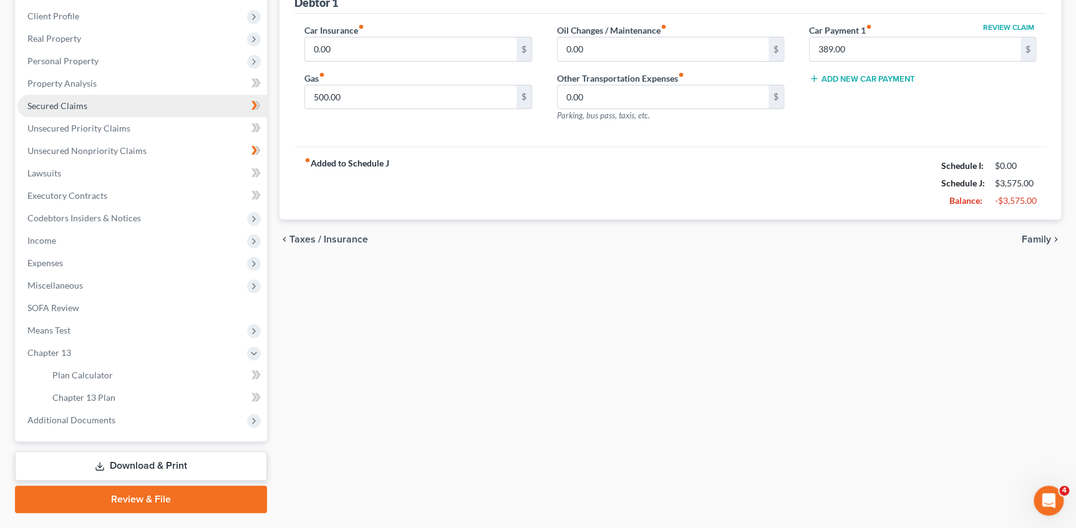
click at [70, 97] on link "Secured Claims" at bounding box center [141, 106] width 249 height 22
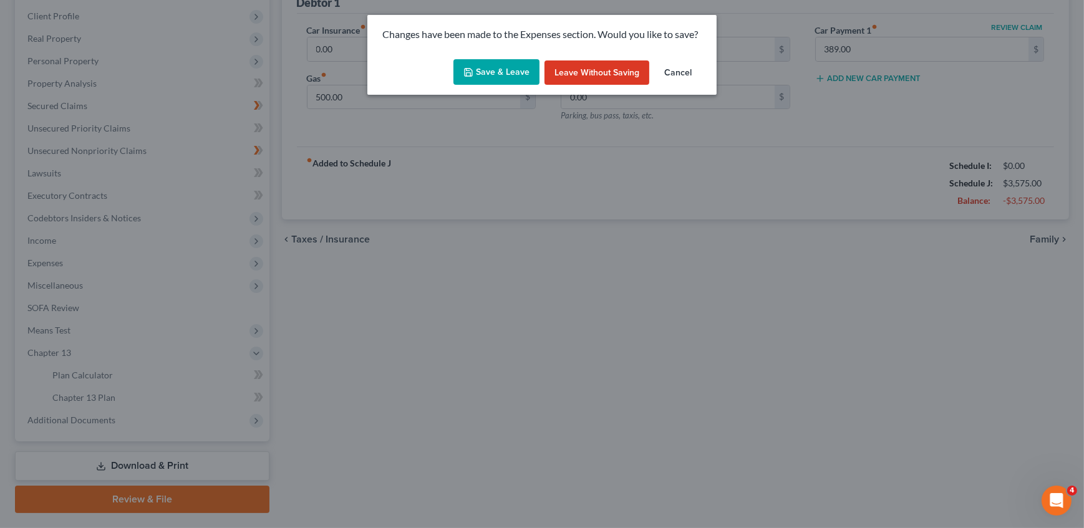
click at [481, 74] on button "Save & Leave" at bounding box center [496, 72] width 86 height 26
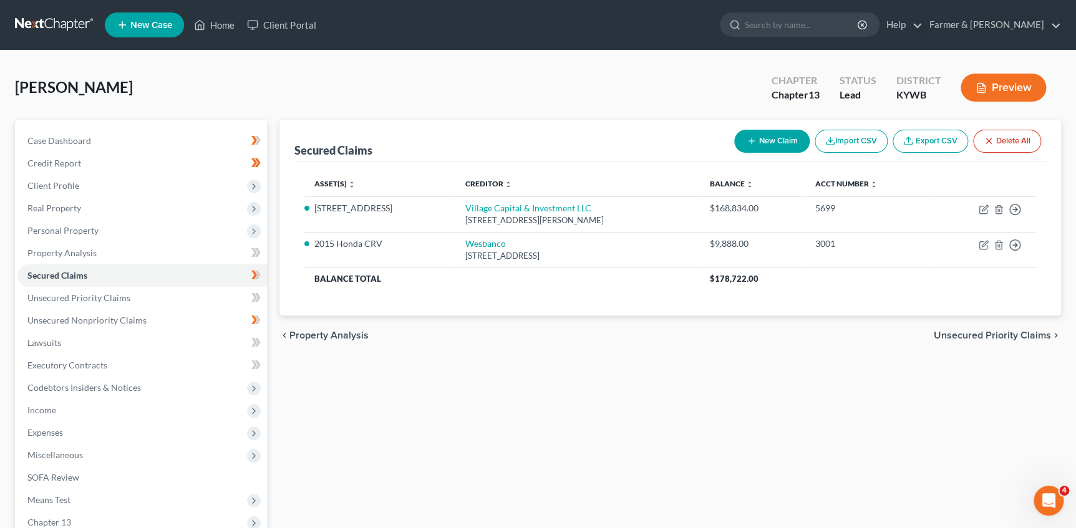
click at [433, 91] on div "Amerine, John Upgraded Chapter Chapter 13 Status Lead District KYWB Preview" at bounding box center [538, 92] width 1046 height 54
click at [256, 274] on icon at bounding box center [254, 275] width 6 height 9
click at [145, 317] on link "Unsecured Nonpriority Claims" at bounding box center [141, 320] width 249 height 22
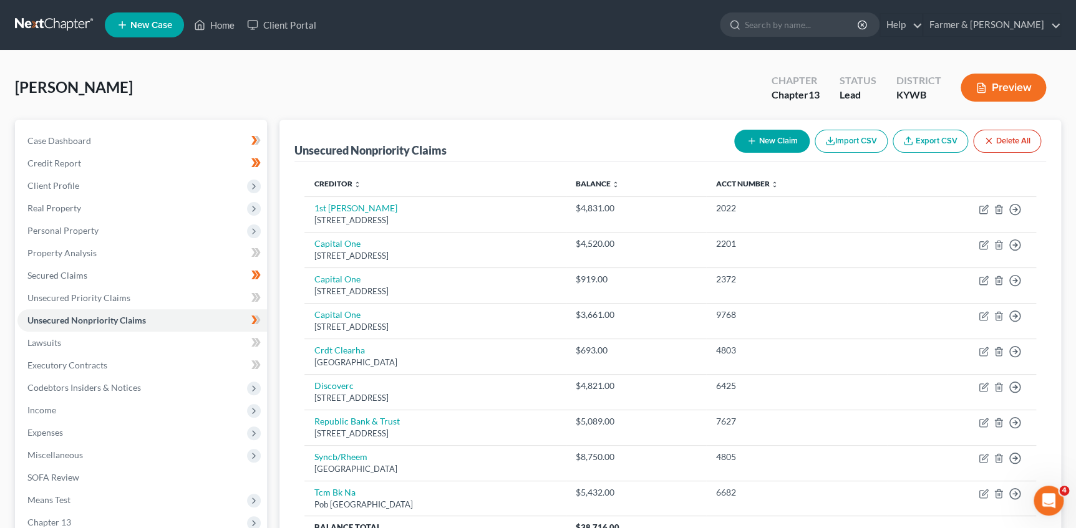
click at [357, 124] on div "Unsecured Nonpriority Claims New Claim Import CSV Export CSV Delete All" at bounding box center [669, 141] width 751 height 42
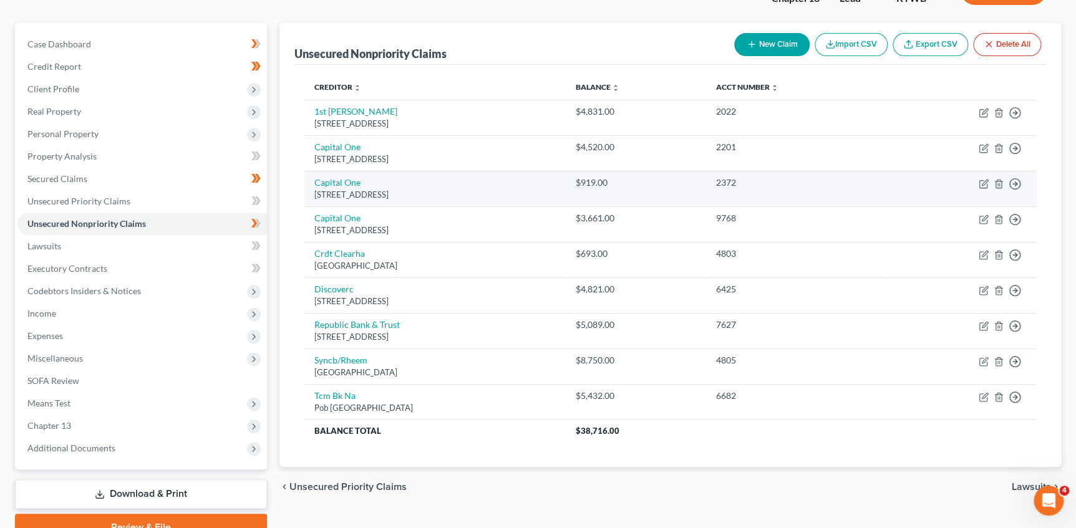
scroll to position [42, 0]
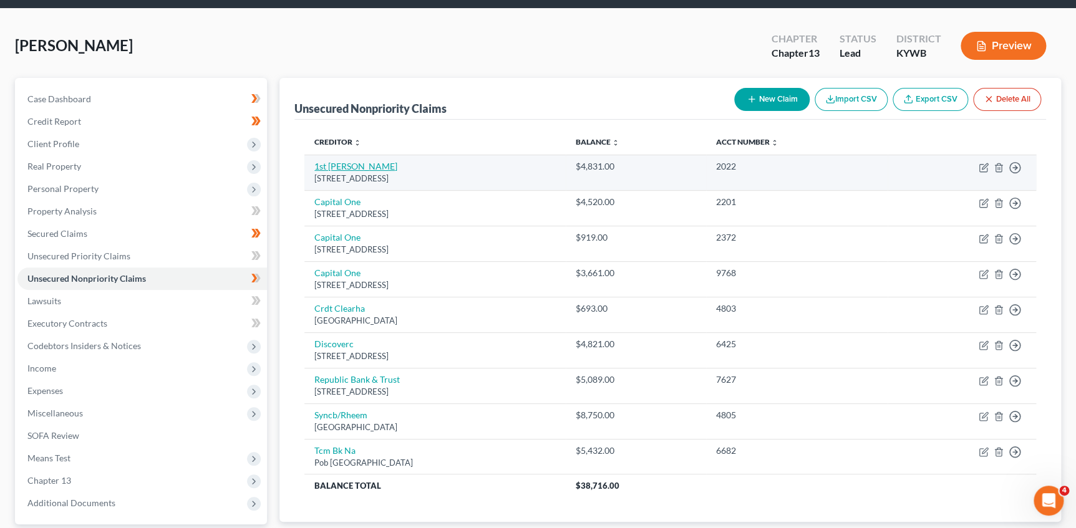
click at [347, 168] on link "1st Franklin Financi" at bounding box center [355, 166] width 83 height 11
select select "18"
select select "0"
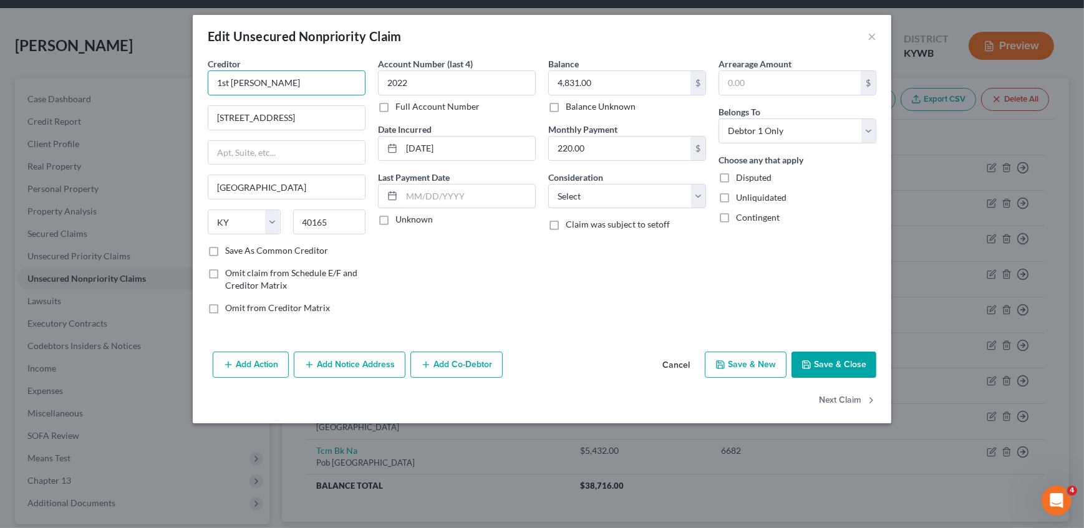
click at [317, 83] on input "1st Franklin Financi" at bounding box center [287, 82] width 158 height 25
drag, startPoint x: 284, startPoint y: 77, endPoint x: 365, endPoint y: 51, distance: 85.2
click at [110, 58] on div "Edit Unsecured Nonpriority Claim × Creditor * 1st Franklin 1st Franklin Financi…" at bounding box center [542, 264] width 1084 height 528
click at [289, 87] on input "first franklin" at bounding box center [287, 82] width 158 height 25
drag, startPoint x: 288, startPoint y: 79, endPoint x: 345, endPoint y: 77, distance: 57.4
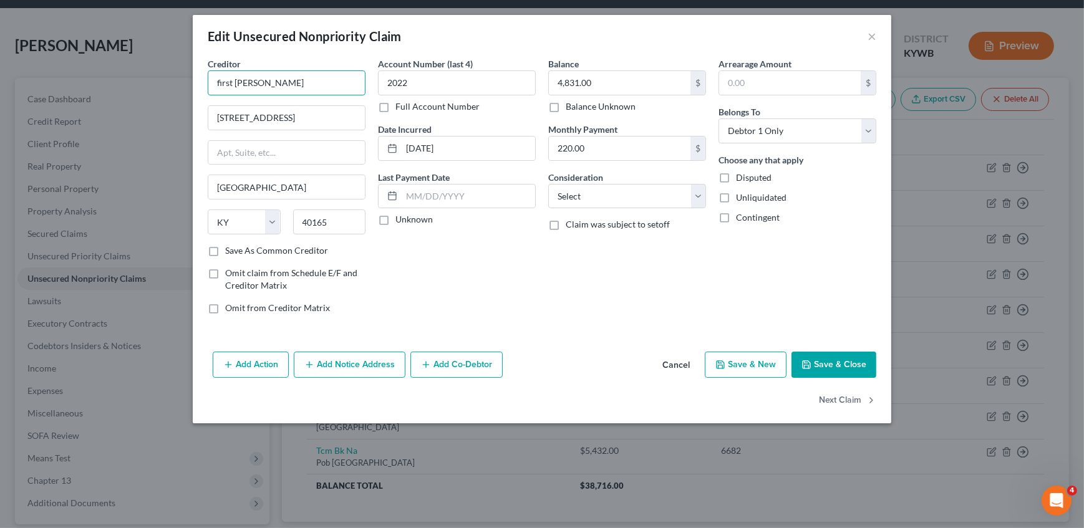
click at [135, 72] on div "Edit Unsecured Nonpriority Claim × Creditor * first franklin 288 Highway 44 W S…" at bounding box center [542, 264] width 1084 height 528
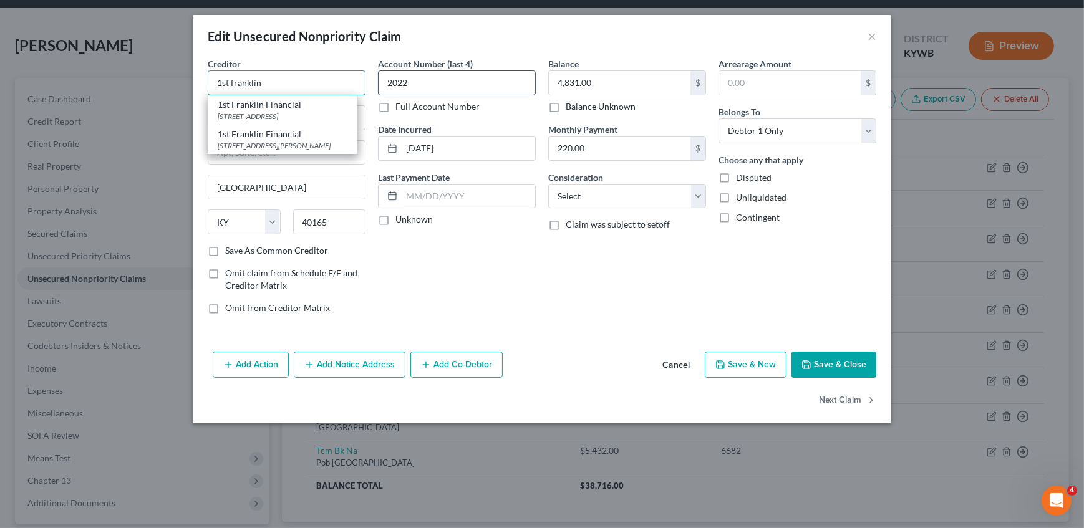
drag, startPoint x: 294, startPoint y: 79, endPoint x: 406, endPoint y: 75, distance: 112.3
click at [77, 74] on div "Edit Unsecured Nonpriority Claim × Creditor * 1st franklin 1st Franklin Financi…" at bounding box center [542, 264] width 1084 height 528
type input "First Franklin Financial"
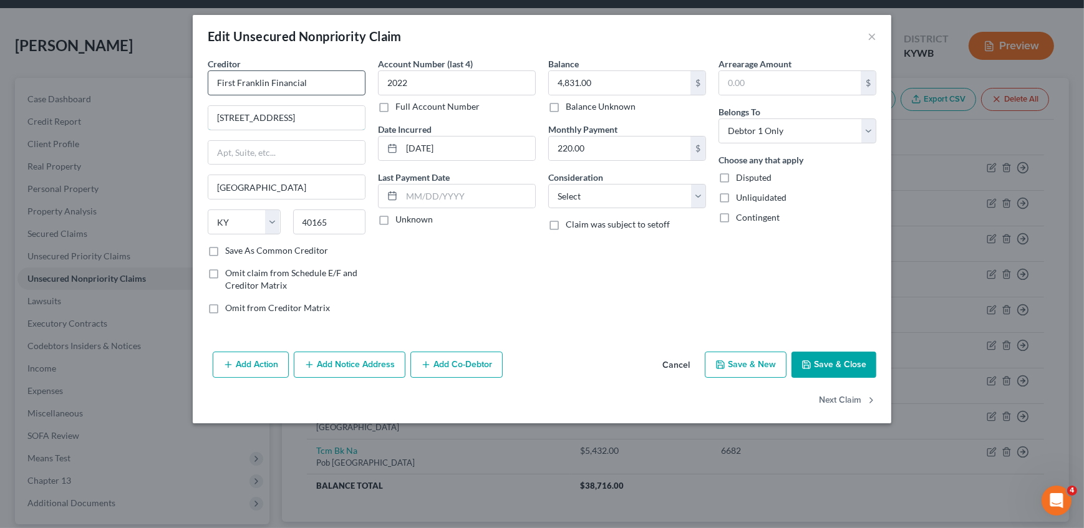
drag, startPoint x: 310, startPoint y: 118, endPoint x: 233, endPoint y: 82, distance: 85.4
click at [127, 109] on div "Edit Unsecured Nonpriority Claim × Creditor * First Franklin Financial 288 High…" at bounding box center [542, 264] width 1084 height 528
paste input "189 Adam Shepherd Pkwy Ste 21"
type input "189 Adam Shepherd Pkwy Ste 21"
drag, startPoint x: 330, startPoint y: 217, endPoint x: 328, endPoint y: 242, distance: 25.0
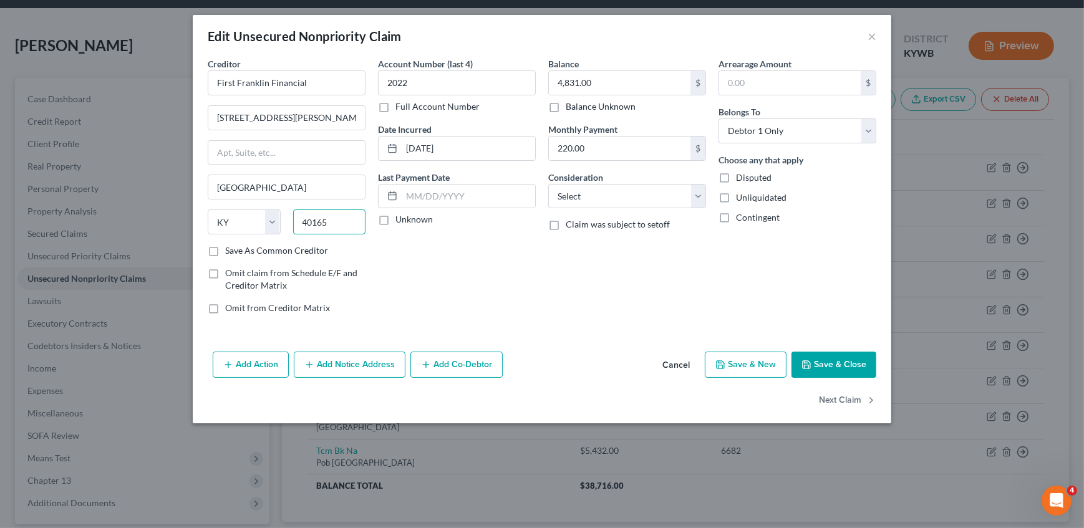
click at [263, 218] on div "State AL AK AR AZ CA CO CT DE DC FL GA GU HI ID IL IN IA KS KY LA ME MD MA MI M…" at bounding box center [286, 227] width 170 height 35
click at [395, 219] on label "Unknown" at bounding box center [413, 219] width 37 height 12
click at [400, 219] on input "Unknown" at bounding box center [404, 217] width 8 height 8
checkbox input "true"
click at [445, 294] on div "Account Number (last 4) 2022 Full Account Number Date Incurred 06-06-2025 Last …" at bounding box center [457, 190] width 170 height 267
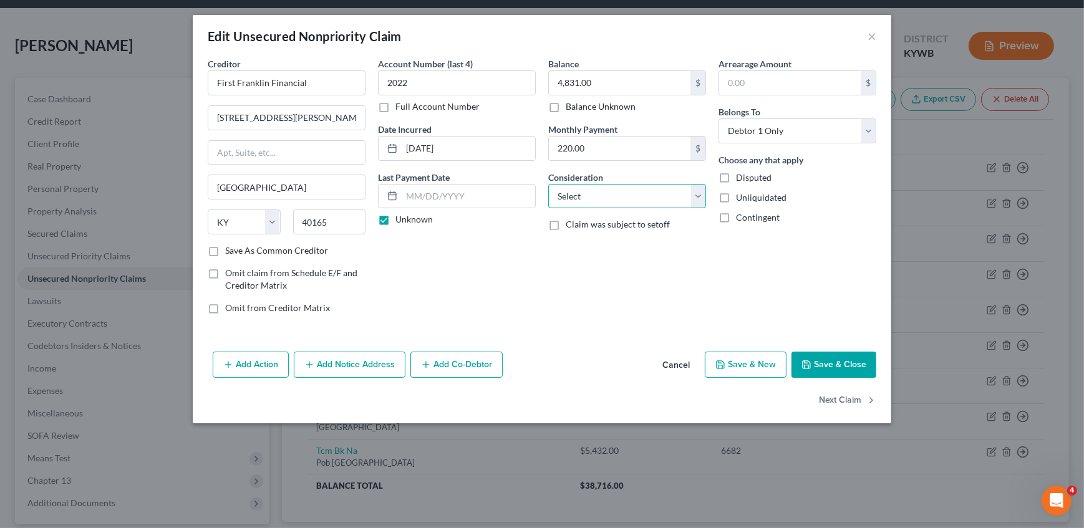
click at [623, 191] on select "Select Cable / Satellite Services Collection Agency Credit Card Debt Debt Couns…" at bounding box center [627, 196] width 158 height 25
select select "10"
drag, startPoint x: 587, startPoint y: 187, endPoint x: 552, endPoint y: 235, distance: 59.7
click at [587, 188] on select "Select Cable / Satellite Services Collection Agency Credit Card Debt Debt Couns…" at bounding box center [627, 196] width 158 height 25
click at [486, 281] on div "Account Number (last 4) 2022 Full Account Number Date Incurred 06-06-2025 Last …" at bounding box center [457, 190] width 170 height 267
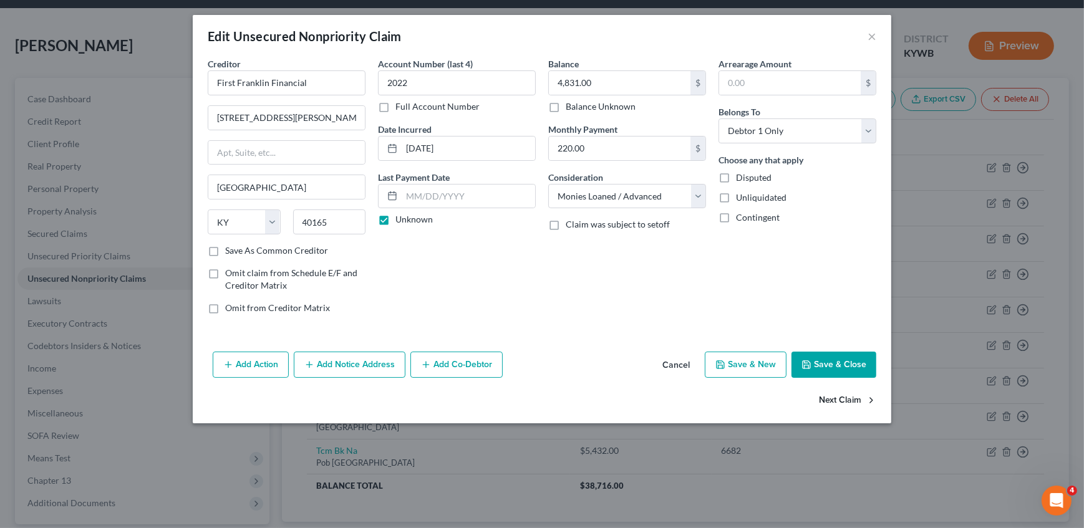
click at [826, 393] on button "Next Claim" at bounding box center [847, 401] width 57 height 26
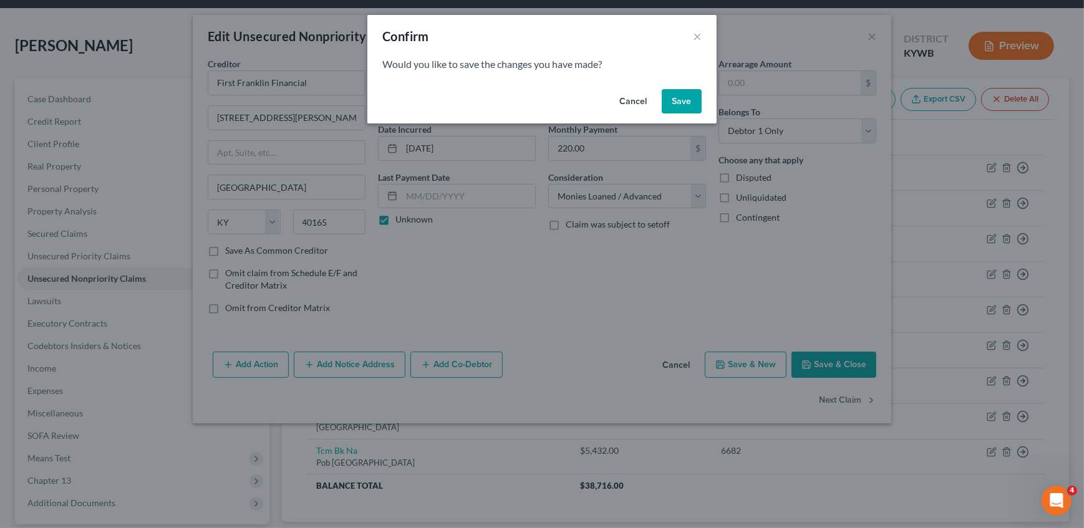
click at [678, 100] on button "Save" at bounding box center [682, 101] width 40 height 25
select select "46"
select select "2"
select select "0"
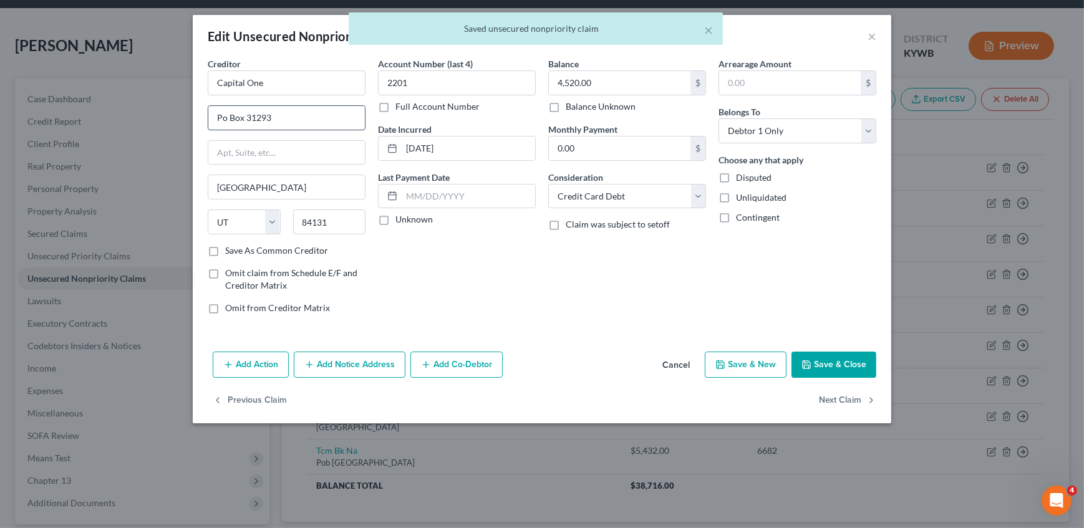
click at [224, 118] on input "Po Box 31293" at bounding box center [286, 118] width 157 height 24
type input "PO Box 31293"
click at [397, 223] on label "Unknown" at bounding box center [413, 219] width 37 height 12
click at [400, 221] on input "Unknown" at bounding box center [404, 217] width 8 height 8
checkbox input "true"
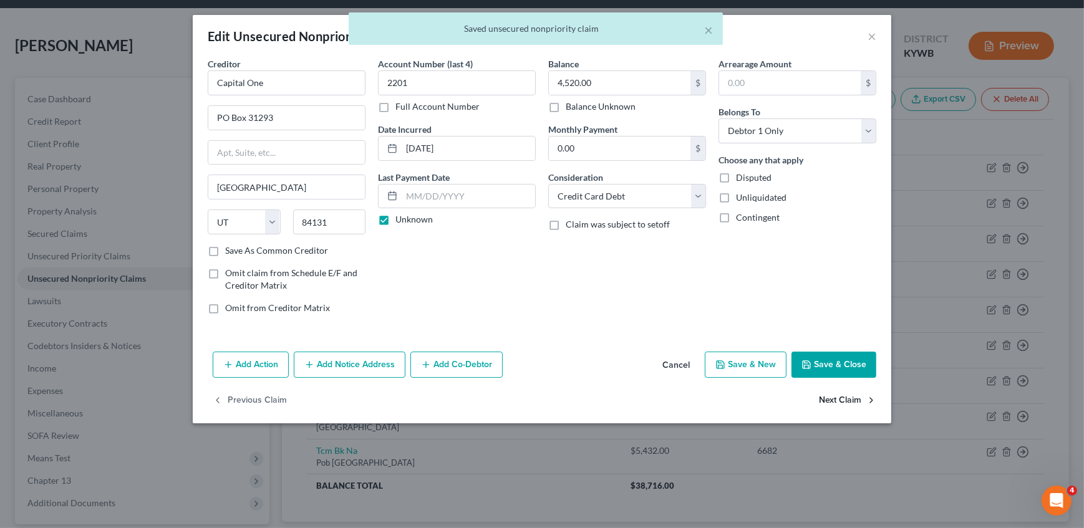
click at [849, 402] on button "Next Claim" at bounding box center [847, 401] width 57 height 26
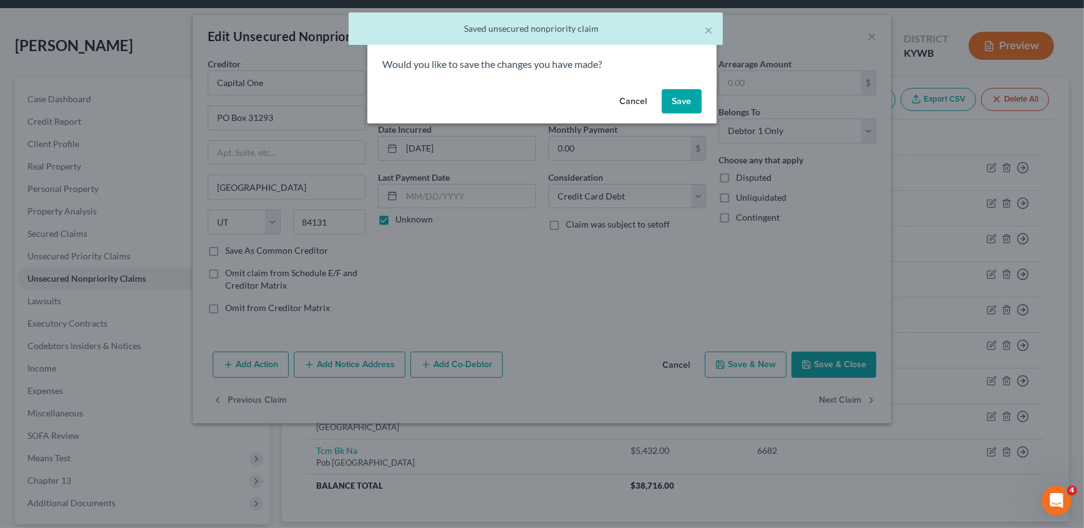
click at [675, 108] on button "Save" at bounding box center [682, 101] width 40 height 25
select select "46"
select select "2"
select select "0"
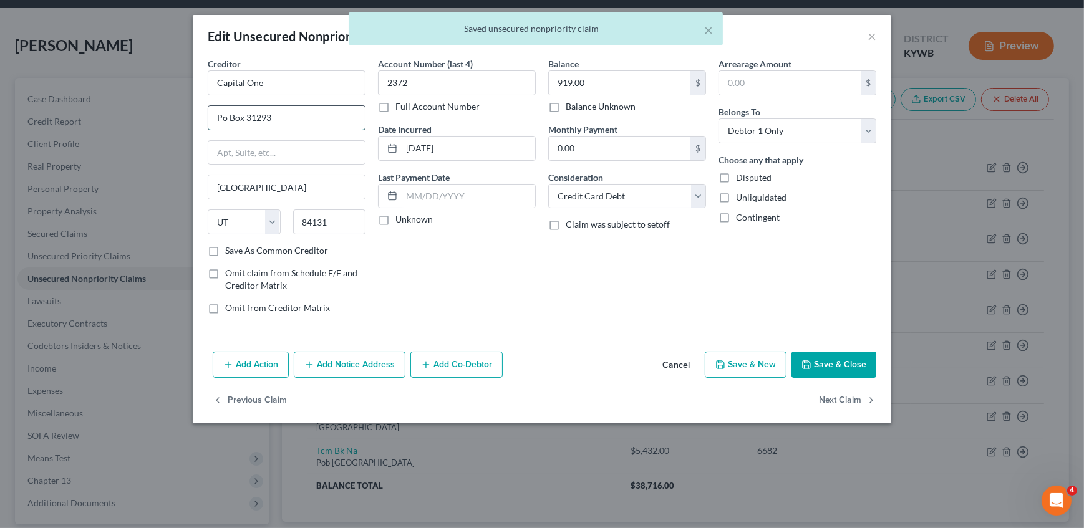
click at [224, 113] on input "Po Box 31293" at bounding box center [286, 118] width 157 height 24
type input "PO Box 31293"
click at [395, 219] on label "Unknown" at bounding box center [413, 219] width 37 height 12
click at [400, 219] on input "Unknown" at bounding box center [404, 217] width 8 height 8
checkbox input "true"
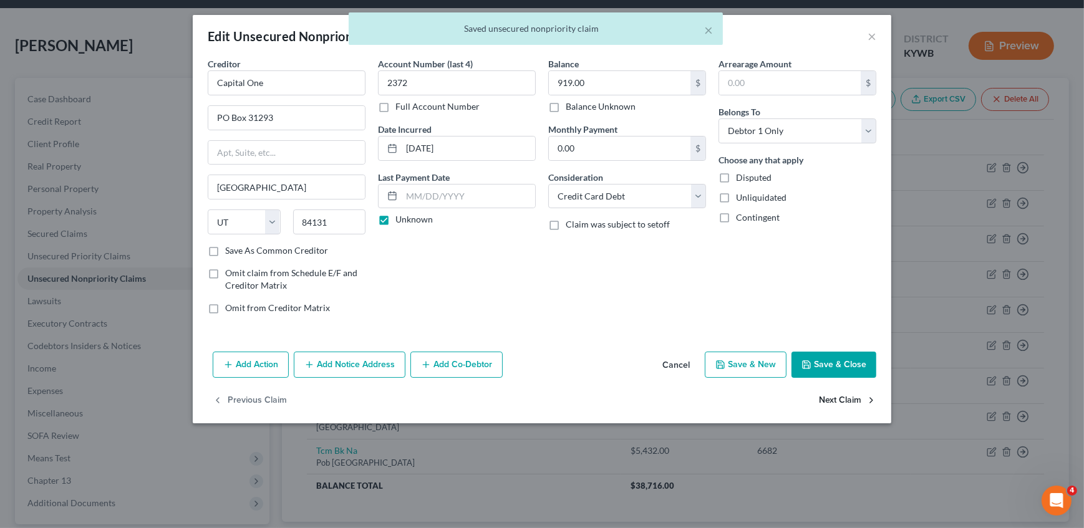
click at [844, 396] on button "Next Claim" at bounding box center [847, 401] width 57 height 26
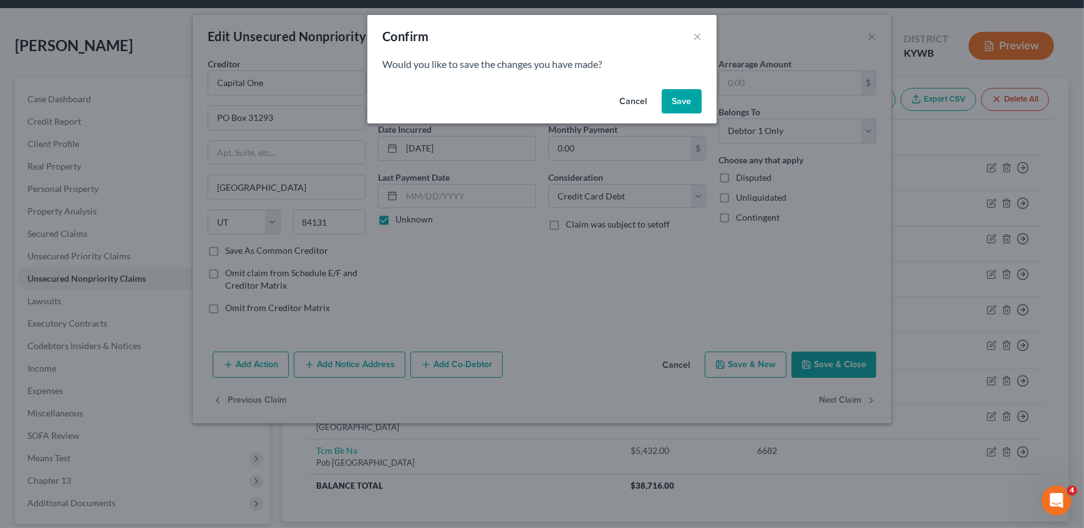
click at [681, 104] on button "Save" at bounding box center [682, 101] width 40 height 25
select select "46"
select select "2"
select select "0"
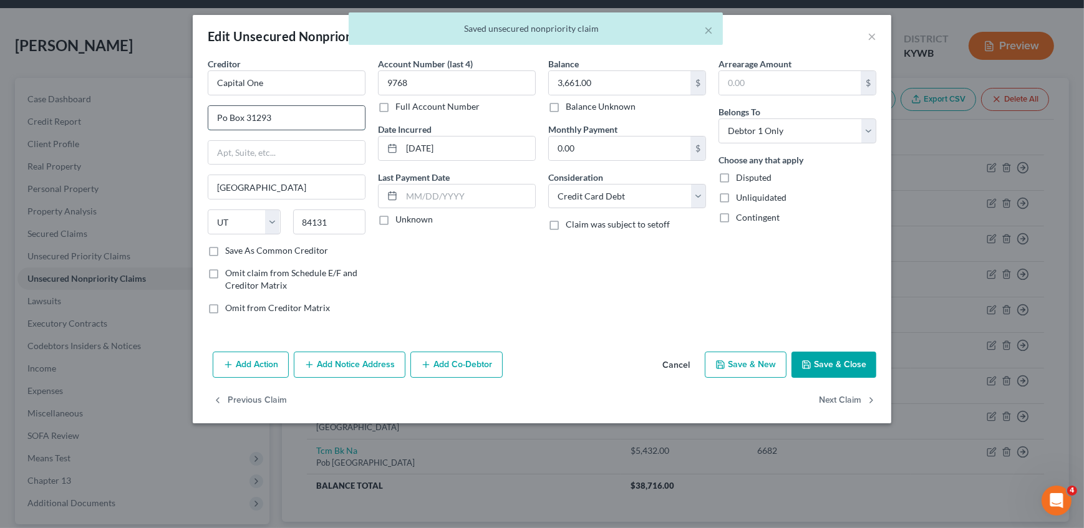
drag, startPoint x: 226, startPoint y: 115, endPoint x: 247, endPoint y: 105, distance: 22.9
click at [224, 115] on input "Po Box 31293" at bounding box center [286, 118] width 157 height 24
type input "PO Box 31293"
click at [395, 221] on label "Unknown" at bounding box center [413, 219] width 37 height 12
click at [400, 221] on input "Unknown" at bounding box center [404, 217] width 8 height 8
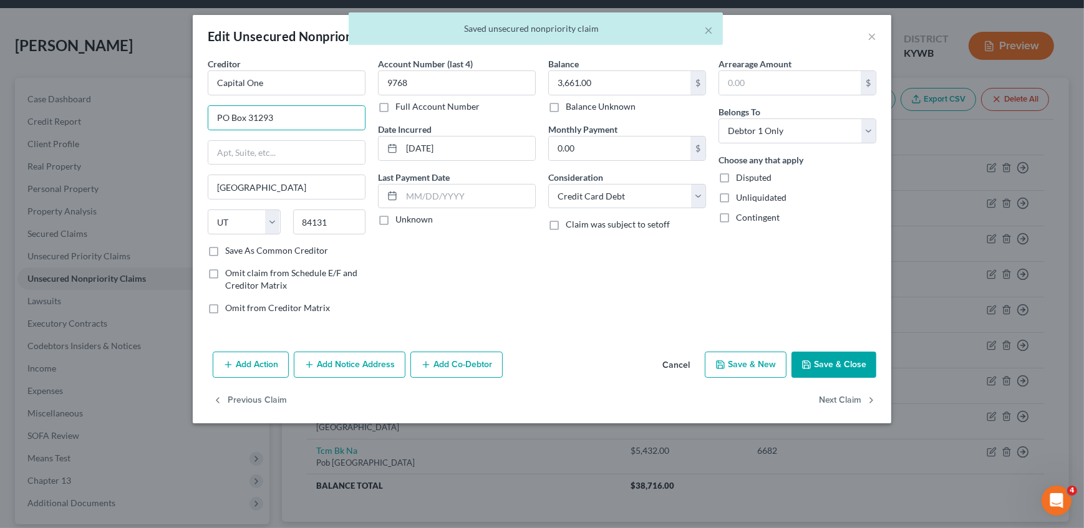
checkbox input "true"
click at [850, 393] on button "Next Claim" at bounding box center [847, 401] width 57 height 26
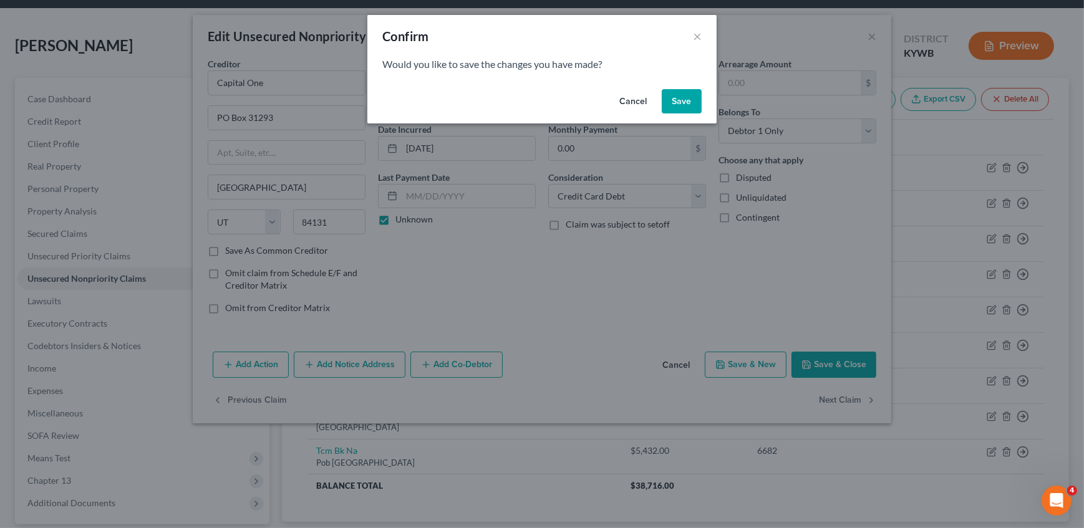
click at [685, 100] on button "Save" at bounding box center [682, 101] width 40 height 25
select select "18"
select select "0"
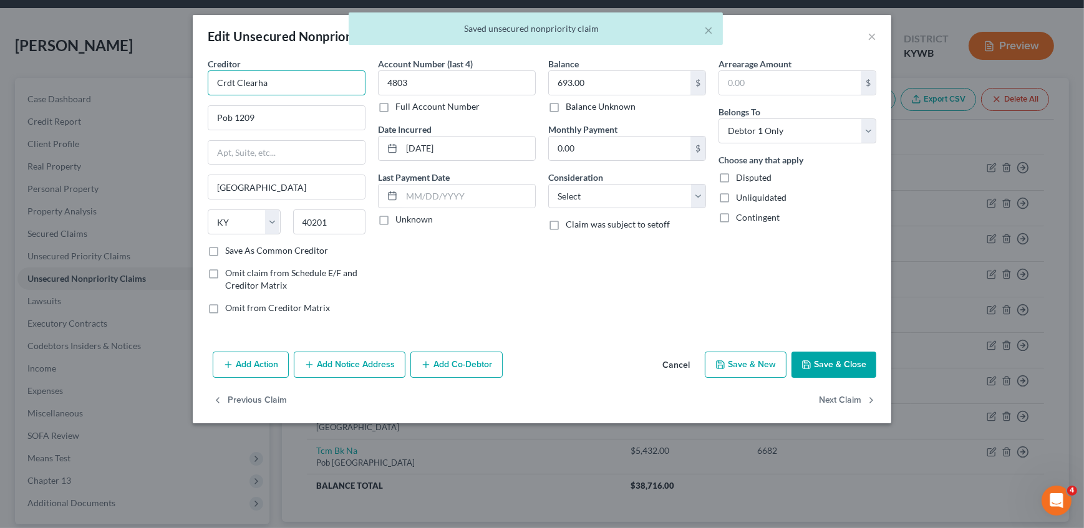
drag, startPoint x: 292, startPoint y: 82, endPoint x: 421, endPoint y: 69, distance: 129.2
click at [170, 72] on div "Edit Unsecured Nonpriority Claim × Creditor * Crdt Clearha Pob 1209 Louisville …" at bounding box center [542, 264] width 1084 height 528
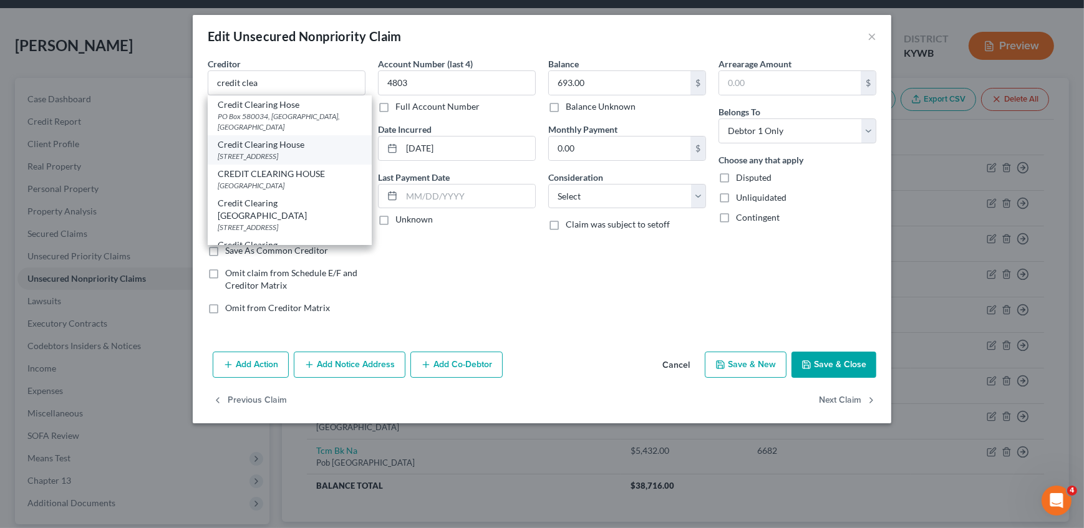
click at [299, 138] on div "Credit Clearing House" at bounding box center [290, 144] width 144 height 12
type input "Credit Clearing House"
type input "PO Box 1209"
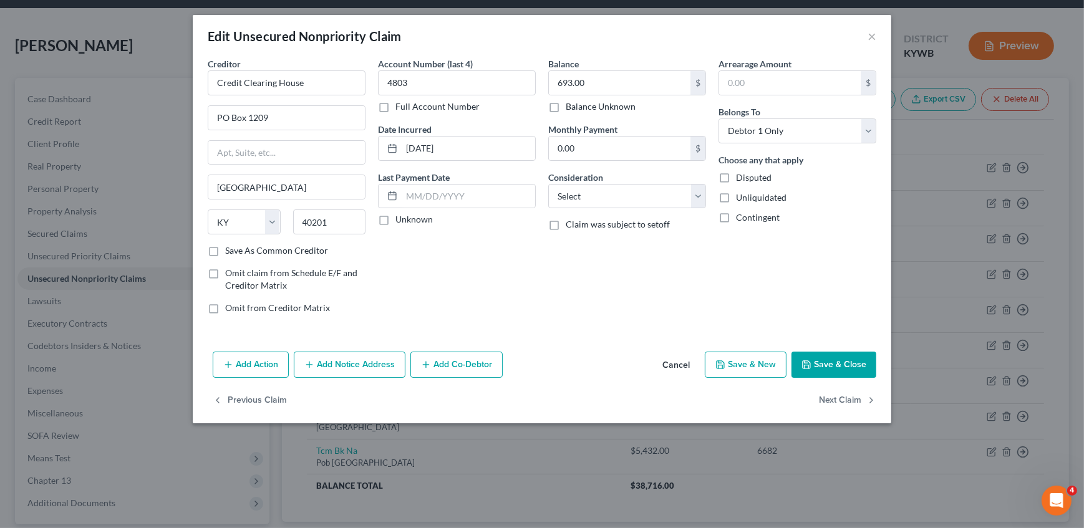
click at [395, 217] on label "Unknown" at bounding box center [413, 219] width 37 height 12
click at [400, 217] on input "Unknown" at bounding box center [404, 217] width 8 height 8
checkbox input "true"
click at [597, 192] on select "Select Cable / Satellite Services Collection Agency Credit Card Debt Debt Couns…" at bounding box center [627, 196] width 158 height 25
click at [610, 203] on select "Select Cable / Satellite Services Collection Agency Credit Card Debt Debt Couns…" at bounding box center [627, 196] width 158 height 25
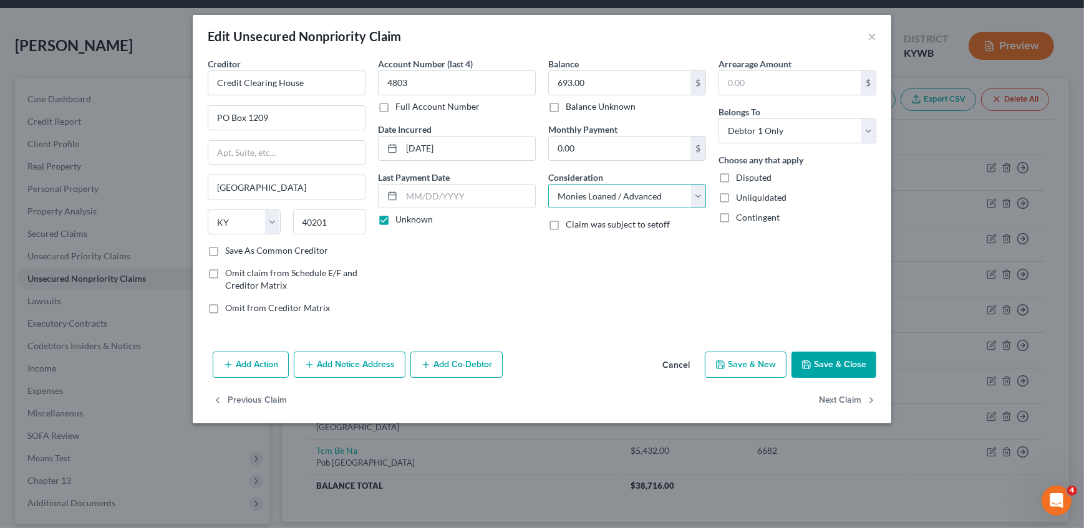
click at [610, 200] on select "Select Cable / Satellite Services Collection Agency Credit Card Debt Debt Couns…" at bounding box center [627, 196] width 158 height 25
select select "9"
drag, startPoint x: 610, startPoint y: 200, endPoint x: 579, endPoint y: 217, distance: 35.7
click at [610, 200] on select "Select Cable / Satellite Services Collection Agency Credit Card Debt Debt Couns…" at bounding box center [627, 196] width 158 height 25
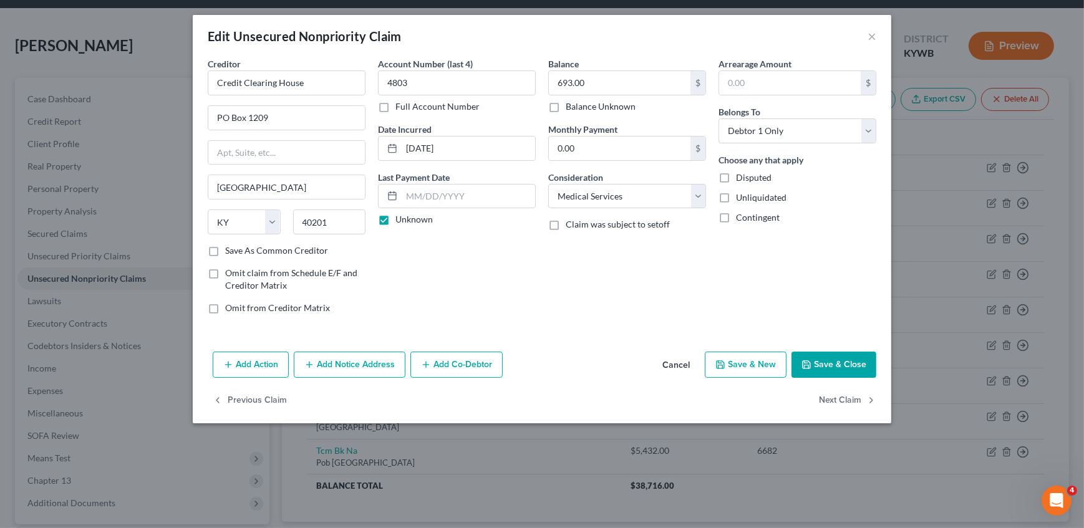
click at [499, 301] on div "Account Number (last 4) 4803 Full Account Number Date Incurred 10-24-2020 Last …" at bounding box center [457, 190] width 170 height 267
click at [844, 396] on button "Next Claim" at bounding box center [847, 401] width 57 height 26
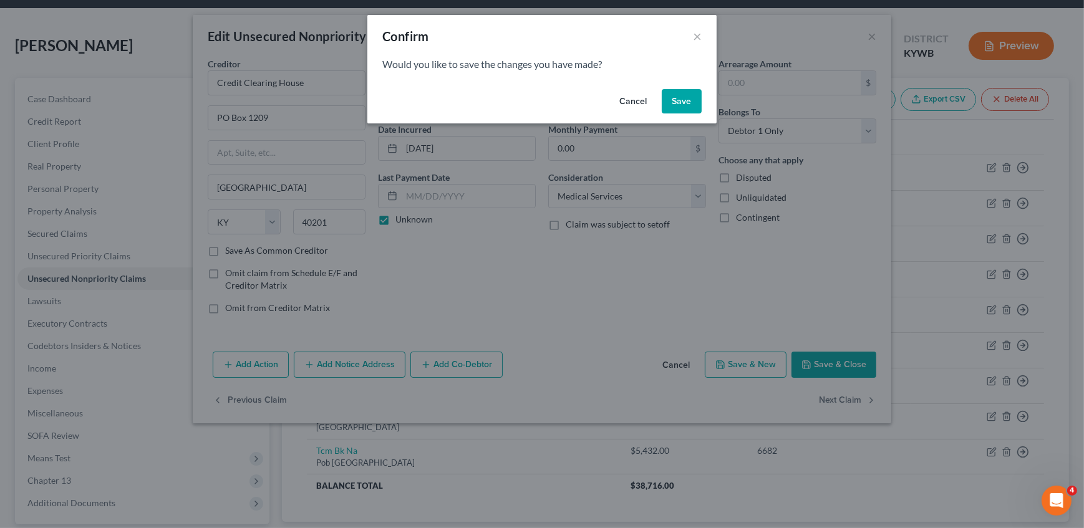
click at [683, 96] on button "Save" at bounding box center [682, 101] width 40 height 25
select select "46"
select select "2"
select select "0"
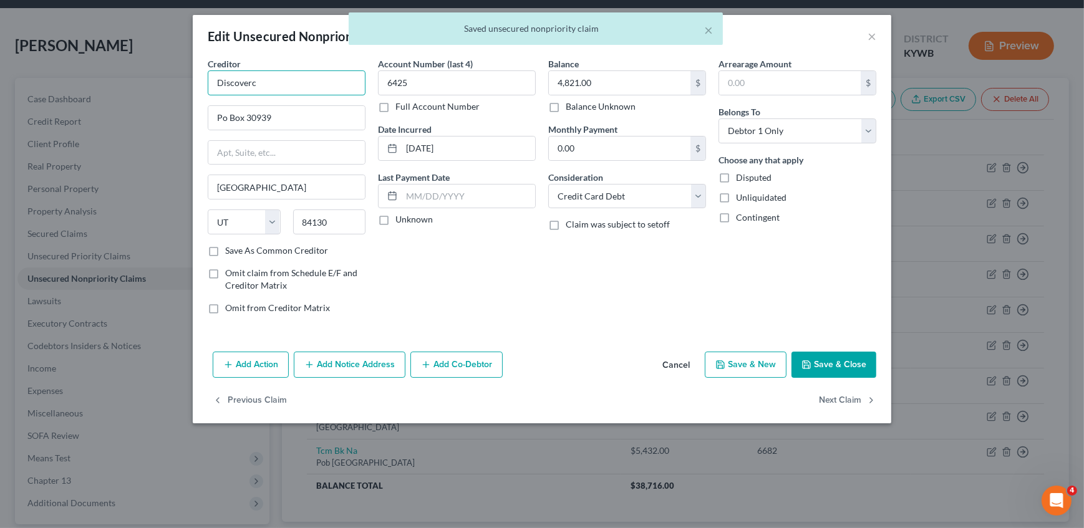
click at [284, 90] on input "Discoverc" at bounding box center [287, 82] width 158 height 25
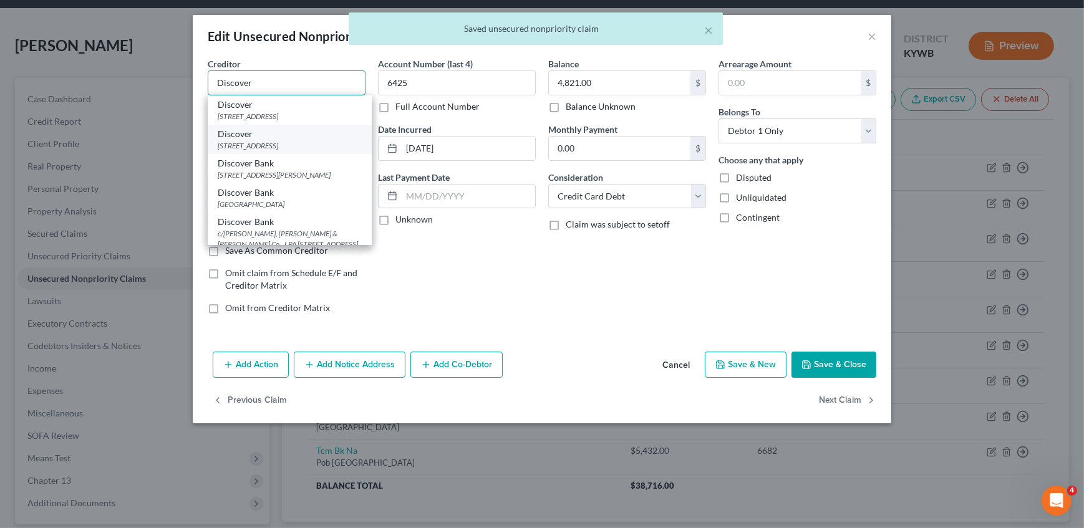
type input "Discover"
click at [281, 131] on div "Discover" at bounding box center [290, 134] width 144 height 12
type input "PO Box 30939"
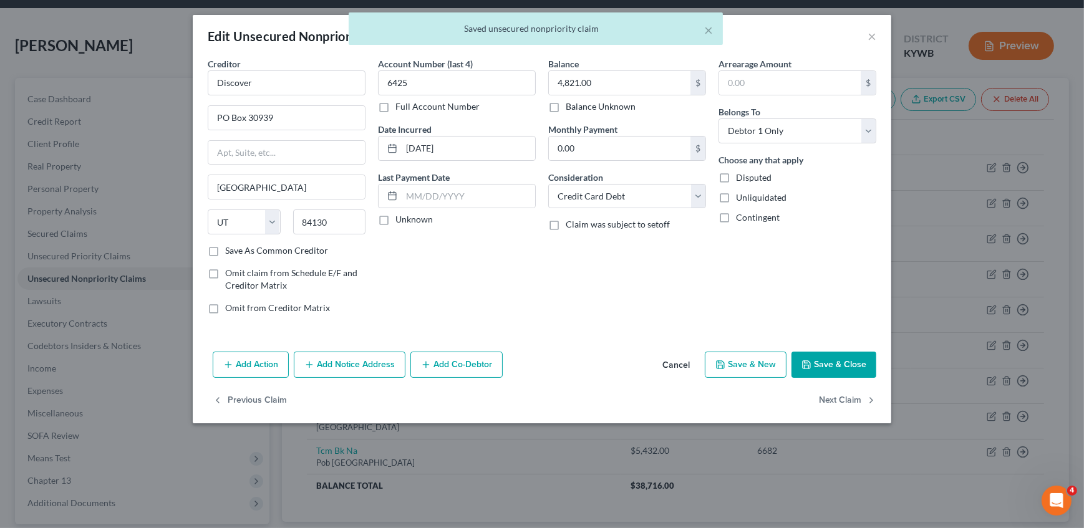
click at [395, 222] on label "Unknown" at bounding box center [413, 219] width 37 height 12
click at [400, 221] on input "Unknown" at bounding box center [404, 217] width 8 height 8
checkbox input "true"
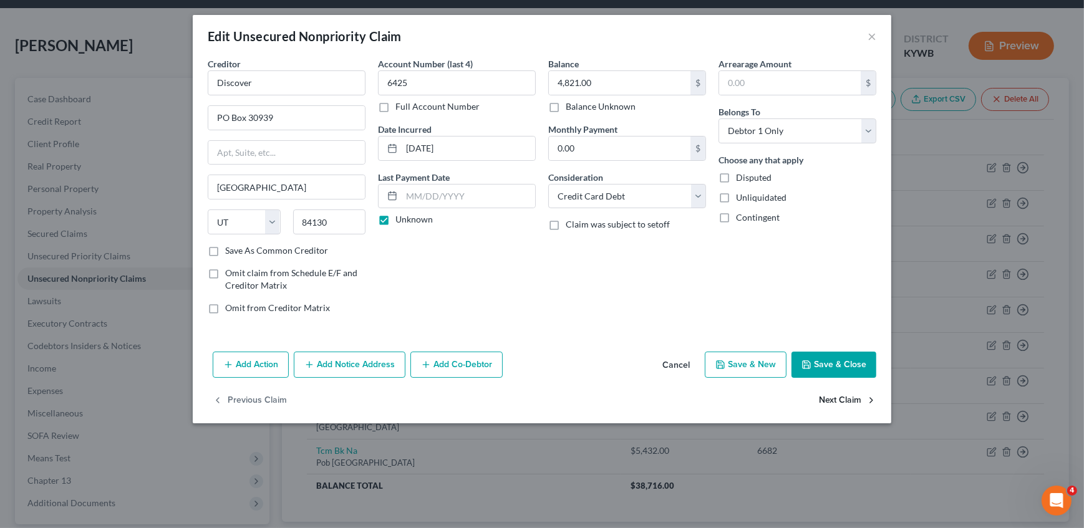
click at [856, 409] on button "Next Claim" at bounding box center [847, 401] width 57 height 26
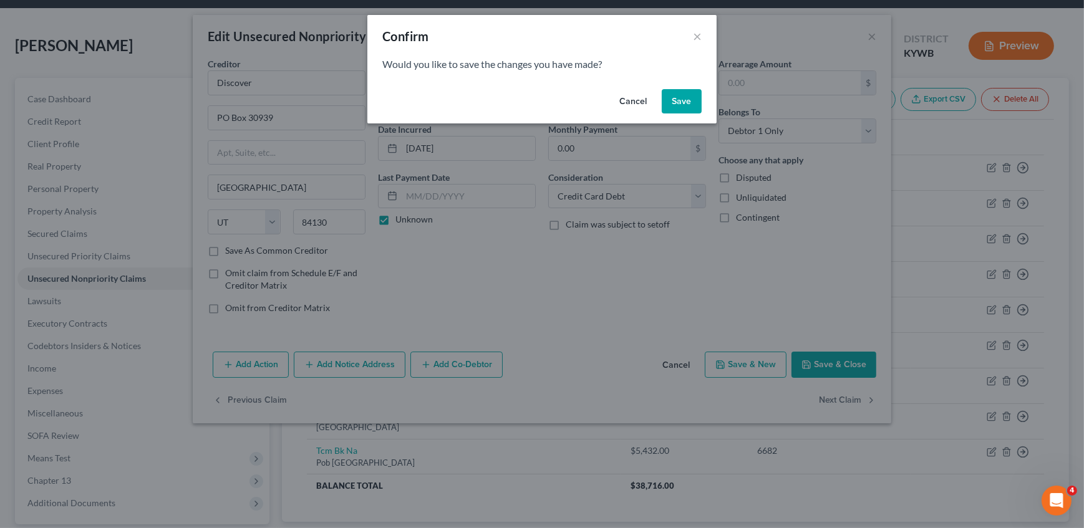
click at [682, 99] on button "Save" at bounding box center [682, 101] width 40 height 25
select select "18"
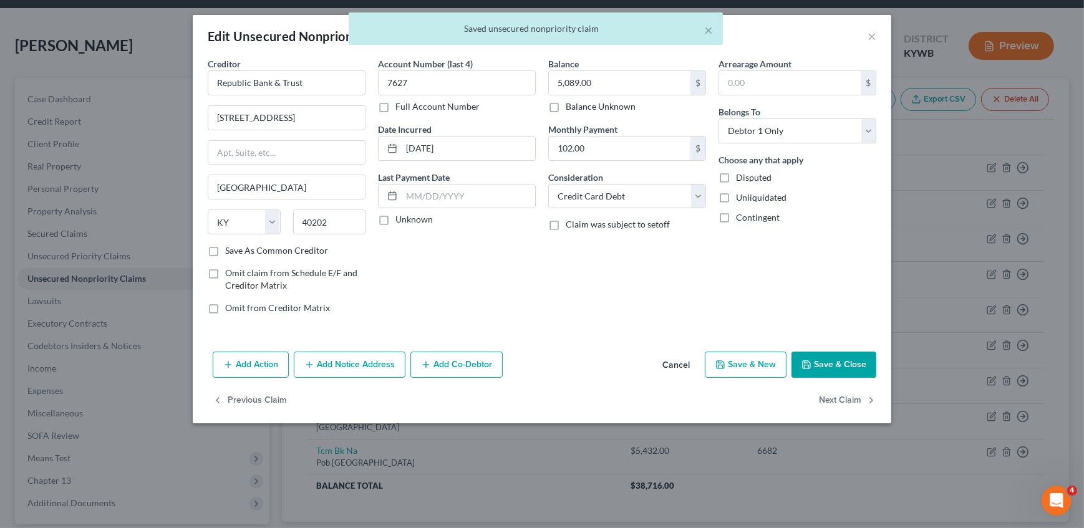
click at [395, 218] on label "Unknown" at bounding box center [413, 219] width 37 height 12
click at [400, 218] on input "Unknown" at bounding box center [404, 217] width 8 height 8
click at [839, 403] on button "Next Claim" at bounding box center [847, 401] width 57 height 26
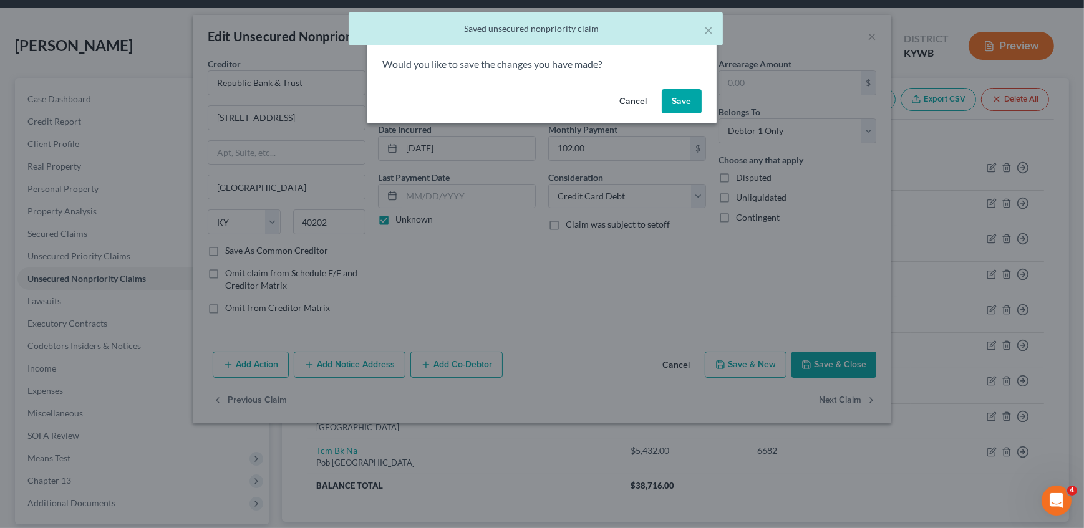
click at [668, 100] on button "Save" at bounding box center [682, 101] width 40 height 25
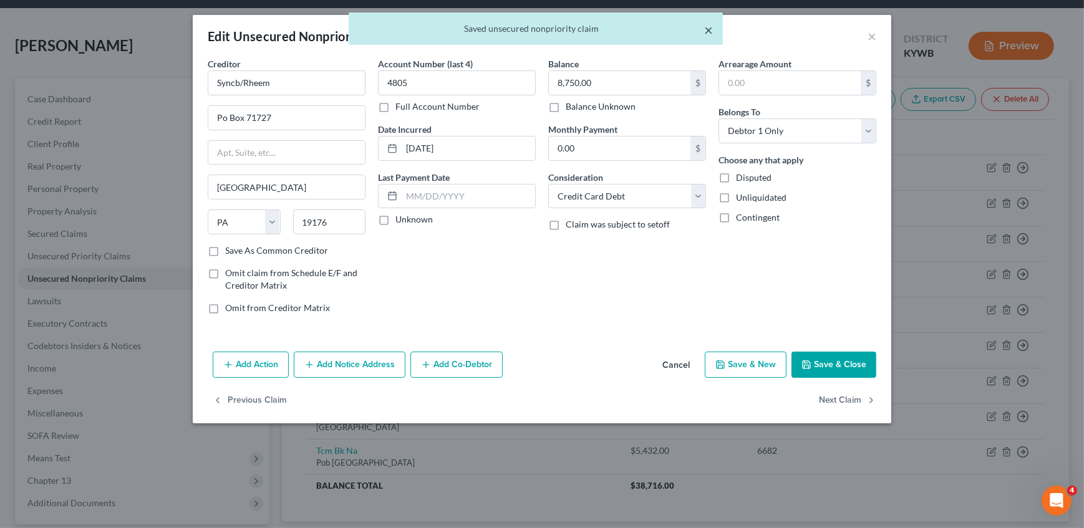
click at [711, 30] on button "×" at bounding box center [708, 29] width 9 height 15
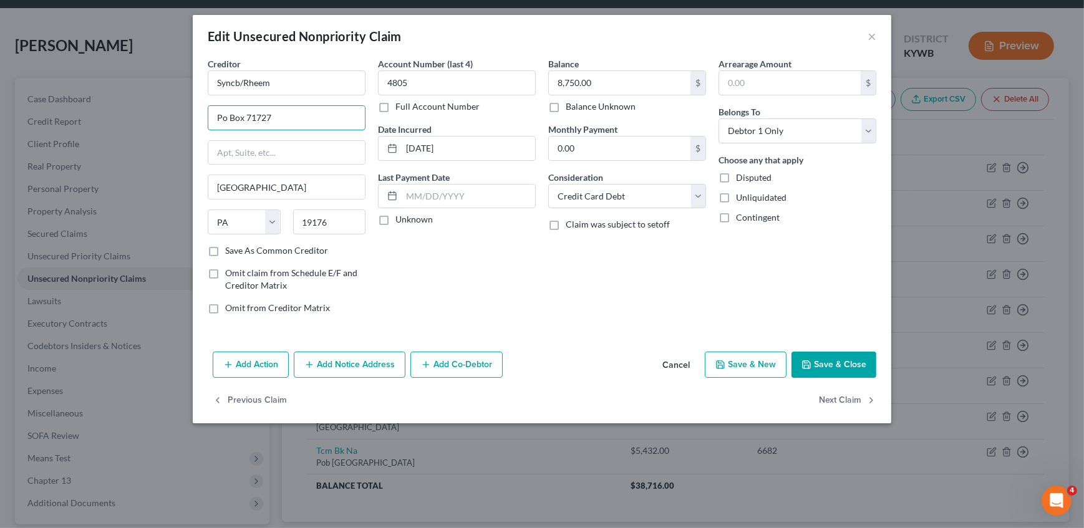
drag, startPoint x: 281, startPoint y: 111, endPoint x: 162, endPoint y: 102, distance: 119.4
click at [139, 115] on div "Edit Unsecured Nonpriority Claim × Creditor * Syncb/Rheem Po Box 71727 Philadel…" at bounding box center [542, 264] width 1084 height 528
click at [294, 88] on input "Syncb/Rheem" at bounding box center [287, 82] width 158 height 25
drag, startPoint x: 186, startPoint y: 83, endPoint x: 211, endPoint y: 72, distance: 27.4
click at [131, 72] on div "Edit Unsecured Nonpriority Claim × Creditor * Syncb/Rheem Po Box 71727 Philadel…" at bounding box center [542, 264] width 1084 height 528
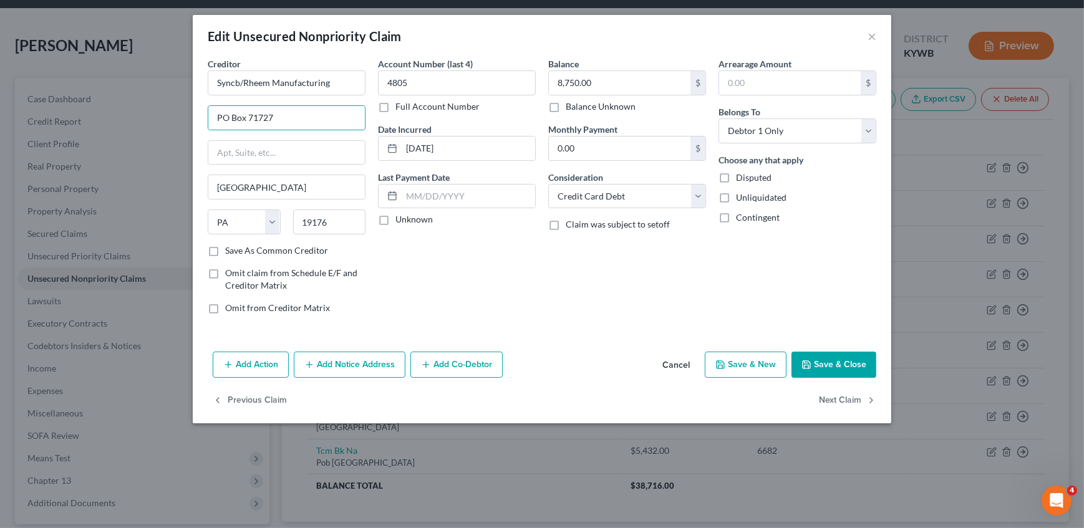
click at [259, 244] on label "Save As Common Creditor" at bounding box center [276, 250] width 103 height 12
click at [238, 244] on input "Save As Common Creditor" at bounding box center [234, 248] width 8 height 8
click at [395, 222] on label "Unknown" at bounding box center [413, 219] width 37 height 12
click at [400, 221] on input "Unknown" at bounding box center [404, 217] width 8 height 8
drag, startPoint x: 494, startPoint y: 280, endPoint x: 746, endPoint y: 354, distance: 262.0
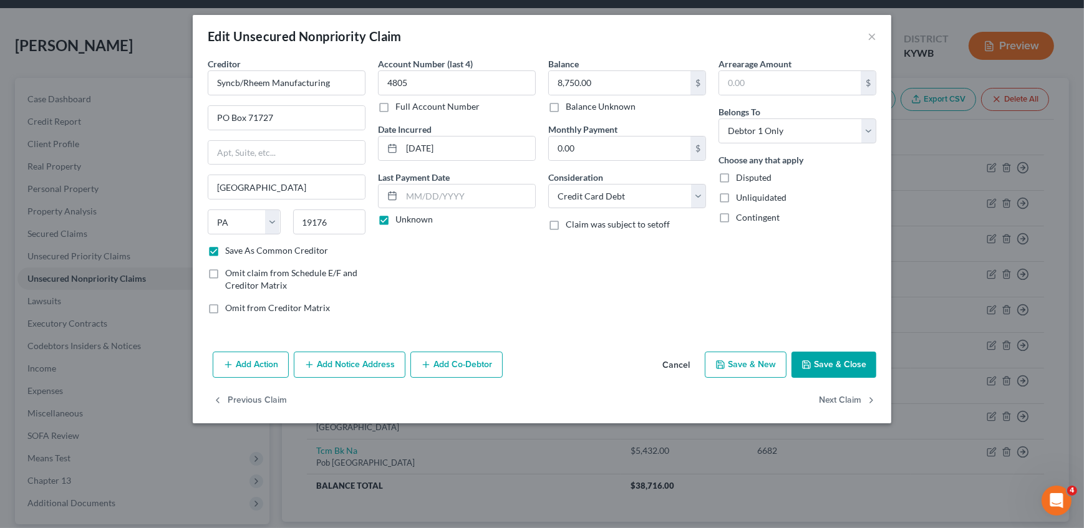
click at [496, 280] on div "Account Number (last 4) 4805 Full Account Number Date Incurred 03-24-2023 Last …" at bounding box center [457, 190] width 170 height 267
click at [817, 395] on div "Previous Claim Next Claim" at bounding box center [542, 406] width 698 height 36
click at [826, 396] on button "Next Claim" at bounding box center [847, 401] width 57 height 26
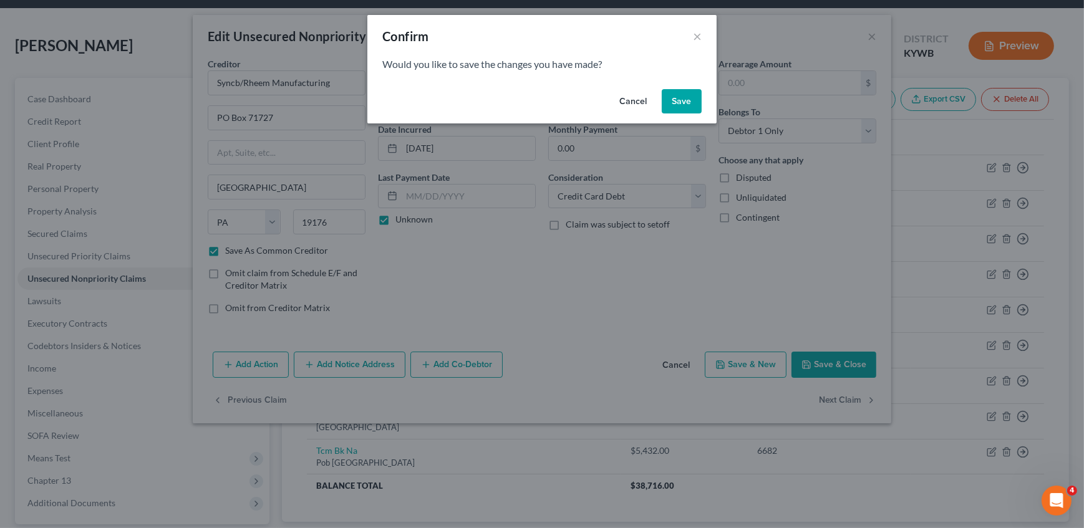
click at [689, 97] on button "Save" at bounding box center [682, 101] width 40 height 25
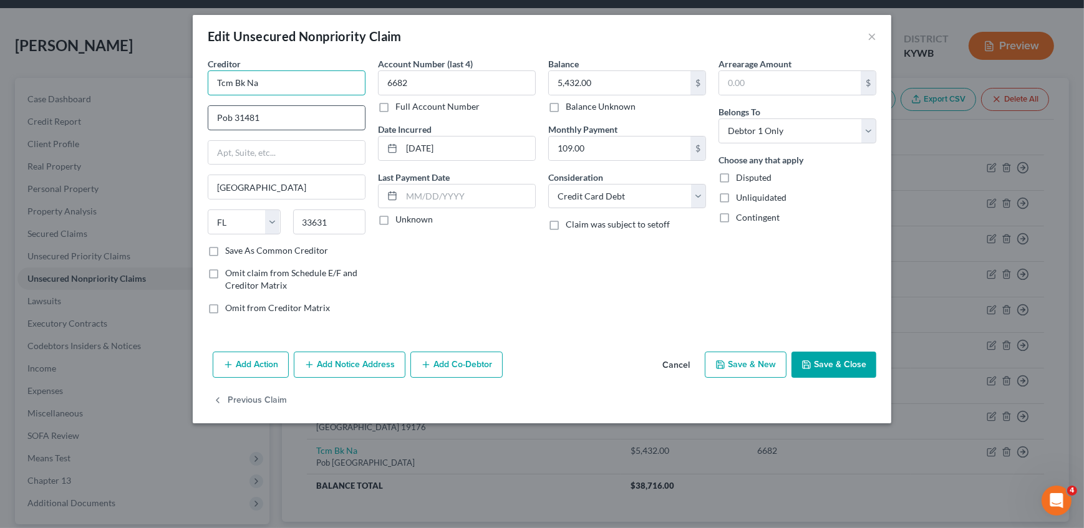
drag, startPoint x: 230, startPoint y: 82, endPoint x: 316, endPoint y: 116, distance: 92.4
click at [340, 80] on input "Tcm Bk Na" at bounding box center [287, 82] width 158 height 25
click at [395, 218] on label "Unknown" at bounding box center [413, 219] width 37 height 12
click at [400, 218] on input "Unknown" at bounding box center [404, 217] width 8 height 8
drag, startPoint x: 537, startPoint y: 283, endPoint x: 698, endPoint y: 332, distance: 168.7
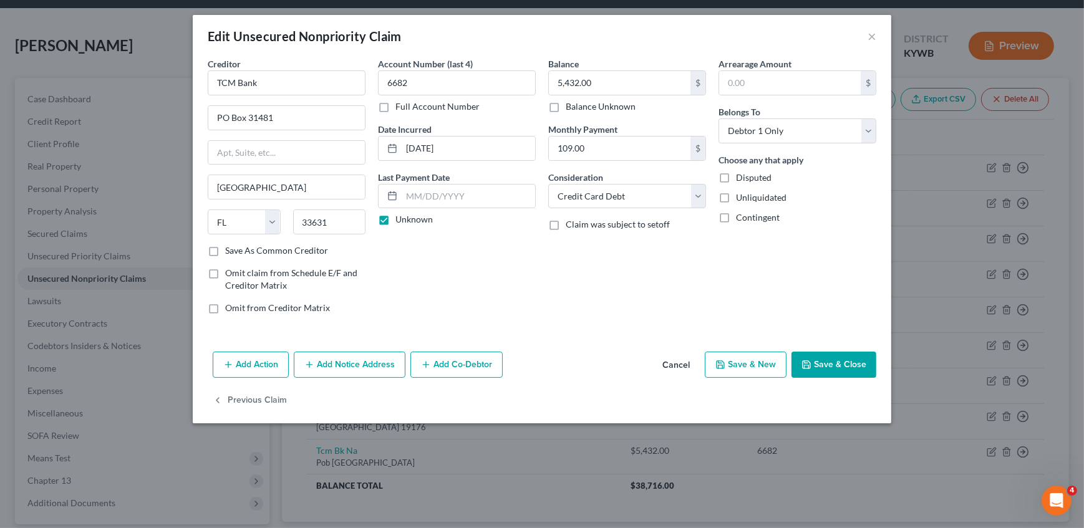
click at [537, 284] on div "Account Number (last 4) 6682 Full Account Number Date Incurred 04-30-2025 Last …" at bounding box center [457, 190] width 170 height 267
click at [834, 364] on button "Save & Close" at bounding box center [833, 365] width 85 height 26
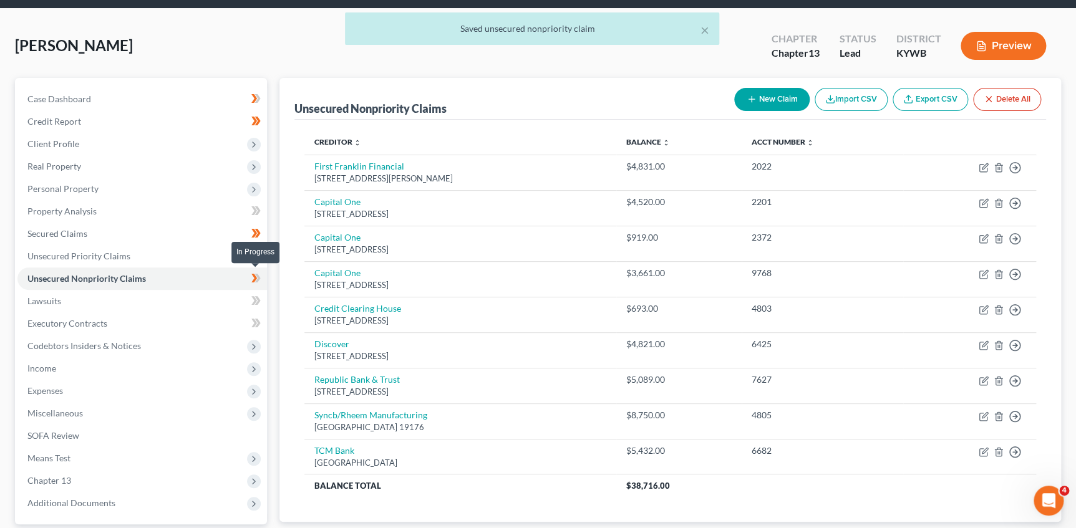
click at [253, 276] on icon at bounding box center [255, 279] width 9 height 16
click at [287, 258] on div "Unsecured Nonpriority Claims New Claim Import CSV Export CSV Delete All Credito…" at bounding box center [669, 300] width 781 height 445
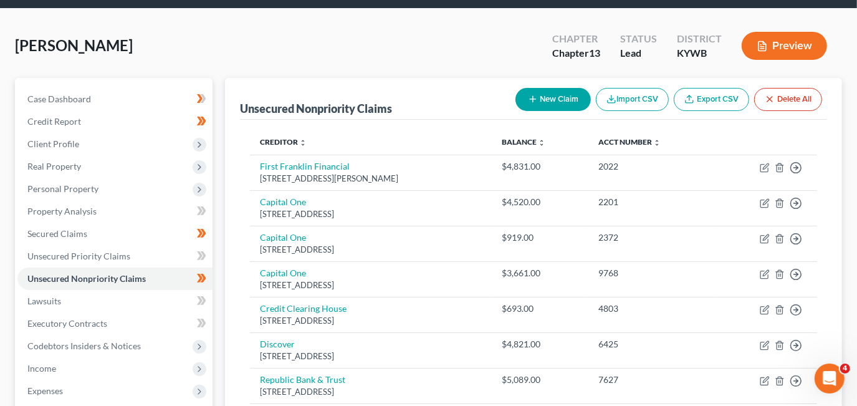
drag, startPoint x: 347, startPoint y: 83, endPoint x: 321, endPoint y: 89, distance: 27.4
click at [347, 83] on div "Unsecured Nonpriority Claims New Claim Import CSV Export CSV Delete All" at bounding box center [533, 99] width 587 height 42
click at [365, 101] on div "Unsecured Nonpriority Claims" at bounding box center [316, 108] width 152 height 15
drag, startPoint x: 377, startPoint y: 107, endPoint x: 267, endPoint y: 110, distance: 110.4
click at [267, 110] on div "Unsecured Nonpriority Claims" at bounding box center [316, 108] width 152 height 15
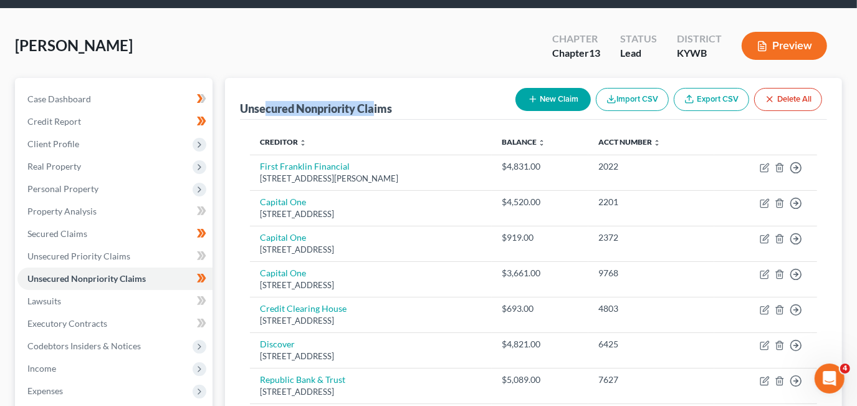
click at [290, 98] on div "Unsecured Nonpriority Claims New Claim Import CSV Export CSV Delete All" at bounding box center [533, 99] width 587 height 42
drag, startPoint x: 325, startPoint y: 108, endPoint x: 266, endPoint y: 112, distance: 59.4
click at [266, 112] on div "Unsecured Nonpriority Claims" at bounding box center [316, 108] width 152 height 15
click at [272, 108] on div "Unsecured Nonpriority Claims" at bounding box center [316, 108] width 152 height 15
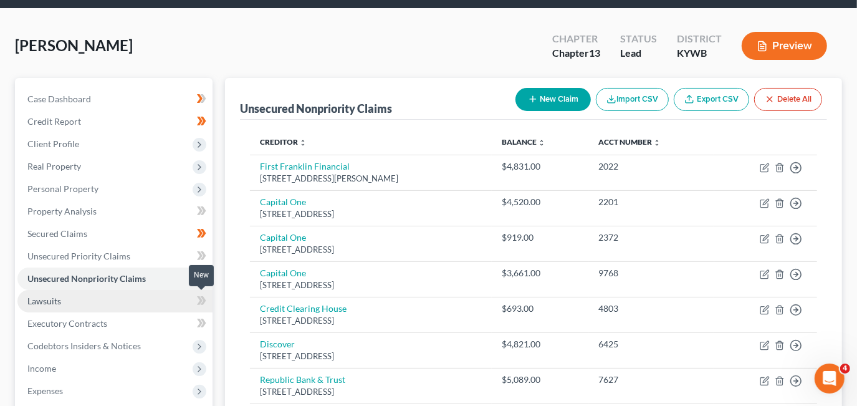
drag, startPoint x: 196, startPoint y: 302, endPoint x: 189, endPoint y: 301, distance: 7.1
click at [196, 302] on span at bounding box center [202, 302] width 22 height 19
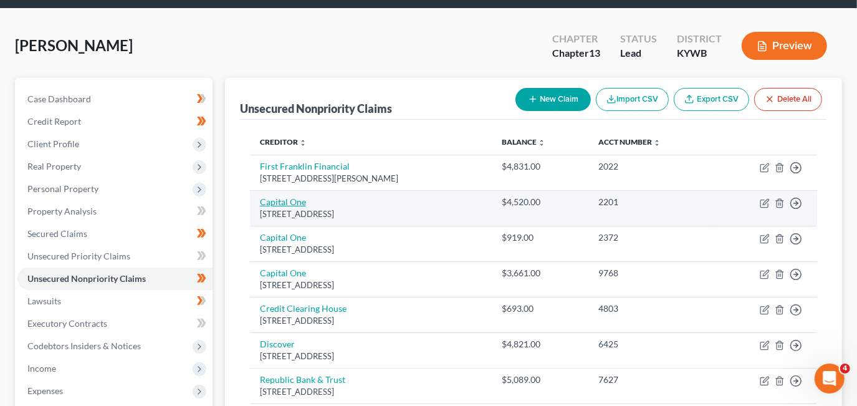
click at [304, 205] on link "Capital One" at bounding box center [283, 201] width 46 height 11
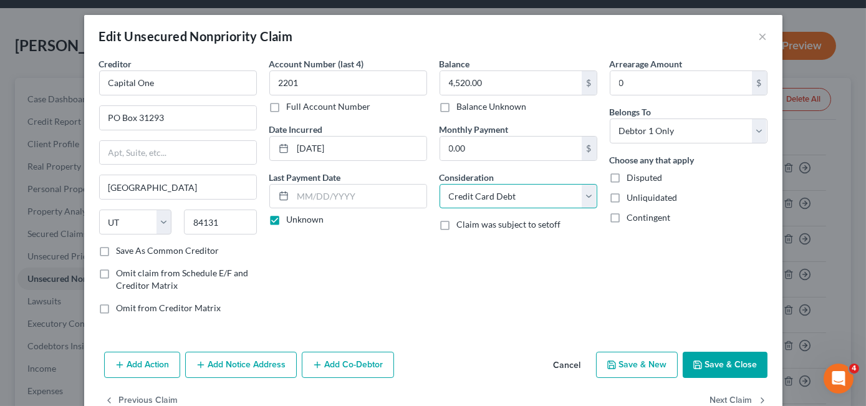
click at [486, 185] on select "Select Cable / Satellite Services Collection Agency Credit Card Debt Debt Couns…" at bounding box center [519, 196] width 158 height 25
click at [440, 184] on select "Select Cable / Satellite Services Collection Agency Credit Card Debt Debt Couns…" at bounding box center [519, 196] width 158 height 25
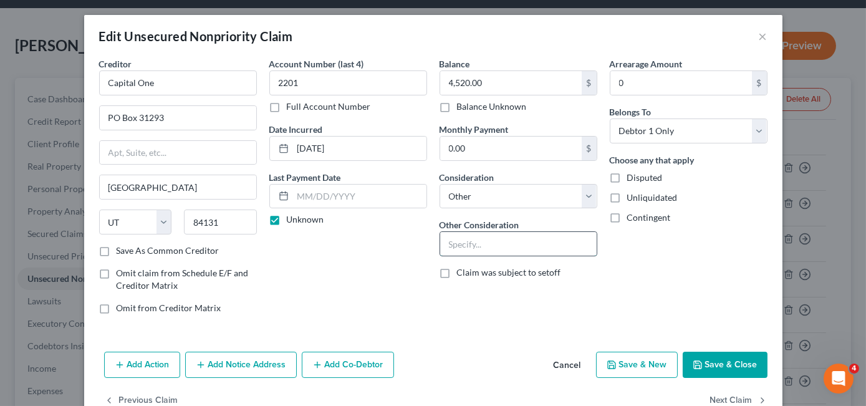
click at [514, 254] on input "text" at bounding box center [518, 244] width 157 height 24
paste input "25-C-00615"
click at [345, 294] on div "Account Number (last 4) 2201 Full Account Number Date Incurred 07-20-2016 Last …" at bounding box center [348, 190] width 170 height 267
click at [229, 357] on button "Add Notice Address" at bounding box center [241, 365] width 112 height 26
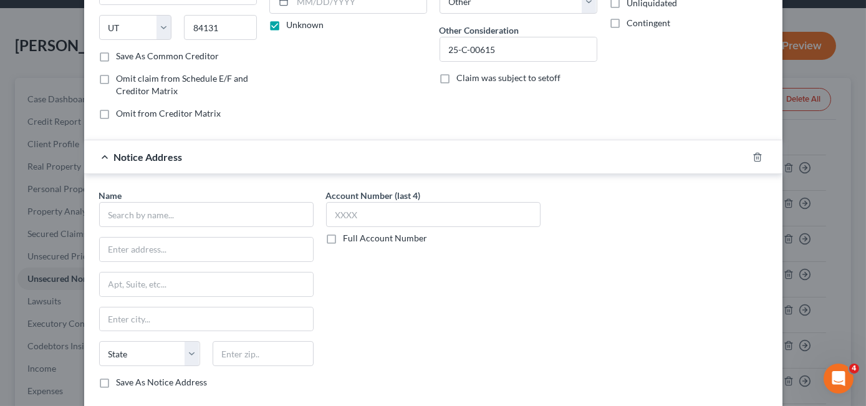
scroll to position [297, 0]
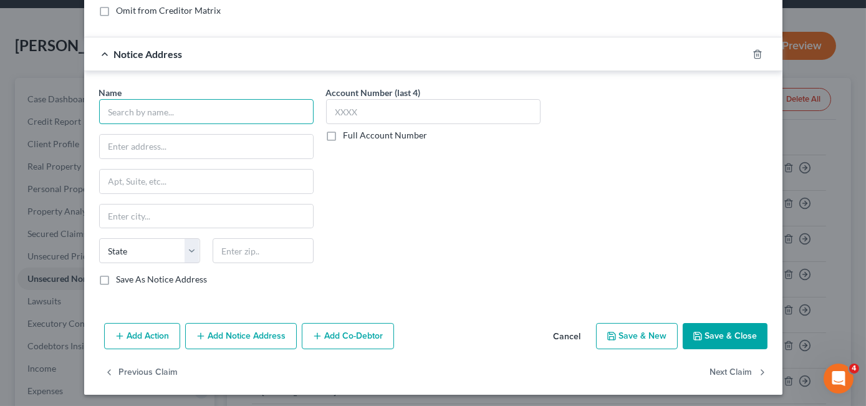
click at [132, 106] on input "text" at bounding box center [206, 111] width 215 height 25
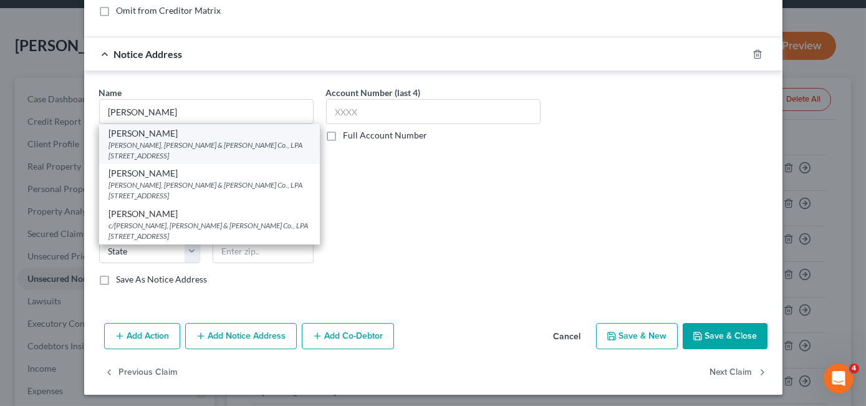
click at [249, 146] on div "Weltman, Weinberg & Reis Co., LPA 312 Elm Street, Ste 1200, Cincinnati, OH 45202" at bounding box center [209, 150] width 201 height 21
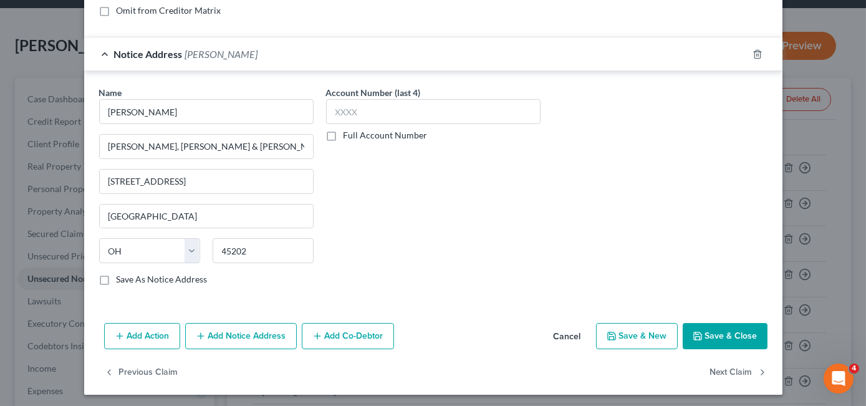
click at [263, 55] on div "Notice Address Hart, James Thomas" at bounding box center [415, 53] width 663 height 33
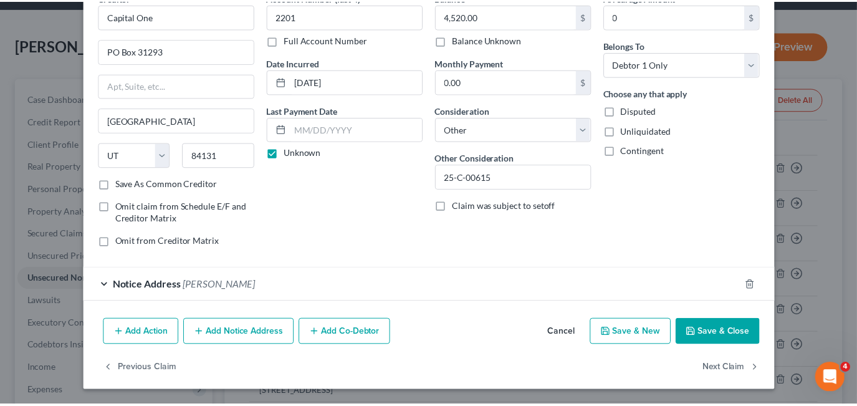
scroll to position [65, 0]
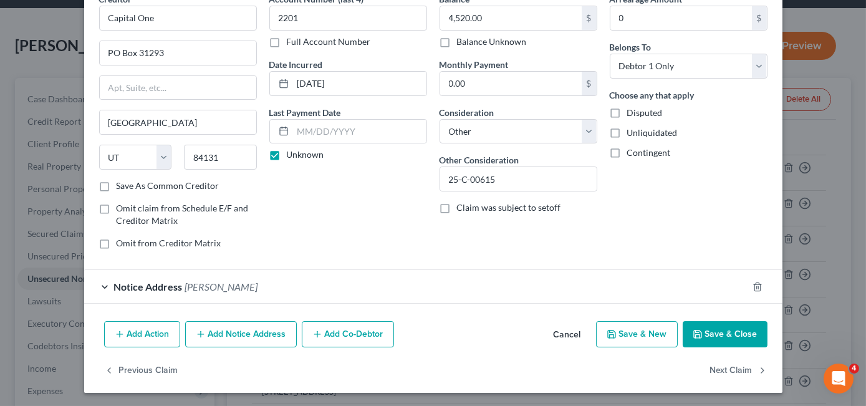
click at [323, 190] on div "Account Number (last 4) 2201 Full Account Number Date Incurred 07-20-2016 Last …" at bounding box center [348, 126] width 170 height 267
click at [703, 328] on button "Save & Close" at bounding box center [725, 334] width 85 height 26
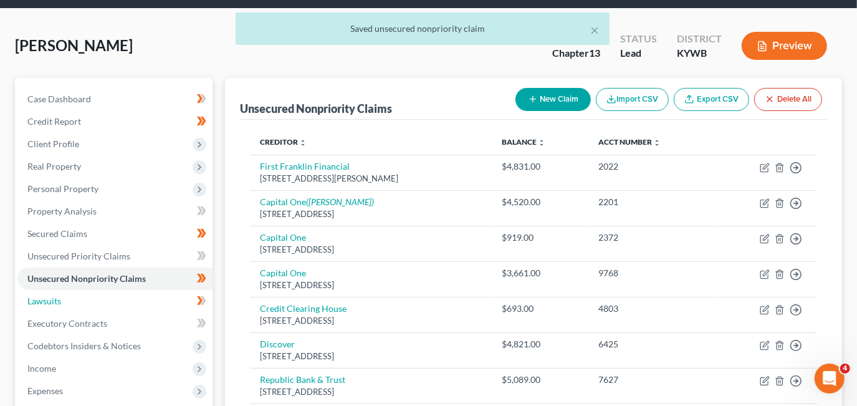
drag, startPoint x: 160, startPoint y: 301, endPoint x: 292, endPoint y: 317, distance: 133.1
click at [160, 301] on link "Lawsuits" at bounding box center [114, 301] width 195 height 22
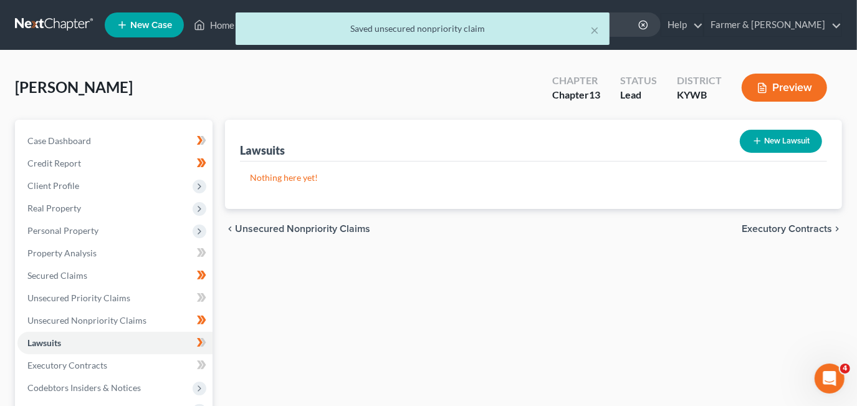
click at [777, 126] on div "New Lawsuit" at bounding box center [781, 141] width 92 height 33
click at [778, 140] on button "New Lawsuit" at bounding box center [781, 141] width 82 height 23
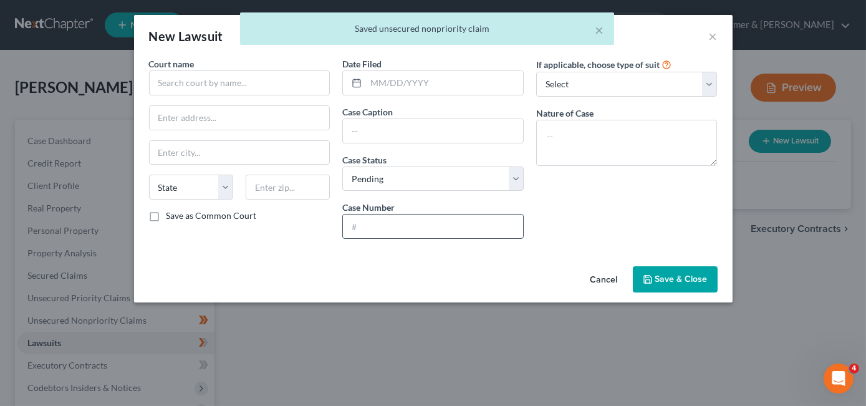
click at [389, 229] on input "text" at bounding box center [433, 227] width 180 height 24
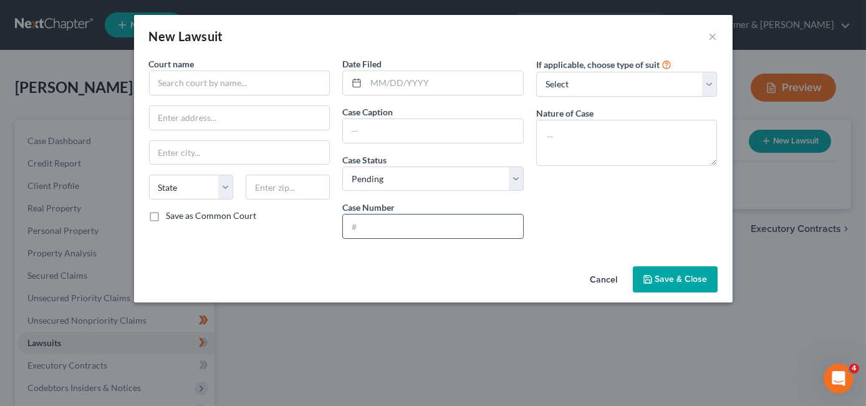
paste input "25-C-00615"
click at [238, 87] on input "text" at bounding box center [239, 82] width 181 height 25
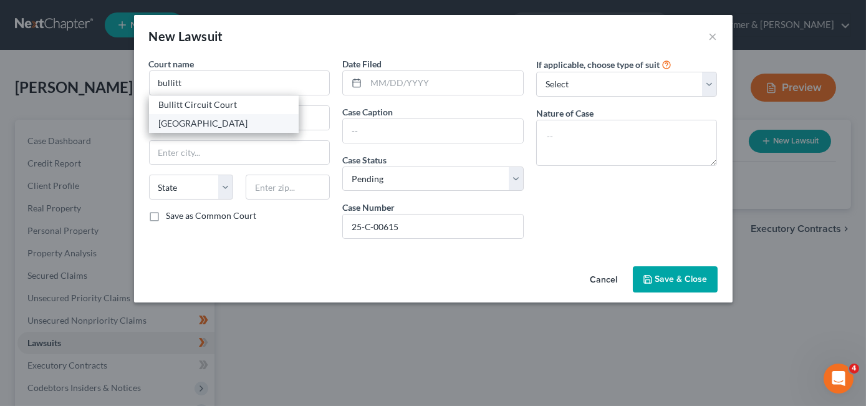
click at [213, 118] on div "Bullitt District Court" at bounding box center [224, 123] width 130 height 12
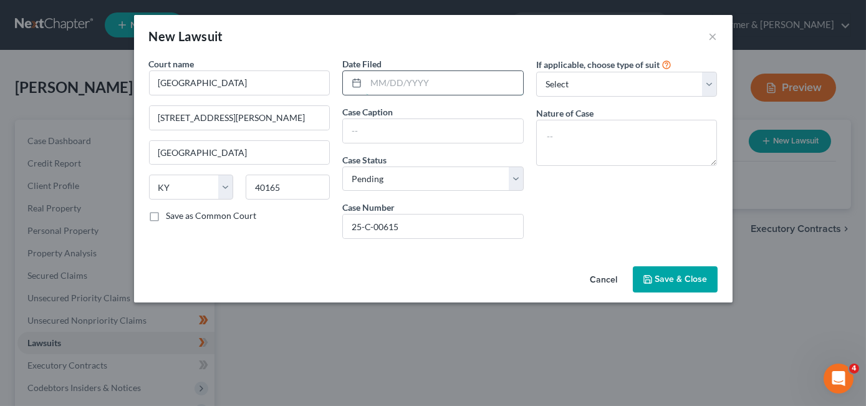
click at [399, 91] on input "text" at bounding box center [444, 83] width 157 height 24
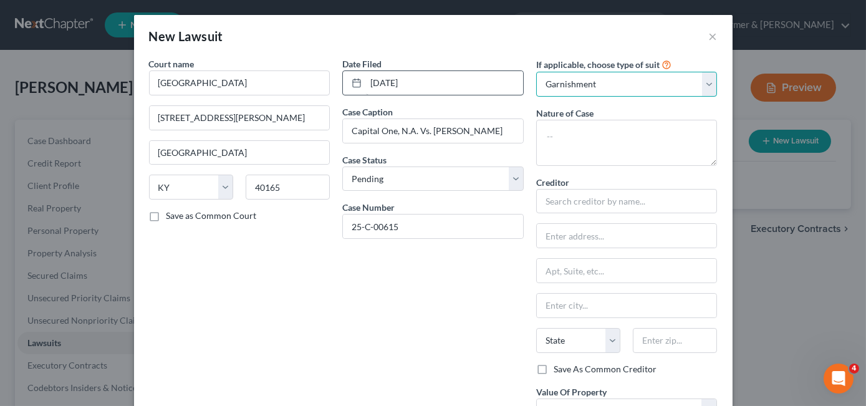
click at [536, 72] on select "Select Repossession Garnishment Foreclosure Attached, Seized, Or Levied Other" at bounding box center [626, 84] width 181 height 25
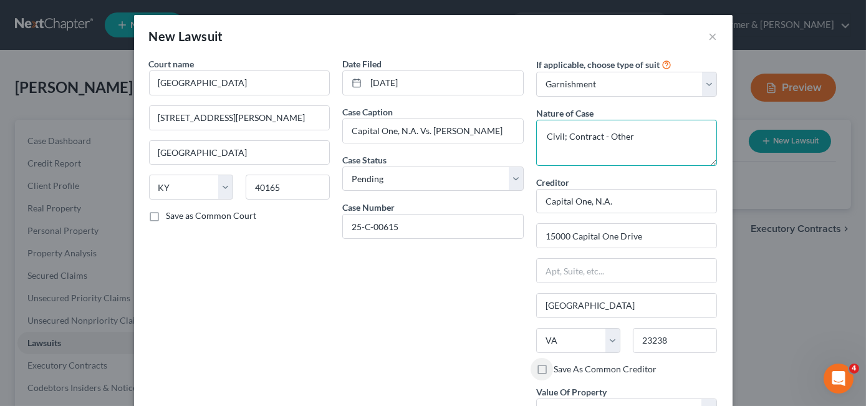
click at [664, 136] on textarea "Civil; Contract - Other" at bounding box center [626, 143] width 181 height 46
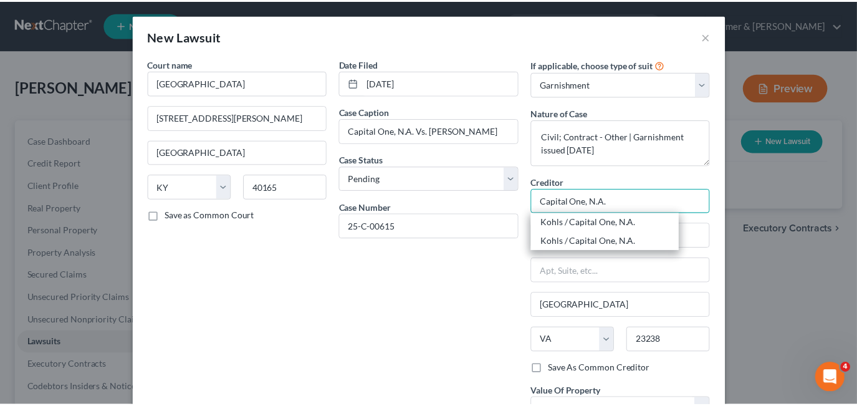
scroll to position [158, 0]
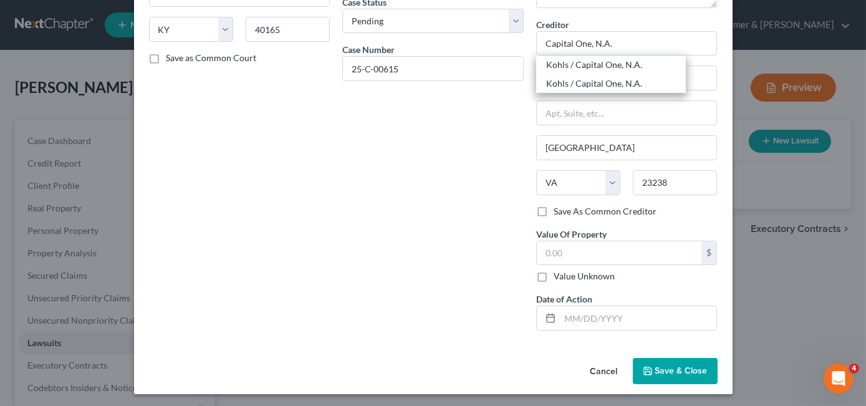
click at [438, 127] on div "Date Filed 04/17/2025 Case Caption Capital One, N.A. Vs. Amerine, John E Case S…" at bounding box center [433, 120] width 194 height 441
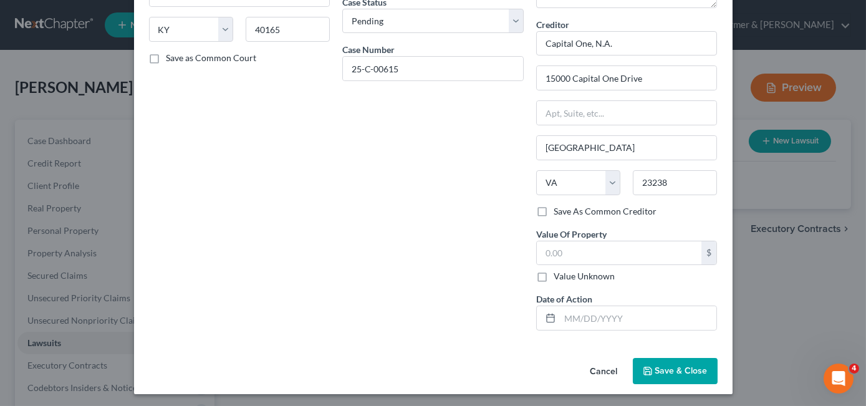
click at [667, 359] on button "Save & Close" at bounding box center [675, 371] width 85 height 26
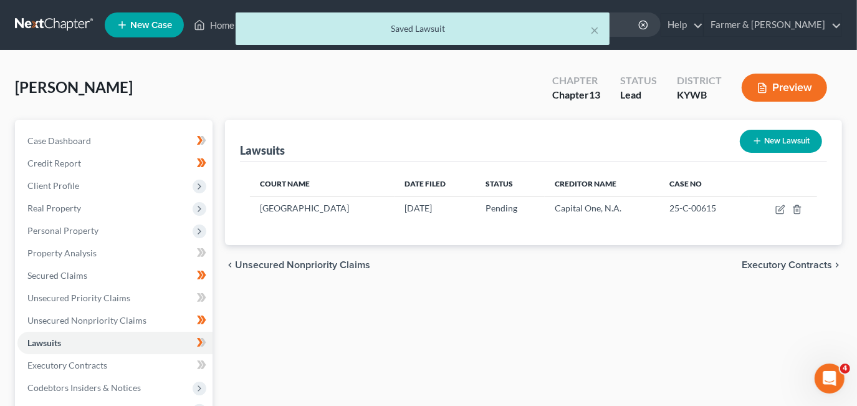
click at [503, 336] on div "Lawsuits New Lawsuit Court Name Date Filed Status Creditor Name Case No Bullitt…" at bounding box center [534, 379] width 630 height 518
click at [200, 343] on icon at bounding box center [200, 342] width 6 height 9
click at [432, 334] on div "Lawsuits New Lawsuit Court Name Date Filed Status Creditor Name Case No Bullitt…" at bounding box center [534, 379] width 630 height 518
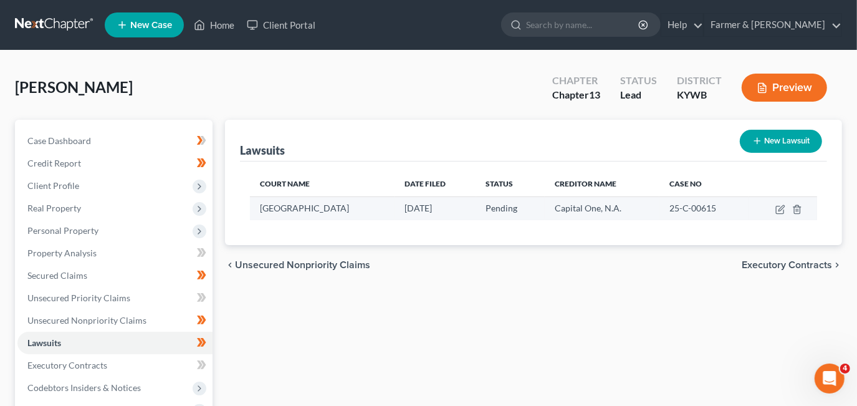
click at [576, 207] on span "Capital One, N.A." at bounding box center [588, 208] width 67 height 11
drag, startPoint x: 576, startPoint y: 207, endPoint x: 584, endPoint y: 206, distance: 8.2
click at [576, 207] on span "Capital One, N.A." at bounding box center [588, 208] width 67 height 11
click at [585, 206] on span "Capital One, N.A." at bounding box center [588, 208] width 67 height 11
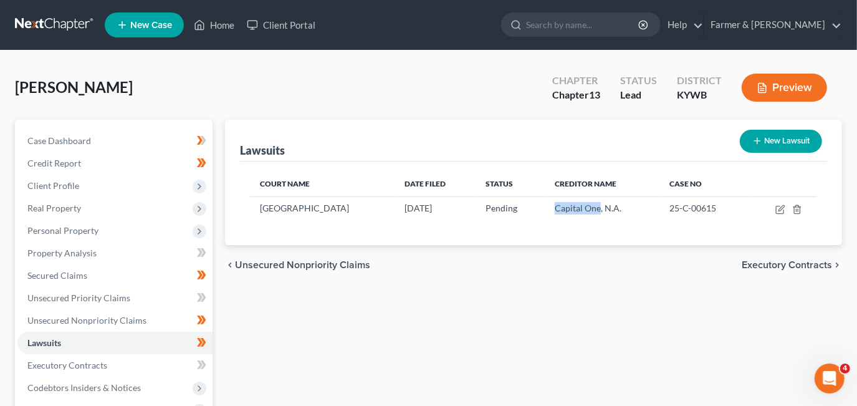
copy span "Capital One"
click at [52, 282] on link "Secured Claims" at bounding box center [114, 275] width 195 height 22
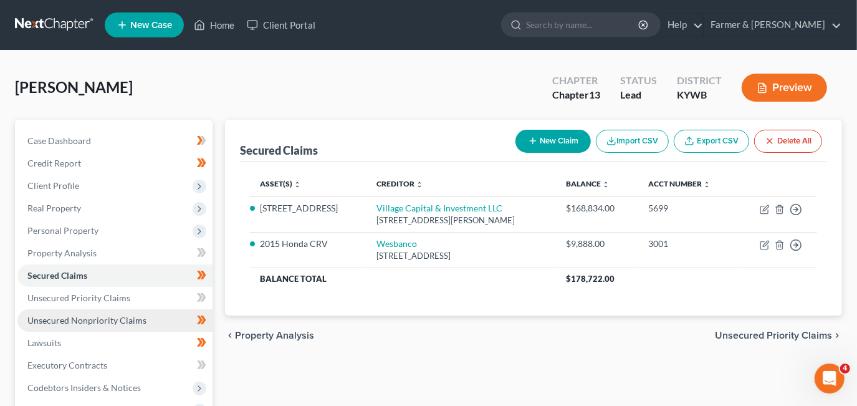
click at [151, 317] on link "Unsecured Nonpriority Claims" at bounding box center [114, 320] width 195 height 22
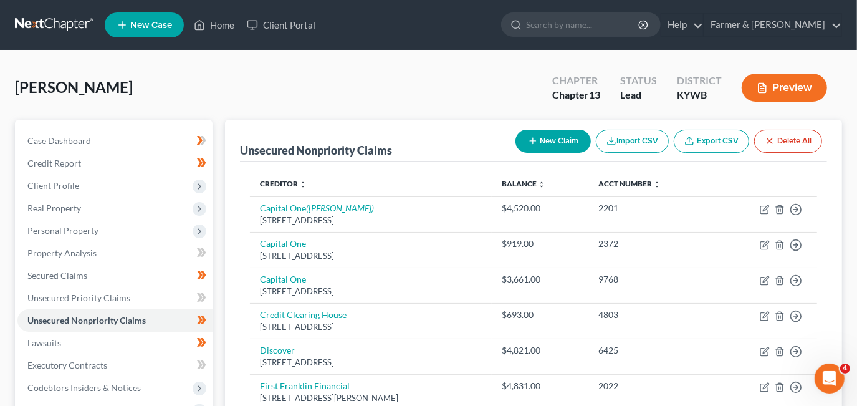
click at [314, 122] on div "Unsecured Nonpriority Claims New Claim Import CSV Export CSV Delete All" at bounding box center [533, 141] width 587 height 42
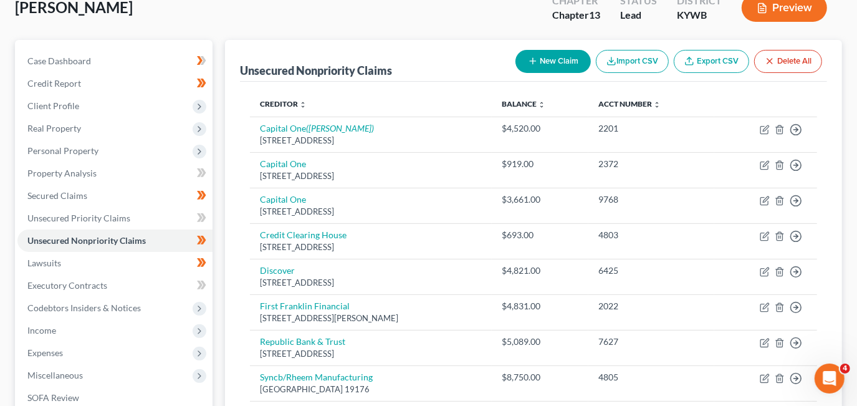
scroll to position [113, 0]
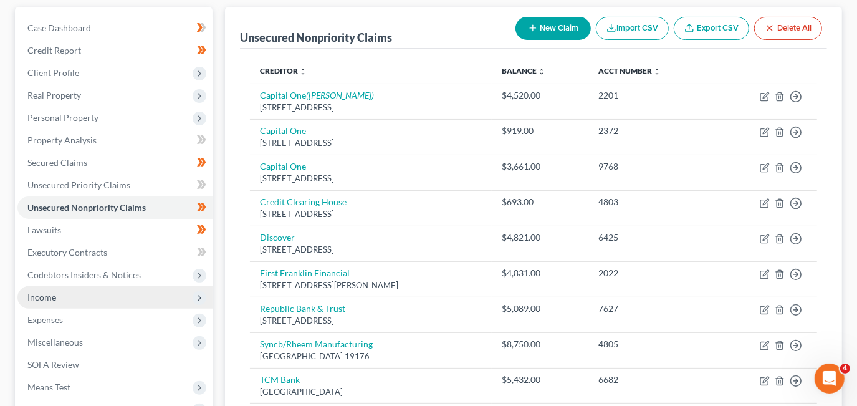
click at [177, 292] on span "Income" at bounding box center [114, 297] width 195 height 22
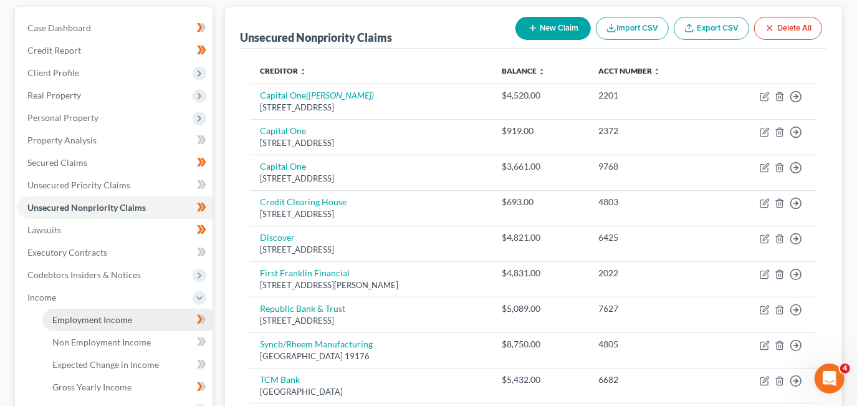
click at [146, 323] on link "Employment Income" at bounding box center [127, 320] width 170 height 22
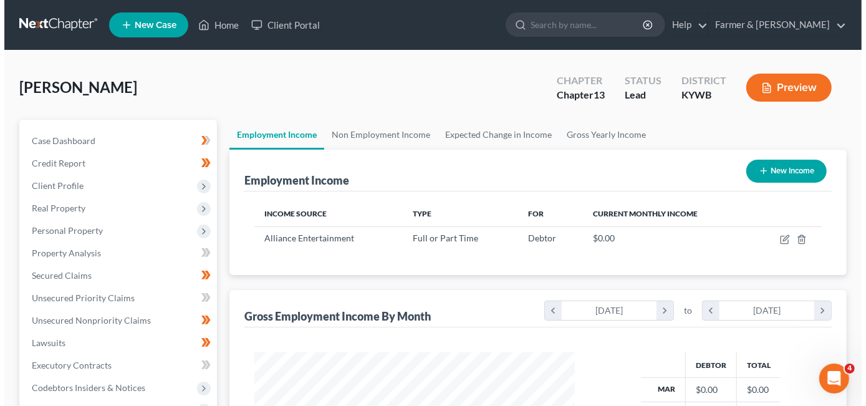
scroll to position [222, 345]
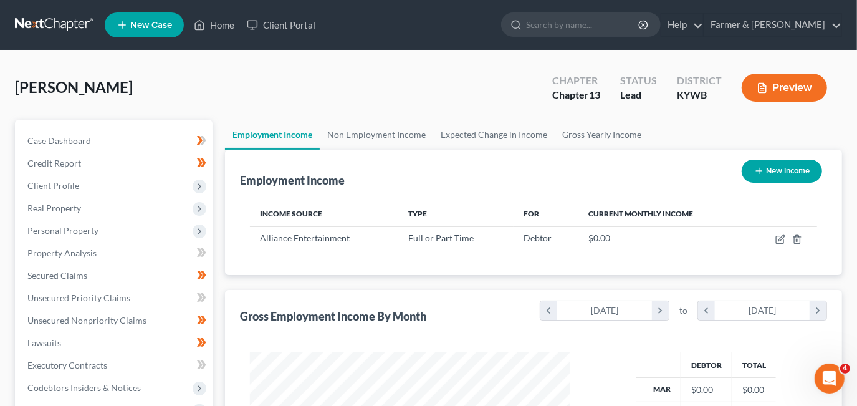
click at [360, 108] on div "Amerine, John Upgraded Chapter Chapter 13 Status Lead District KYWB Preview" at bounding box center [428, 92] width 827 height 54
click at [342, 100] on div "Amerine, John Upgraded Chapter Chapter 13 Status Lead District KYWB Preview" at bounding box center [428, 92] width 827 height 54
click at [779, 238] on icon "button" at bounding box center [781, 239] width 10 height 10
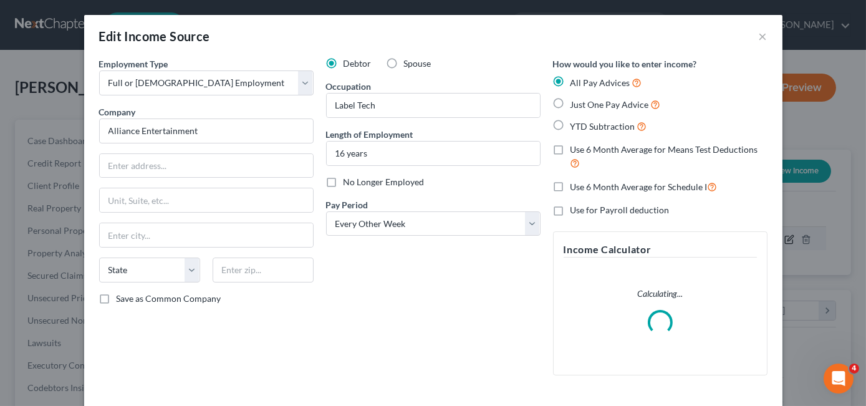
scroll to position [222, 349]
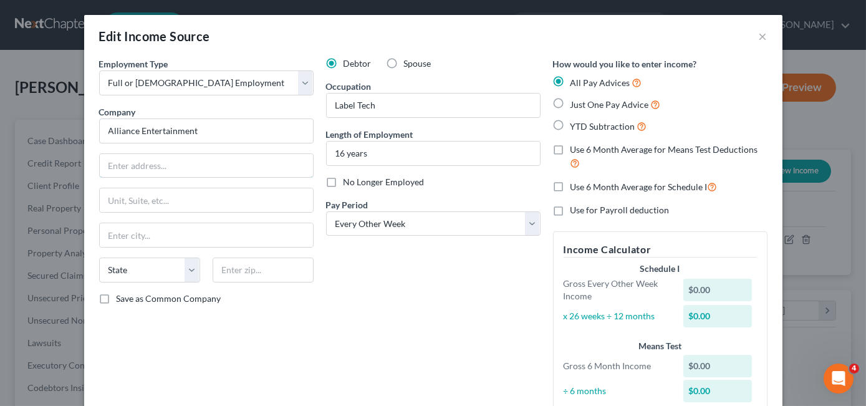
click at [191, 163] on input "text" at bounding box center [206, 166] width 213 height 24
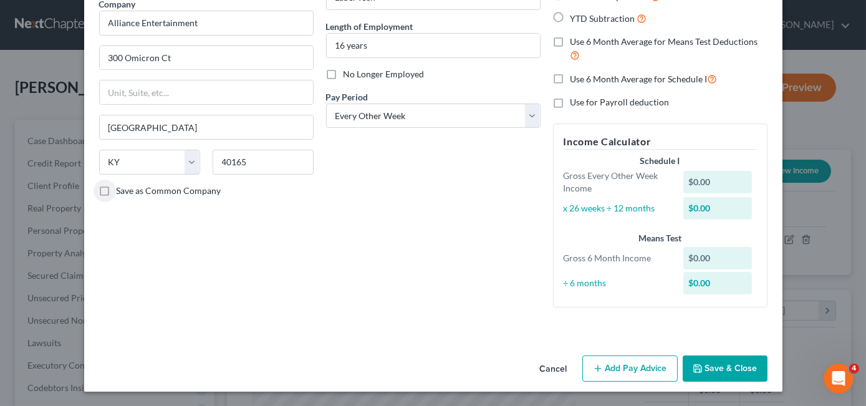
click at [464, 231] on div "Debtor Spouse Occupation Label Tech Length of Employment 16 years No Longer Emp…" at bounding box center [433, 133] width 227 height 368
click at [624, 370] on button "Add Pay Advice" at bounding box center [629, 368] width 95 height 26
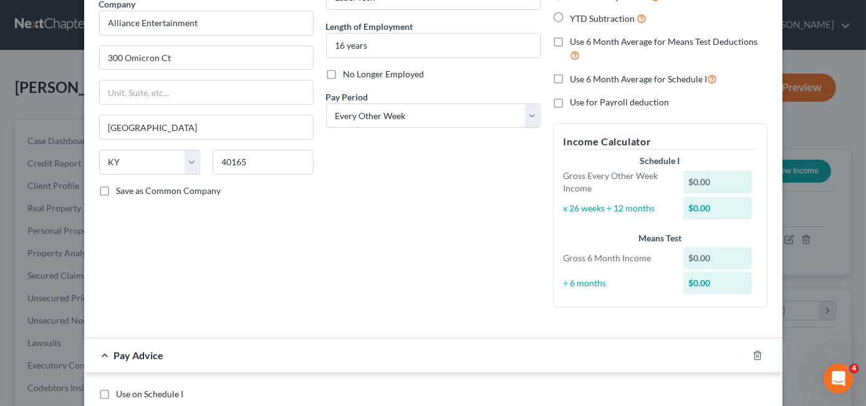
click at [397, 249] on div "Debtor Spouse Occupation Label Tech Length of Employment 16 years No Longer Emp…" at bounding box center [433, 133] width 227 height 368
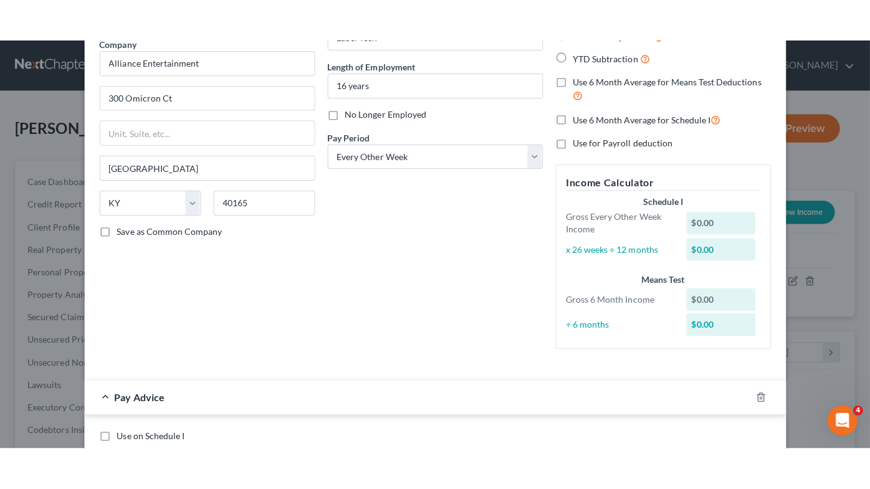
scroll to position [514, 0]
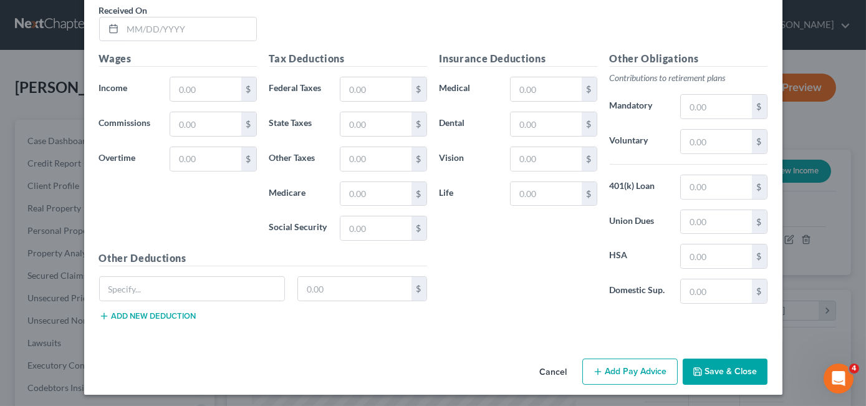
click at [287, 93] on label "Federal Taxes" at bounding box center [298, 89] width 71 height 25
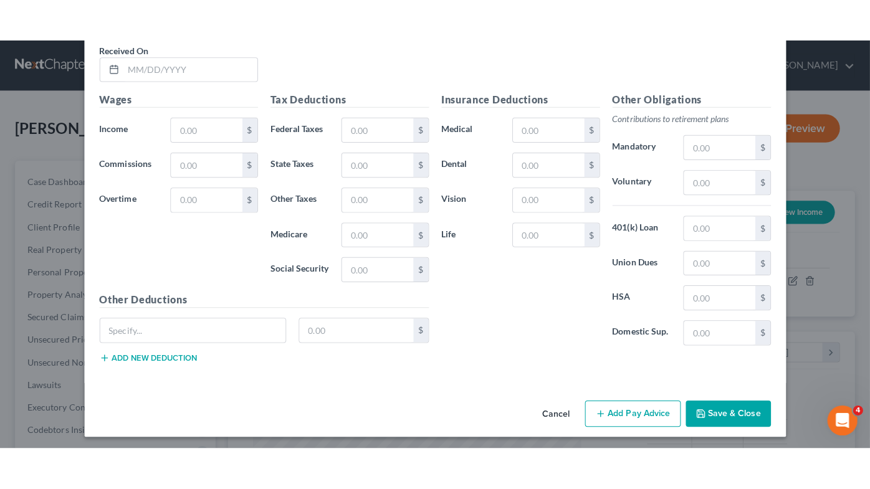
scroll to position [222, 351]
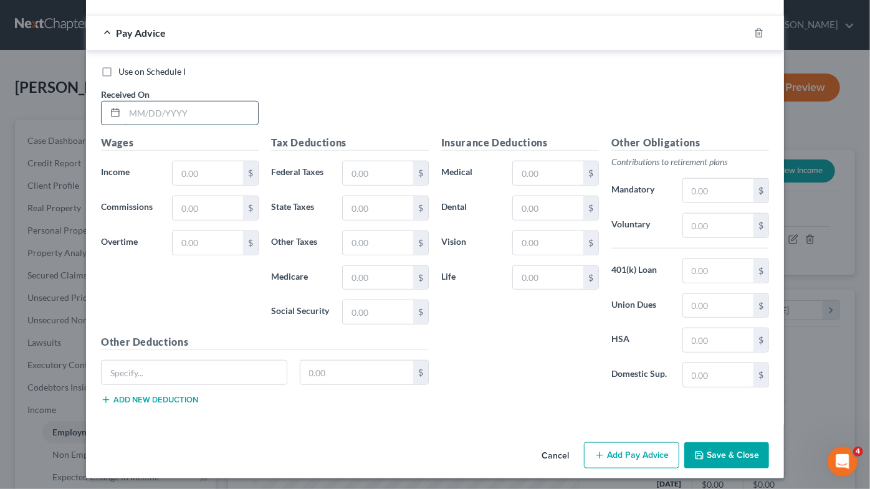
click at [186, 117] on input "text" at bounding box center [191, 114] width 133 height 24
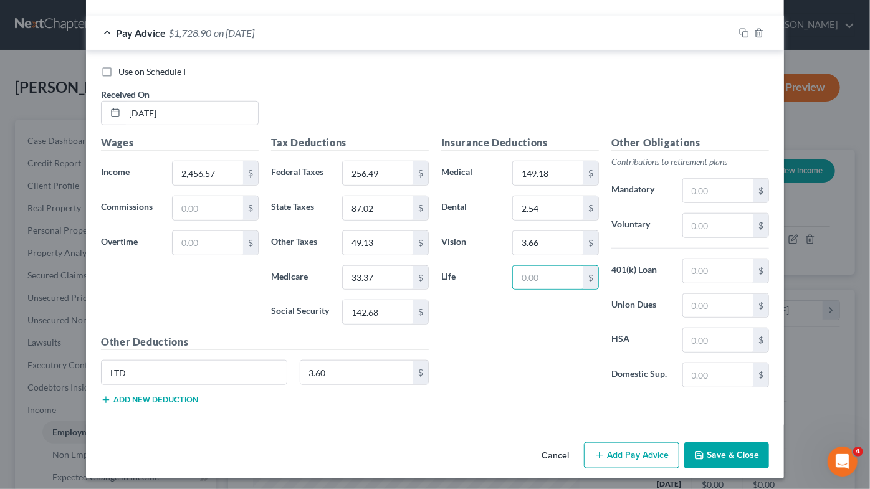
click at [153, 399] on button "Add new deduction" at bounding box center [149, 400] width 97 height 10
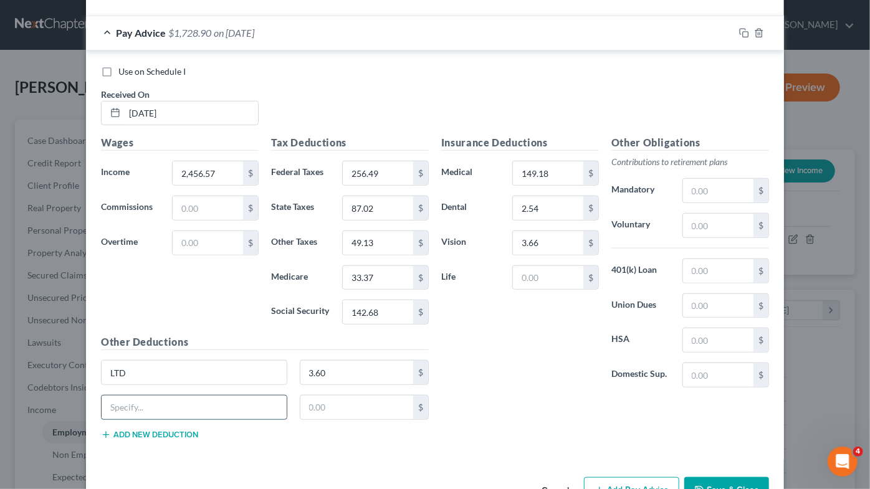
click at [160, 396] on input "text" at bounding box center [194, 408] width 185 height 24
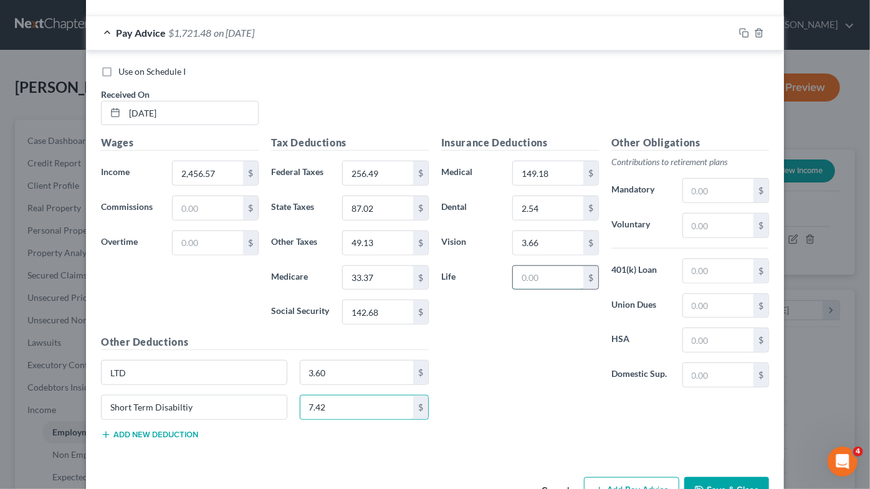
click at [557, 281] on input "text" at bounding box center [548, 278] width 70 height 24
drag, startPoint x: 741, startPoint y: 32, endPoint x: 174, endPoint y: 121, distance: 574.4
click at [741, 31] on icon "button" at bounding box center [745, 33] width 10 height 10
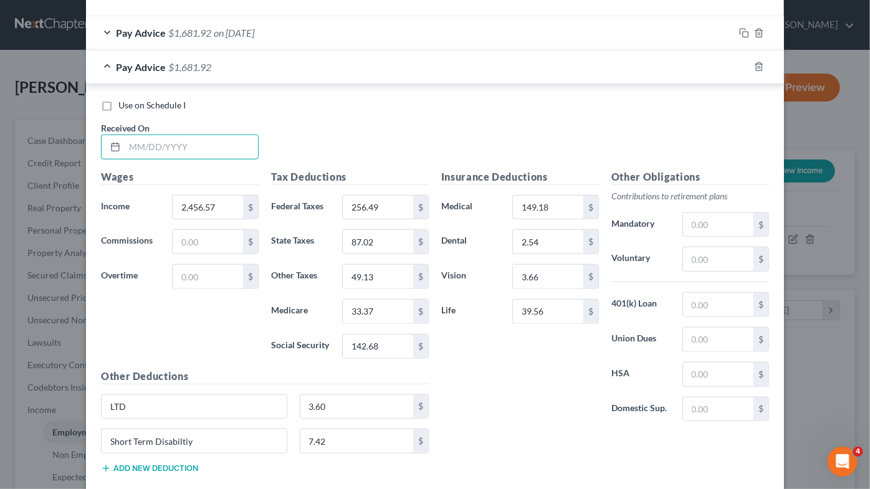
drag, startPoint x: 167, startPoint y: 143, endPoint x: 337, endPoint y: 143, distance: 169.6
click at [167, 143] on input "text" at bounding box center [191, 147] width 133 height 24
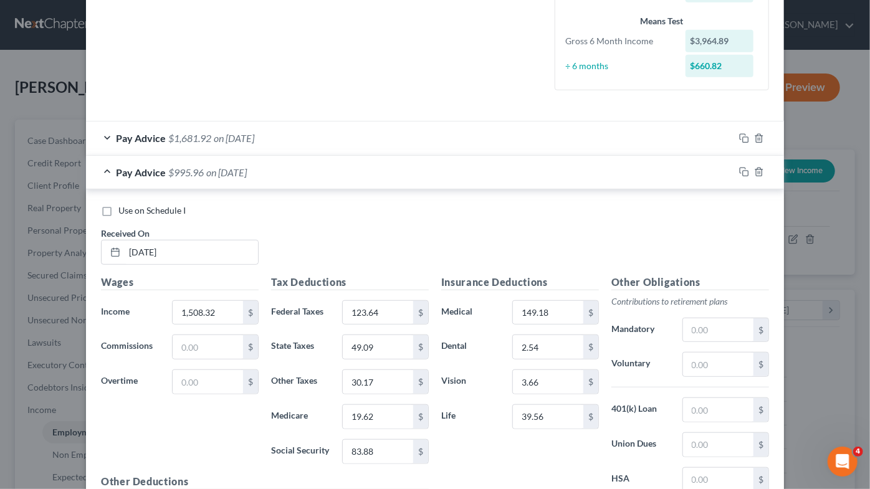
scroll to position [430, 0]
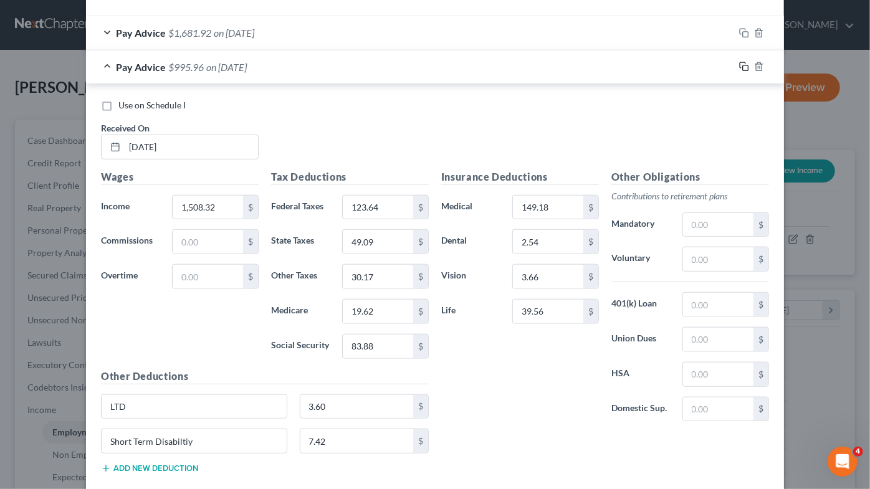
drag, startPoint x: 743, startPoint y: 64, endPoint x: 380, endPoint y: 141, distance: 371.5
click at [743, 65] on rect "button" at bounding box center [746, 68] width 6 height 6
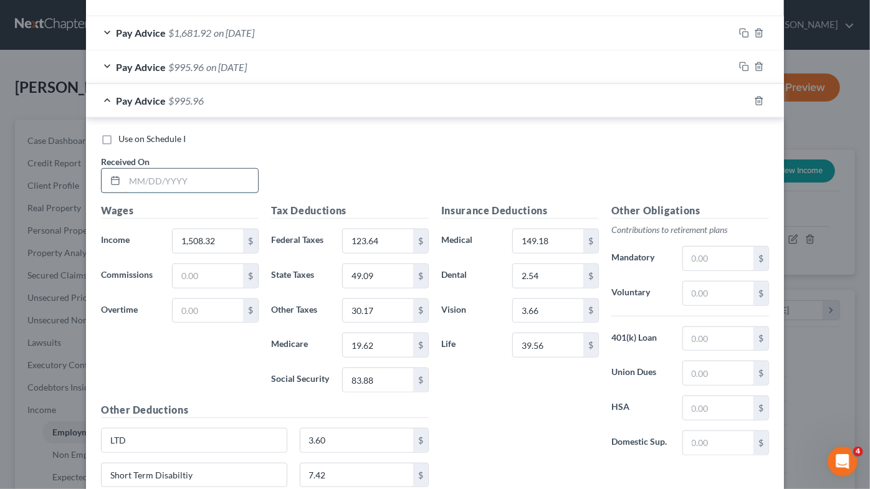
click at [188, 187] on input "text" at bounding box center [191, 181] width 133 height 24
click at [347, 444] on input "3.60" at bounding box center [357, 441] width 113 height 24
click at [537, 344] on input "39.56" at bounding box center [548, 346] width 70 height 24
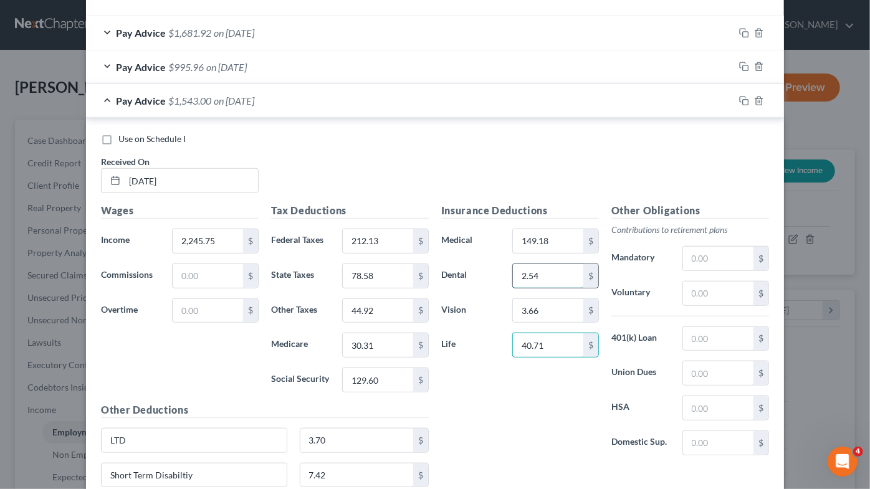
click at [542, 274] on input "2.54" at bounding box center [548, 276] width 70 height 24
click at [538, 312] on input "3.66" at bounding box center [548, 311] width 70 height 24
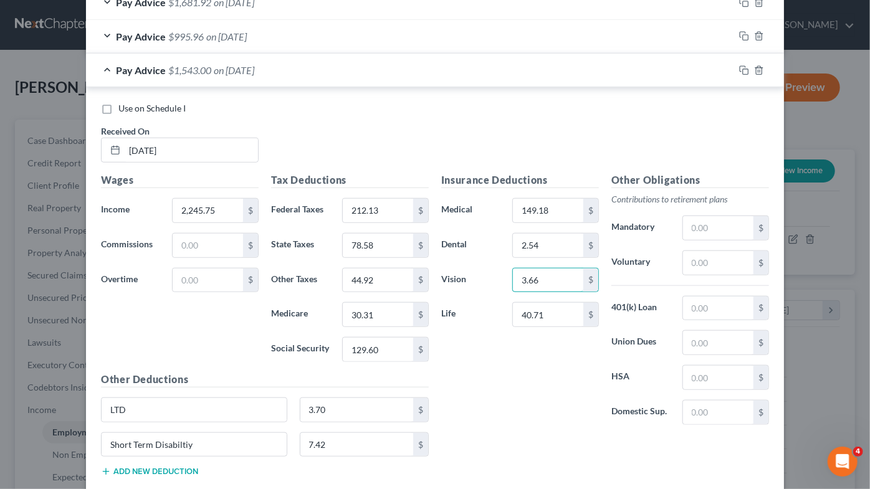
scroll to position [532, 0]
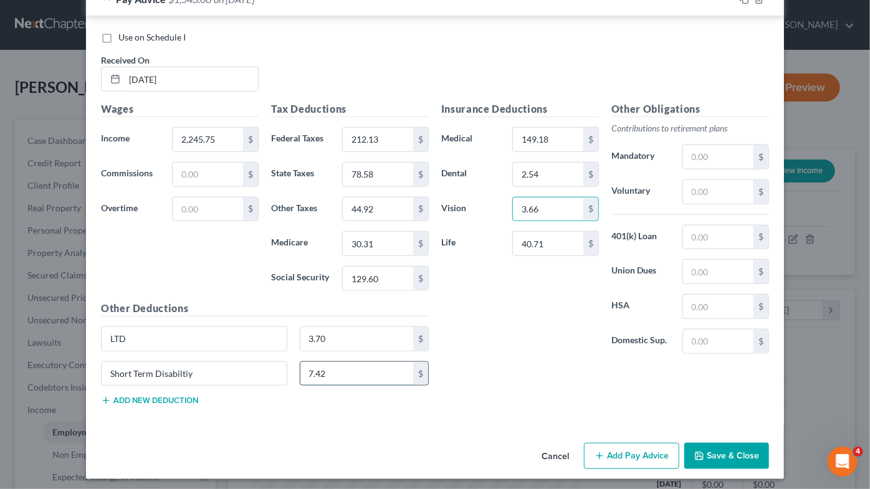
click at [345, 370] on input "7.42" at bounding box center [357, 374] width 113 height 24
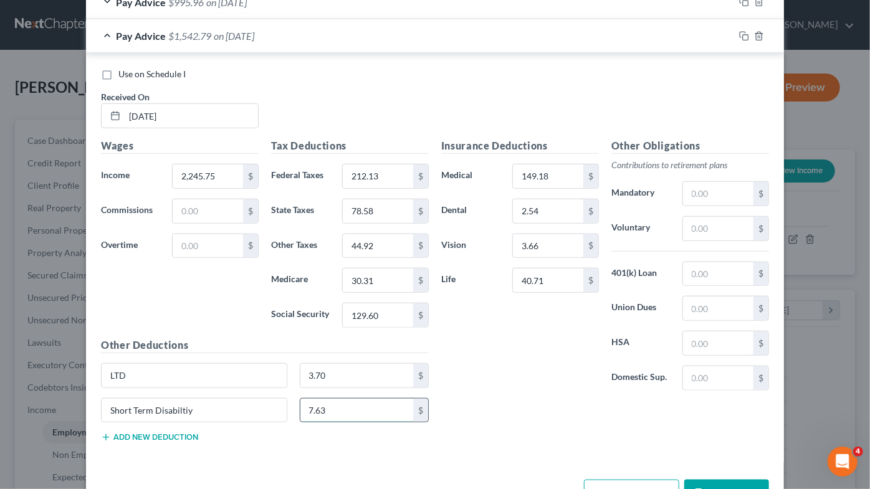
scroll to position [475, 0]
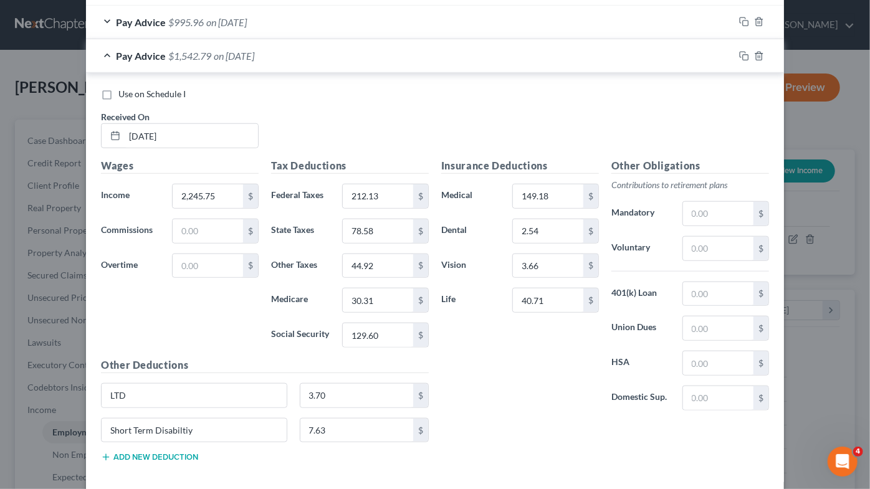
click at [298, 299] on label "Medicare" at bounding box center [300, 300] width 71 height 25
drag, startPoint x: 740, startPoint y: 53, endPoint x: 296, endPoint y: 94, distance: 445.9
click at [743, 55] on rect "button" at bounding box center [746, 58] width 6 height 6
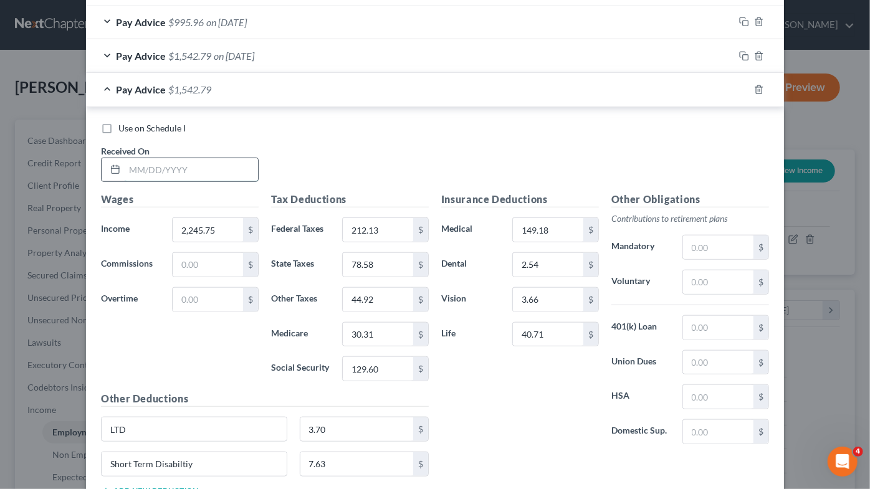
click at [183, 167] on input "text" at bounding box center [191, 170] width 133 height 24
click at [344, 153] on div "Use on Schedule I Received On * 8/15/2025" at bounding box center [435, 157] width 681 height 70
drag, startPoint x: 740, startPoint y: 89, endPoint x: 302, endPoint y: 153, distance: 442.5
click at [740, 89] on icon "button" at bounding box center [745, 90] width 10 height 10
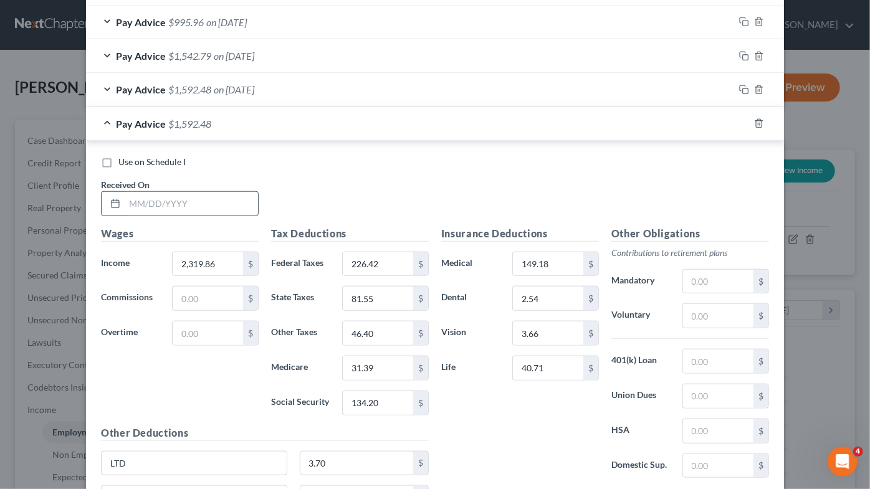
click at [185, 200] on input "text" at bounding box center [191, 204] width 133 height 24
drag, startPoint x: 736, startPoint y: 120, endPoint x: 302, endPoint y: 187, distance: 439.7
click at [740, 120] on icon "button" at bounding box center [745, 123] width 10 height 10
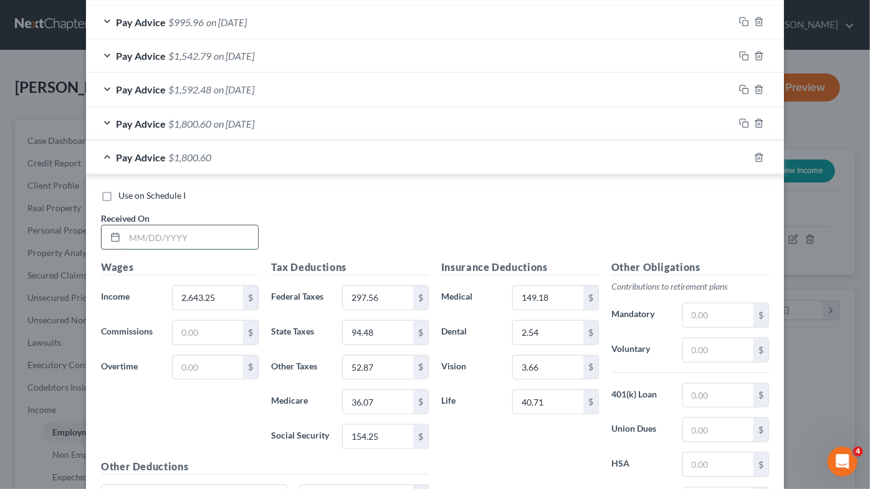
click at [173, 243] on input "text" at bounding box center [191, 238] width 133 height 24
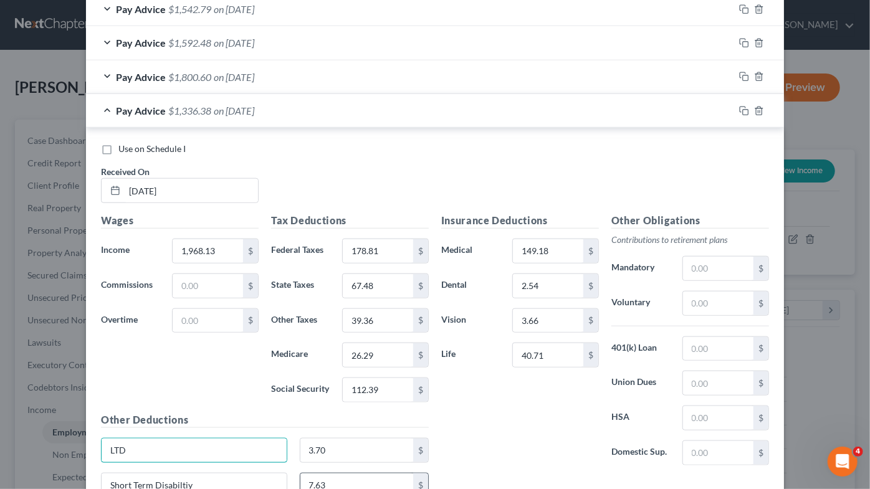
scroll to position [547, 0]
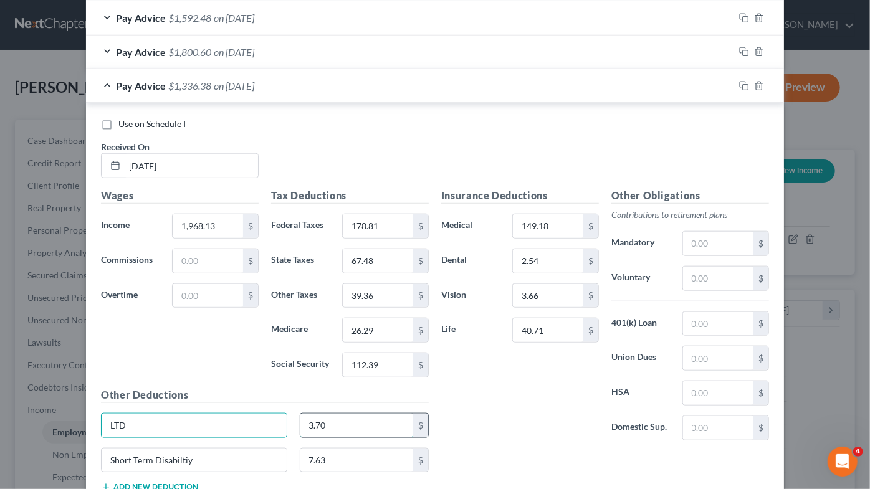
click at [335, 422] on input "3.70" at bounding box center [357, 426] width 113 height 24
click at [549, 322] on input "40.71" at bounding box center [548, 331] width 70 height 24
click at [344, 464] on input "7.63" at bounding box center [357, 461] width 113 height 24
drag, startPoint x: 740, startPoint y: 83, endPoint x: 201, endPoint y: 192, distance: 549.7
click at [740, 83] on icon "button" at bounding box center [745, 86] width 10 height 10
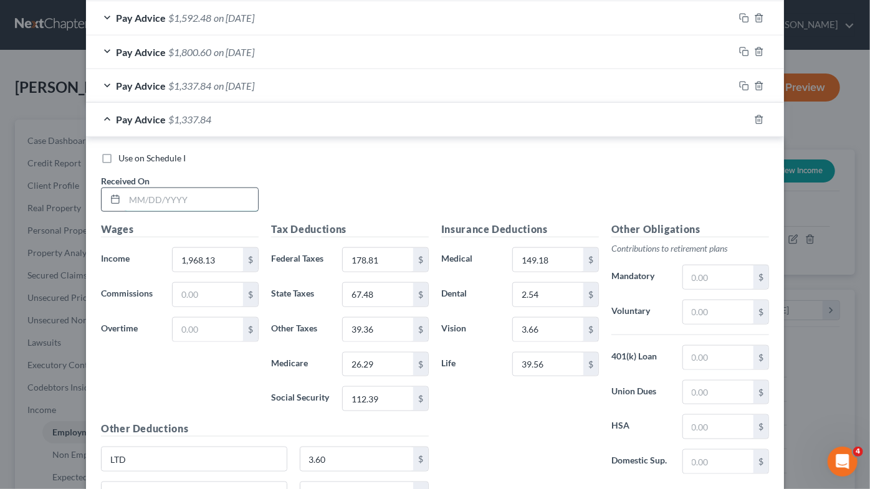
click at [145, 188] on input "text" at bounding box center [191, 200] width 133 height 24
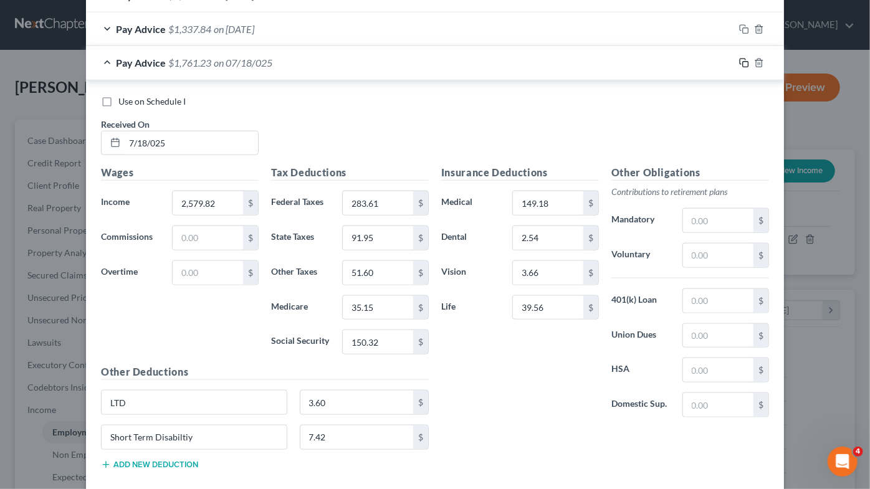
drag, startPoint x: 736, startPoint y: 57, endPoint x: 468, endPoint y: 128, distance: 276.8
click at [740, 59] on icon "button" at bounding box center [743, 62] width 6 height 6
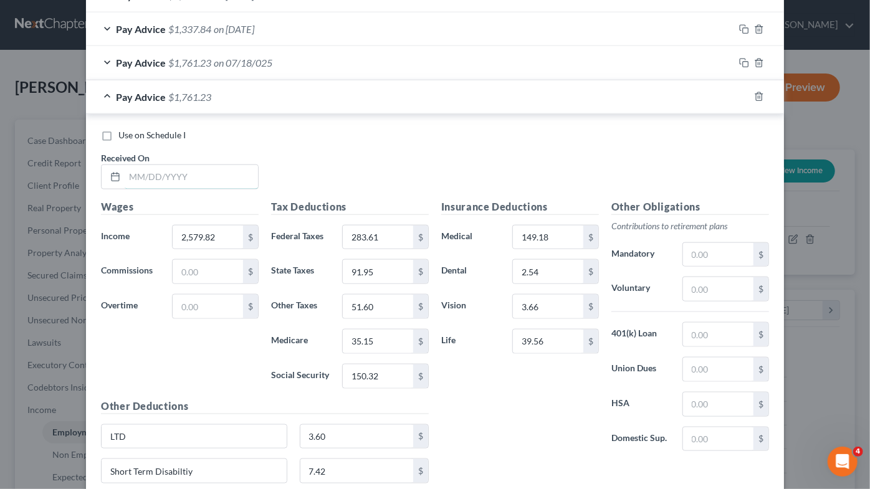
click at [176, 170] on input "text" at bounding box center [191, 177] width 133 height 24
drag, startPoint x: 741, startPoint y: 95, endPoint x: 263, endPoint y: 175, distance: 485.5
click at [741, 95] on icon "button" at bounding box center [745, 97] width 10 height 10
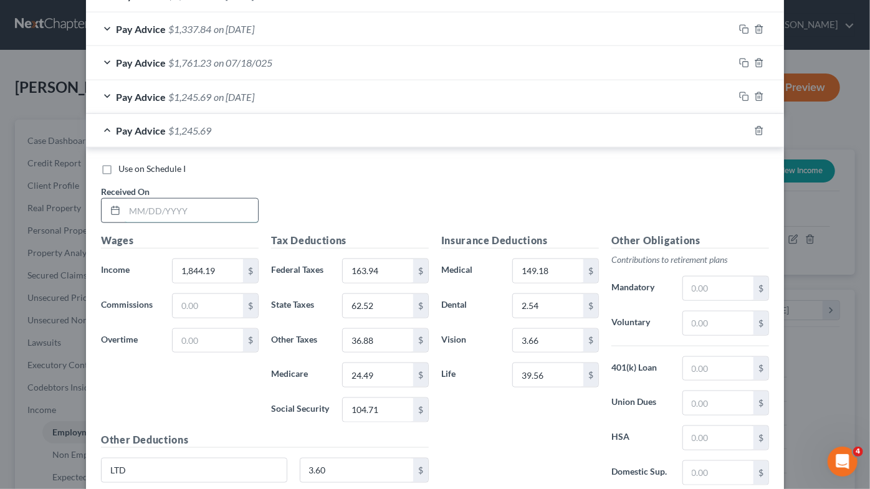
click at [157, 211] on input "text" at bounding box center [191, 211] width 133 height 24
drag, startPoint x: 743, startPoint y: 125, endPoint x: 170, endPoint y: 193, distance: 577.0
click at [743, 126] on icon "button" at bounding box center [745, 131] width 10 height 10
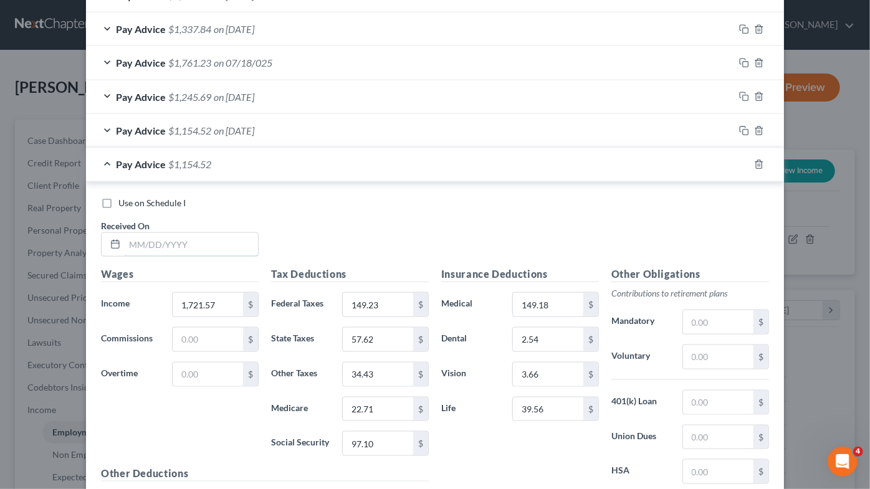
drag, startPoint x: 171, startPoint y: 238, endPoint x: 319, endPoint y: 218, distance: 149.0
click at [171, 238] on input "text" at bounding box center [191, 245] width 133 height 24
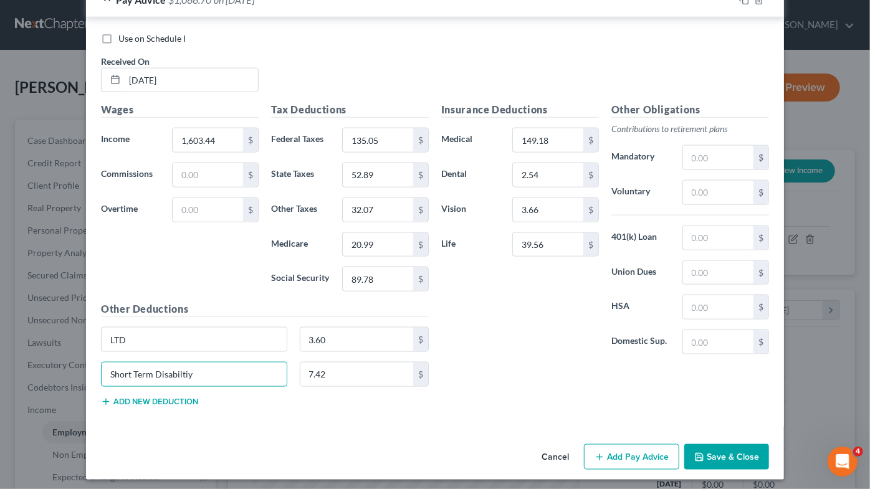
scroll to position [711, 0]
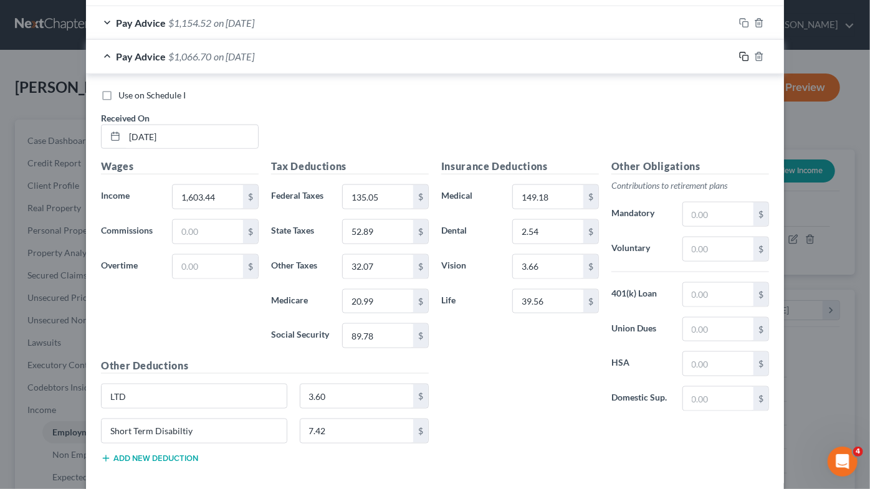
click at [740, 56] on icon "button" at bounding box center [745, 57] width 10 height 10
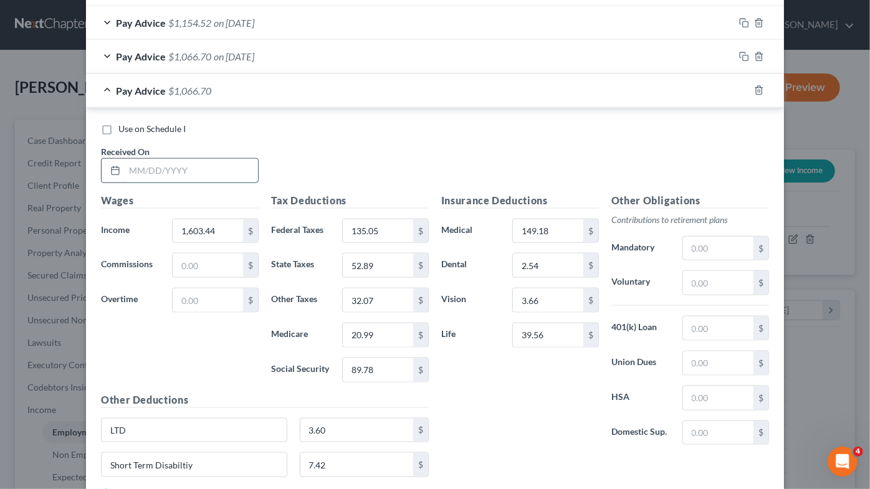
click at [174, 169] on input "text" at bounding box center [191, 171] width 133 height 24
drag, startPoint x: 741, startPoint y: 91, endPoint x: 314, endPoint y: 166, distance: 433.0
click at [741, 91] on icon "button" at bounding box center [745, 90] width 10 height 10
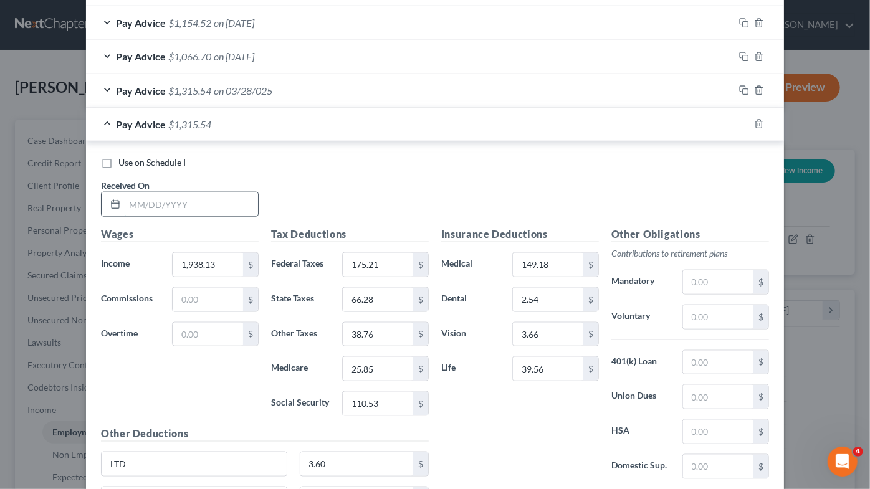
click at [191, 193] on input "text" at bounding box center [191, 205] width 133 height 24
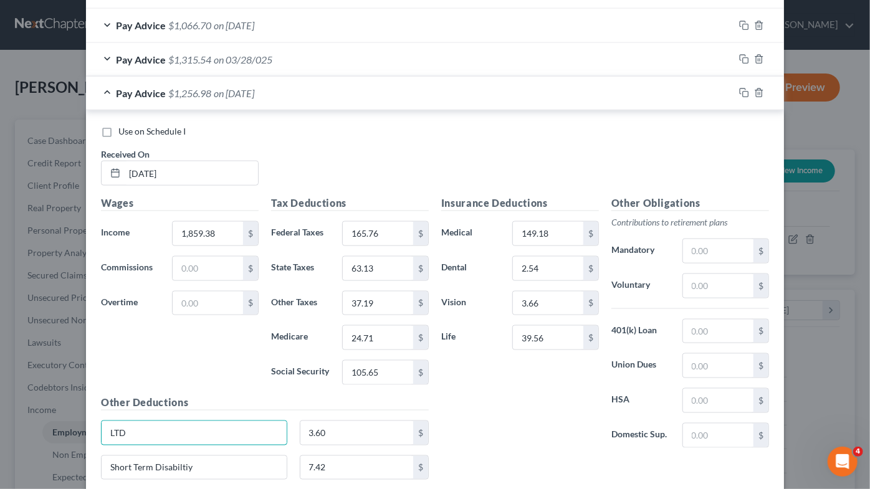
scroll to position [768, 0]
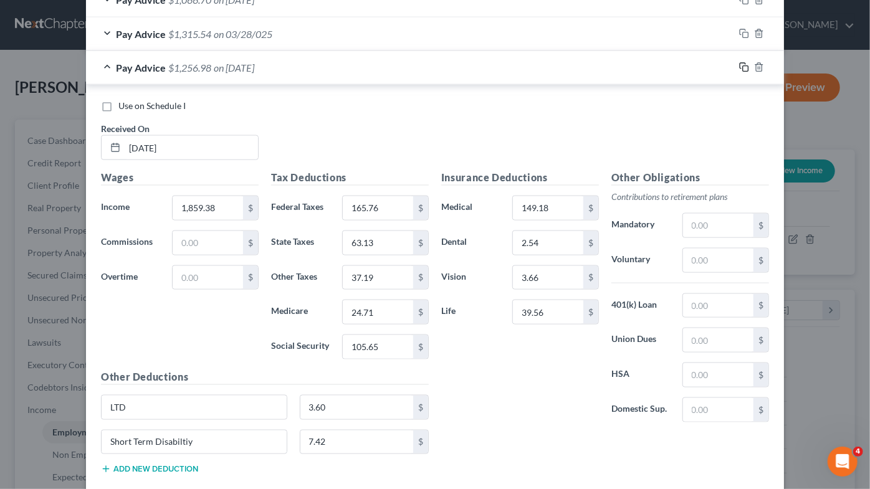
drag, startPoint x: 743, startPoint y: 65, endPoint x: 244, endPoint y: 175, distance: 510.6
click at [743, 65] on icon "button" at bounding box center [745, 67] width 10 height 10
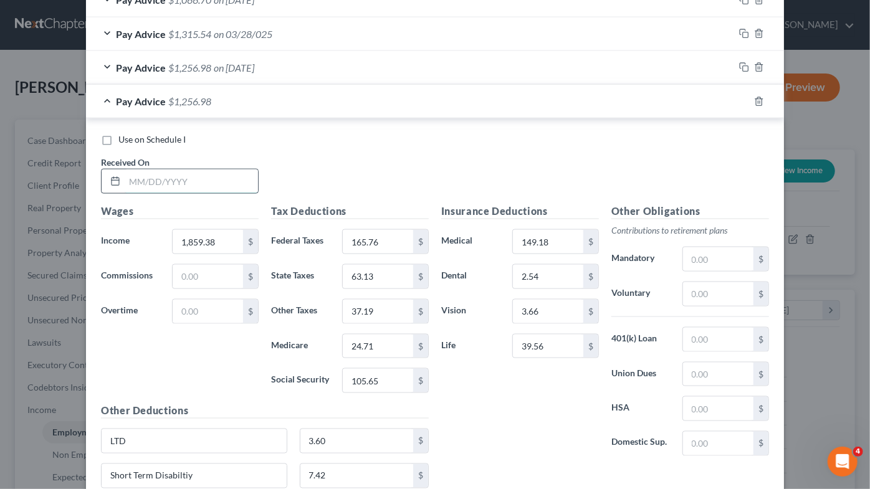
click at [186, 183] on input "text" at bounding box center [191, 182] width 133 height 24
click at [282, 171] on div "Use on Schedule I Received On * 5/23/2025" at bounding box center [435, 168] width 681 height 70
drag, startPoint x: 458, startPoint y: 206, endPoint x: 512, endPoint y: 205, distance: 53.6
click at [512, 205] on h5 "Insurance Deductions" at bounding box center [520, 212] width 158 height 16
click at [514, 205] on h5 "Insurance Deductions" at bounding box center [520, 212] width 158 height 16
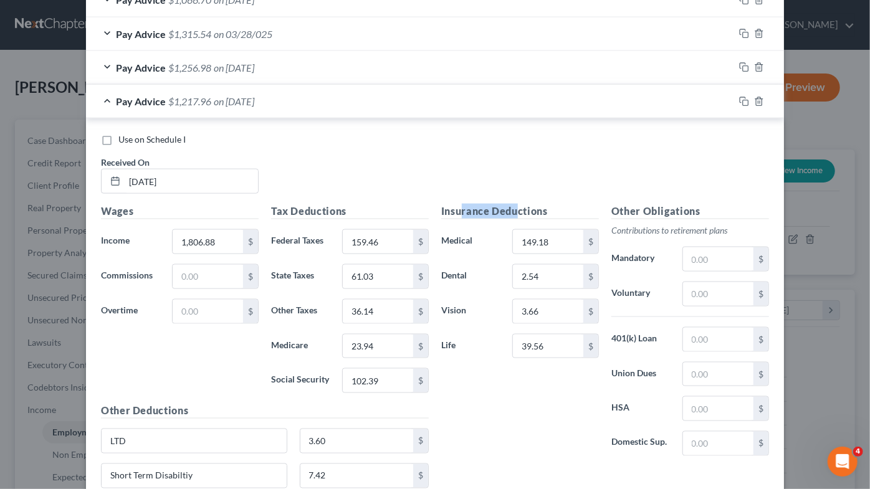
drag, startPoint x: 514, startPoint y: 206, endPoint x: 459, endPoint y: 206, distance: 54.9
click at [459, 206] on h5 "Insurance Deductions" at bounding box center [520, 212] width 158 height 16
click at [461, 205] on h5 "Insurance Deductions" at bounding box center [520, 212] width 158 height 16
drag, startPoint x: 462, startPoint y: 205, endPoint x: 517, endPoint y: 204, distance: 54.9
click at [517, 204] on h5 "Insurance Deductions" at bounding box center [520, 212] width 158 height 16
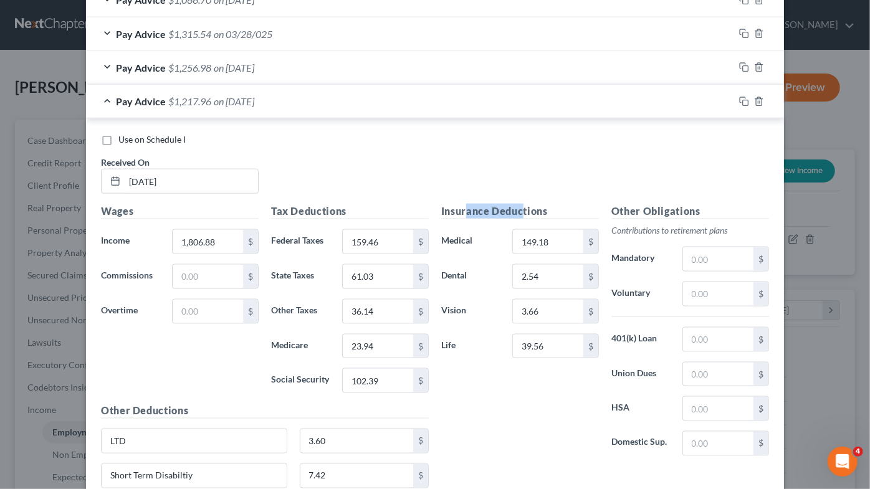
drag, startPoint x: 504, startPoint y: 204, endPoint x: 485, endPoint y: 206, distance: 18.8
click at [503, 204] on h5 "Insurance Deductions" at bounding box center [520, 212] width 158 height 16
drag, startPoint x: 286, startPoint y: 136, endPoint x: 203, endPoint y: 147, distance: 83.6
click at [286, 136] on div "Use on Schedule I" at bounding box center [435, 139] width 668 height 12
click at [432, 161] on div "Use on Schedule I Received On * 5/23/2025" at bounding box center [435, 168] width 681 height 70
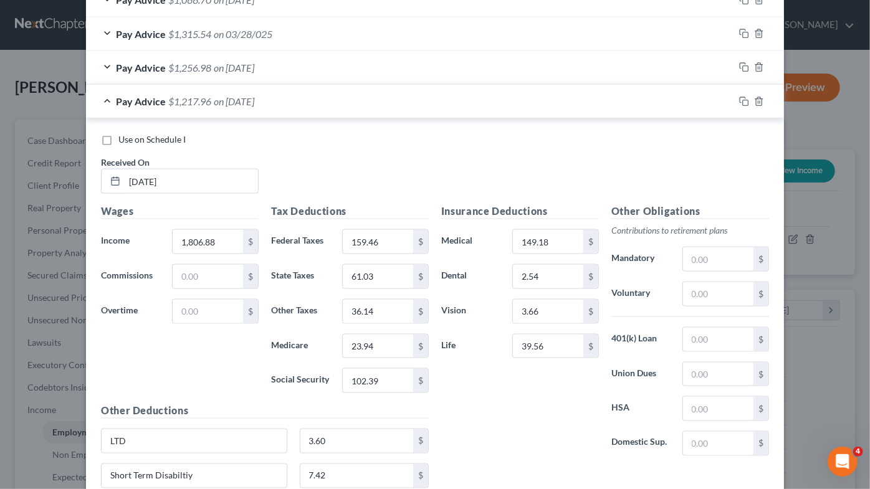
click at [313, 153] on div "Use on Schedule I Received On * 5/23/2025" at bounding box center [435, 168] width 681 height 70
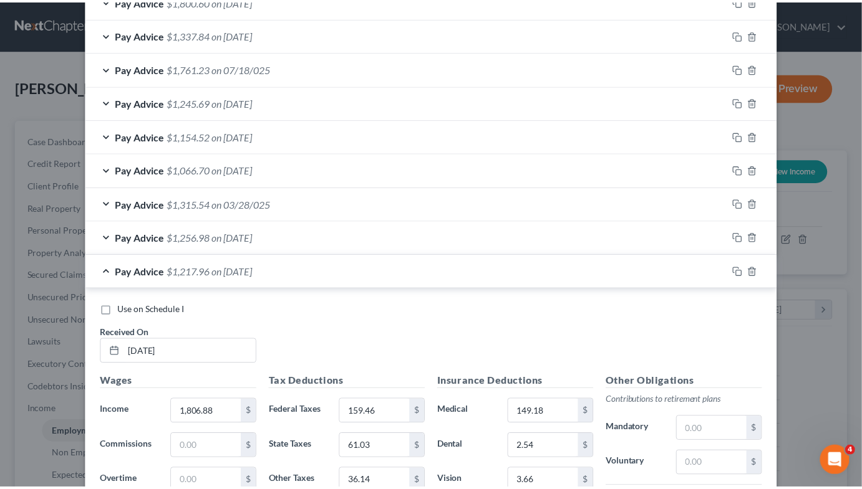
scroll to position [869, 0]
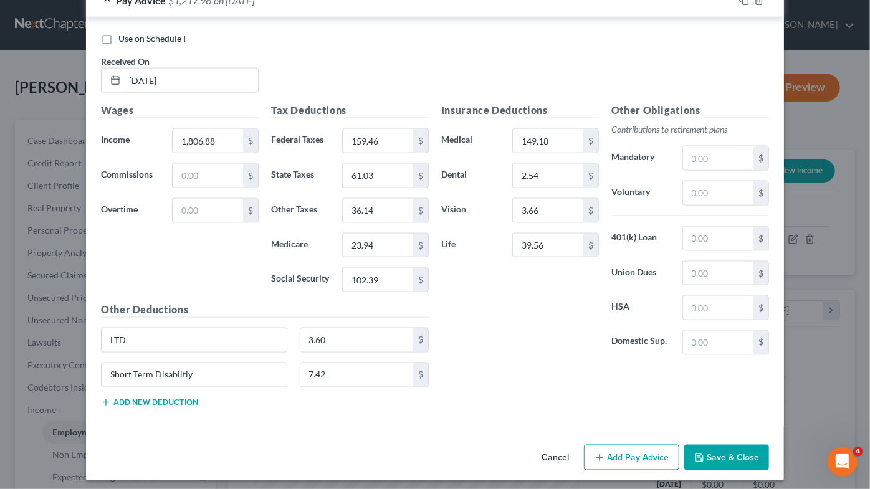
click at [730, 455] on button "Save & Close" at bounding box center [727, 458] width 85 height 26
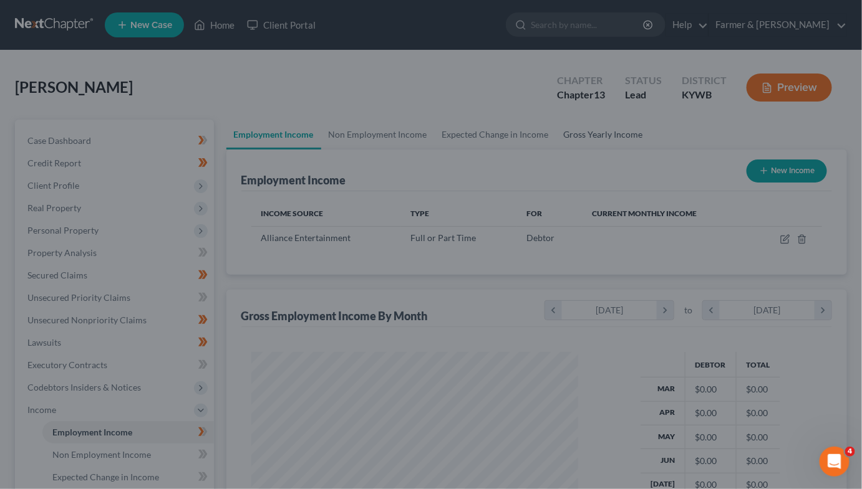
scroll to position [623330, 623205]
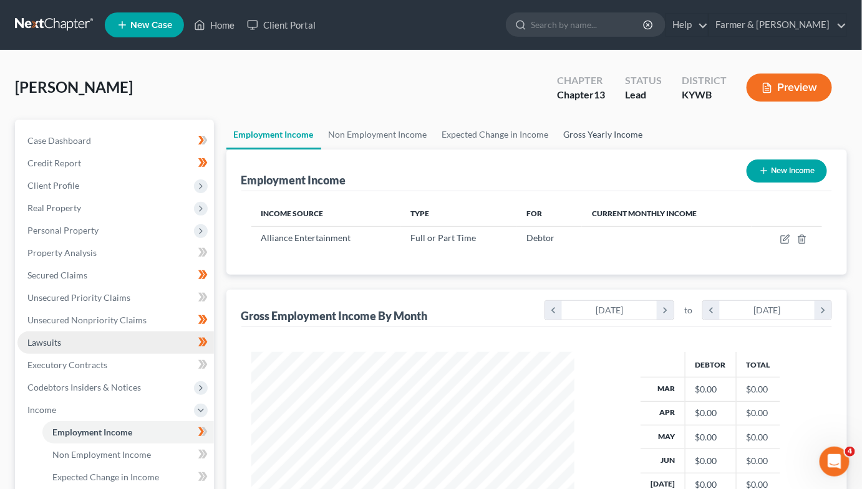
drag, startPoint x: 580, startPoint y: 128, endPoint x: 53, endPoint y: 333, distance: 565.2
click at [581, 128] on link "Gross Yearly Income" at bounding box center [603, 135] width 94 height 30
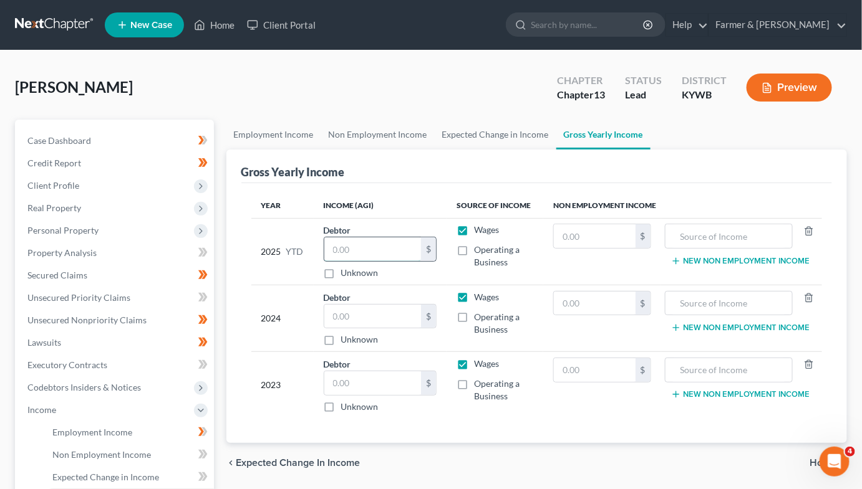
click at [362, 254] on input "text" at bounding box center [372, 250] width 97 height 24
click at [368, 315] on input "text" at bounding box center [372, 317] width 97 height 24
click at [341, 409] on label "Unknown" at bounding box center [359, 407] width 37 height 12
click at [346, 409] on input "Unknown" at bounding box center [350, 405] width 8 height 8
click at [486, 432] on div "Year Income (AGI) Source of Income Non Employment Income 2025 YTD Debtor 34,525…" at bounding box center [536, 313] width 591 height 261
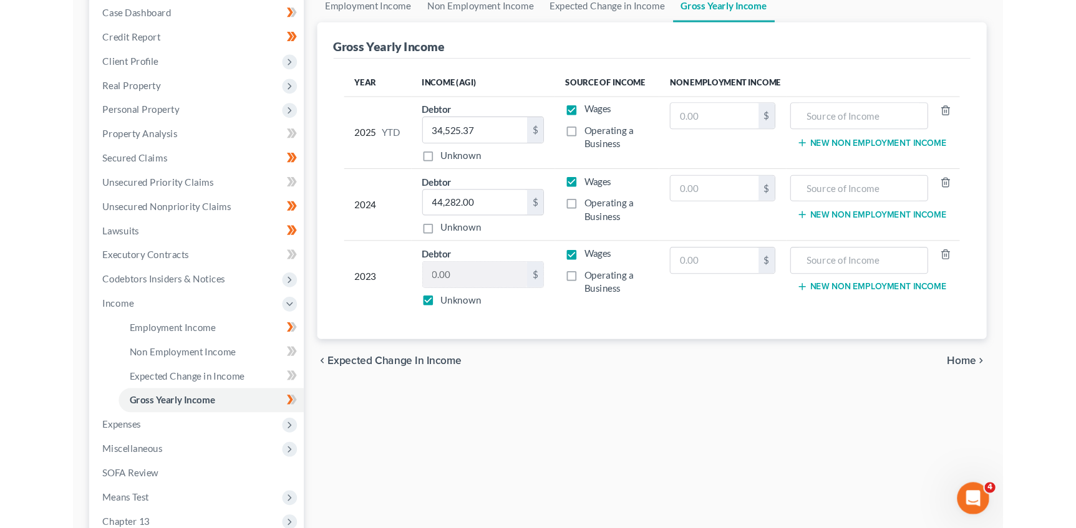
scroll to position [170, 0]
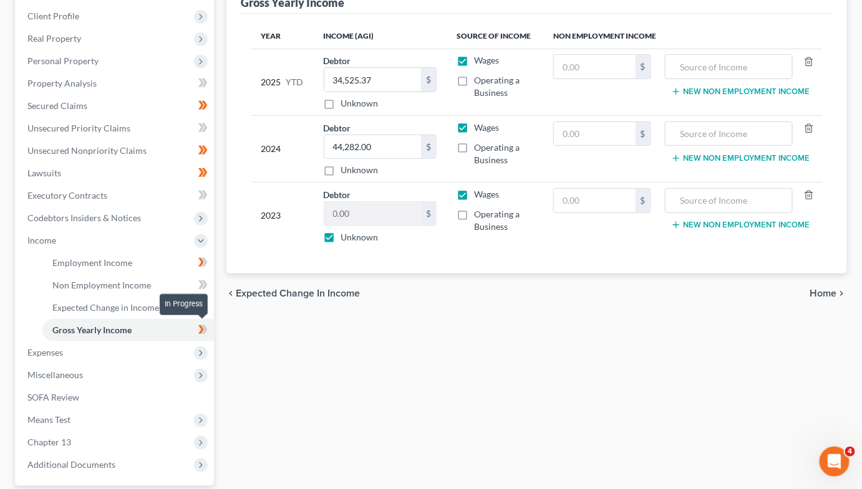
click at [203, 331] on icon at bounding box center [204, 329] width 6 height 9
click at [205, 255] on icon at bounding box center [202, 263] width 9 height 16
click at [449, 321] on div "Employment Income Non Employment Income Expected Change in Income Gross Yearly …" at bounding box center [537, 254] width 634 height 608
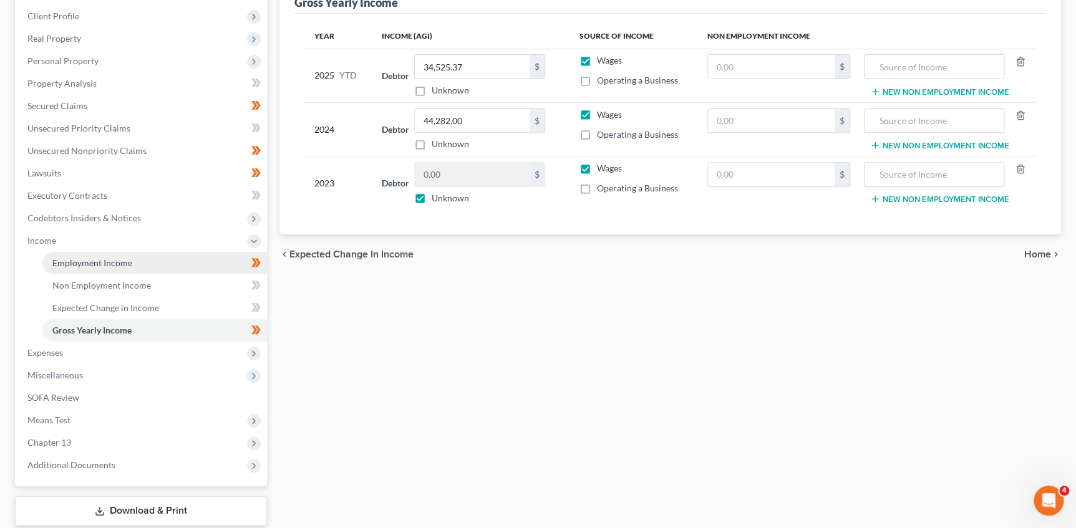
click at [85, 261] on span "Employment Income" at bounding box center [92, 263] width 80 height 11
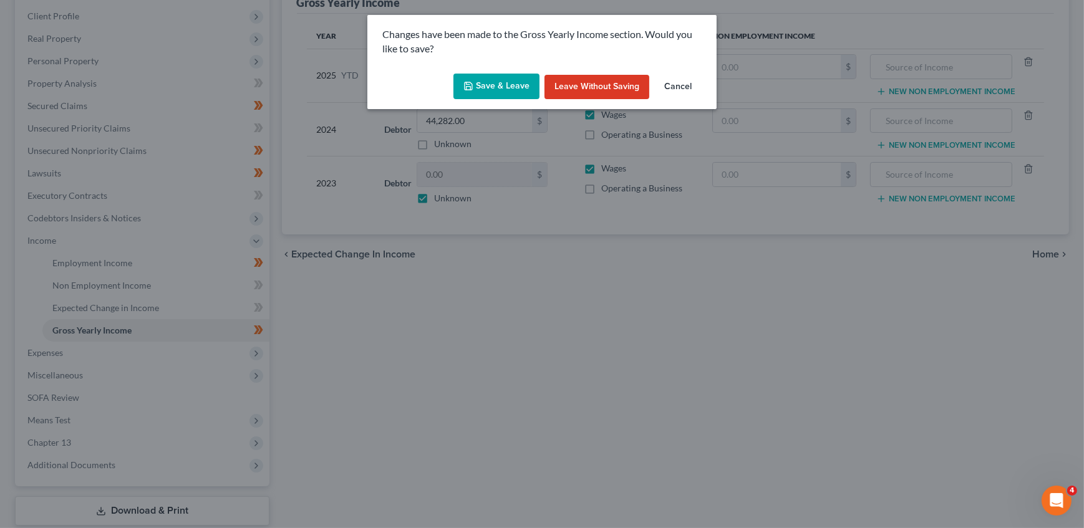
click at [495, 77] on button "Save & Leave" at bounding box center [496, 87] width 86 height 26
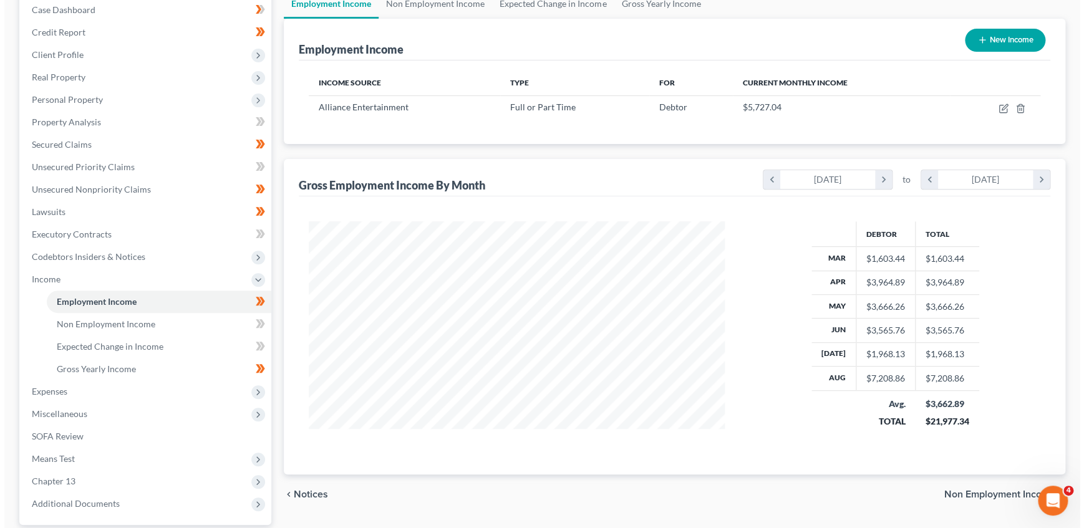
scroll to position [113, 0]
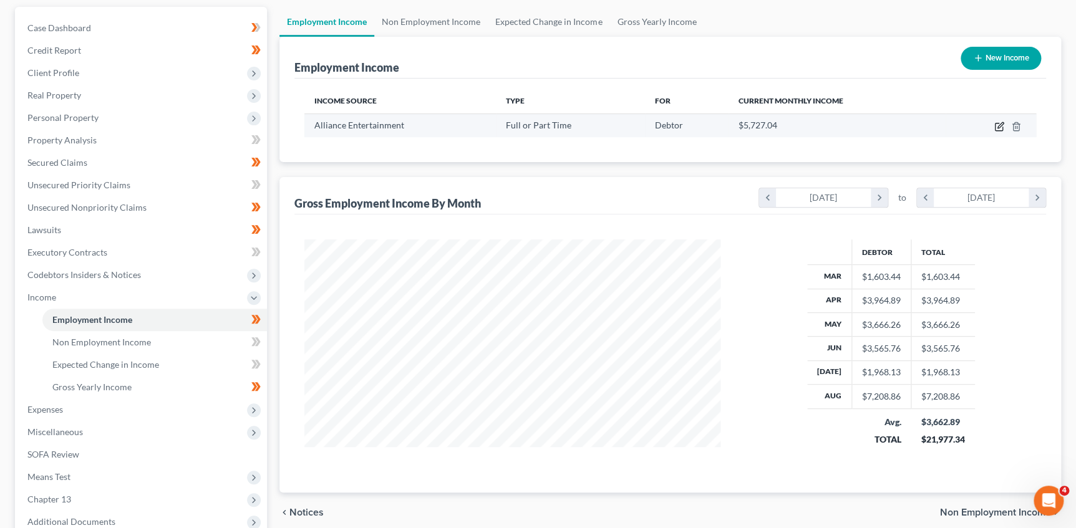
click at [999, 126] on icon "button" at bounding box center [1000, 125] width 6 height 6
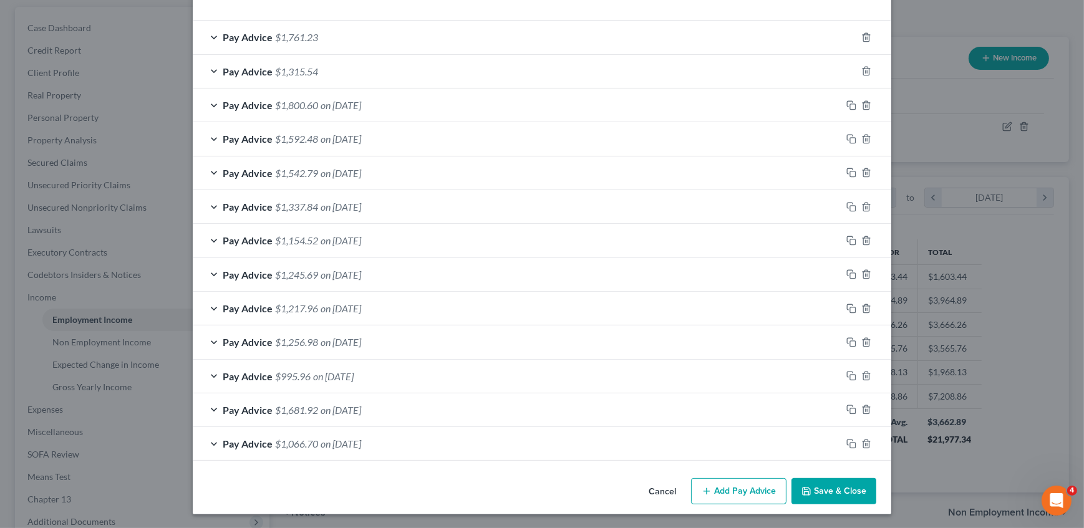
scroll to position [425, 0]
drag, startPoint x: 571, startPoint y: 486, endPoint x: 606, endPoint y: 455, distance: 46.4
click at [571, 486] on div "Cancel Add Pay Advice Save & Close" at bounding box center [542, 494] width 698 height 41
click at [413, 480] on div "Cancel Add Pay Advice Save & Close" at bounding box center [542, 494] width 698 height 41
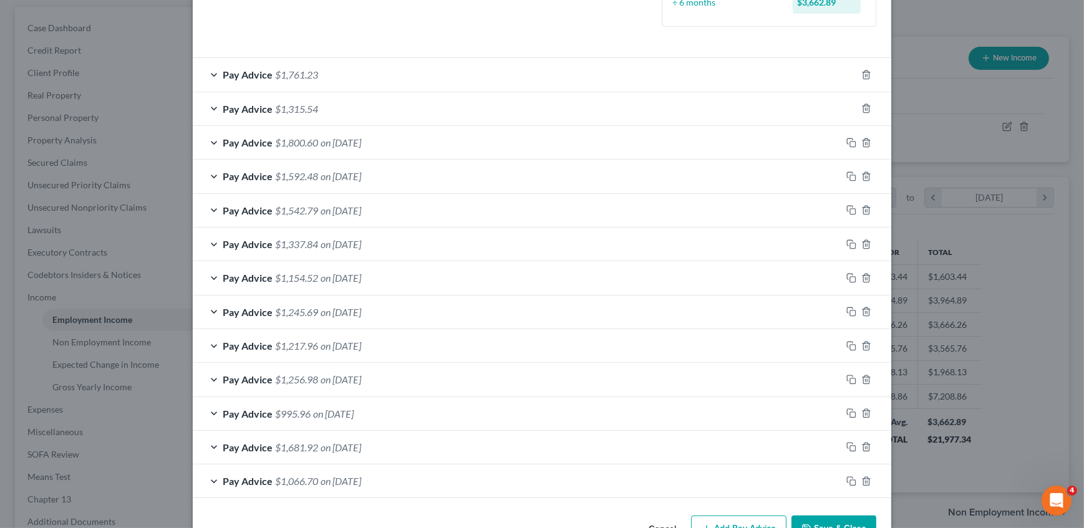
scroll to position [369, 0]
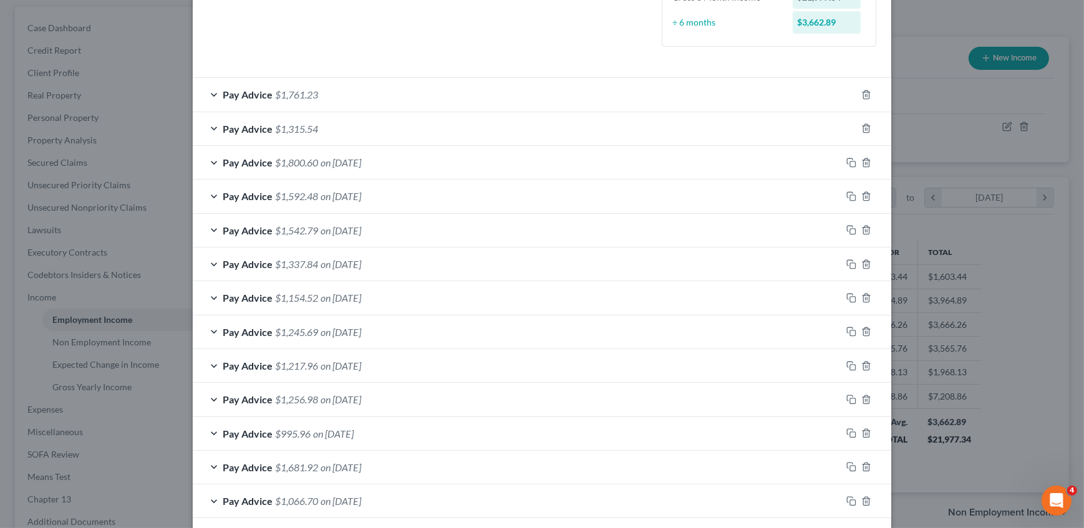
click at [302, 125] on span "$1,315.54" at bounding box center [296, 129] width 43 height 12
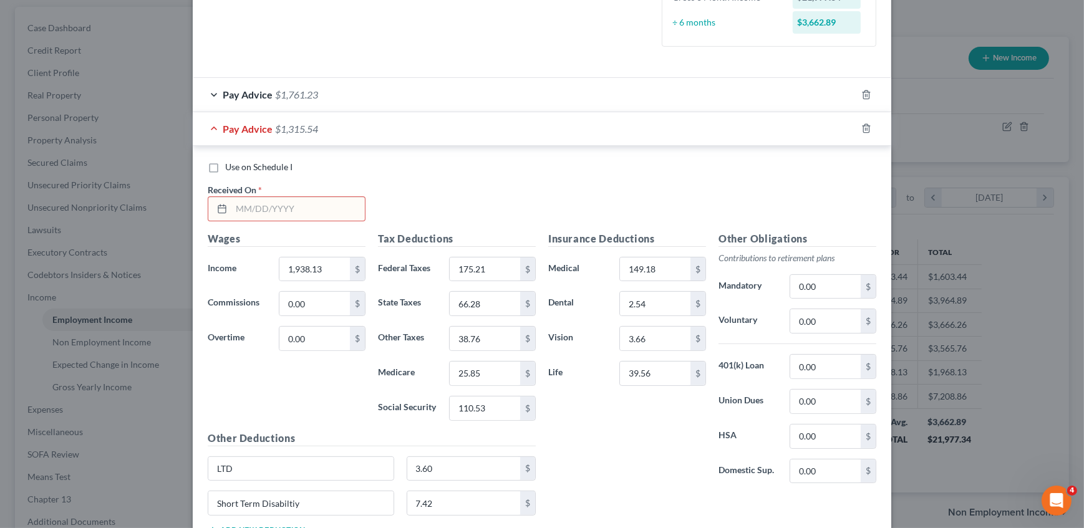
click at [261, 201] on input "text" at bounding box center [297, 209] width 133 height 24
click at [329, 126] on span "on 03/28/2025" at bounding box center [341, 129] width 41 height 12
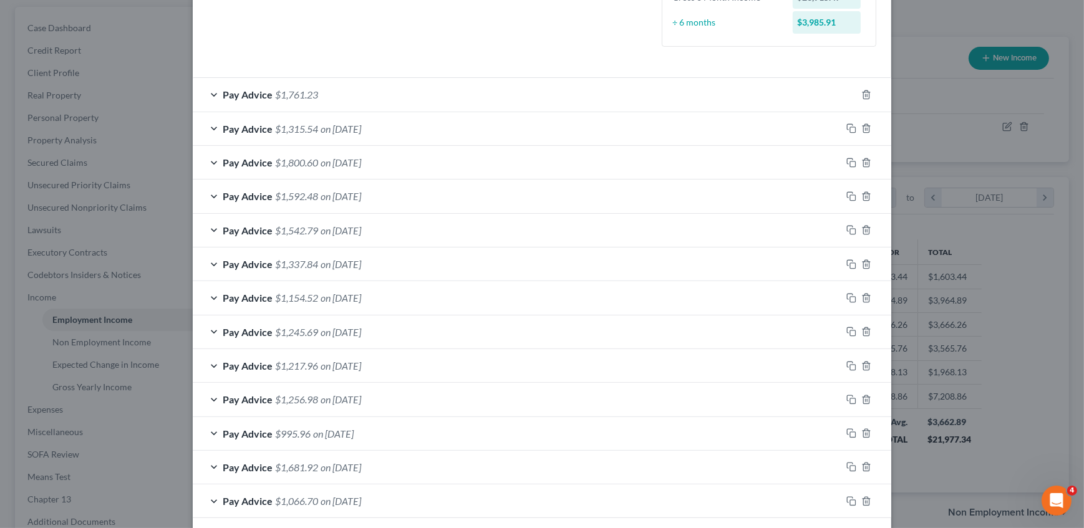
click at [321, 95] on div "Pay Advice $1,761.23" at bounding box center [524, 94] width 663 height 33
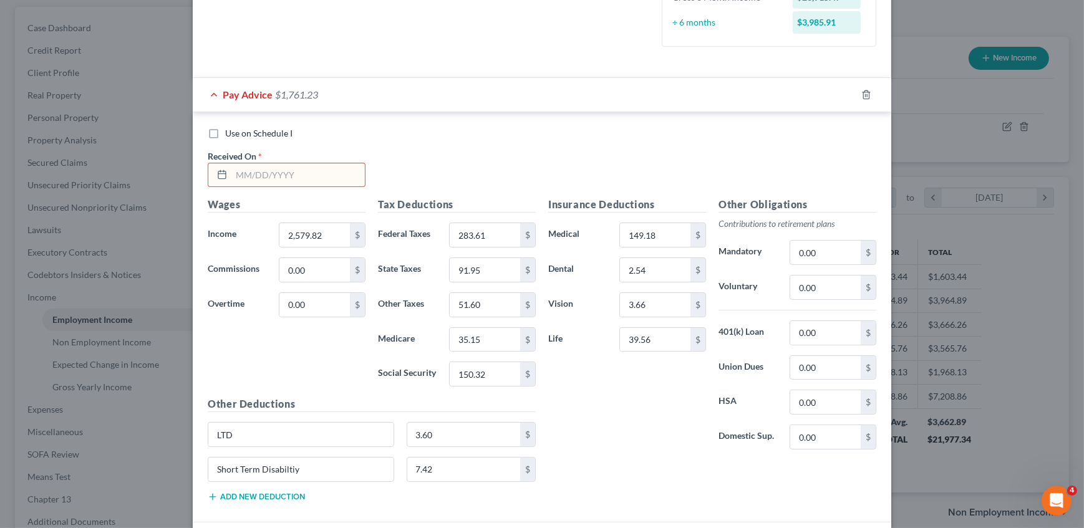
click at [258, 175] on input "text" at bounding box center [297, 175] width 133 height 24
drag, startPoint x: 343, startPoint y: 89, endPoint x: 388, endPoint y: 81, distance: 45.5
click at [343, 89] on span "on 07/18/2025" at bounding box center [341, 95] width 41 height 12
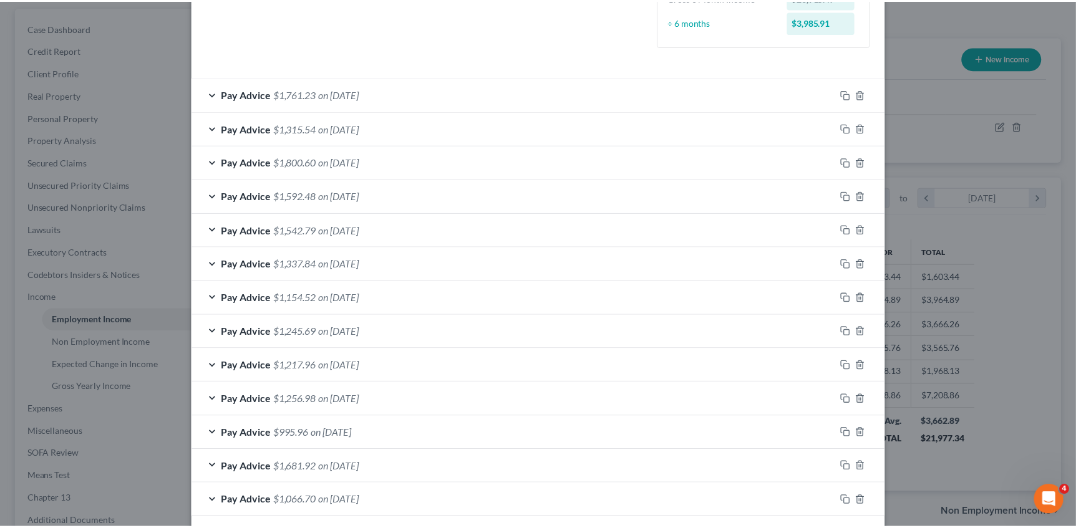
scroll to position [425, 0]
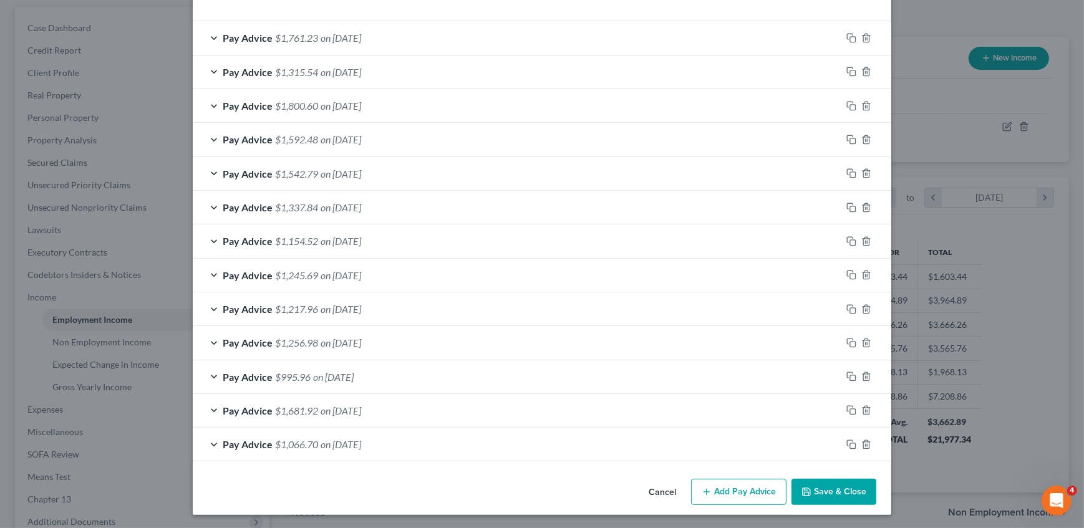
click at [822, 498] on button "Save & Close" at bounding box center [833, 492] width 85 height 26
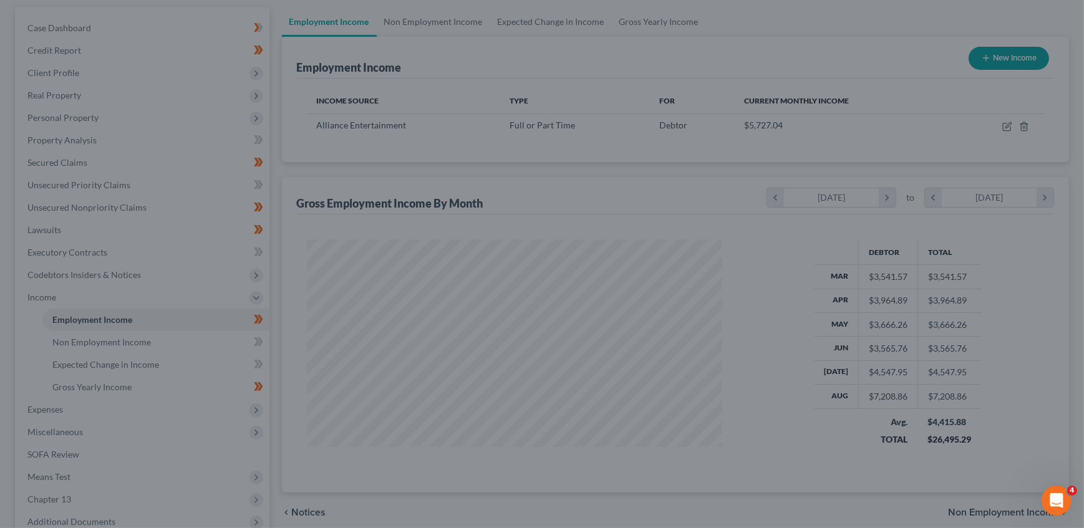
scroll to position [623330, 623111]
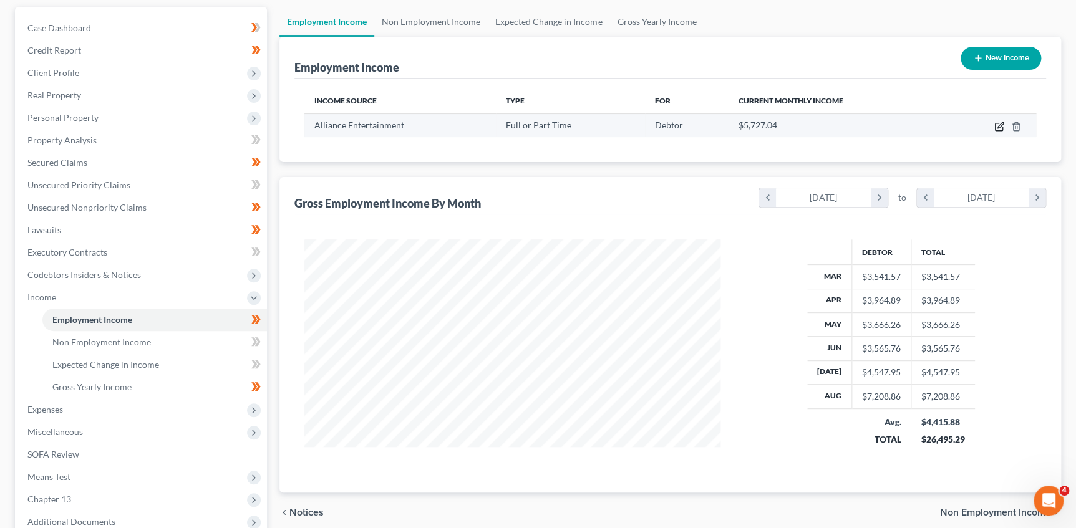
click at [995, 126] on icon "button" at bounding box center [998, 126] width 7 height 7
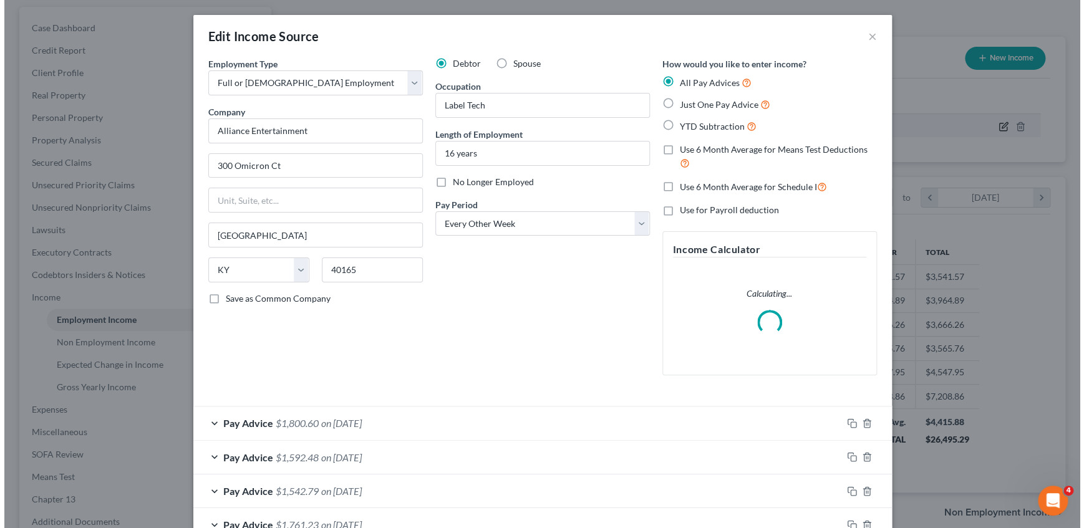
scroll to position [223, 444]
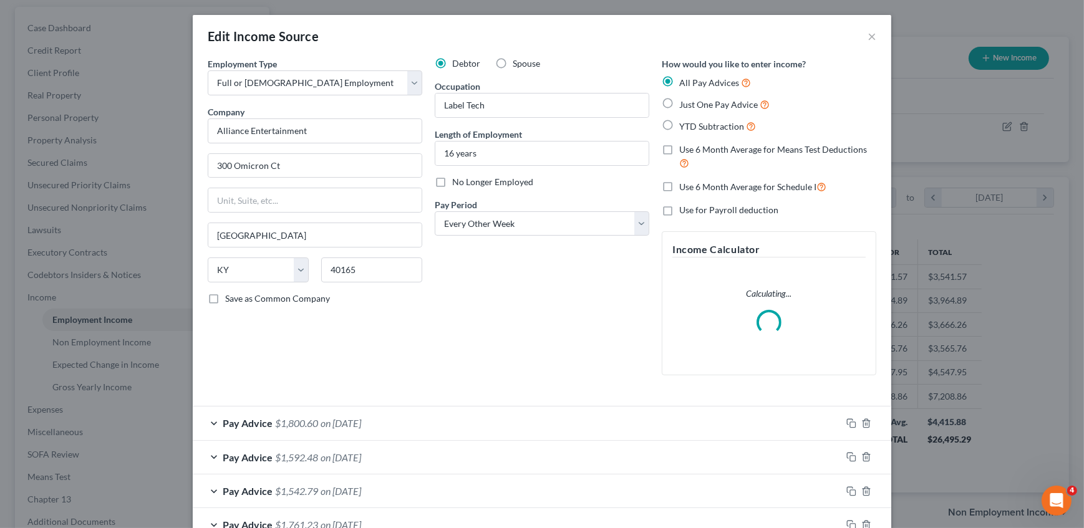
click at [483, 310] on div "Debtor Spouse Occupation Label Tech Length of Employment 16 years No Longer Emp…" at bounding box center [541, 221] width 227 height 328
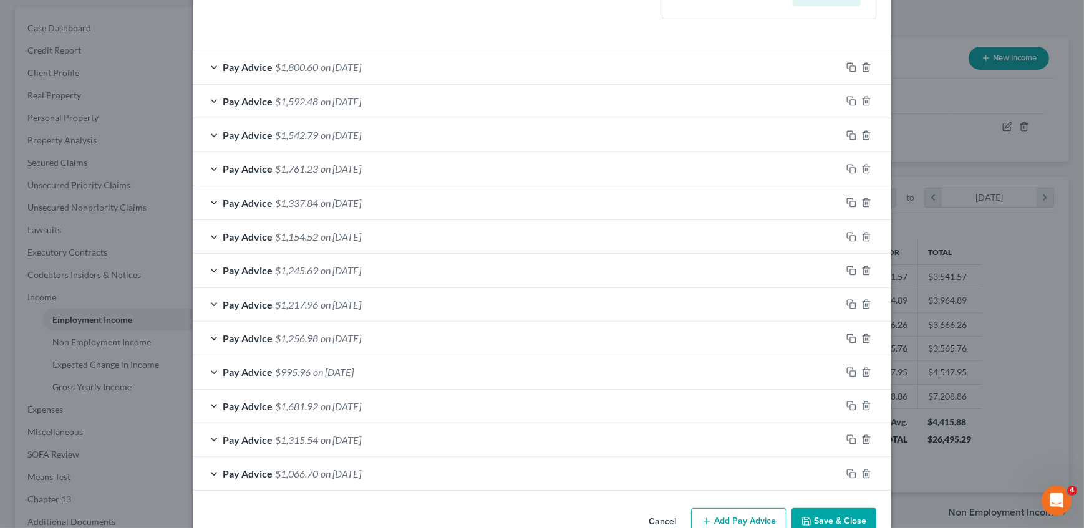
scroll to position [397, 0]
drag, startPoint x: 398, startPoint y: 498, endPoint x: 394, endPoint y: 528, distance: 30.2
click at [398, 499] on div "Employment Type * Select Full or Part Time Employment Self Employment Company *…" at bounding box center [542, 82] width 698 height 842
drag, startPoint x: 313, startPoint y: 201, endPoint x: 307, endPoint y: 214, distance: 13.7
click at [313, 201] on span "$1,337.84" at bounding box center [296, 202] width 43 height 12
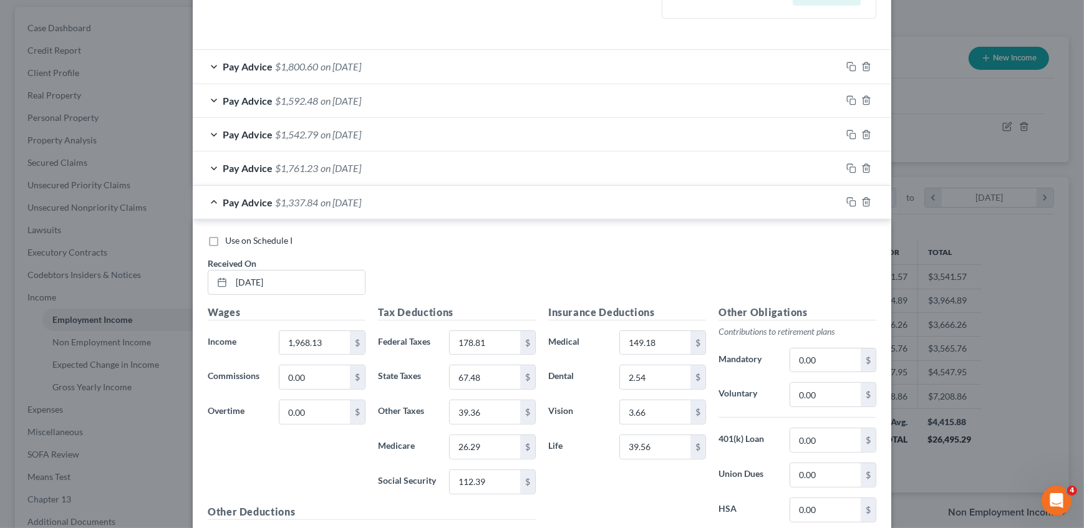
click at [267, 234] on label "Use on Schedule I" at bounding box center [258, 240] width 67 height 12
click at [238, 234] on input "Use on Schedule I" at bounding box center [234, 238] width 8 height 8
click at [321, 199] on span "on 07/03/2025" at bounding box center [341, 202] width 41 height 12
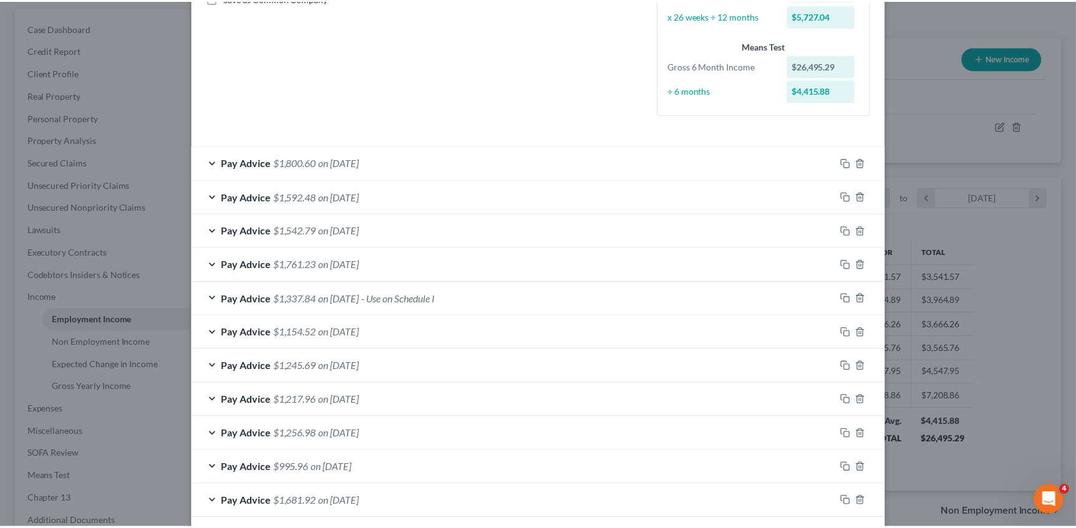
scroll to position [425, 0]
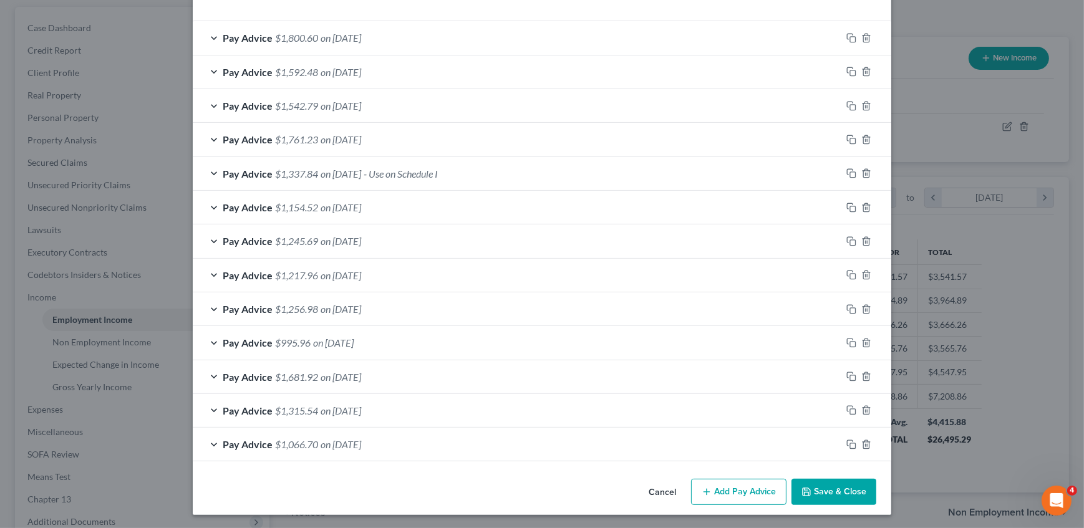
click at [817, 474] on div "Cancel Add Pay Advice Save & Close" at bounding box center [542, 494] width 698 height 41
click at [829, 495] on button "Save & Close" at bounding box center [833, 492] width 85 height 26
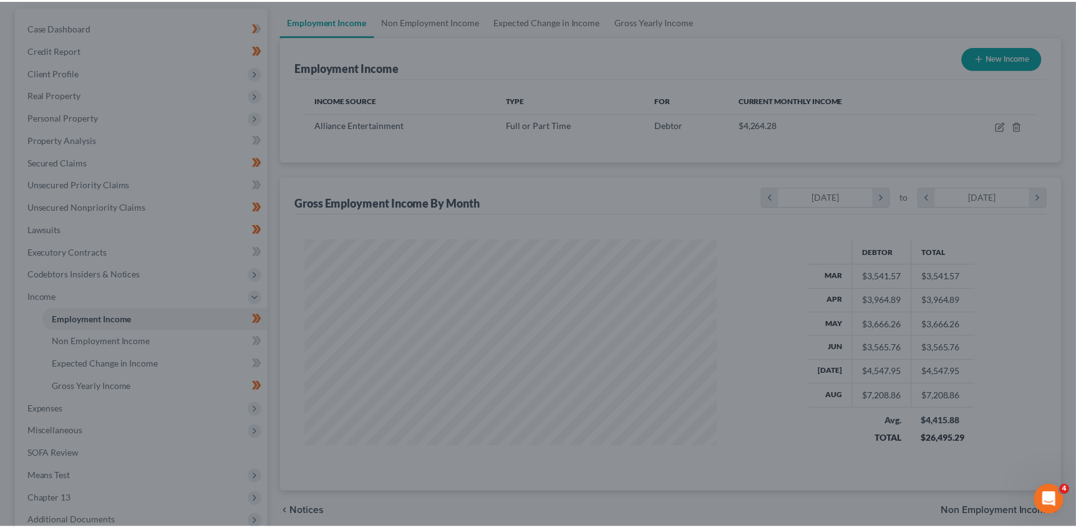
scroll to position [623330, 623111]
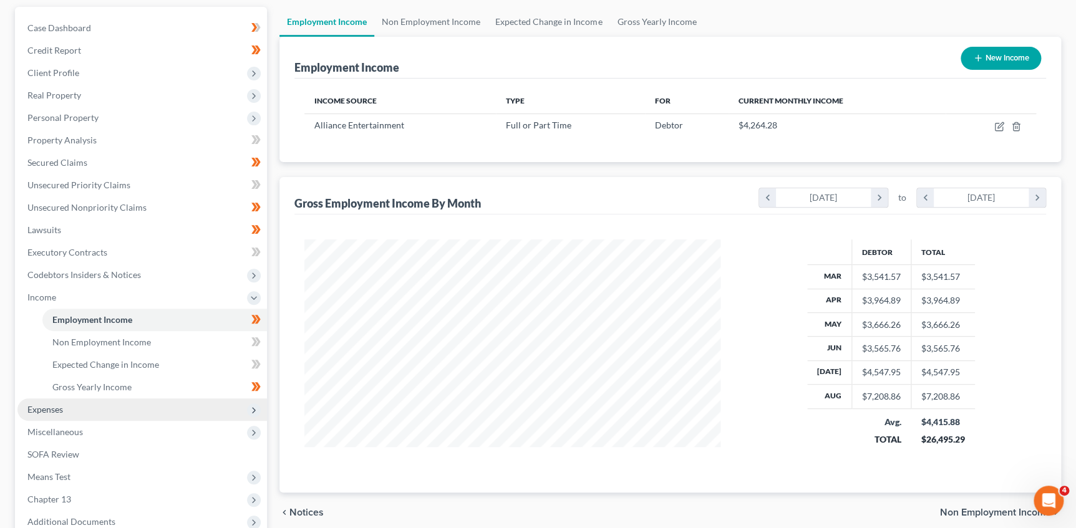
drag, startPoint x: 46, startPoint y: 428, endPoint x: 49, endPoint y: 414, distance: 14.1
click at [46, 428] on span "Miscellaneous" at bounding box center [54, 432] width 55 height 11
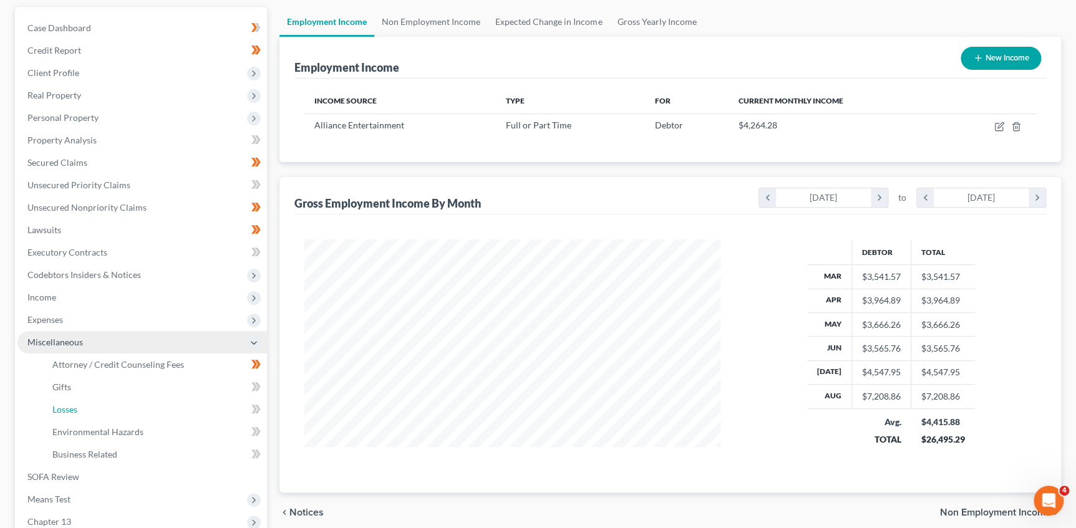
click at [49, 411] on link "Losses" at bounding box center [154, 409] width 224 height 22
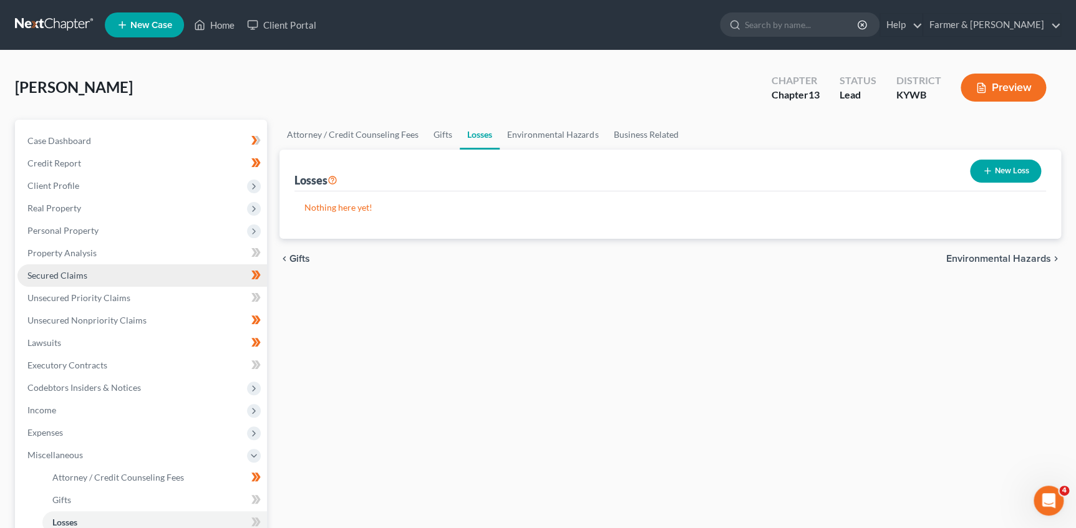
click at [62, 276] on span "Secured Claims" at bounding box center [57, 275] width 60 height 11
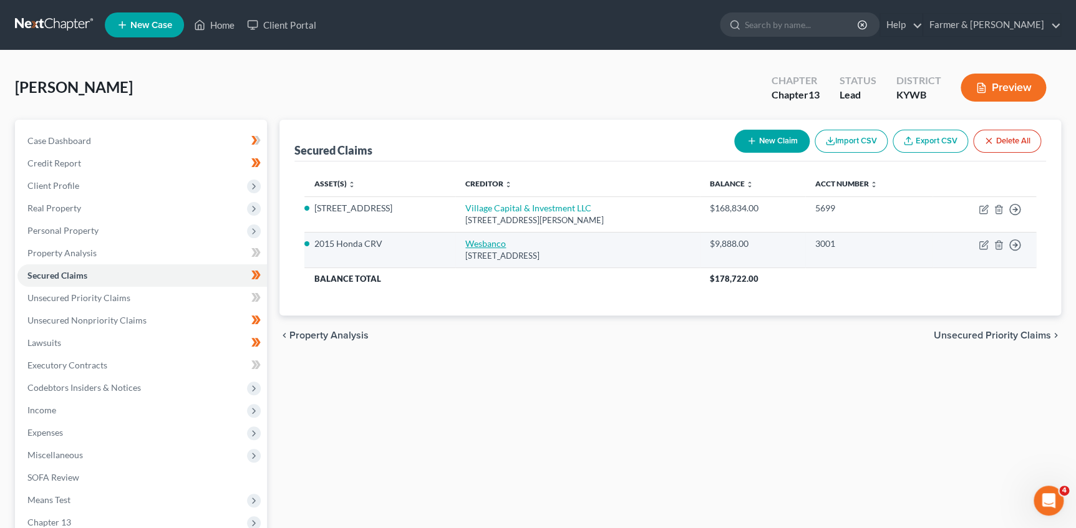
click at [465, 243] on link "Wesbanco" at bounding box center [485, 243] width 41 height 11
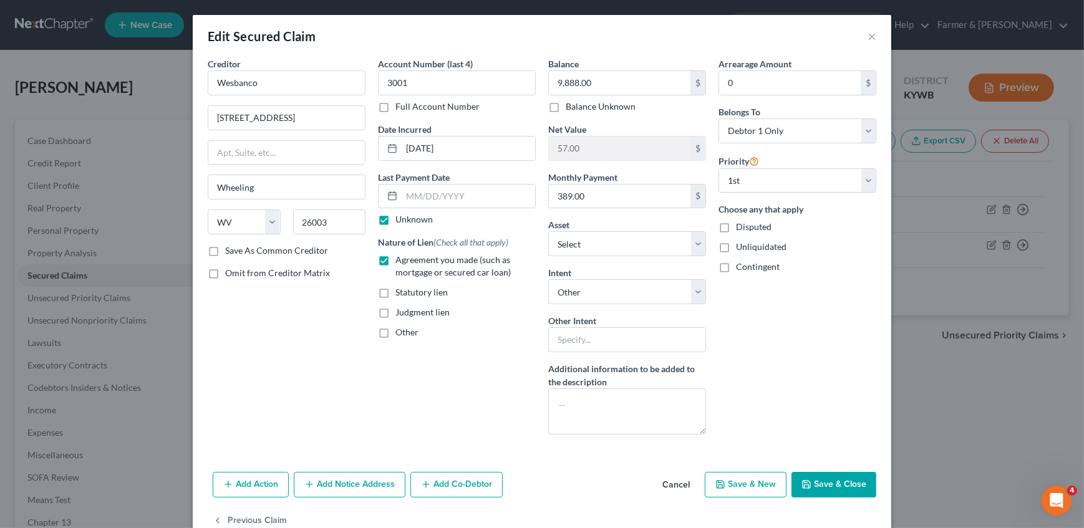
click at [294, 349] on div "Creditor * Wesbanco 1 Bank Plaza Wheeling State AL AK AR AZ CA CO CT DE DC FL G…" at bounding box center [286, 250] width 170 height 387
click at [594, 198] on input "389.00" at bounding box center [620, 197] width 142 height 24
click at [791, 422] on div "Arrearage Amount 0 $ Belongs To * Select Debtor 1 Only Debtor 2 Only Debtor 1 A…" at bounding box center [797, 250] width 170 height 387
click at [816, 480] on button "Save & Close" at bounding box center [833, 485] width 85 height 26
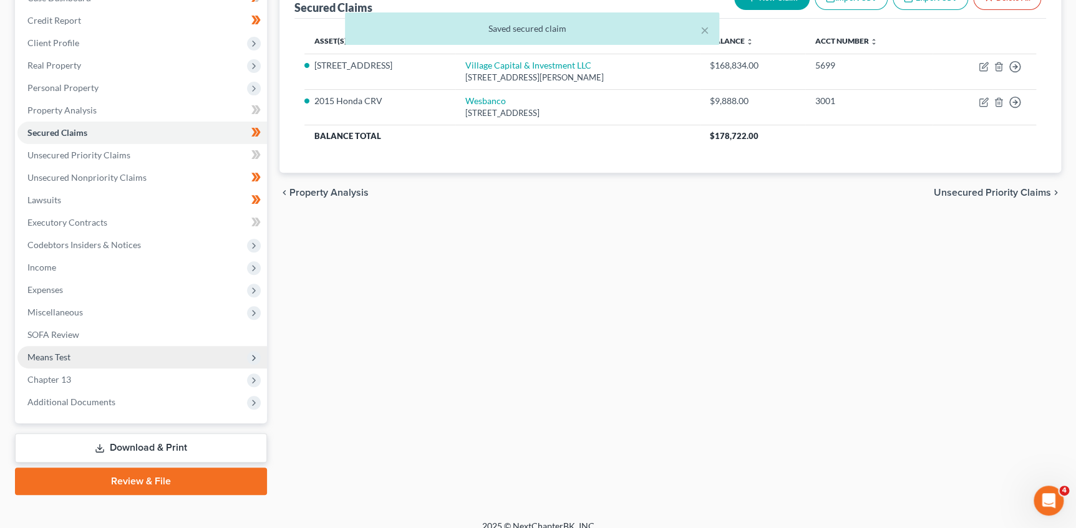
scroll to position [155, 0]
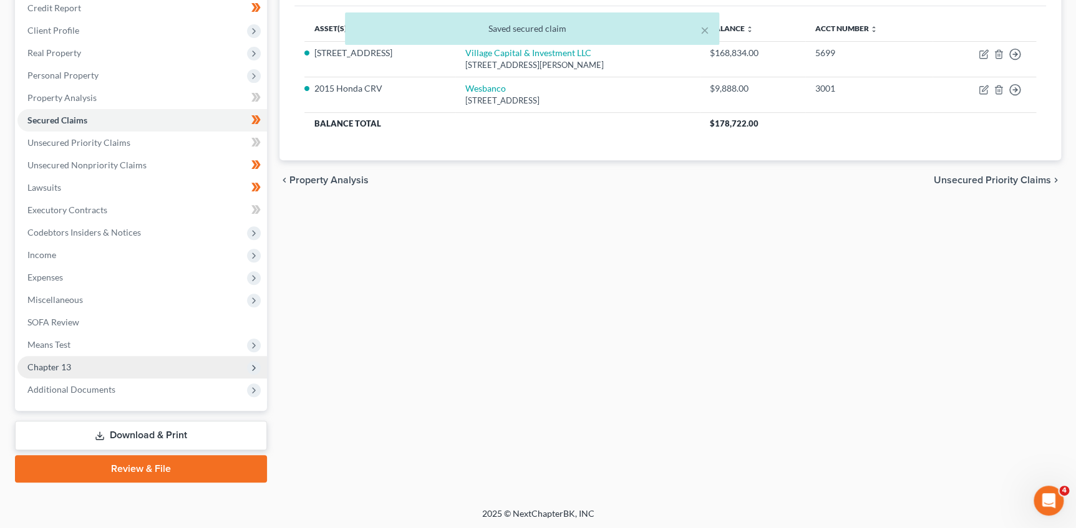
click at [66, 374] on span "Chapter 13" at bounding box center [141, 367] width 249 height 22
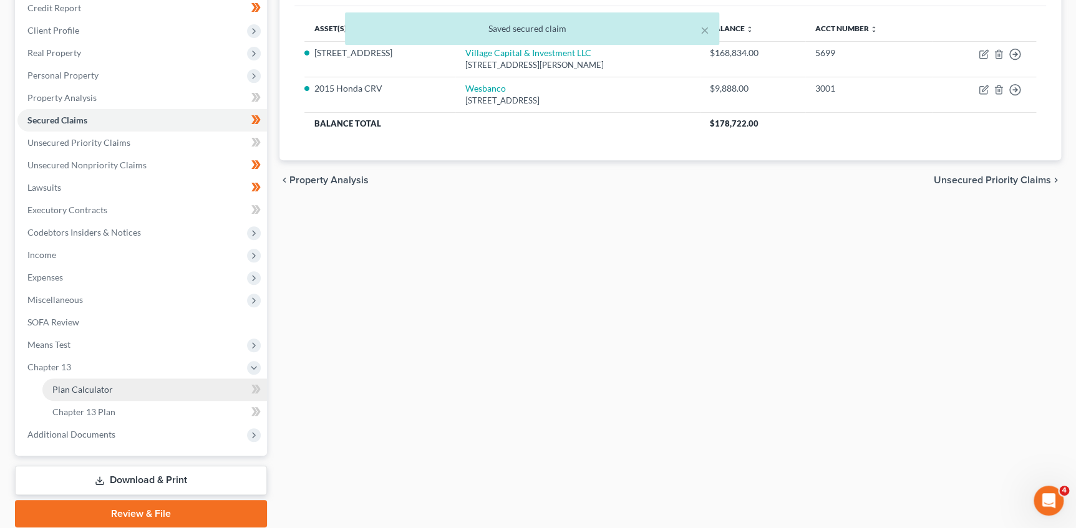
click at [72, 384] on span "Plan Calculator" at bounding box center [82, 389] width 60 height 11
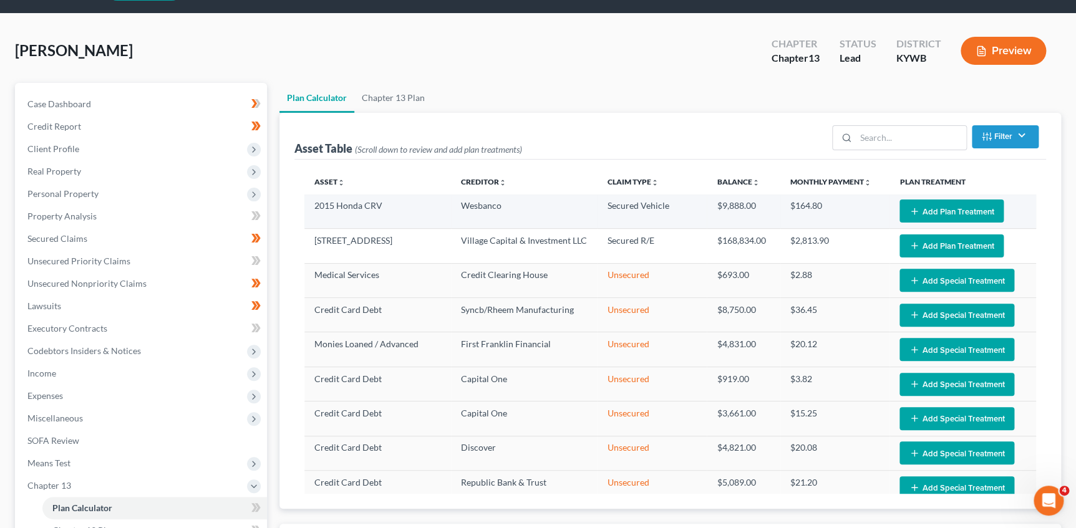
scroll to position [56, 0]
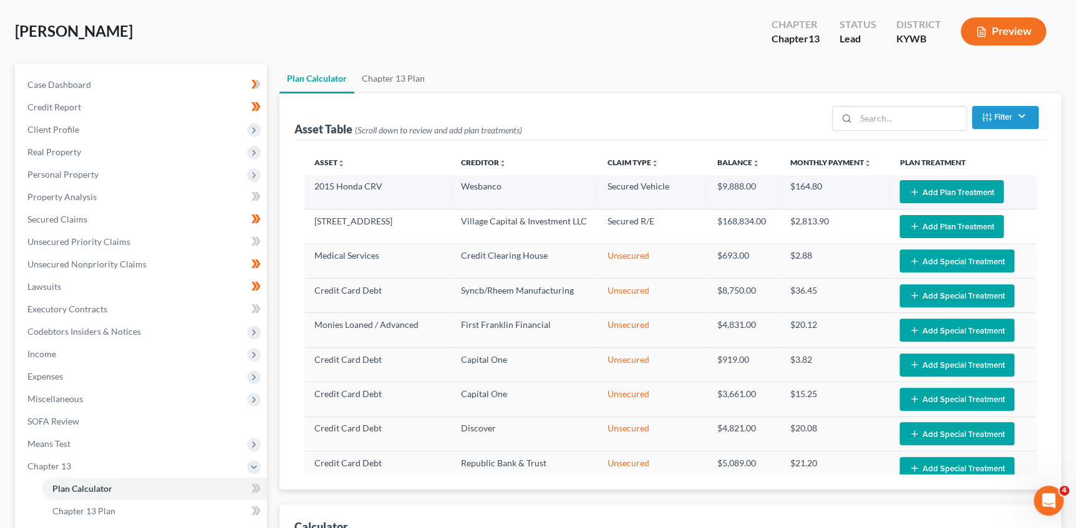
click at [912, 187] on icon "button" at bounding box center [914, 192] width 10 height 10
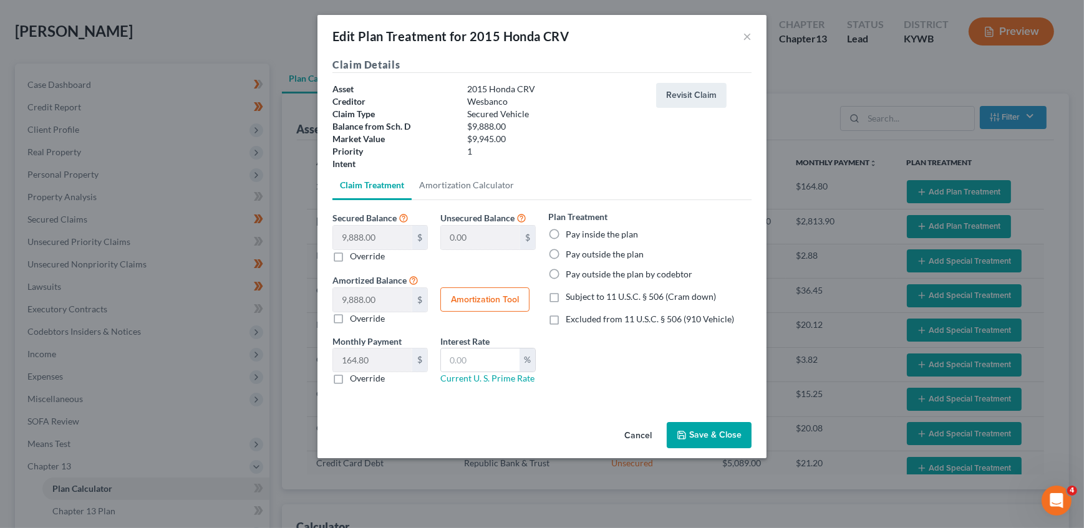
click at [566, 231] on label "Pay inside the plan" at bounding box center [602, 234] width 72 height 12
click at [571, 231] on input "Pay inside the plan" at bounding box center [575, 232] width 8 height 8
click at [498, 368] on input "text" at bounding box center [480, 361] width 79 height 24
click at [615, 324] on label "Excluded from 11 U.S.C. § 506 (910 Vehicle)" at bounding box center [650, 319] width 168 height 12
click at [579, 321] on input "Excluded from 11 U.S.C. § 506 (910 Vehicle)" at bounding box center [575, 317] width 8 height 8
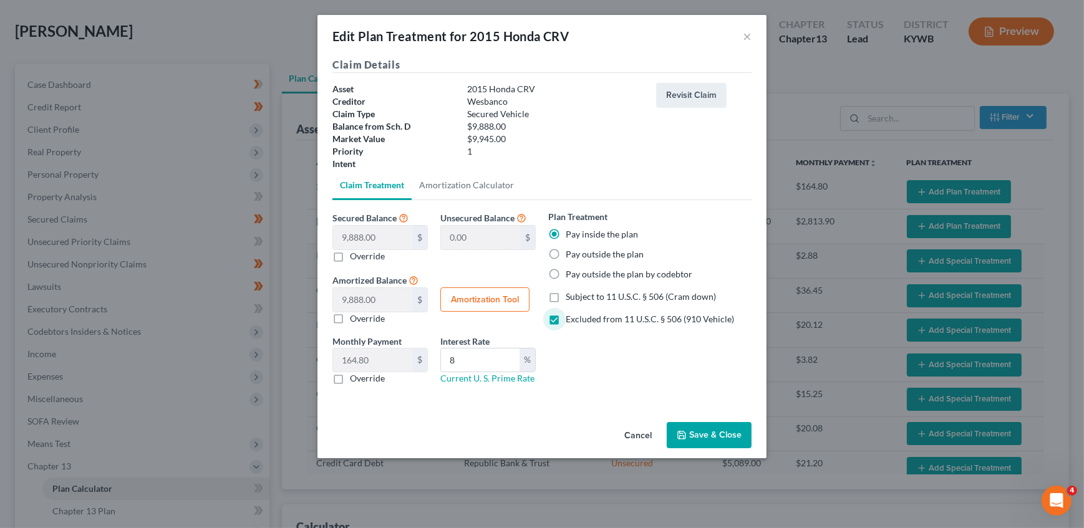
click at [498, 303] on button "Amortization Tool" at bounding box center [484, 299] width 89 height 25
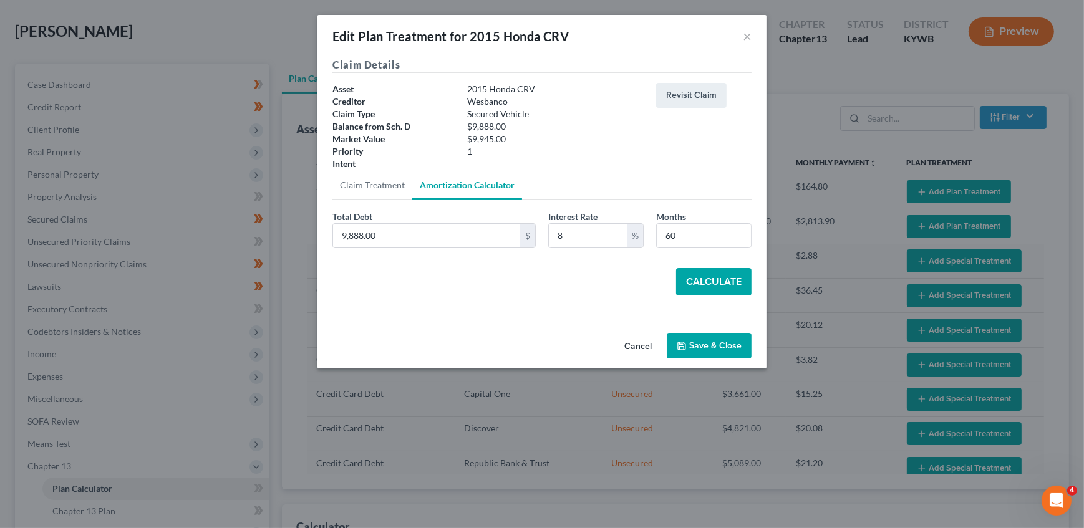
click at [703, 285] on button "Calculate" at bounding box center [713, 281] width 75 height 27
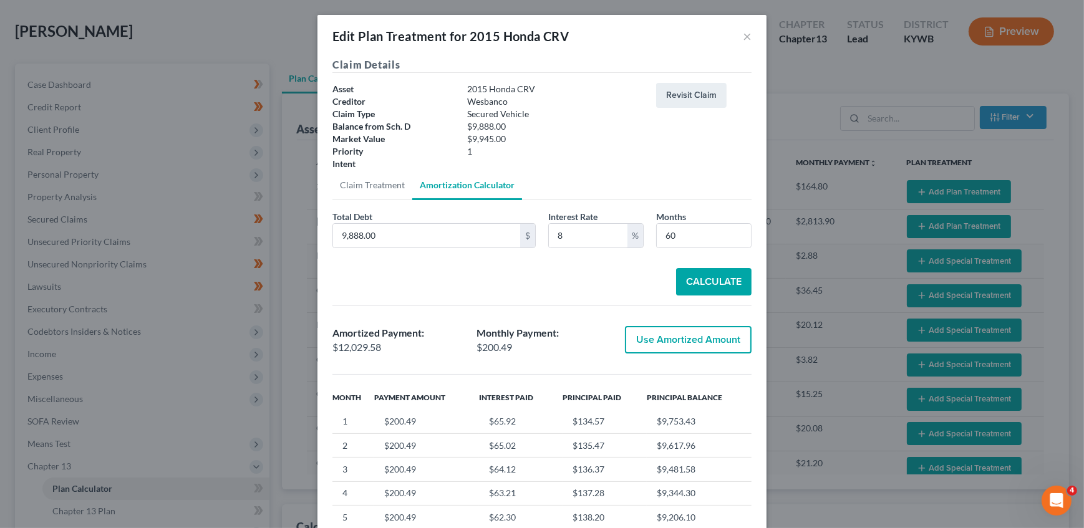
click at [678, 333] on button "Use Amortized Amount" at bounding box center [688, 339] width 127 height 27
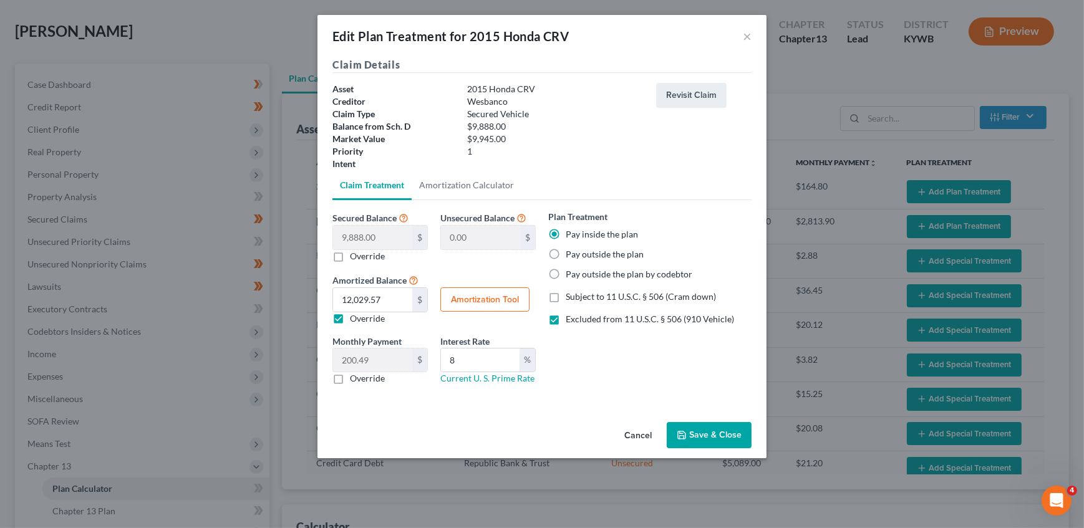
click at [632, 163] on div at bounding box center [555, 164] width 189 height 12
click at [705, 437] on button "Save & Close" at bounding box center [709, 435] width 85 height 26
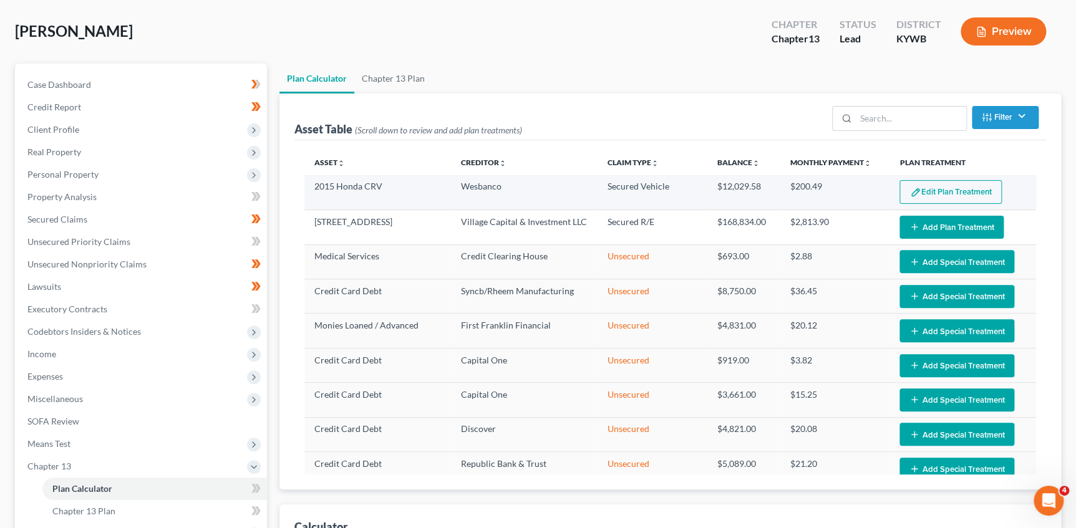
click at [924, 192] on button "Edit Plan Treatment" at bounding box center [950, 192] width 102 height 24
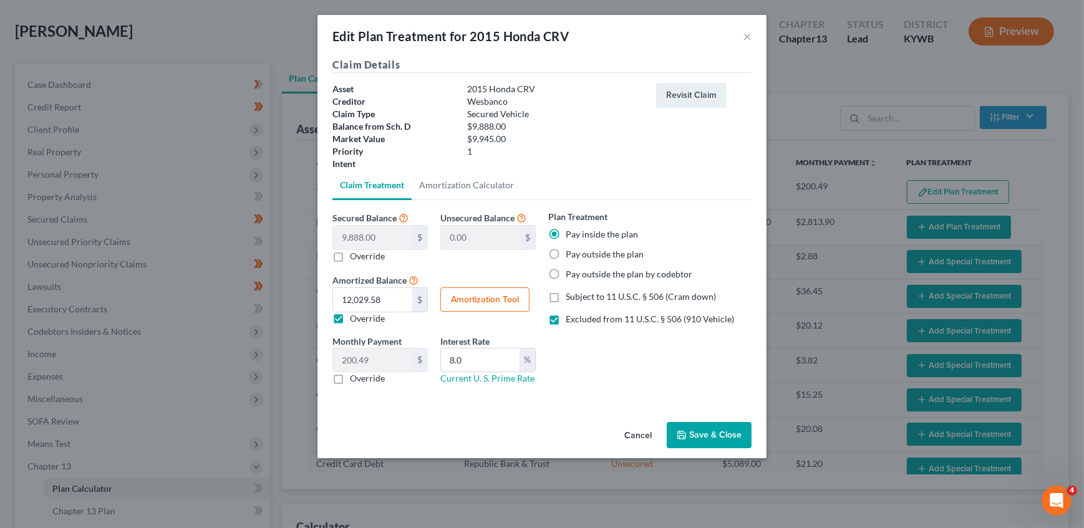
click at [488, 298] on button "Amortization Tool" at bounding box center [484, 299] width 89 height 25
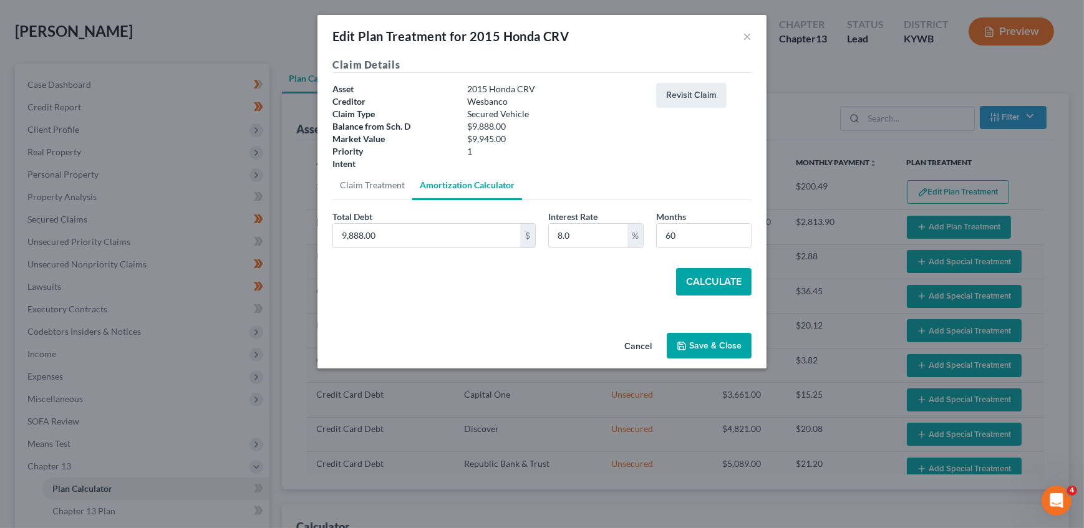
click at [726, 284] on button "Calculate" at bounding box center [713, 281] width 75 height 27
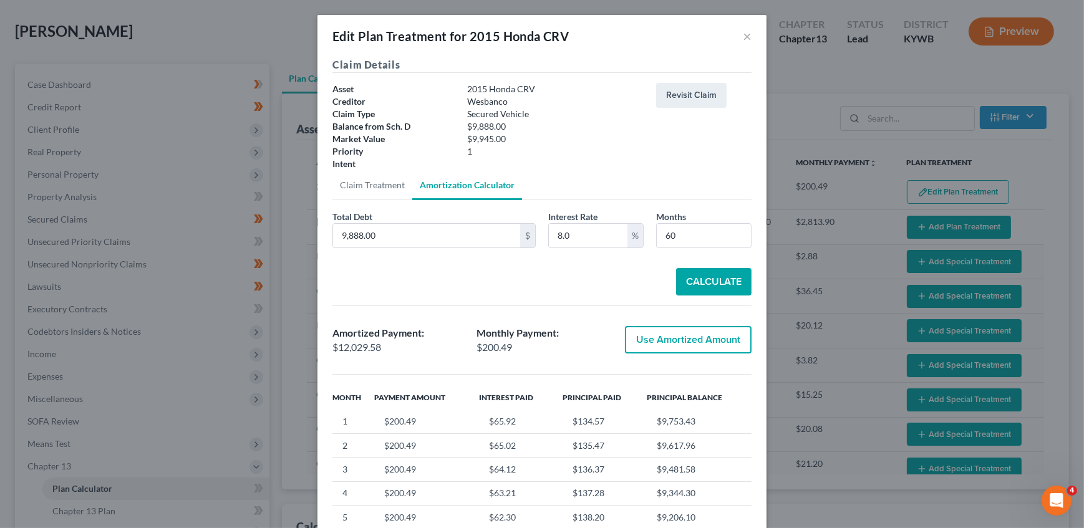
click at [661, 342] on button "Use Amortized Amount" at bounding box center [688, 339] width 127 height 27
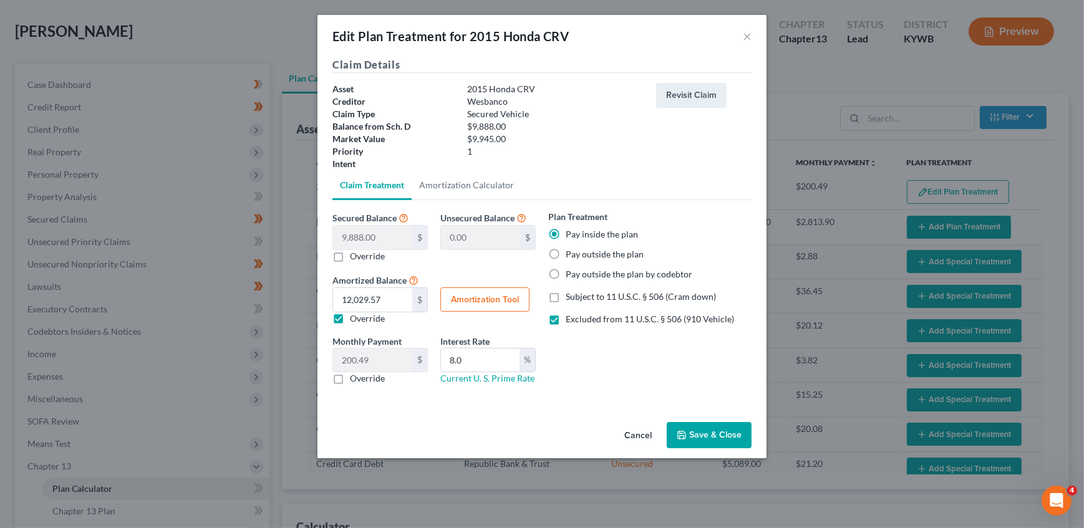
click at [703, 427] on button "Save & Close" at bounding box center [709, 435] width 85 height 26
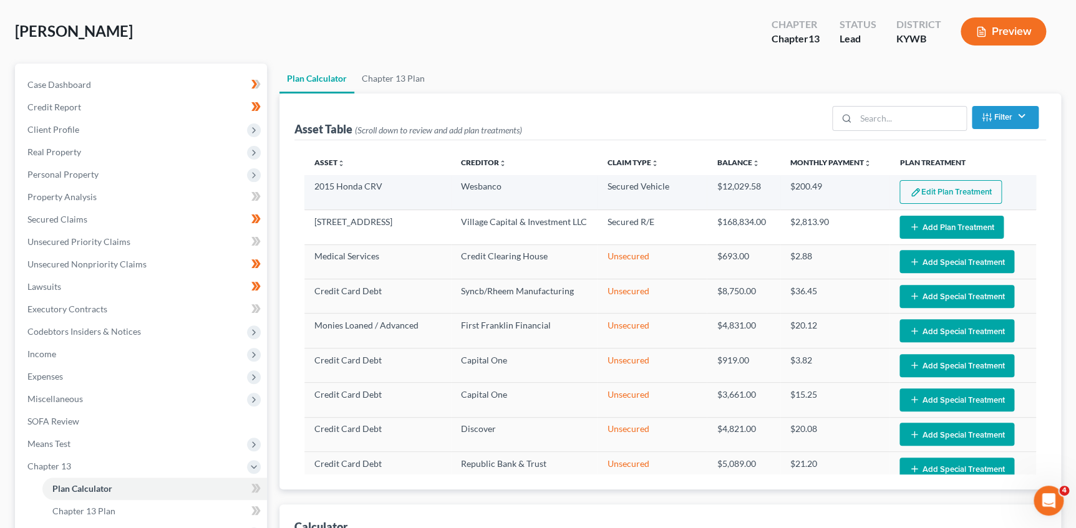
click at [911, 190] on img "button" at bounding box center [915, 192] width 11 height 11
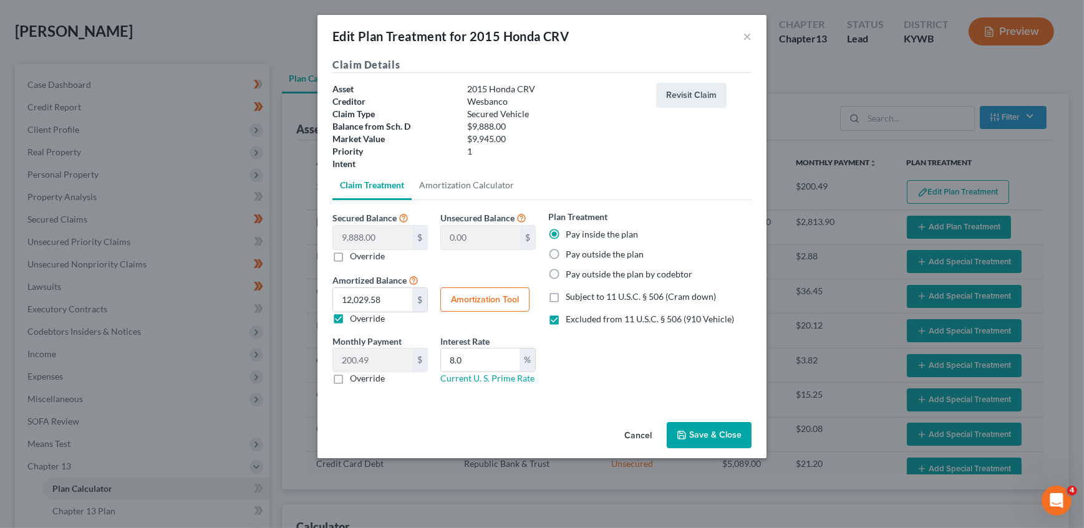
click at [474, 299] on button "Amortization Tool" at bounding box center [484, 299] width 89 height 25
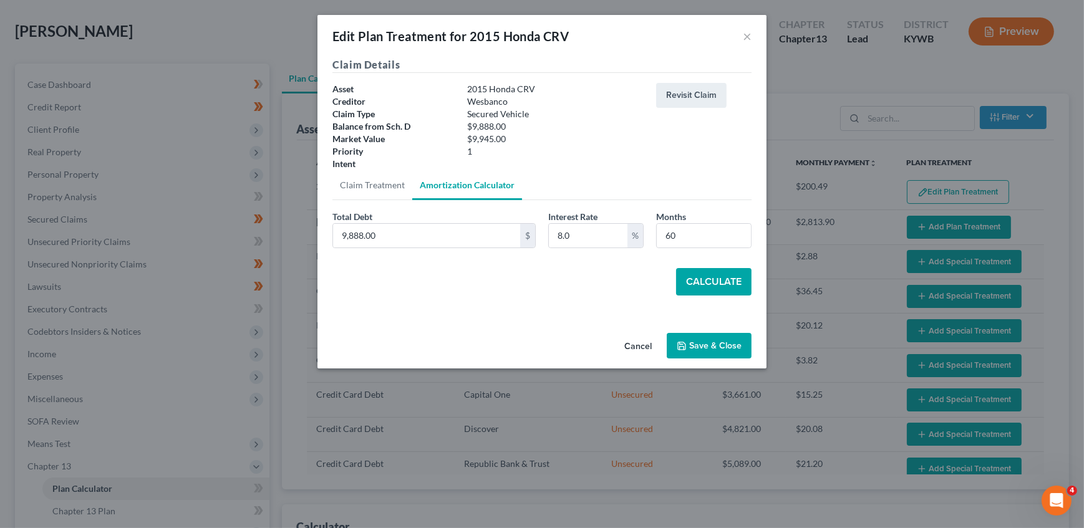
click at [707, 279] on button "Calculate" at bounding box center [713, 281] width 75 height 27
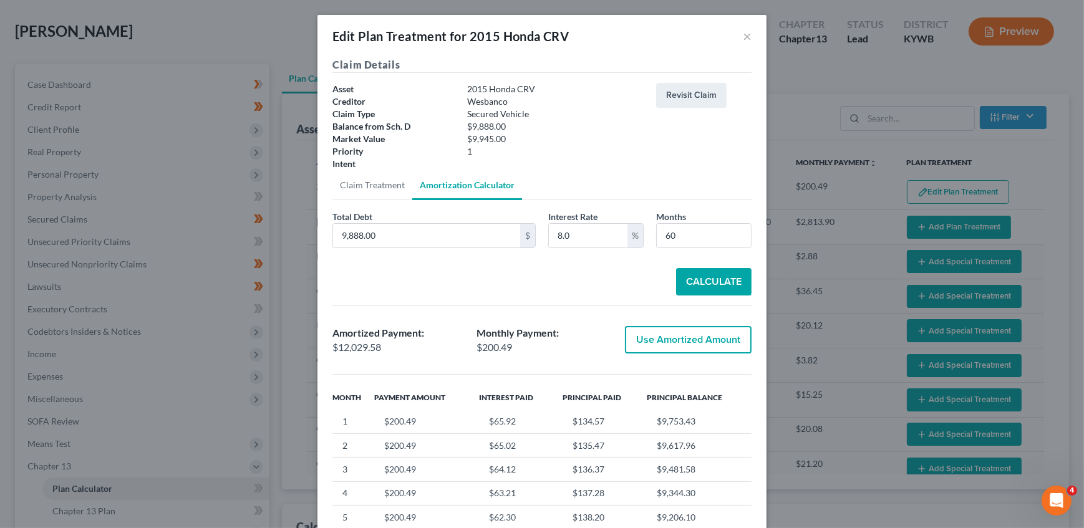
drag, startPoint x: 673, startPoint y: 340, endPoint x: 715, endPoint y: 355, distance: 43.8
click at [673, 340] on button "Use Amortized Amount" at bounding box center [688, 339] width 127 height 27
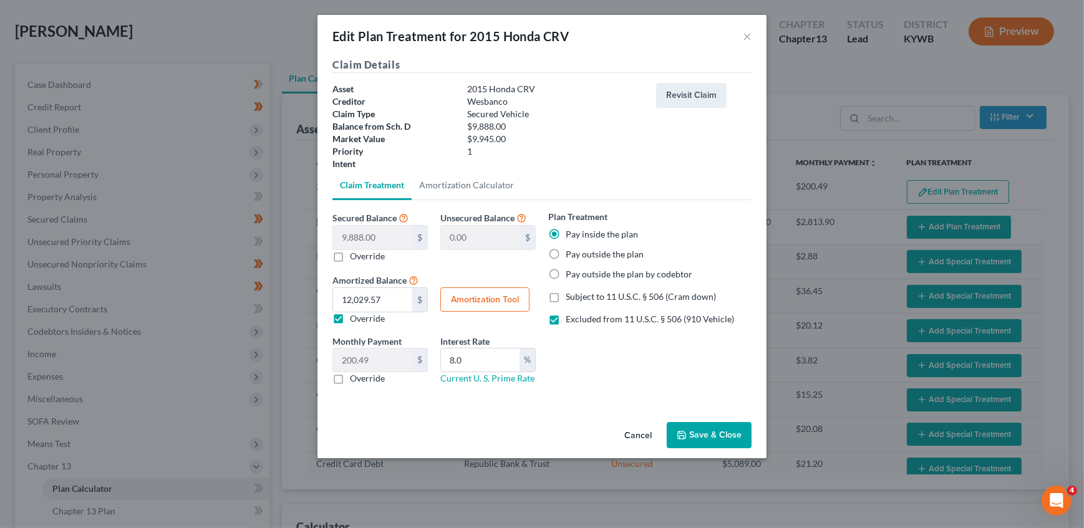
drag, startPoint x: 697, startPoint y: 432, endPoint x: 576, endPoint y: 496, distance: 137.5
click at [698, 432] on button "Save & Close" at bounding box center [709, 435] width 85 height 26
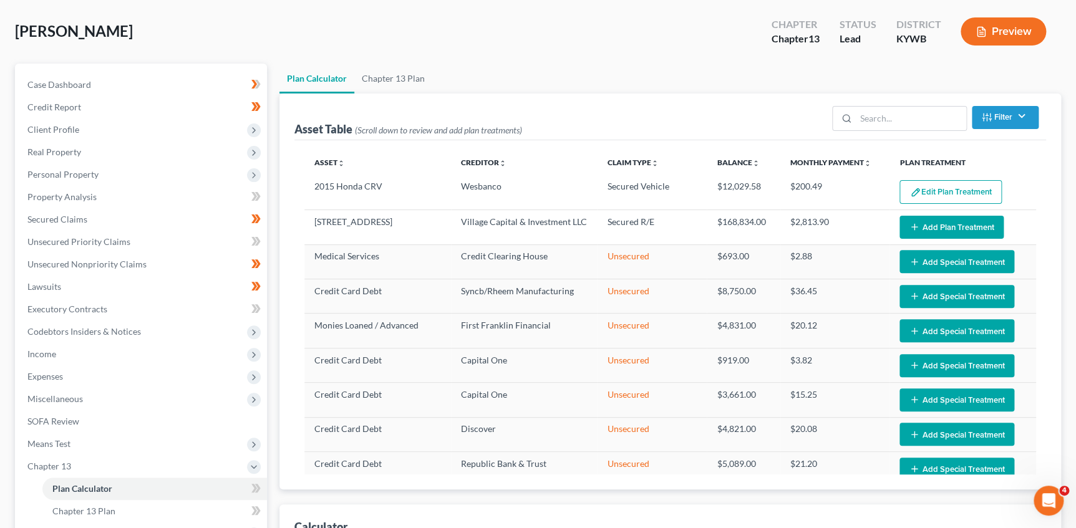
drag, startPoint x: 608, startPoint y: 67, endPoint x: 610, endPoint y: 77, distance: 10.9
click at [608, 67] on ul "Plan Calculator Chapter 13 Plan" at bounding box center [669, 79] width 781 height 30
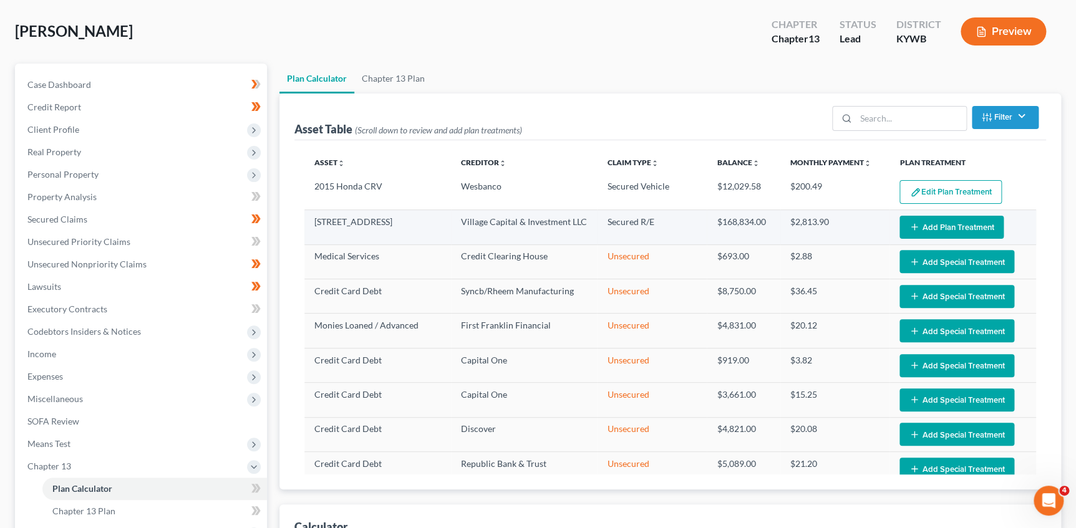
click at [925, 222] on button "Add Plan Treatment" at bounding box center [951, 227] width 104 height 23
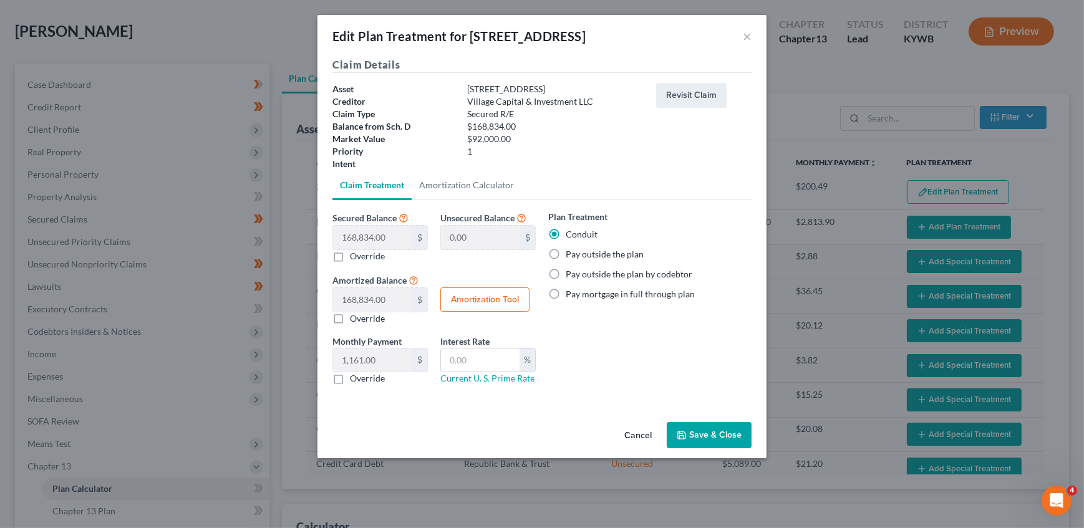
click at [566, 253] on label "Pay outside the plan" at bounding box center [605, 254] width 78 height 12
click at [571, 253] on input "Pay outside the plan" at bounding box center [575, 252] width 8 height 8
click at [700, 433] on button "Save & Close" at bounding box center [709, 435] width 85 height 26
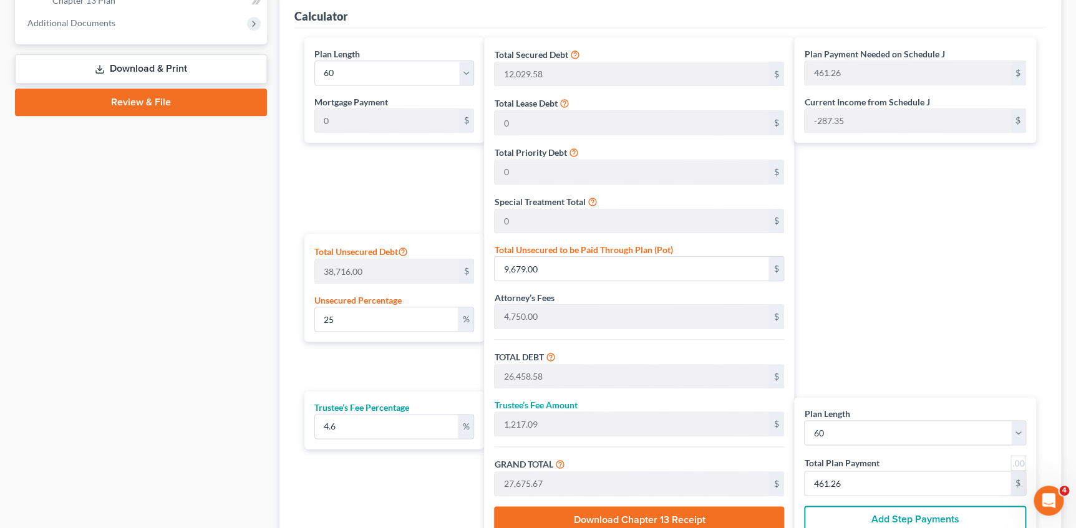
scroll to position [680, 0]
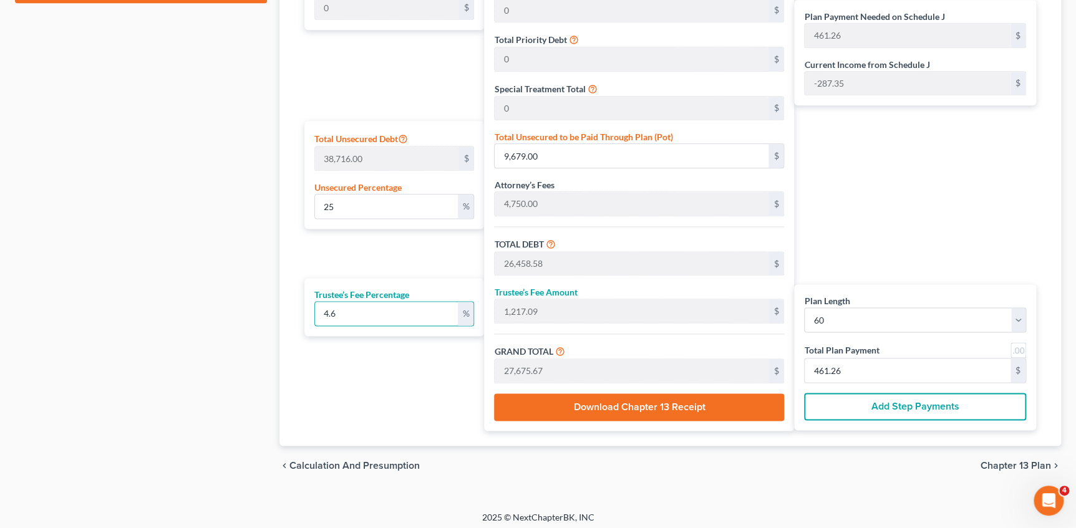
drag, startPoint x: 330, startPoint y: 311, endPoint x: 372, endPoint y: 295, distance: 44.8
click at [1018, 349] on link at bounding box center [1018, 350] width 16 height 16
click at [914, 215] on div "Plan Payment Needed on Schedule J 464.00 $ Current Income from Schedule J -287.…" at bounding box center [918, 178] width 248 height 506
drag, startPoint x: 367, startPoint y: 206, endPoint x: 258, endPoint y: 201, distance: 109.2
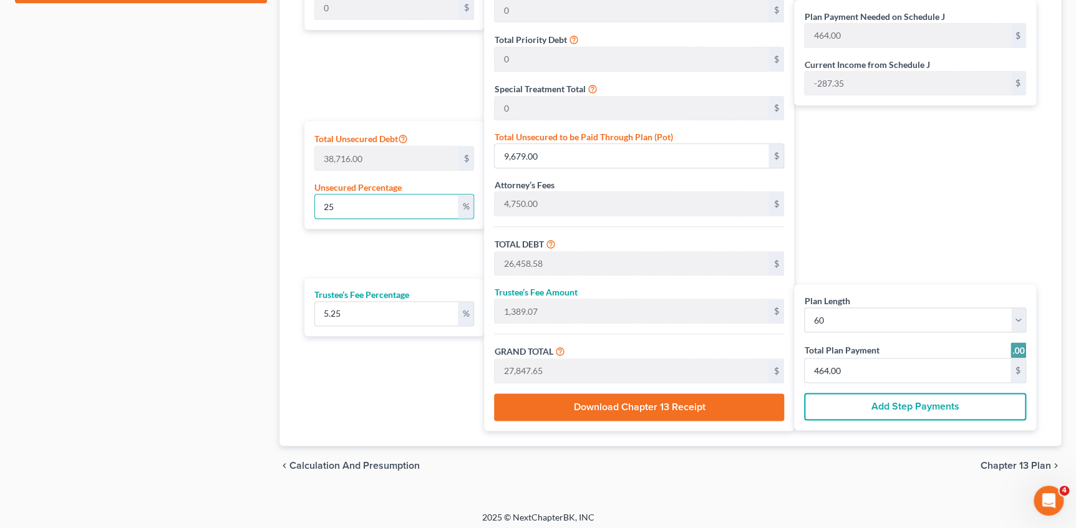
click at [292, 152] on div "Calculator Plan Length 1 2 3 4 5 6 7 8 9 10 11 12 13 14 15 16 17 18 19 20 21 22…" at bounding box center [669, 163] width 781 height 565
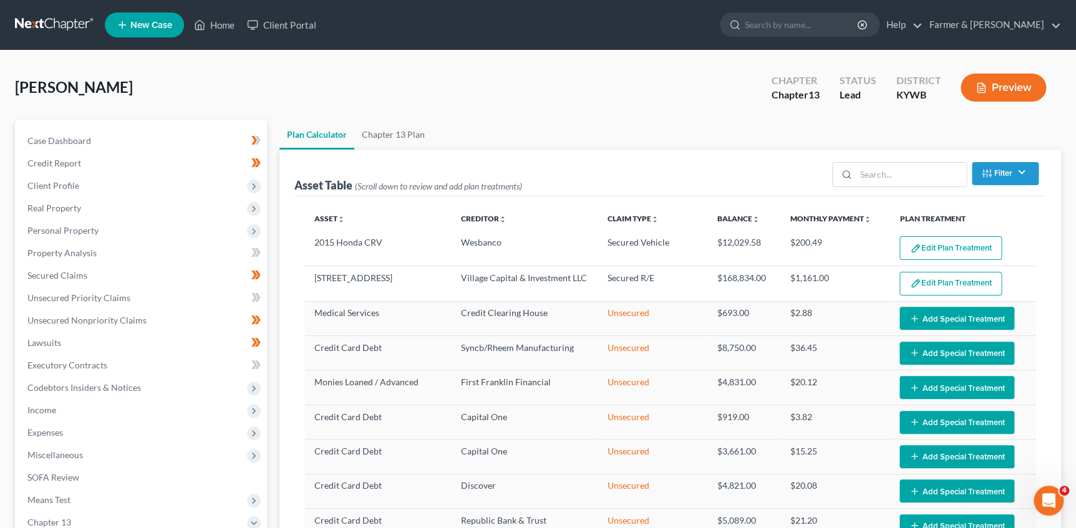
scroll to position [113, 0]
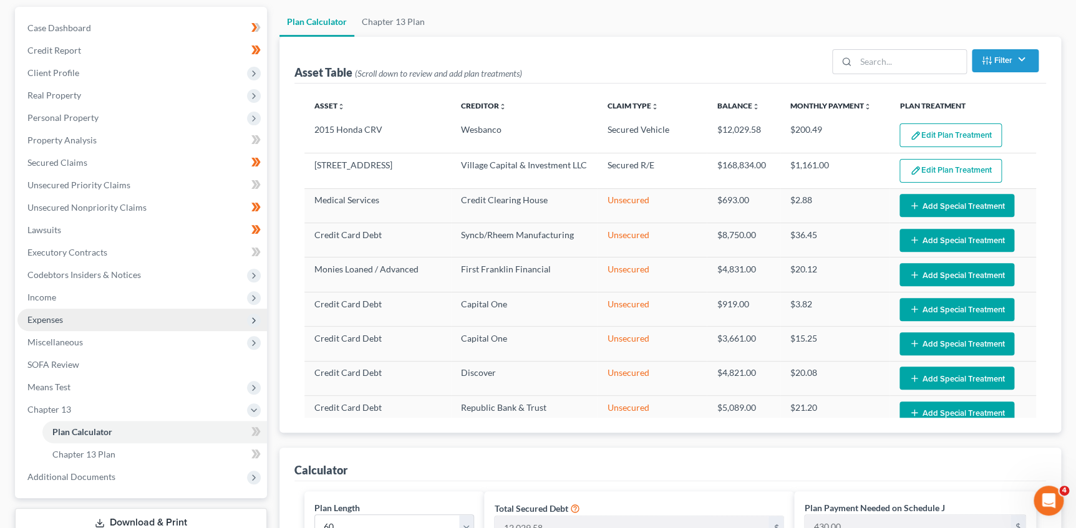
click at [62, 314] on span "Expenses" at bounding box center [45, 319] width 36 height 11
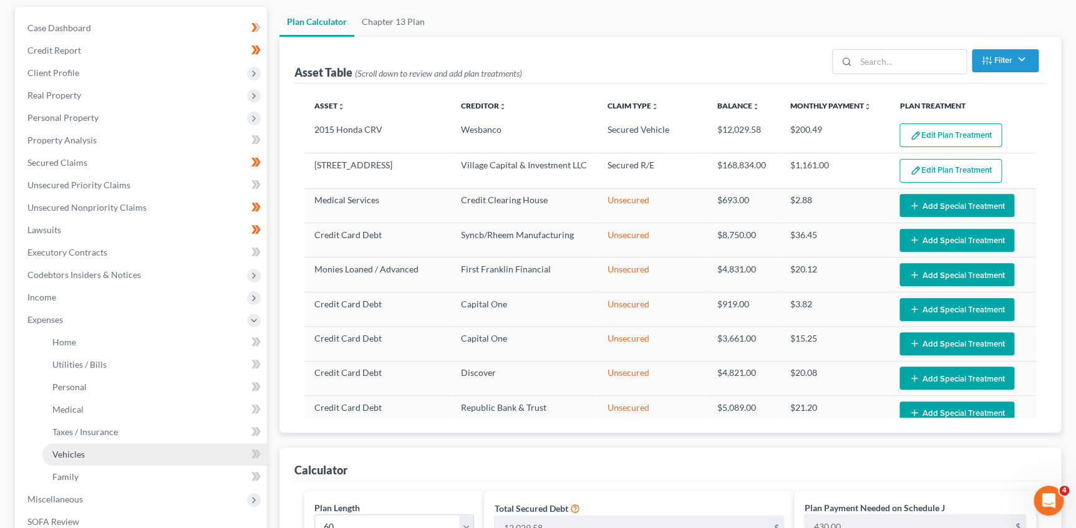
click at [79, 450] on span "Vehicles" at bounding box center [68, 454] width 32 height 11
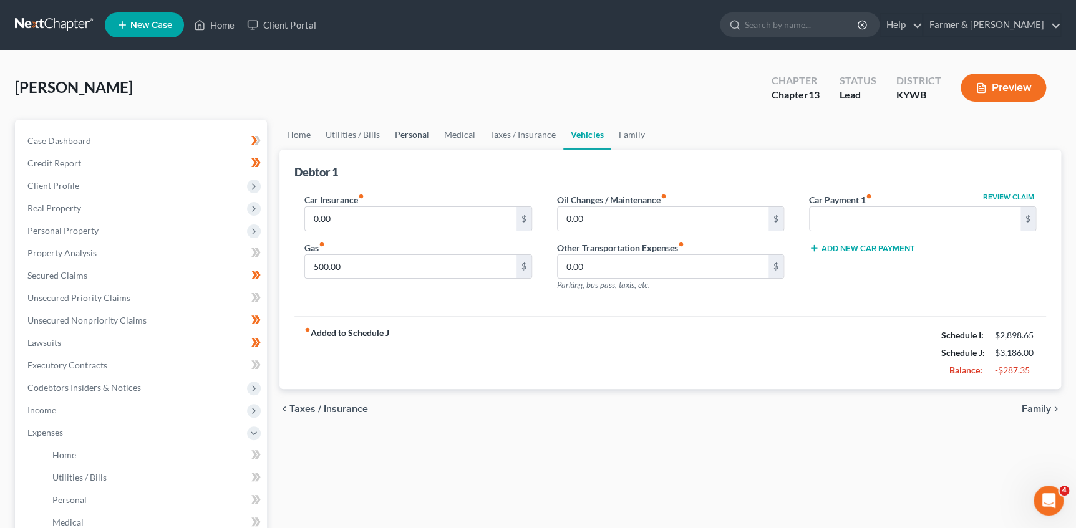
click at [415, 126] on link "Personal" at bounding box center [411, 135] width 49 height 30
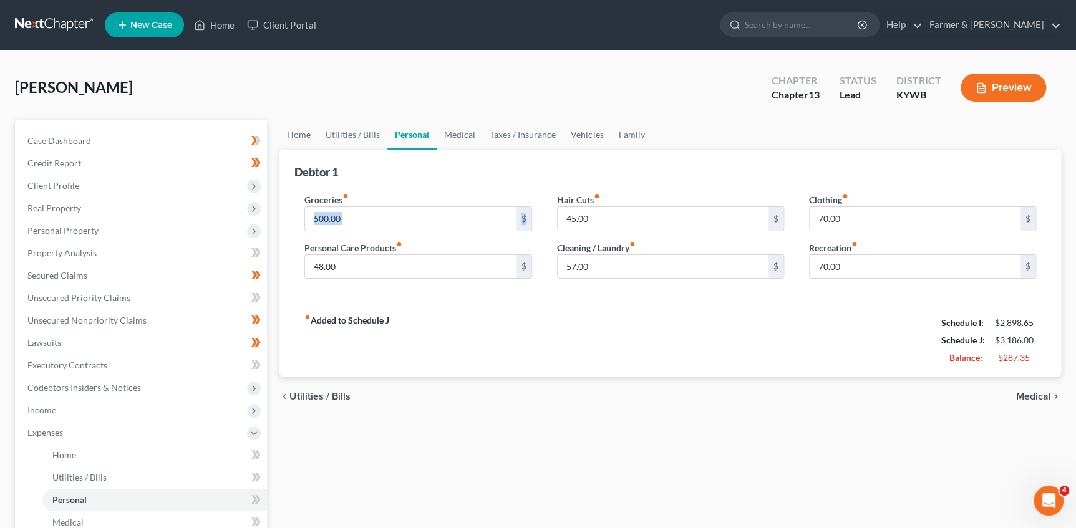
click at [394, 230] on div "Groceries fiber_manual_record 500.00 $ Personal Care Products fiber_manual_reco…" at bounding box center [418, 241] width 252 height 96
click at [417, 217] on input "500.00" at bounding box center [410, 219] width 211 height 24
drag, startPoint x: 427, startPoint y: 369, endPoint x: 419, endPoint y: 339, distance: 30.2
click at [427, 369] on div "fiber_manual_record Added to Schedule J Schedule I: $2,898.65 Schedule J: $2,93…" at bounding box center [669, 340] width 751 height 73
click at [395, 271] on input "48.00" at bounding box center [410, 267] width 211 height 24
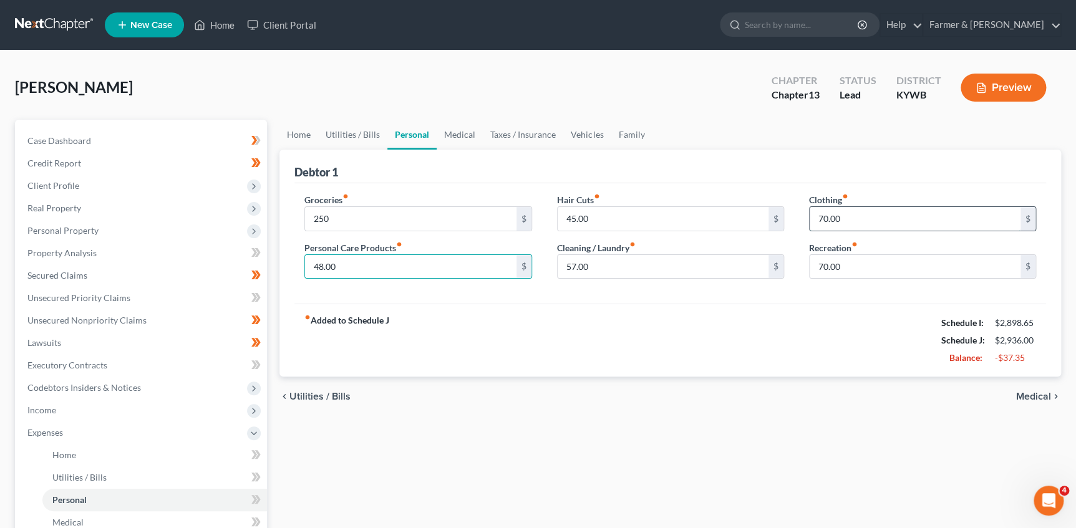
click at [894, 214] on input "70.00" at bounding box center [914, 219] width 211 height 24
click at [647, 223] on input "45.00" at bounding box center [662, 219] width 211 height 24
click at [299, 133] on link "Home" at bounding box center [298, 135] width 39 height 30
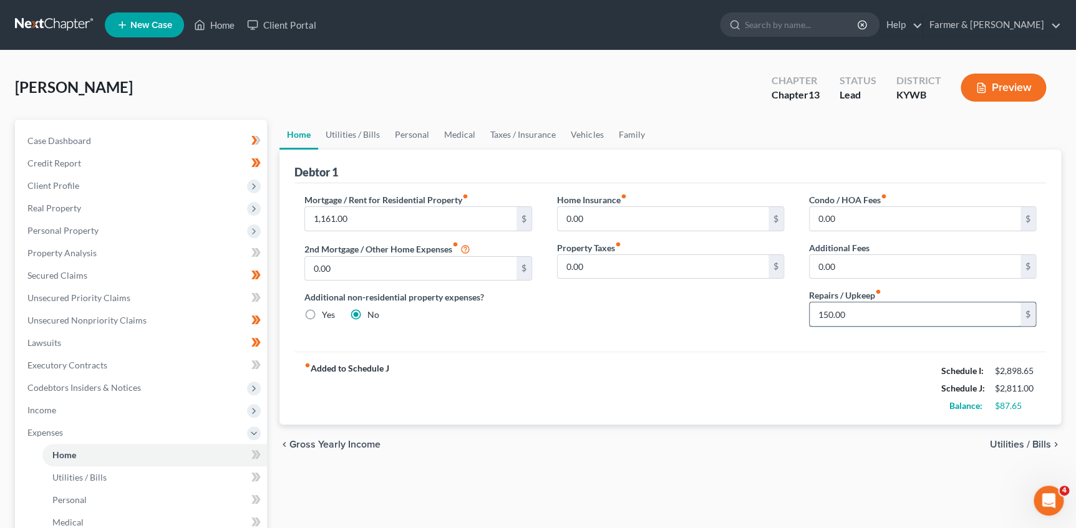
click at [874, 312] on input "150.00" at bounding box center [914, 314] width 211 height 24
click at [618, 415] on div "fiber_manual_record Added to Schedule J Schedule I: $2,898.65 Schedule J: $2,66…" at bounding box center [669, 388] width 751 height 73
click at [414, 183] on div "Mortgage / Rent for Residential Property fiber_manual_record 1,161.00 $ 2nd Mor…" at bounding box center [669, 267] width 751 height 168
click at [345, 135] on link "Utilities / Bills" at bounding box center [352, 135] width 69 height 30
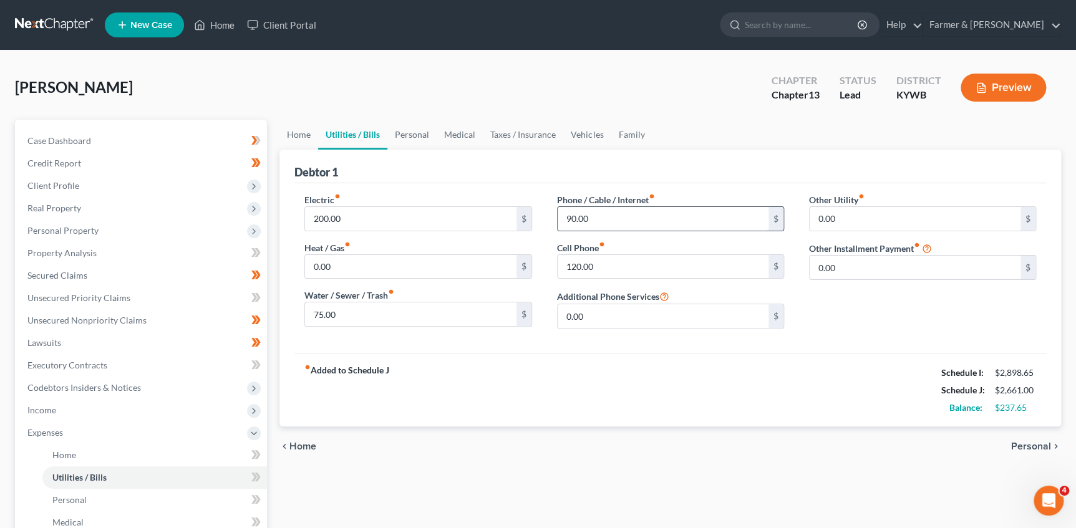
drag, startPoint x: 599, startPoint y: 218, endPoint x: 710, endPoint y: 221, distance: 111.0
click at [599, 218] on input "90.00" at bounding box center [662, 219] width 211 height 24
drag, startPoint x: 395, startPoint y: 129, endPoint x: 447, endPoint y: 131, distance: 52.4
click at [395, 129] on link "Personal" at bounding box center [411, 135] width 49 height 30
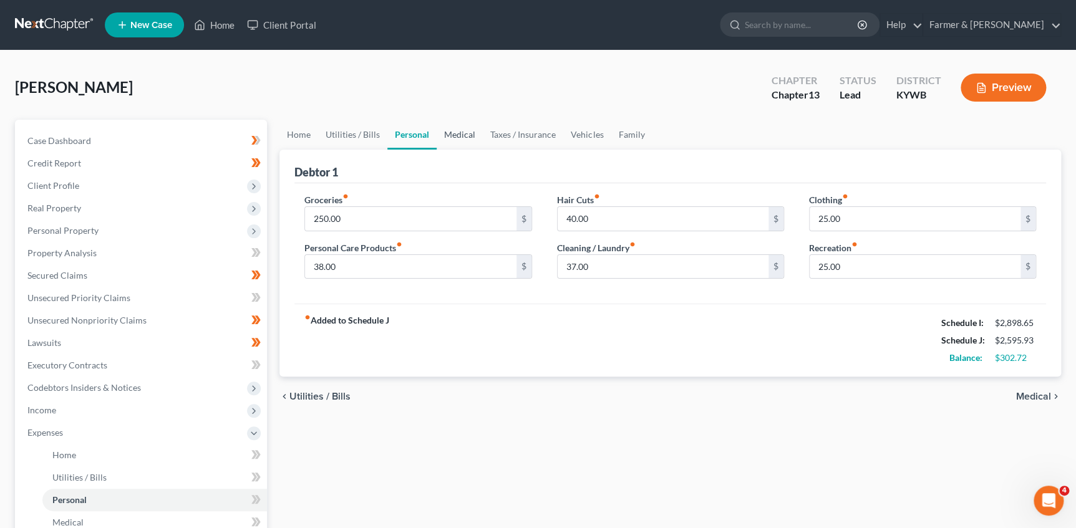
click at [448, 131] on link "Medical" at bounding box center [459, 135] width 46 height 30
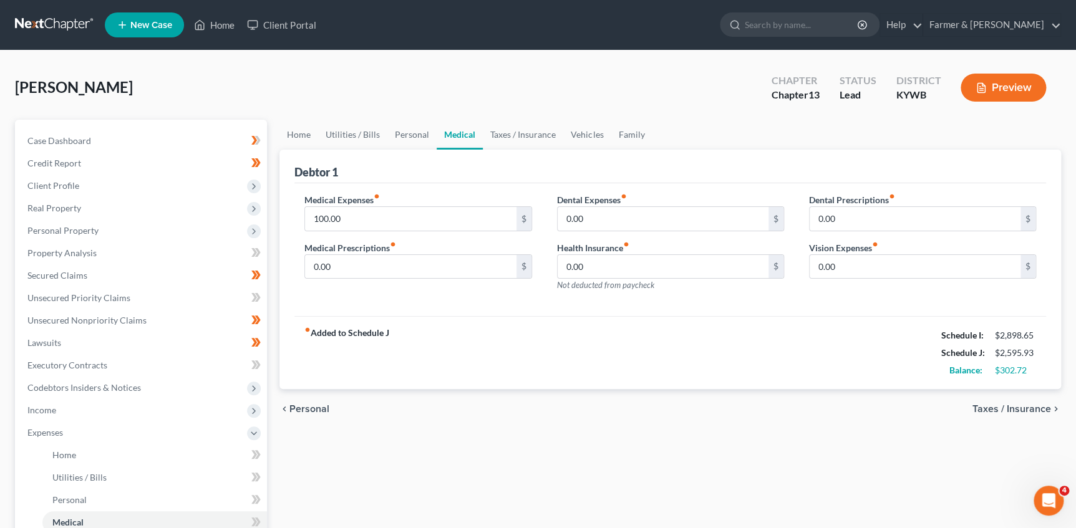
click at [490, 163] on div "Debtor 1" at bounding box center [669, 167] width 751 height 34
click at [408, 210] on input "100.00" at bounding box center [410, 219] width 211 height 24
click at [481, 171] on div "Debtor 1" at bounding box center [669, 167] width 751 height 34
click at [509, 142] on link "Taxes / Insurance" at bounding box center [523, 135] width 80 height 30
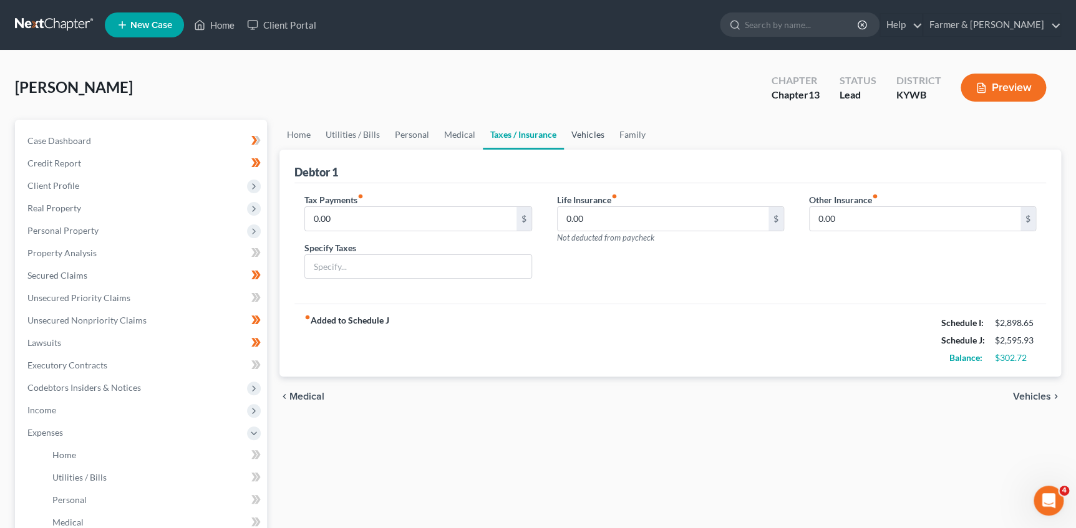
click at [566, 131] on link "Vehicles" at bounding box center [587, 135] width 47 height 30
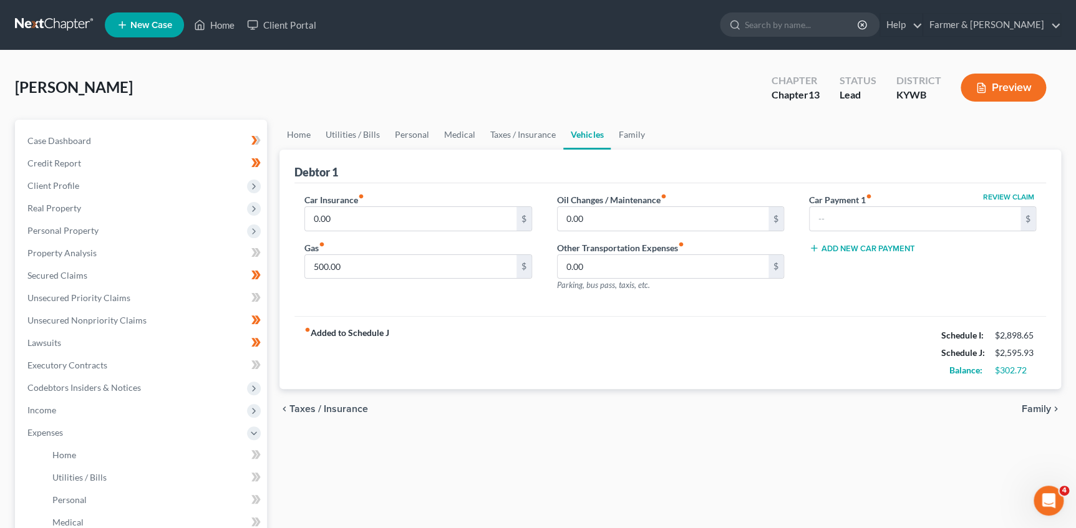
click at [480, 166] on div "Debtor 1" at bounding box center [669, 167] width 751 height 34
click at [412, 274] on input "500.00" at bounding box center [410, 267] width 211 height 24
click at [505, 128] on link "Taxes / Insurance" at bounding box center [523, 135] width 80 height 30
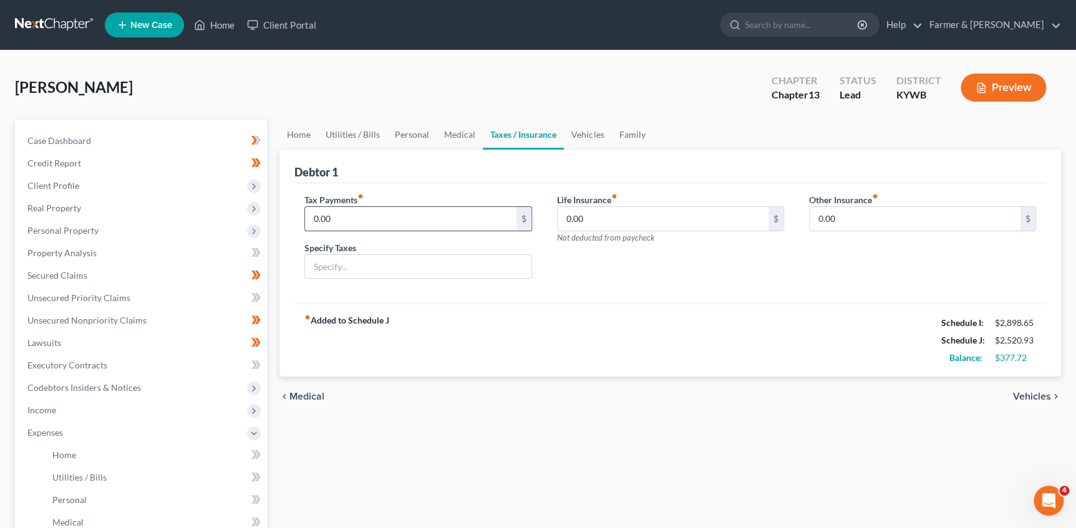
click at [386, 215] on input "0.00" at bounding box center [410, 219] width 211 height 24
click at [582, 135] on link "Vehicles" at bounding box center [587, 135] width 47 height 30
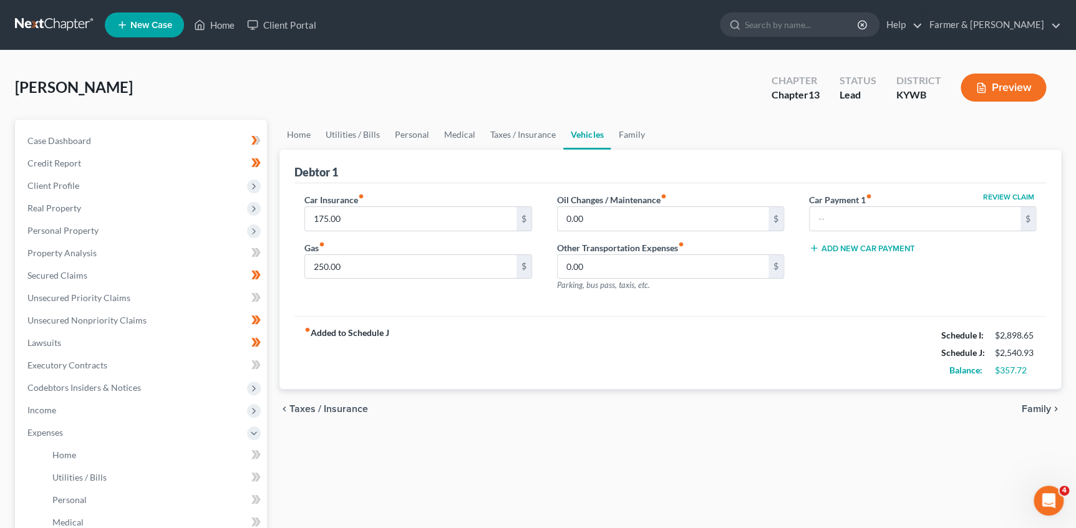
click at [567, 170] on div "Debtor 1" at bounding box center [669, 167] width 751 height 34
click at [457, 258] on input "250.00" at bounding box center [410, 267] width 211 height 24
click at [446, 133] on link "Medical" at bounding box center [459, 135] width 46 height 30
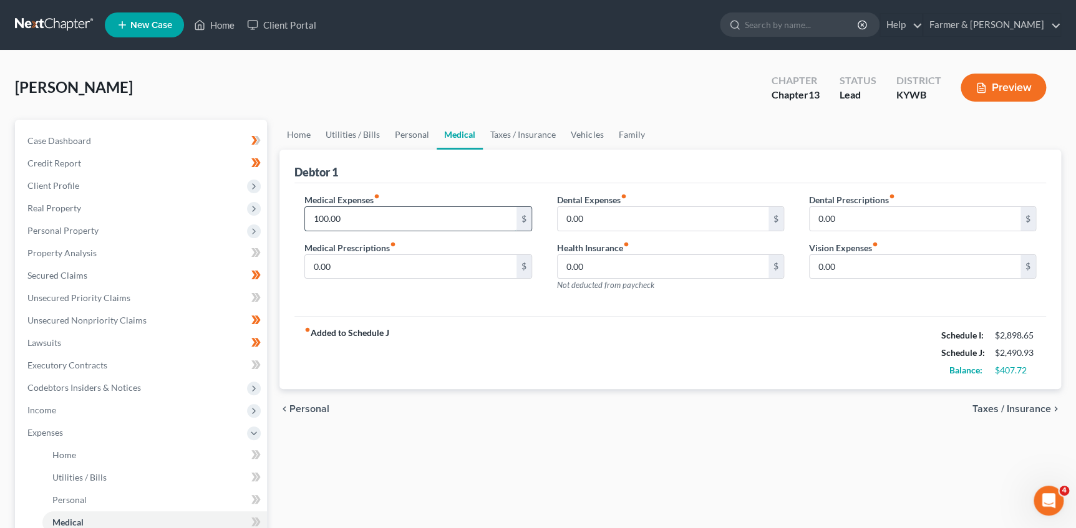
click at [381, 217] on input "100.00" at bounding box center [410, 219] width 211 height 24
click at [455, 82] on div "Amerine, John Upgraded Chapter Chapter 13 Status Lead District KYWB Preview" at bounding box center [538, 92] width 1046 height 54
drag, startPoint x: 374, startPoint y: 169, endPoint x: 374, endPoint y: 195, distance: 25.6
click at [374, 169] on div "Debtor 1" at bounding box center [669, 167] width 751 height 34
drag, startPoint x: 602, startPoint y: 314, endPoint x: 388, endPoint y: 192, distance: 246.9
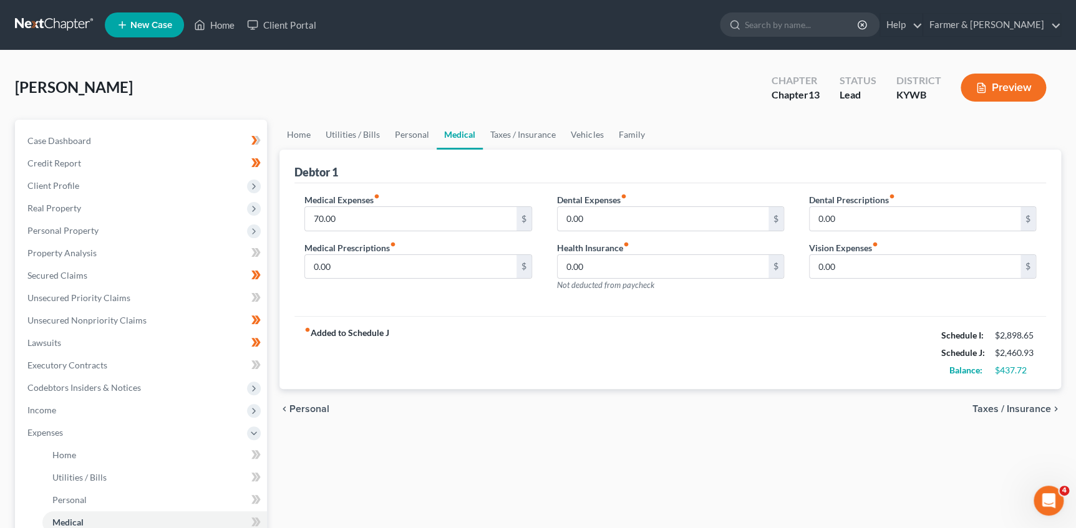
click at [602, 314] on div "Medical Expenses fiber_manual_record 70.00 $ Medical Prescriptions fiber_manual…" at bounding box center [669, 249] width 751 height 133
drag, startPoint x: 303, startPoint y: 141, endPoint x: 339, endPoint y: 143, distance: 35.6
click at [304, 141] on link "Home" at bounding box center [298, 135] width 39 height 30
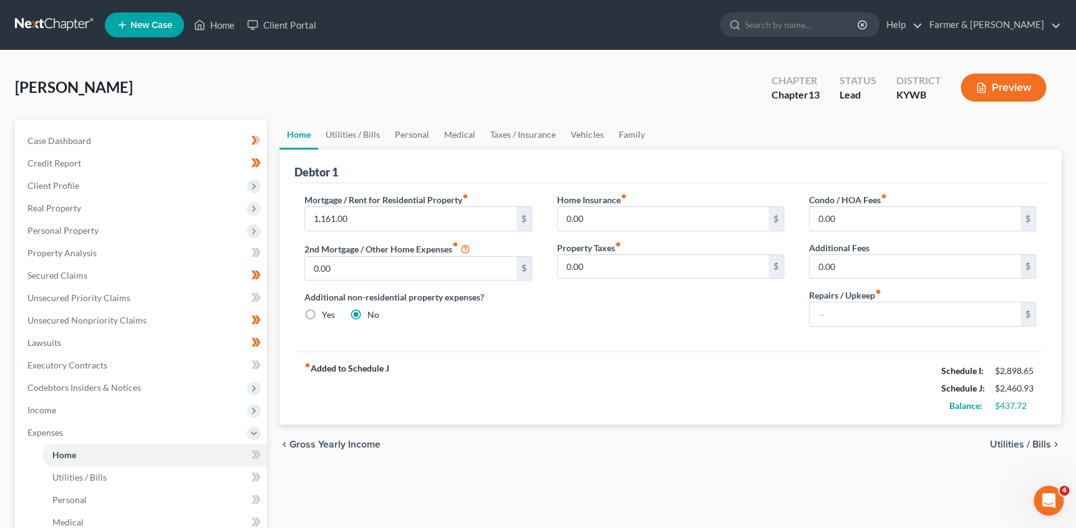
click at [398, 167] on div "Debtor 1" at bounding box center [669, 167] width 751 height 34
click at [353, 130] on link "Utilities / Bills" at bounding box center [352, 135] width 69 height 30
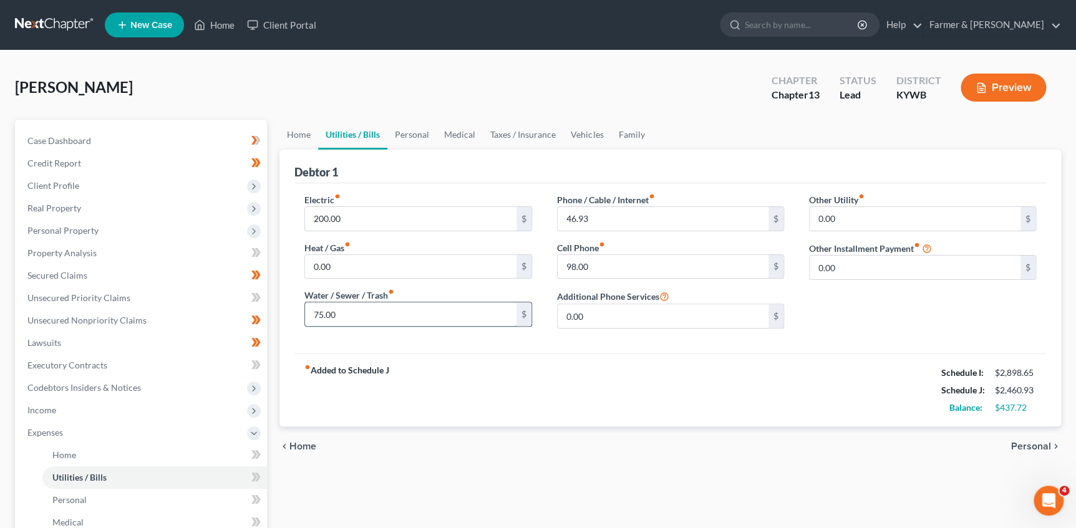
click at [353, 311] on input "75.00" at bounding box center [410, 314] width 211 height 24
click at [441, 134] on link "Medical" at bounding box center [459, 135] width 46 height 30
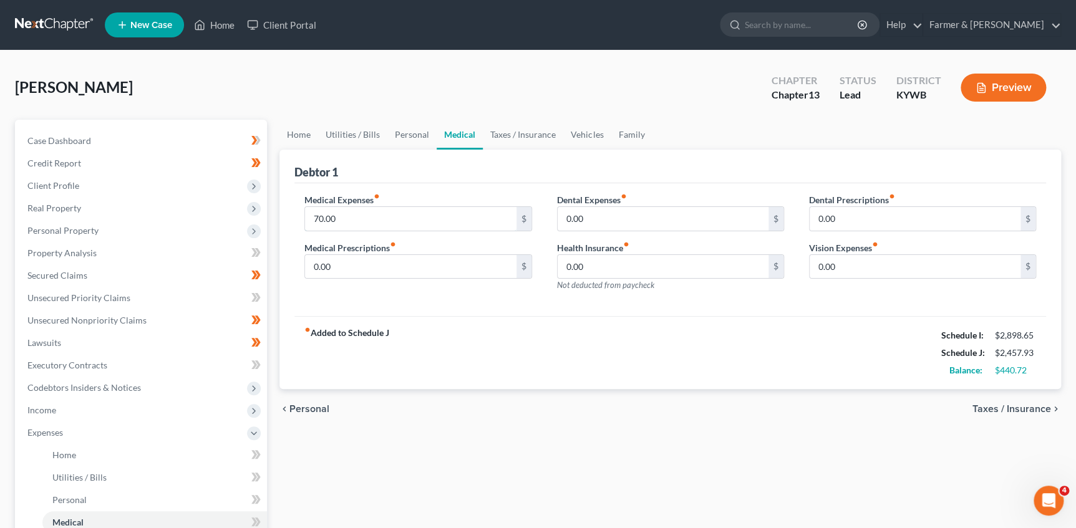
drag, startPoint x: 364, startPoint y: 216, endPoint x: 457, endPoint y: 202, distance: 94.5
click at [363, 217] on input "70.00" at bounding box center [410, 219] width 211 height 24
click at [463, 178] on div "Debtor 1" at bounding box center [669, 167] width 751 height 34
click at [448, 183] on div "Medical Expenses fiber_manual_record 80.00 $ Medical Prescriptions fiber_manual…" at bounding box center [669, 249] width 751 height 133
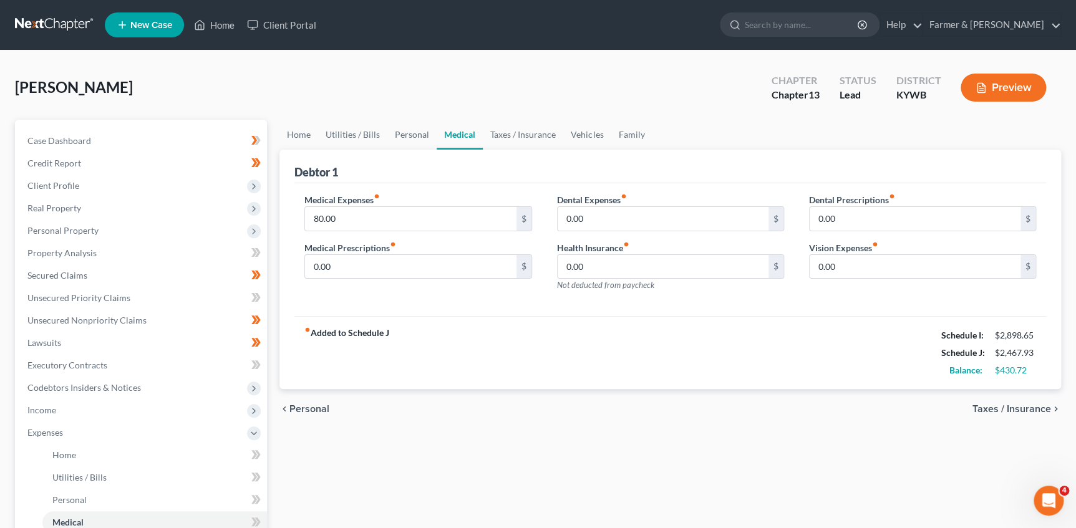
click at [448, 183] on div "Medical Expenses fiber_manual_record 80.00 $ Medical Prescriptions fiber_manual…" at bounding box center [669, 249] width 751 height 133
drag, startPoint x: 412, startPoint y: 75, endPoint x: 342, endPoint y: 123, distance: 85.1
click at [412, 77] on div "Amerine, John Upgraded Chapter Chapter 13 Status Lead District KYWB Preview" at bounding box center [538, 92] width 1046 height 54
drag, startPoint x: 67, startPoint y: 193, endPoint x: 91, endPoint y: 197, distance: 24.0
click at [67, 193] on span "Client Profile" at bounding box center [141, 186] width 249 height 22
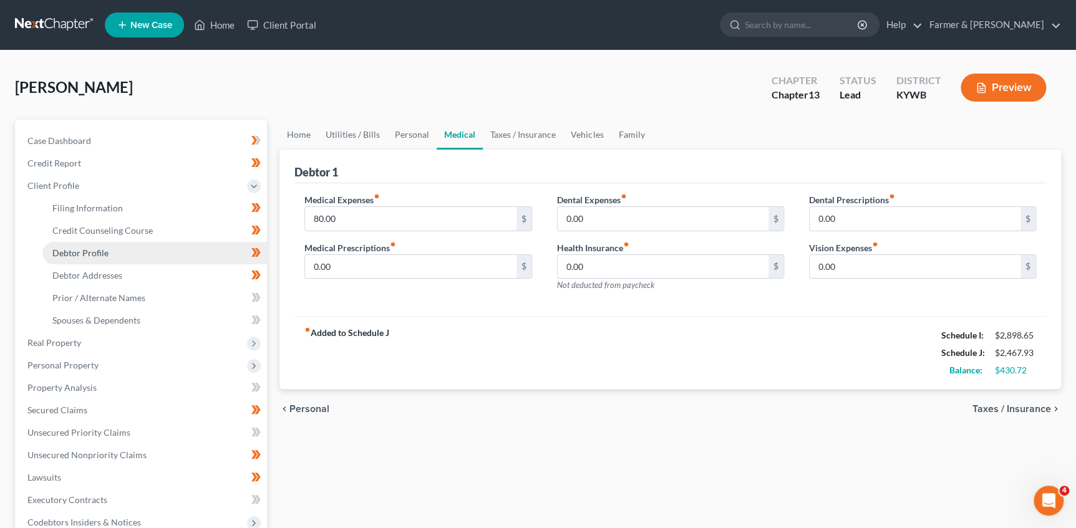
click at [118, 251] on link "Debtor Profile" at bounding box center [154, 253] width 224 height 22
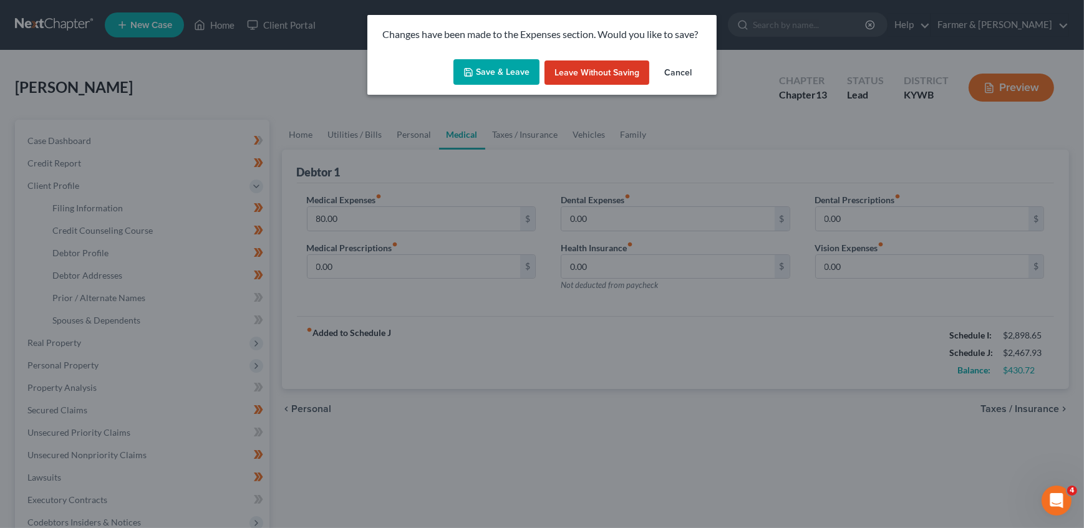
click at [480, 67] on button "Save & Leave" at bounding box center [496, 72] width 86 height 26
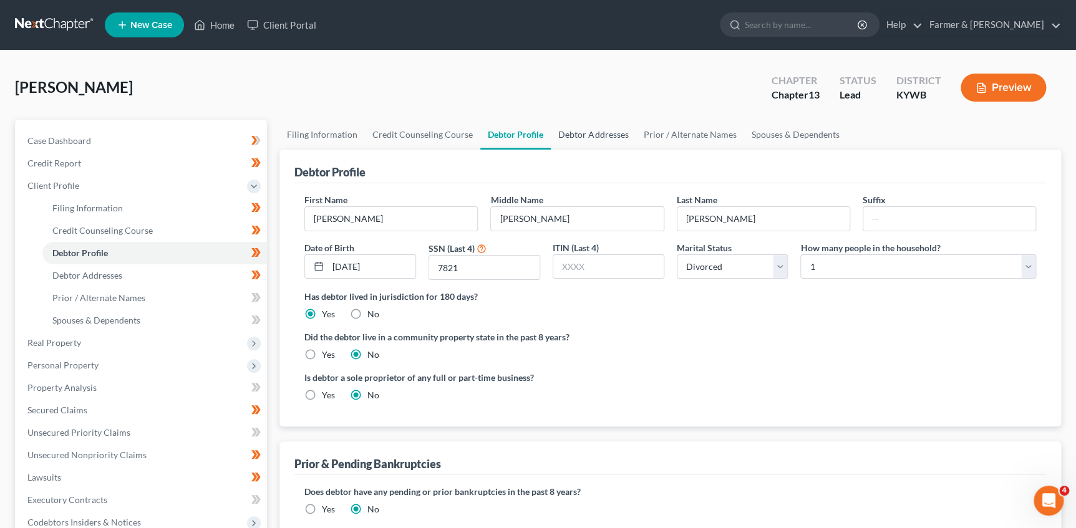
click at [584, 135] on link "Debtor Addresses" at bounding box center [593, 135] width 85 height 30
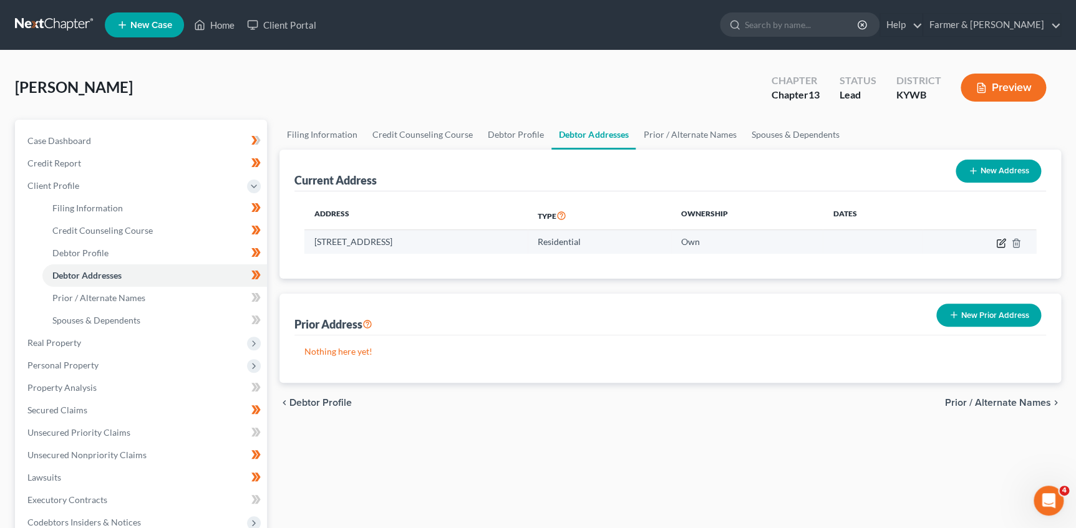
click at [998, 243] on icon "button" at bounding box center [1001, 243] width 10 height 10
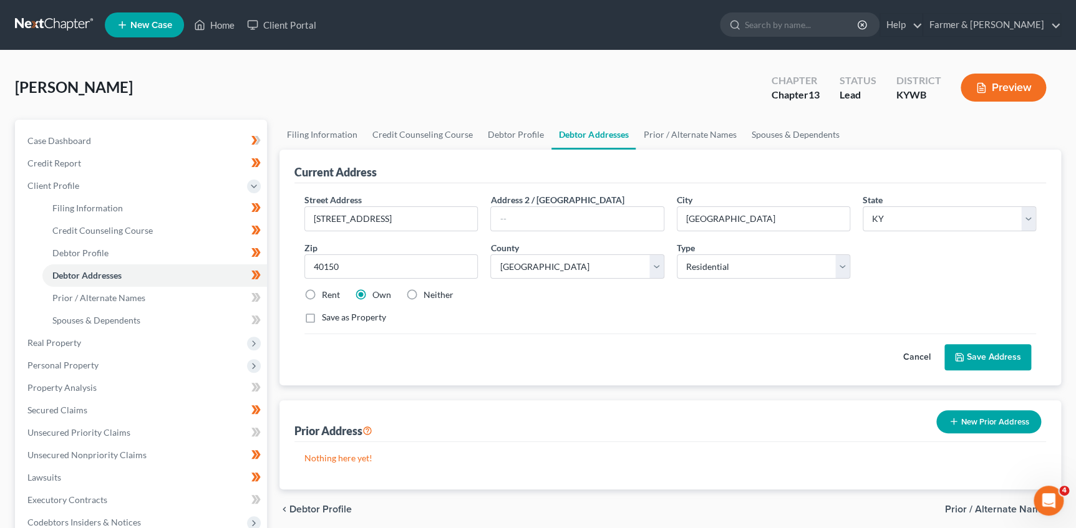
click at [908, 354] on button "Cancel" at bounding box center [916, 357] width 55 height 25
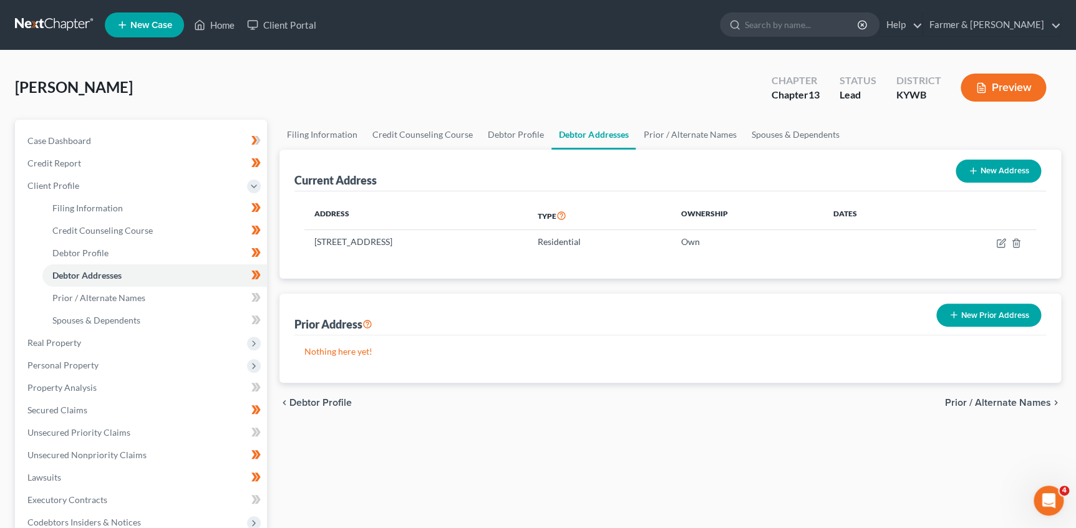
click at [475, 96] on div "Amerine, John Upgraded Chapter Chapter 13 Status Lead District KYWB Preview" at bounding box center [538, 92] width 1046 height 54
click at [99, 139] on link "Case Dashboard" at bounding box center [141, 141] width 249 height 22
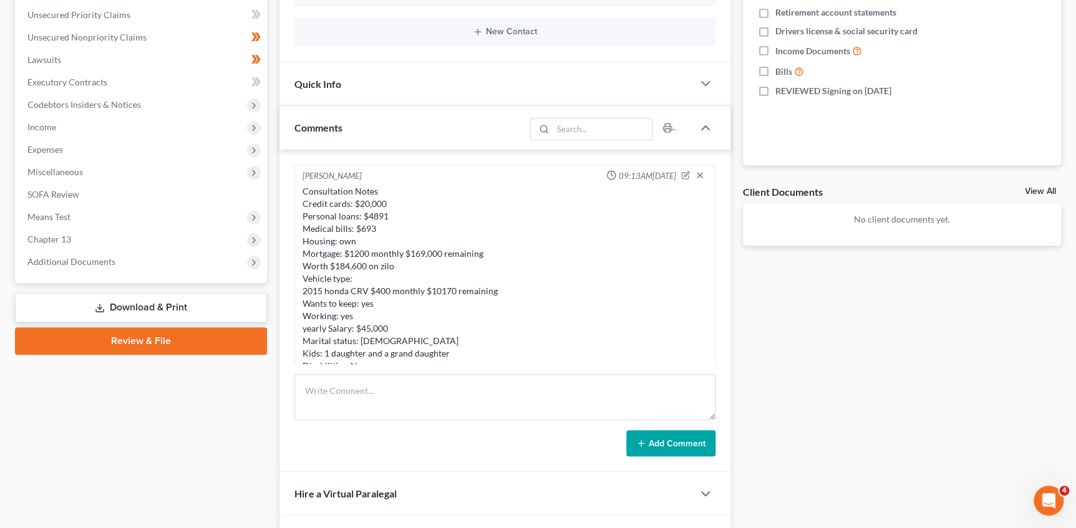
drag, startPoint x: 277, startPoint y: 201, endPoint x: 85, endPoint y: 187, distance: 192.5
click at [277, 201] on div "Updates & News × Western Kentucky: Faster Filing Times! Updates have been made …" at bounding box center [504, 220] width 463 height 767
drag, startPoint x: 55, startPoint y: 147, endPoint x: 79, endPoint y: 166, distance: 31.1
click at [55, 147] on span "Expenses" at bounding box center [45, 149] width 36 height 11
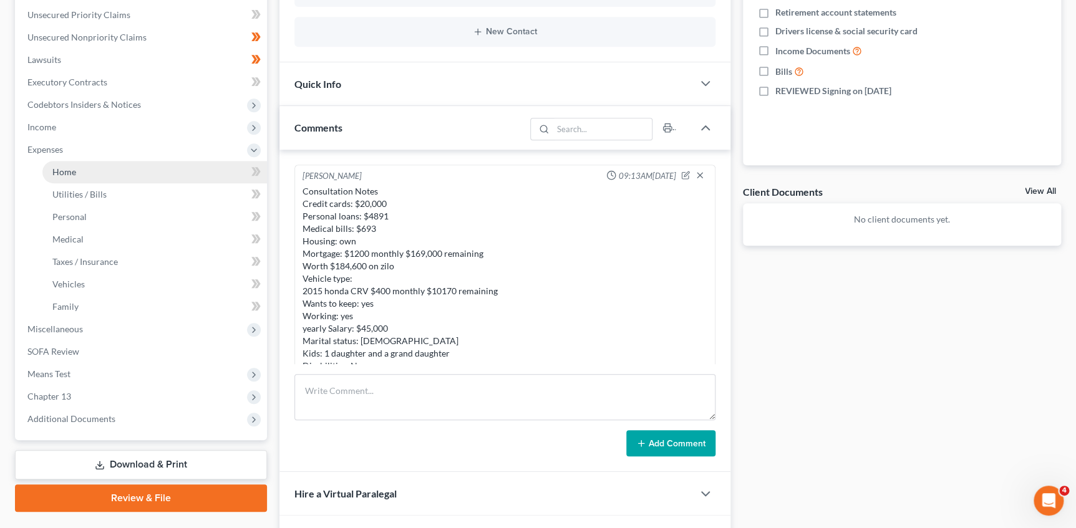
click at [66, 166] on span "Home" at bounding box center [64, 171] width 24 height 11
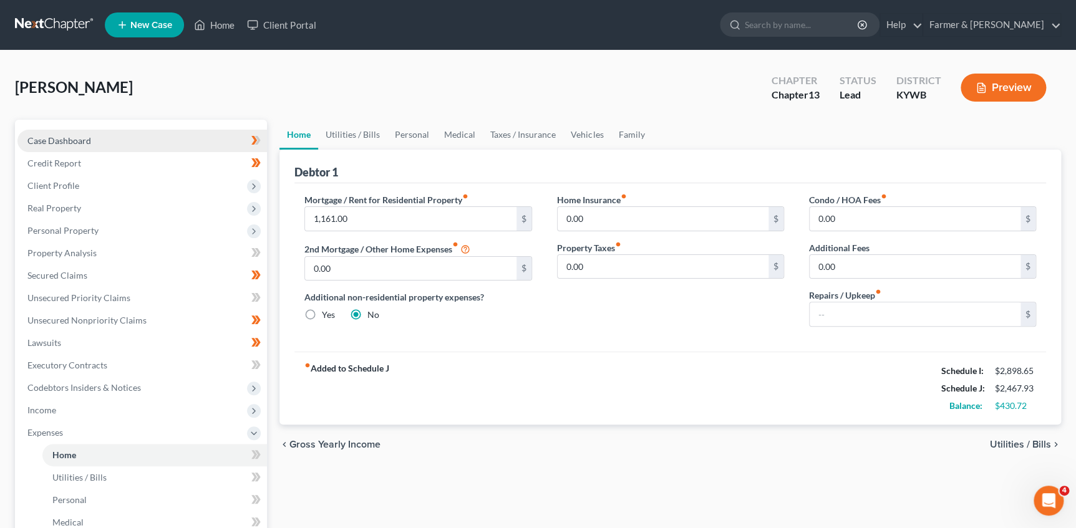
click at [68, 138] on span "Case Dashboard" at bounding box center [59, 140] width 64 height 11
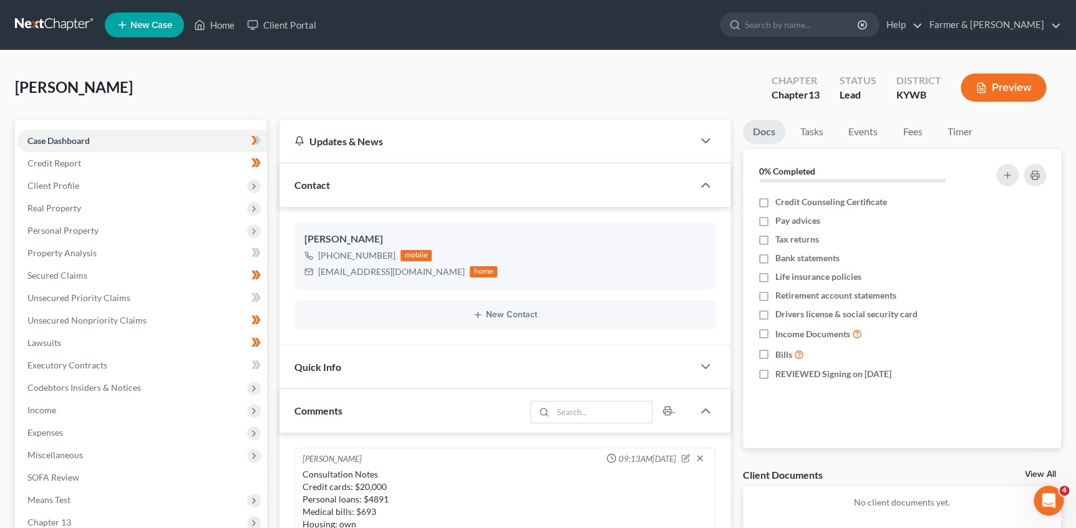
scroll to position [140, 0]
click at [262, 90] on div "Amerine, John Upgraded Chapter Chapter 13 Status Lead District KYWB Preview" at bounding box center [538, 92] width 1046 height 54
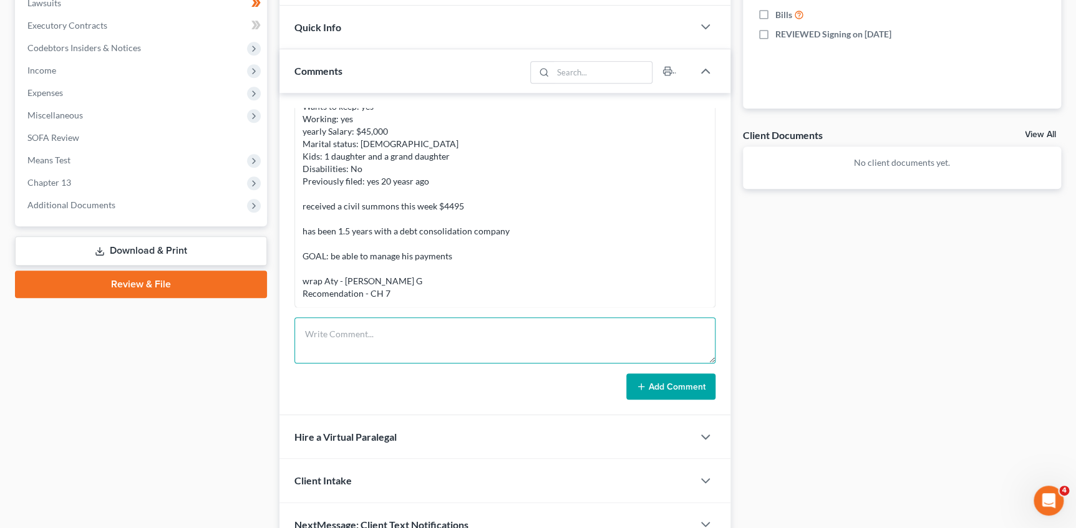
click at [338, 332] on textarea at bounding box center [504, 340] width 420 height 46
paste textarea "Petition Preparer Notes: -Louisville division. He did not list any dependents. …"
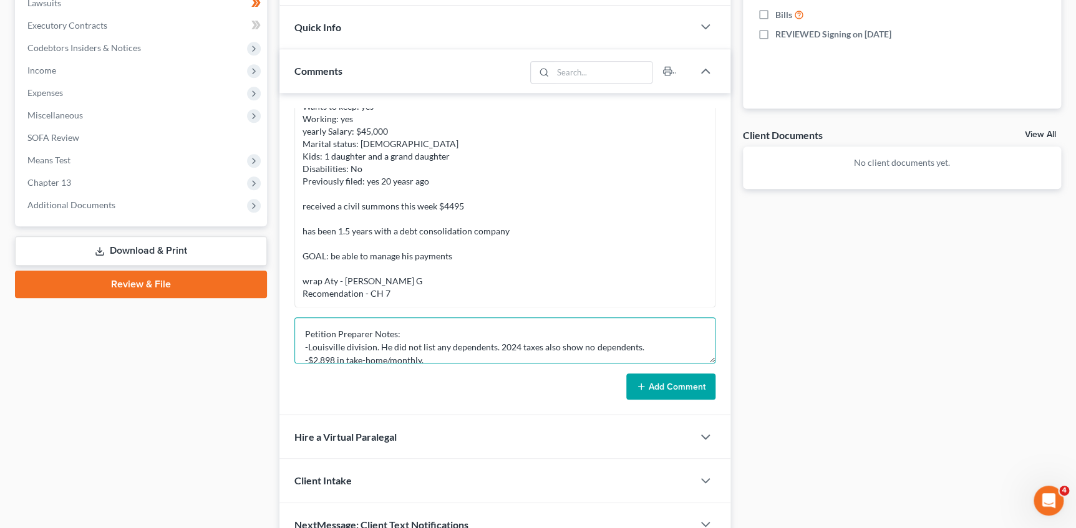
scroll to position [107, 0]
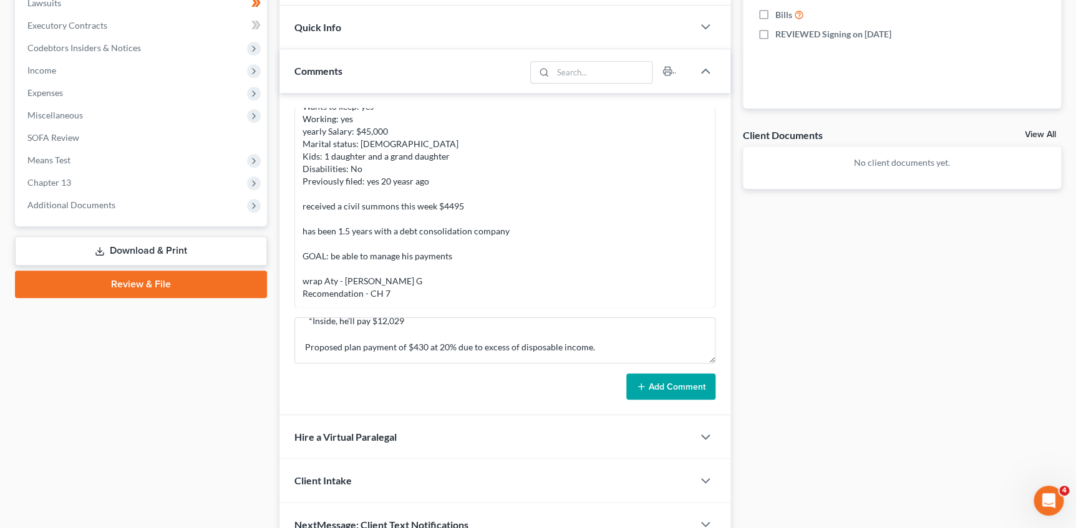
click at [644, 382] on icon at bounding box center [641, 387] width 10 height 10
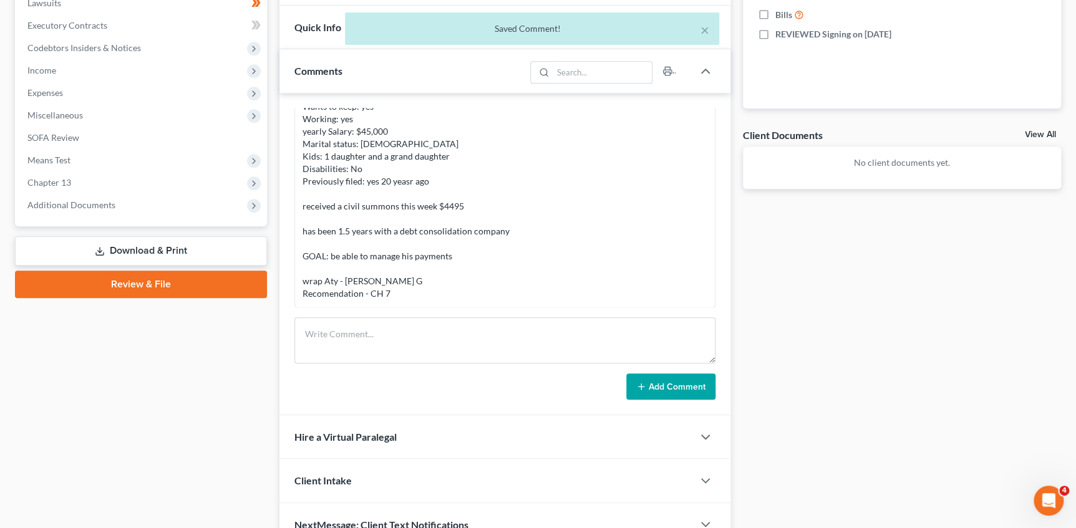
scroll to position [0, 0]
click at [806, 295] on div "Docs Tasks Events Fees Timer 0% Completed Nothing here yet! Credit Counseling C…" at bounding box center [901, 163] width 330 height 767
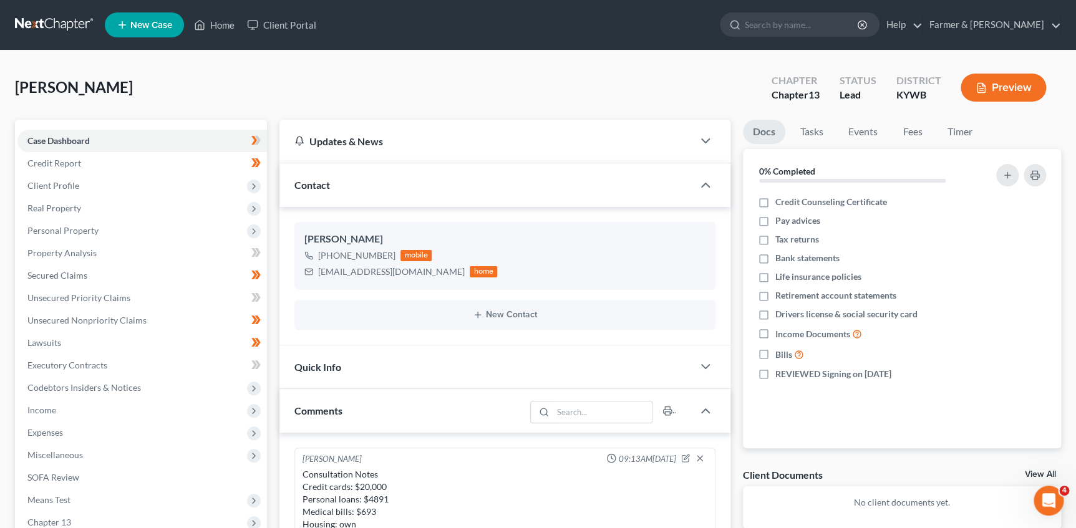
click at [672, 86] on div "Amerine, John Upgraded Chapter Chapter 13 Status Lead District KYWB Preview" at bounding box center [538, 92] width 1046 height 54
